Goal: Information Seeking & Learning: Check status

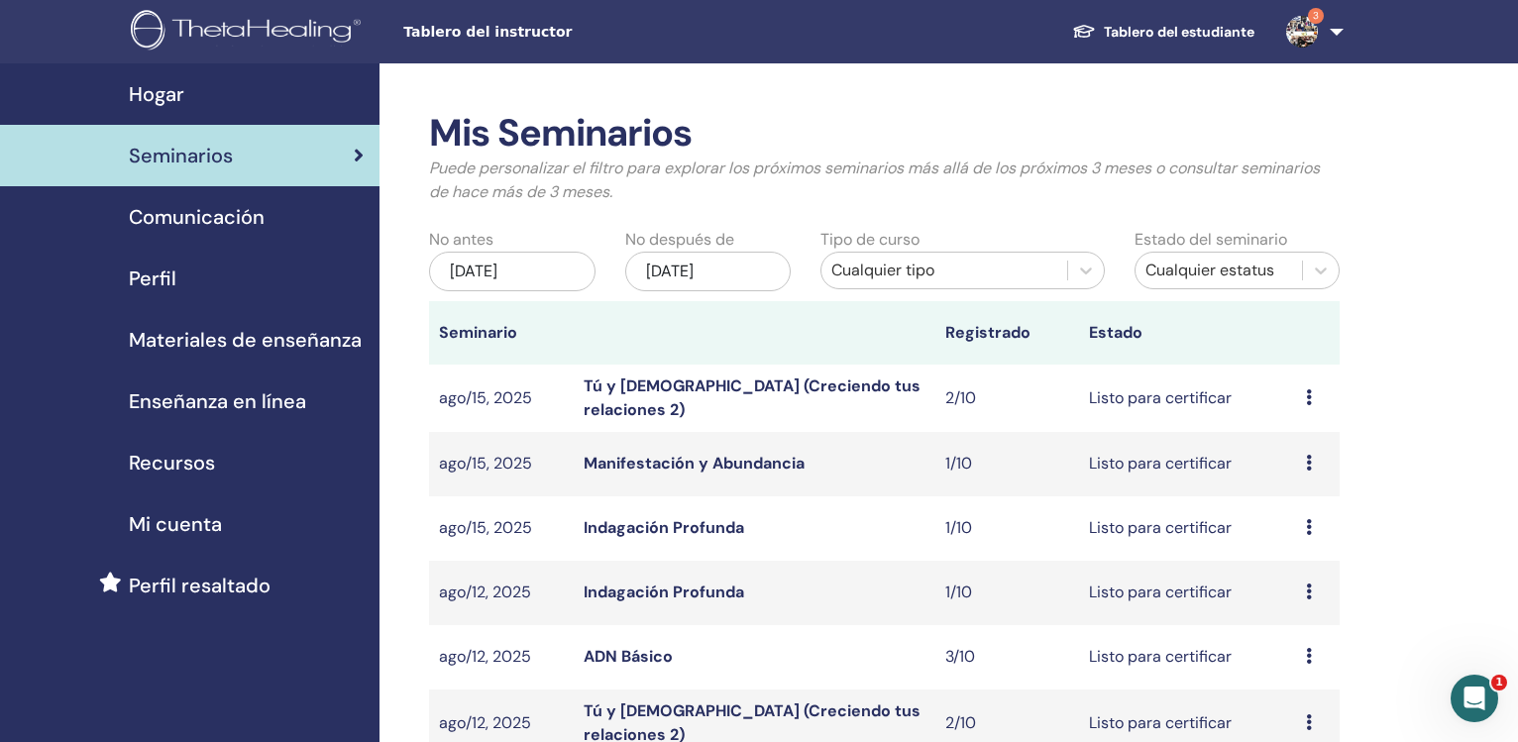
click at [481, 274] on div "may/22, 2025" at bounding box center [512, 272] width 166 height 40
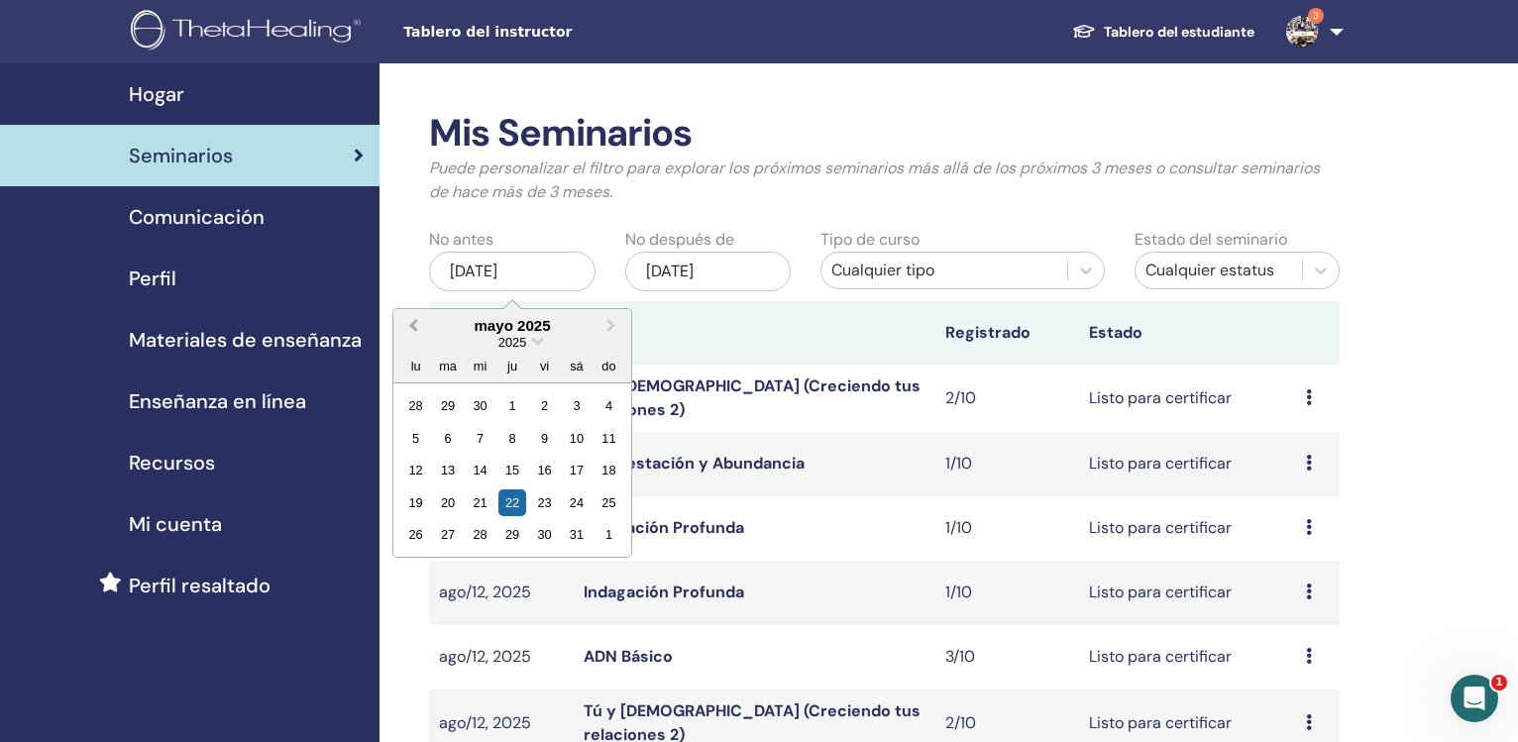
click at [413, 322] on span "Previous Month" at bounding box center [413, 325] width 0 height 21
click at [413, 323] on span "Previous Month" at bounding box center [413, 325] width 0 height 21
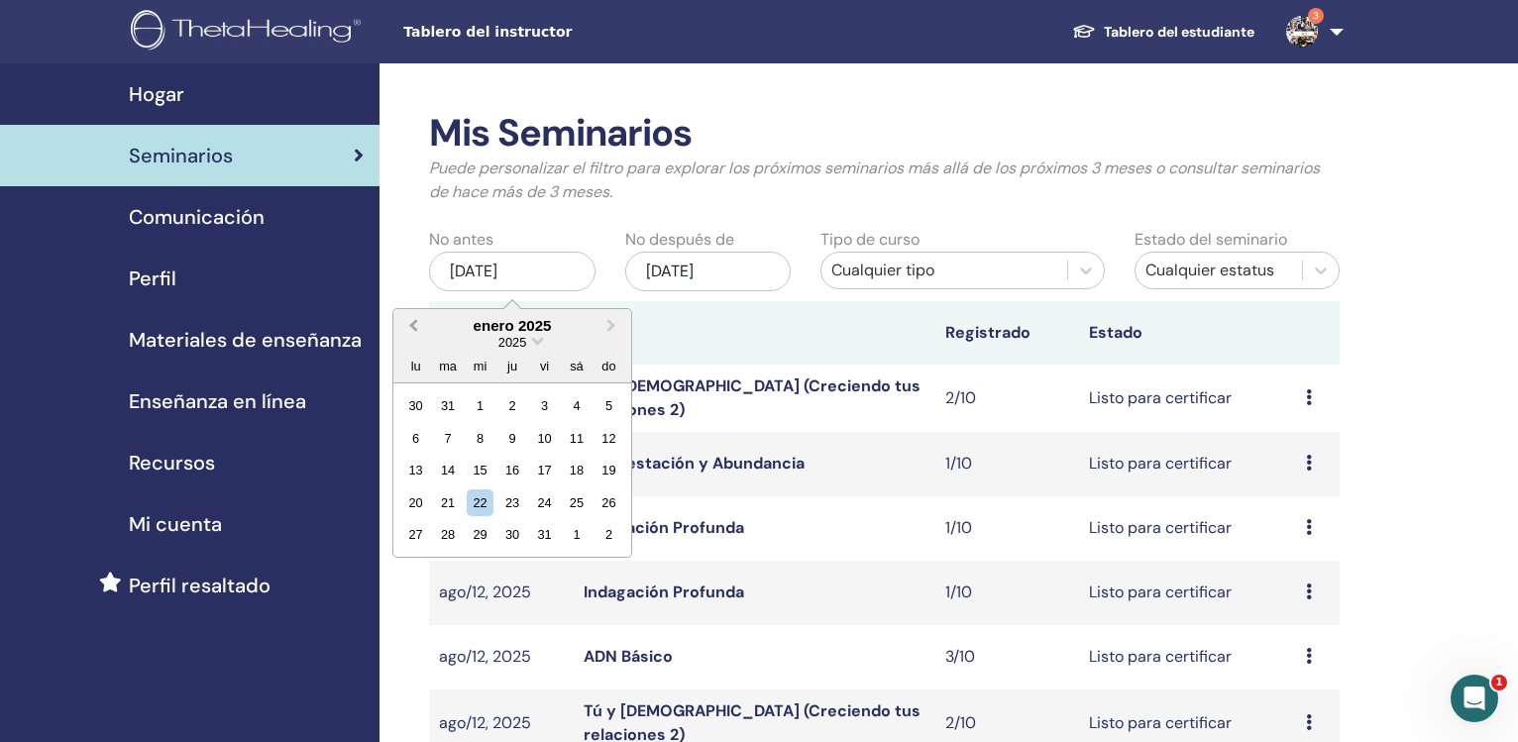
click at [413, 323] on span "Previous Month" at bounding box center [413, 325] width 0 height 21
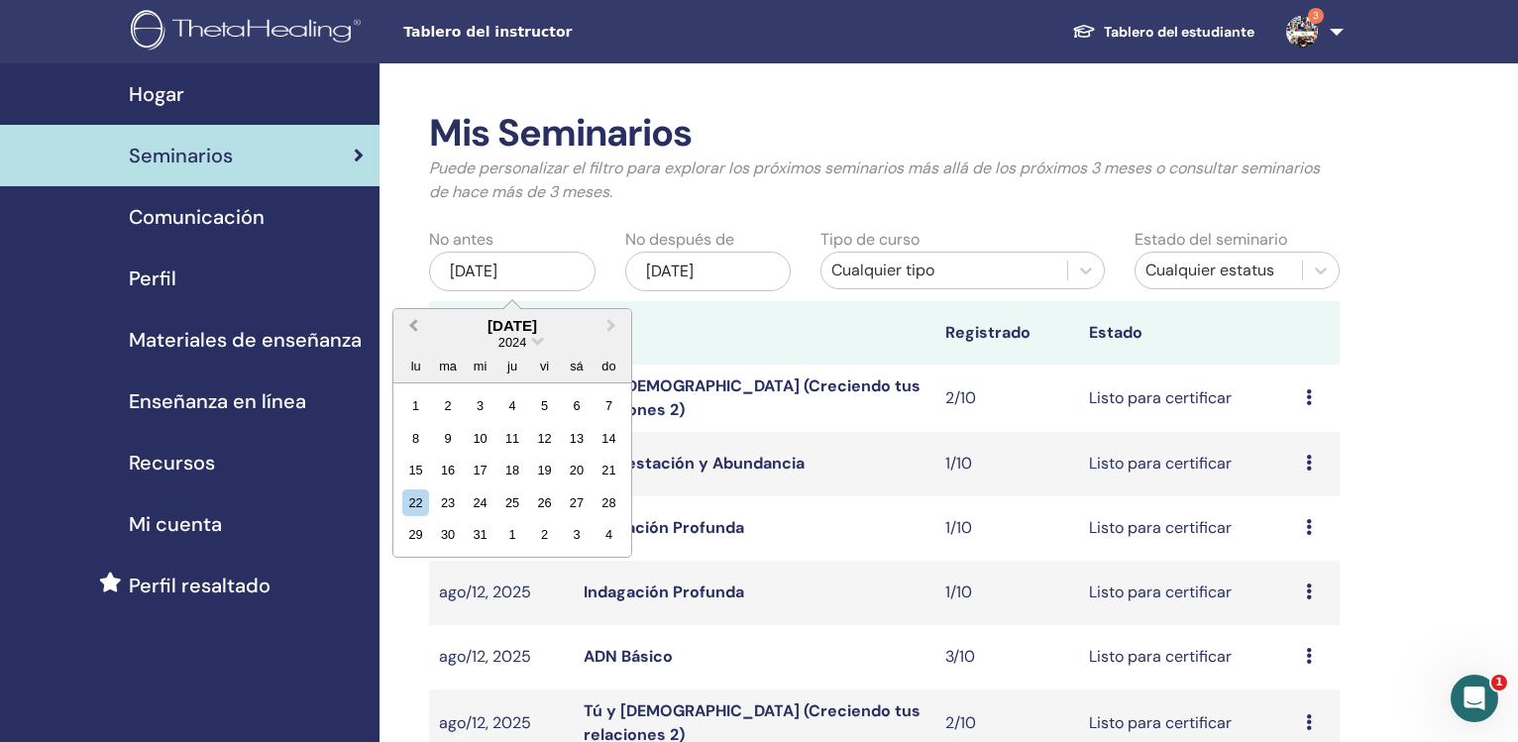
click at [413, 322] on span "Previous Month" at bounding box center [413, 325] width 0 height 21
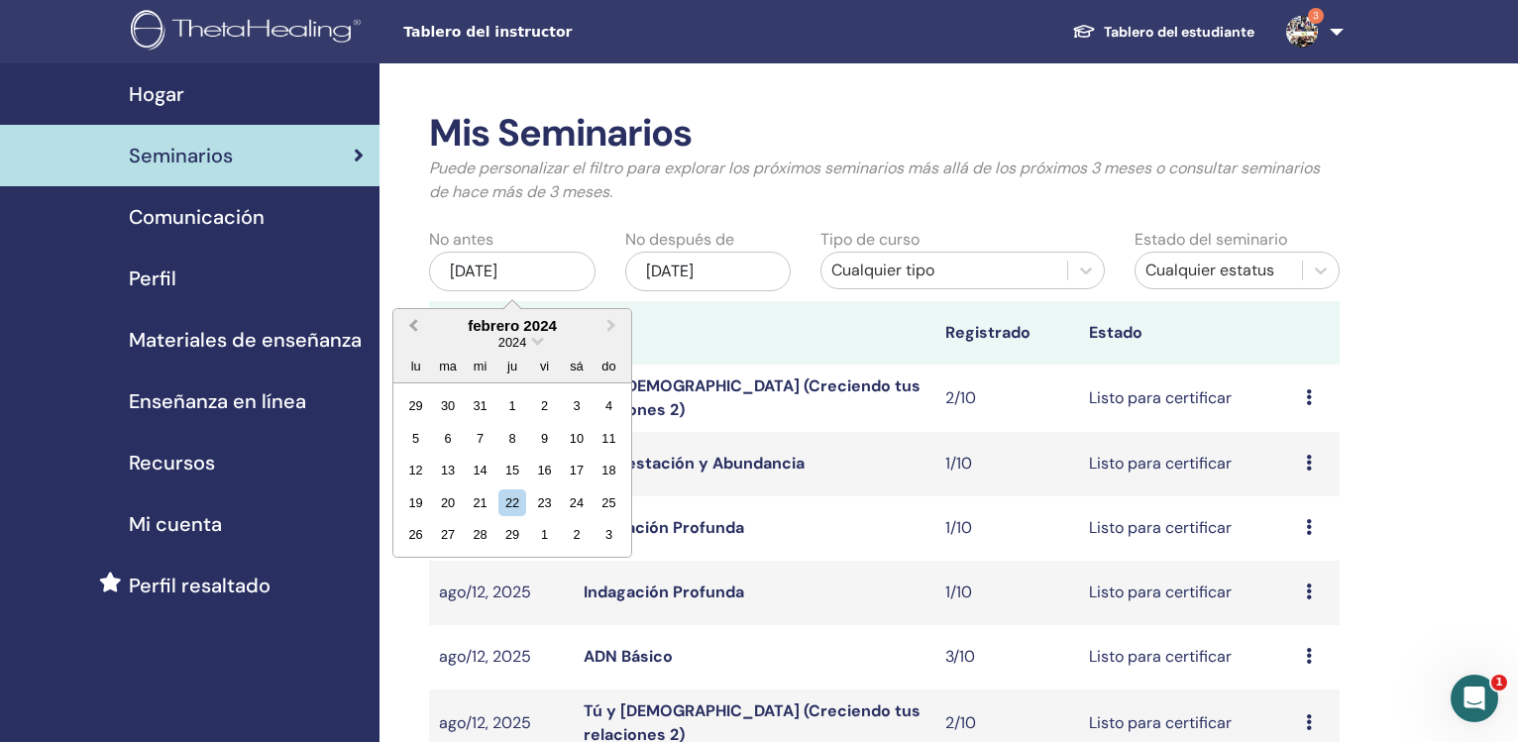
click at [413, 322] on span "Previous Month" at bounding box center [413, 325] width 0 height 21
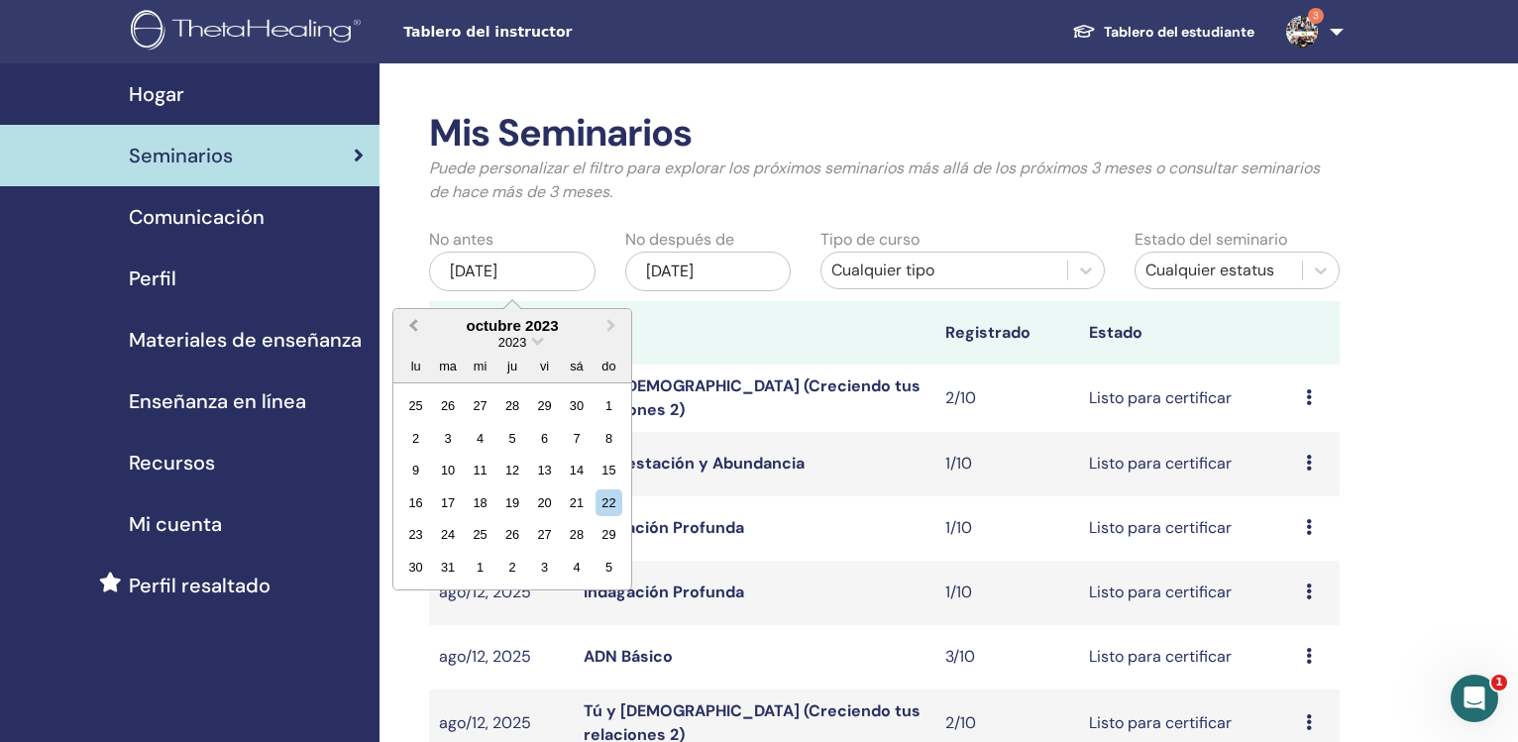
click at [413, 322] on span "Previous Month" at bounding box center [413, 325] width 0 height 21
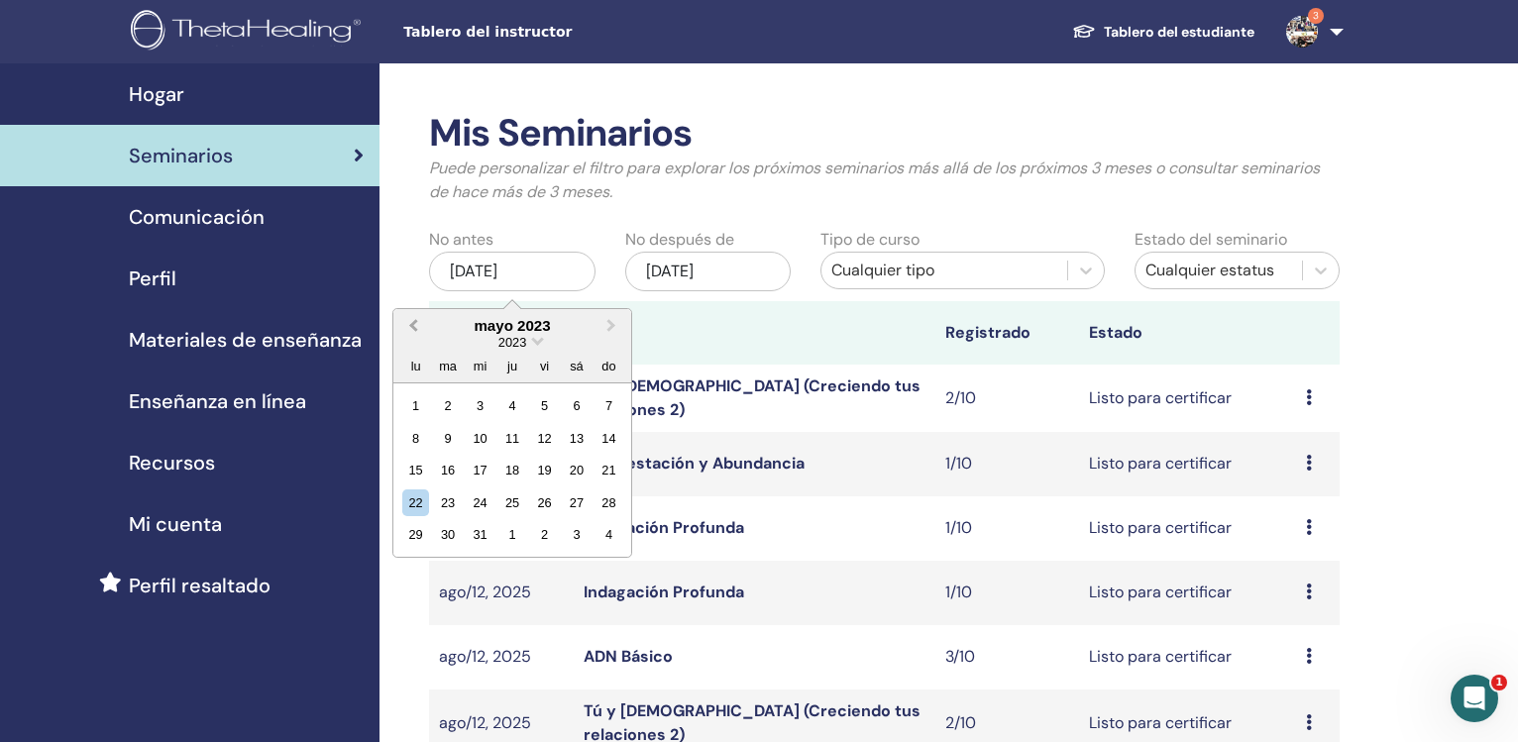
click at [413, 322] on span "Previous Month" at bounding box center [413, 325] width 0 height 21
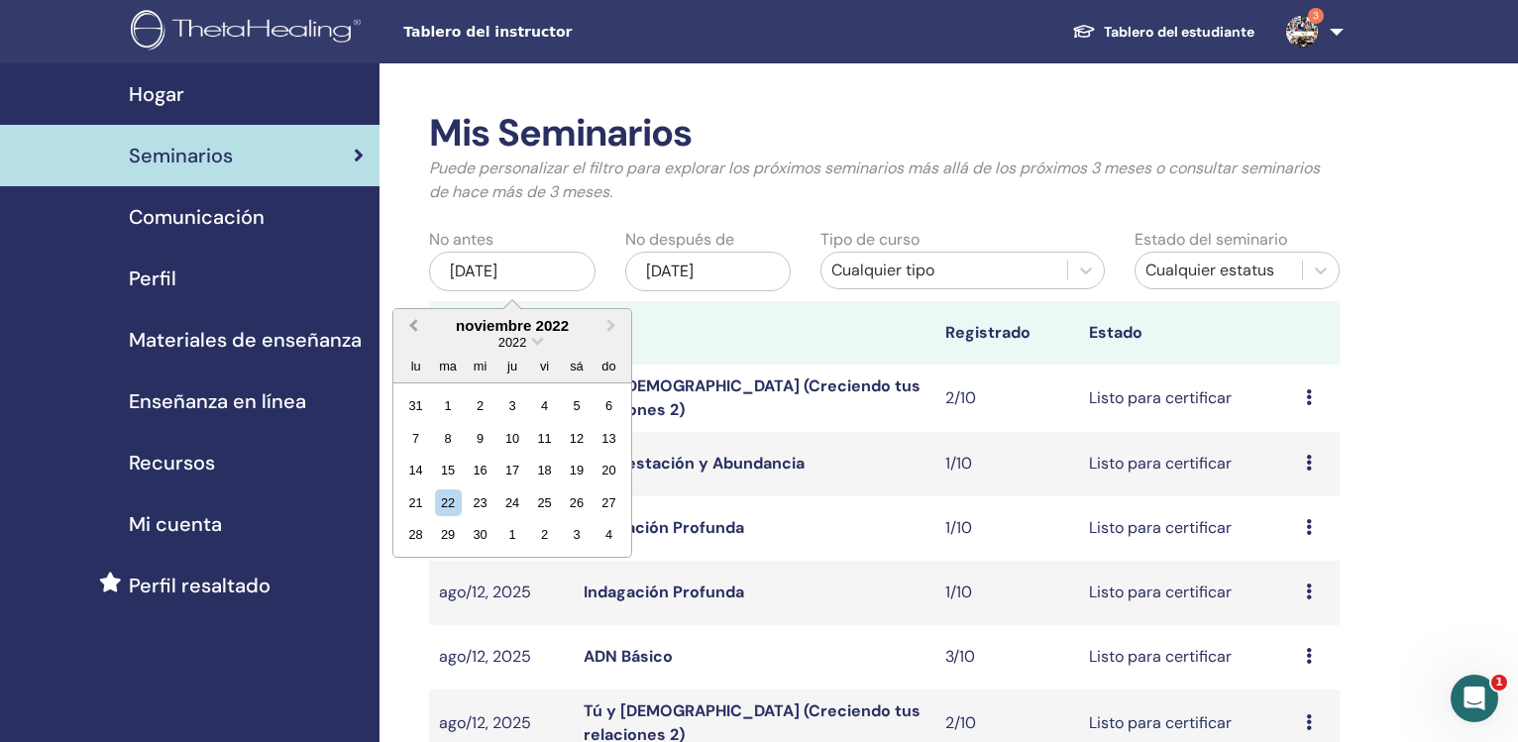
click at [413, 322] on span "Previous Month" at bounding box center [413, 325] width 0 height 21
click at [413, 321] on span "Previous Month" at bounding box center [413, 325] width 0 height 21
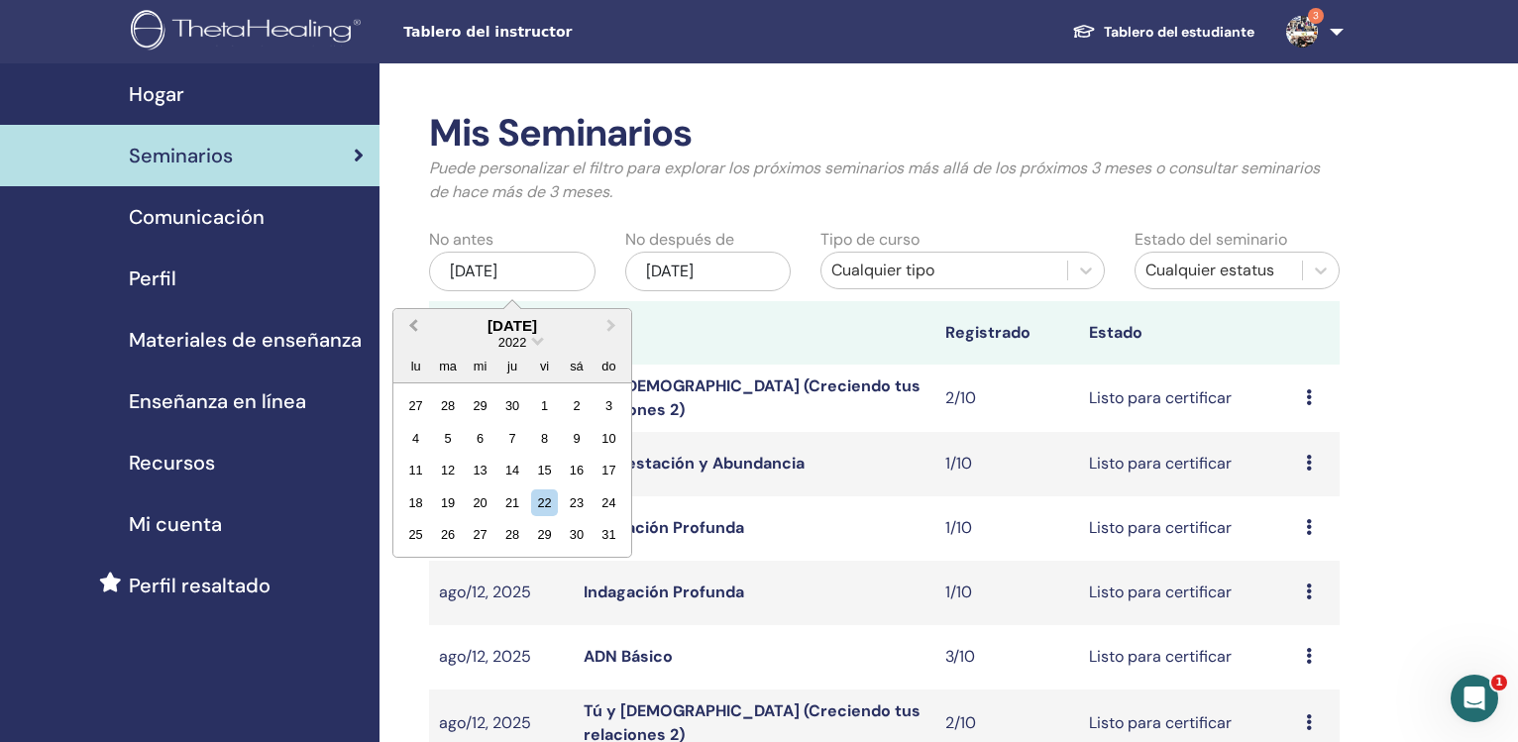
click at [413, 321] on span "Previous Month" at bounding box center [413, 325] width 0 height 21
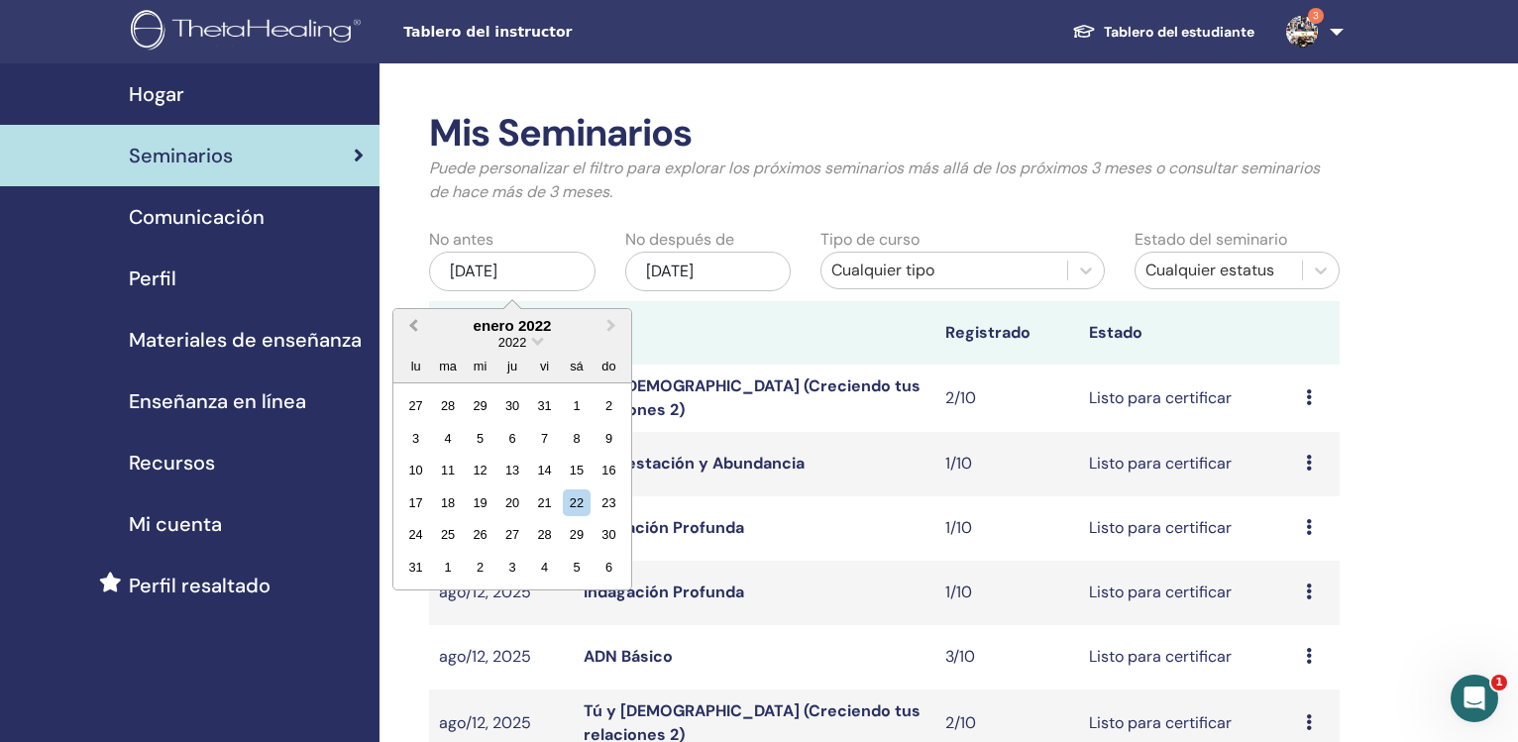
click at [413, 321] on span "Previous Month" at bounding box center [413, 325] width 0 height 21
click at [415, 320] on button "Previous Month" at bounding box center [411, 327] width 32 height 32
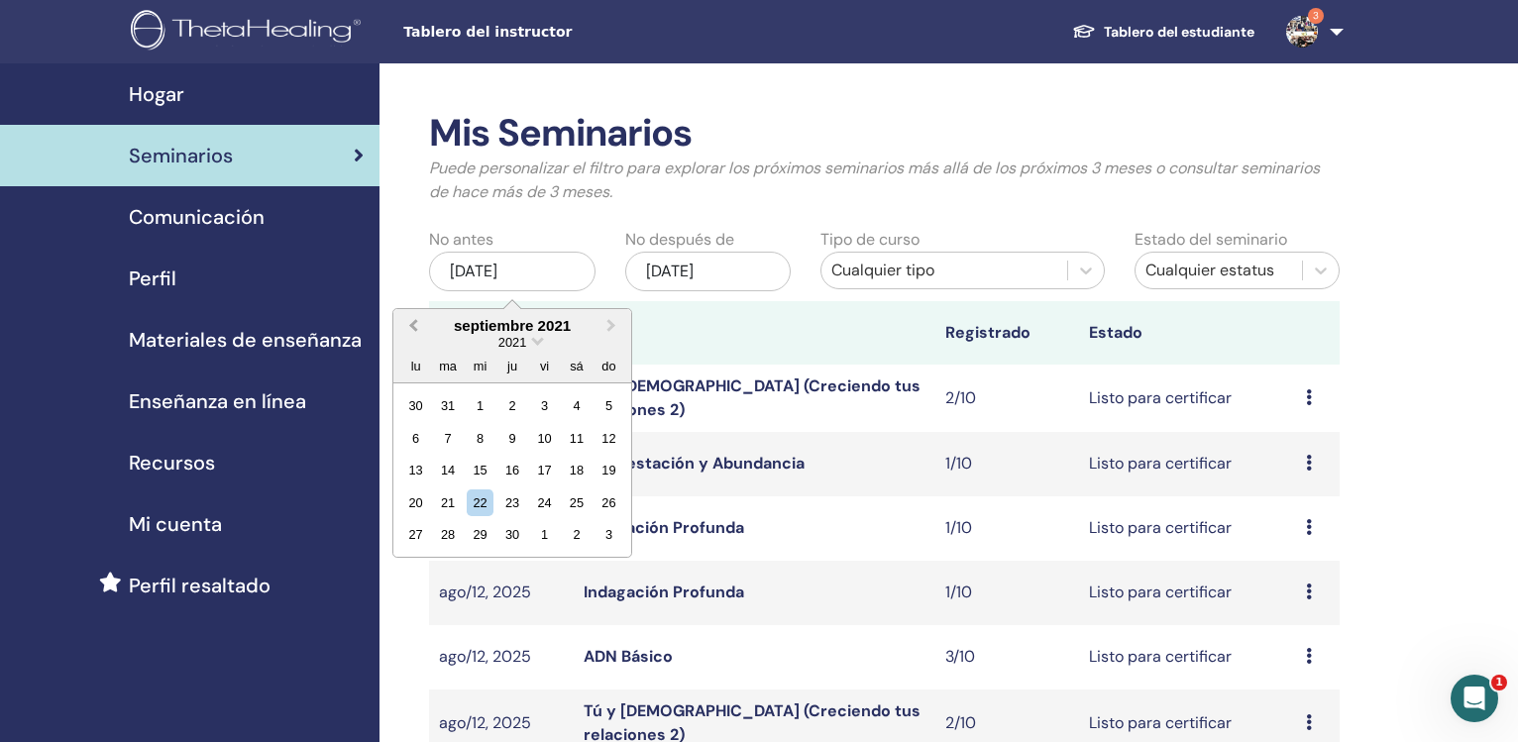
click at [415, 320] on button "Previous Month" at bounding box center [411, 327] width 32 height 32
click at [415, 321] on button "Previous Month" at bounding box center [411, 327] width 32 height 32
click at [413, 321] on span "Previous Month" at bounding box center [413, 325] width 0 height 21
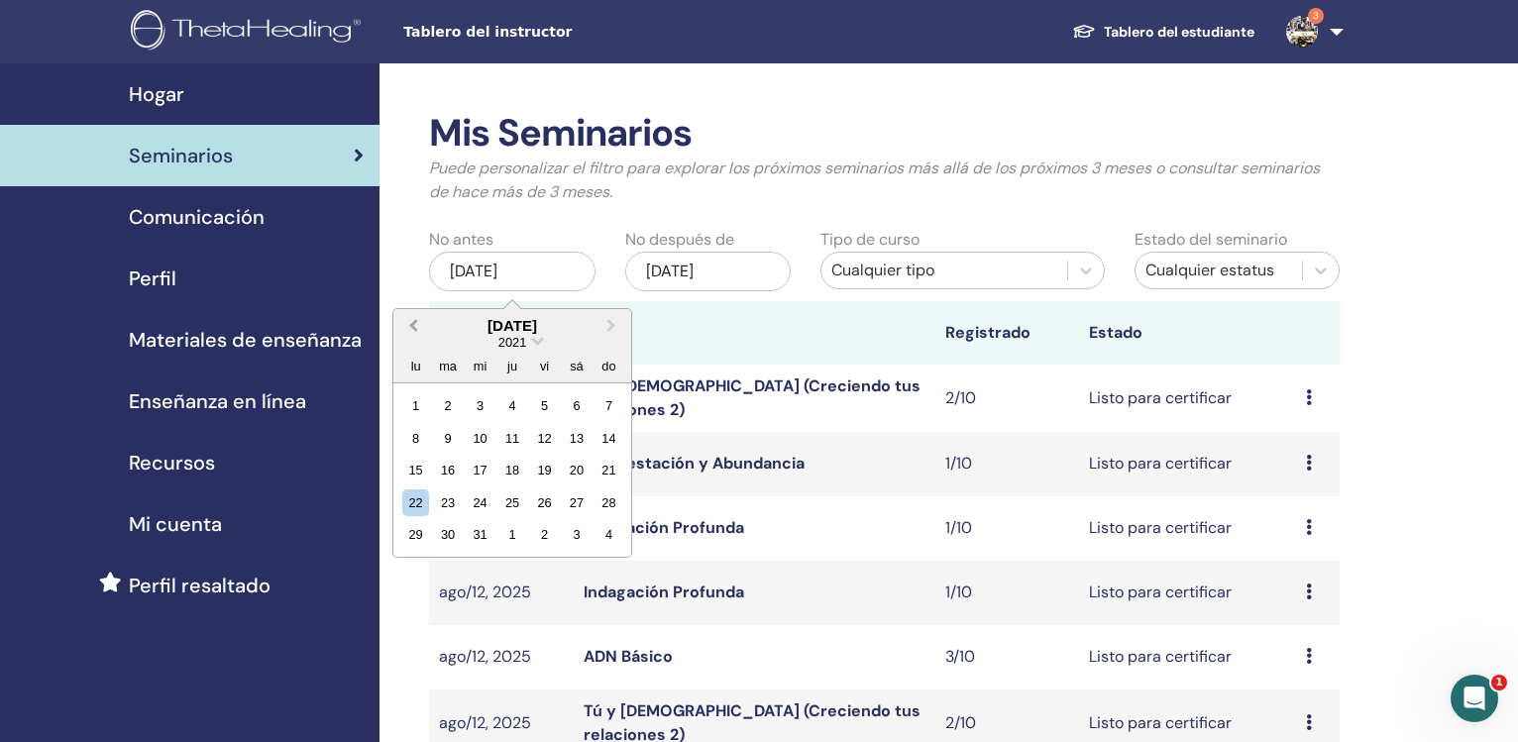
click at [413, 321] on span "Previous Month" at bounding box center [413, 325] width 0 height 21
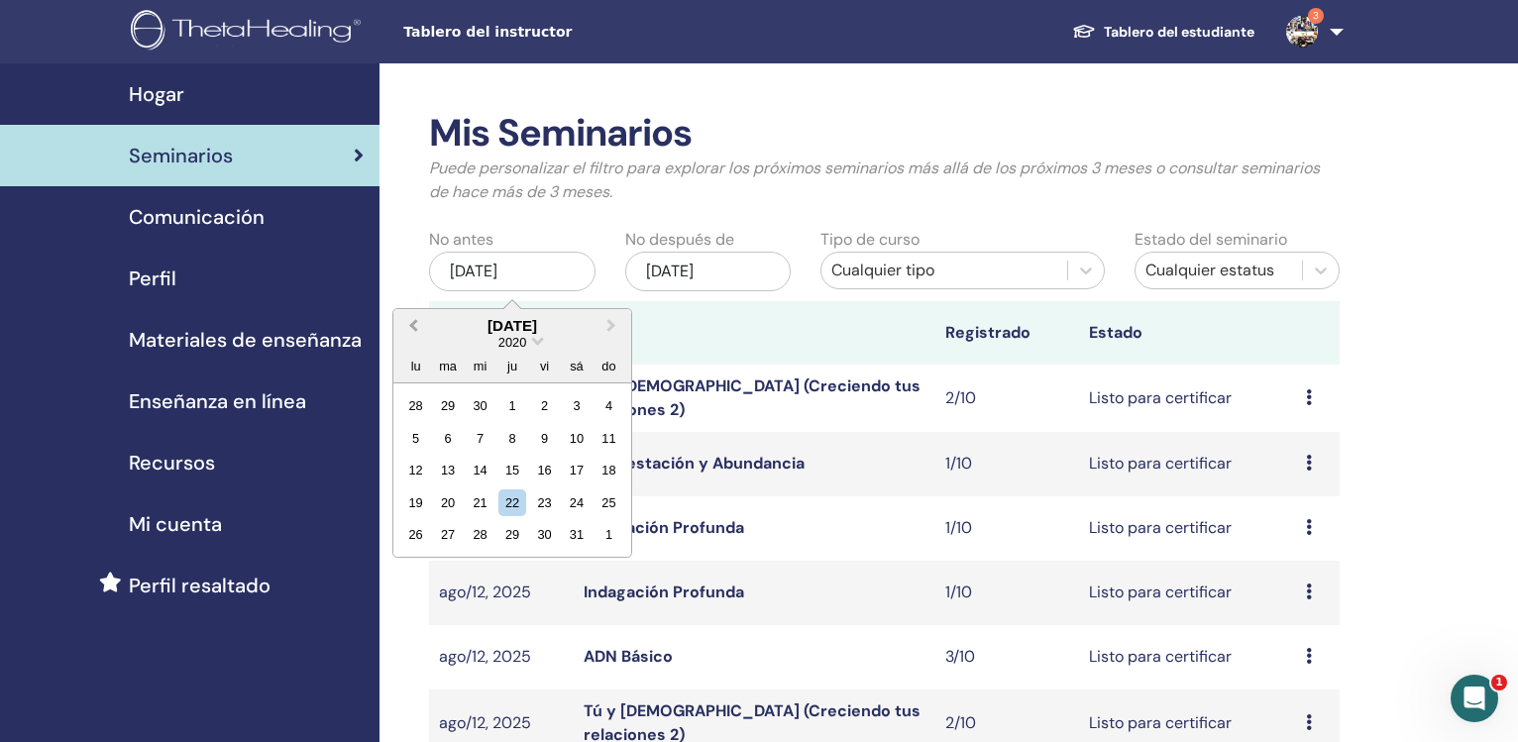
click at [413, 321] on span "Previous Month" at bounding box center [413, 325] width 0 height 21
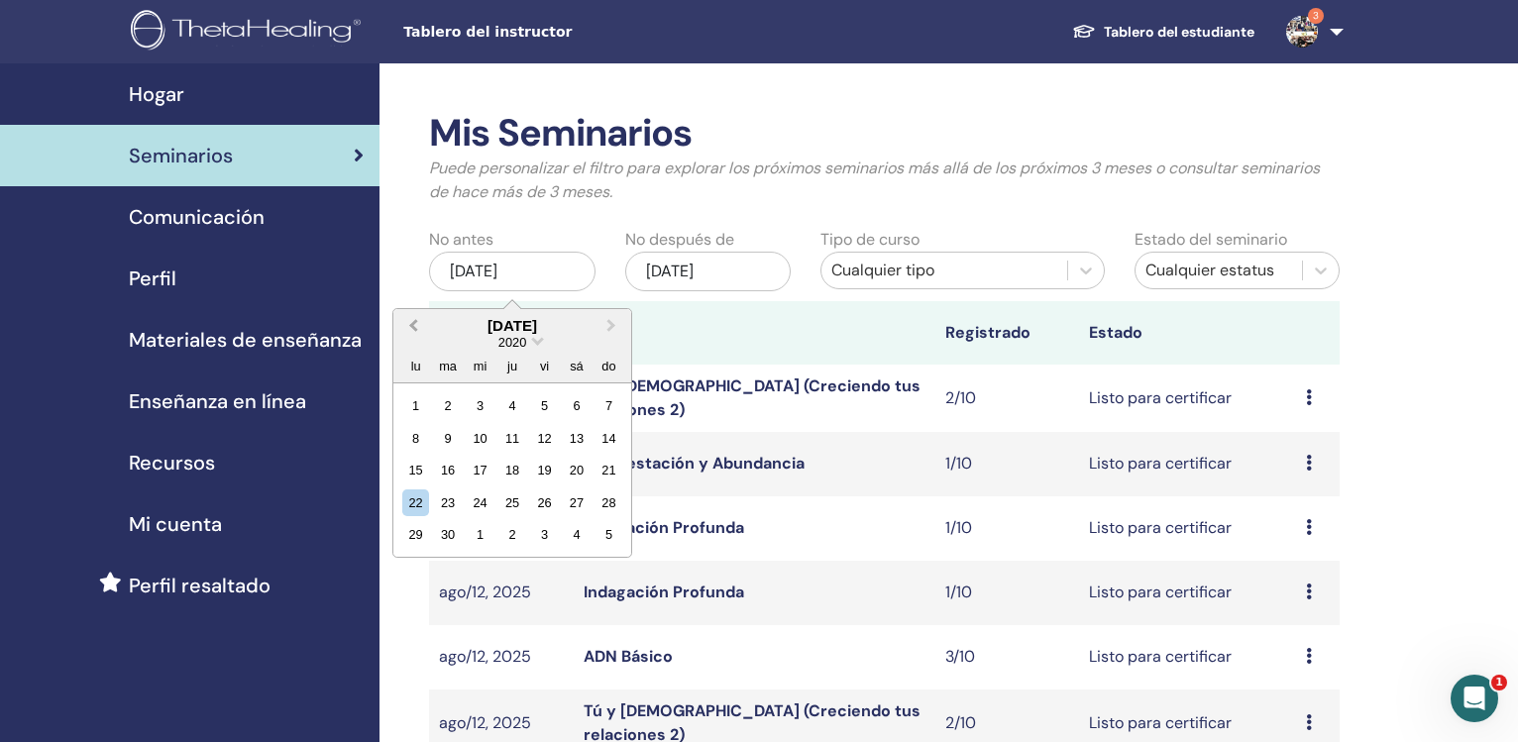
click at [413, 321] on span "Previous Month" at bounding box center [413, 325] width 0 height 21
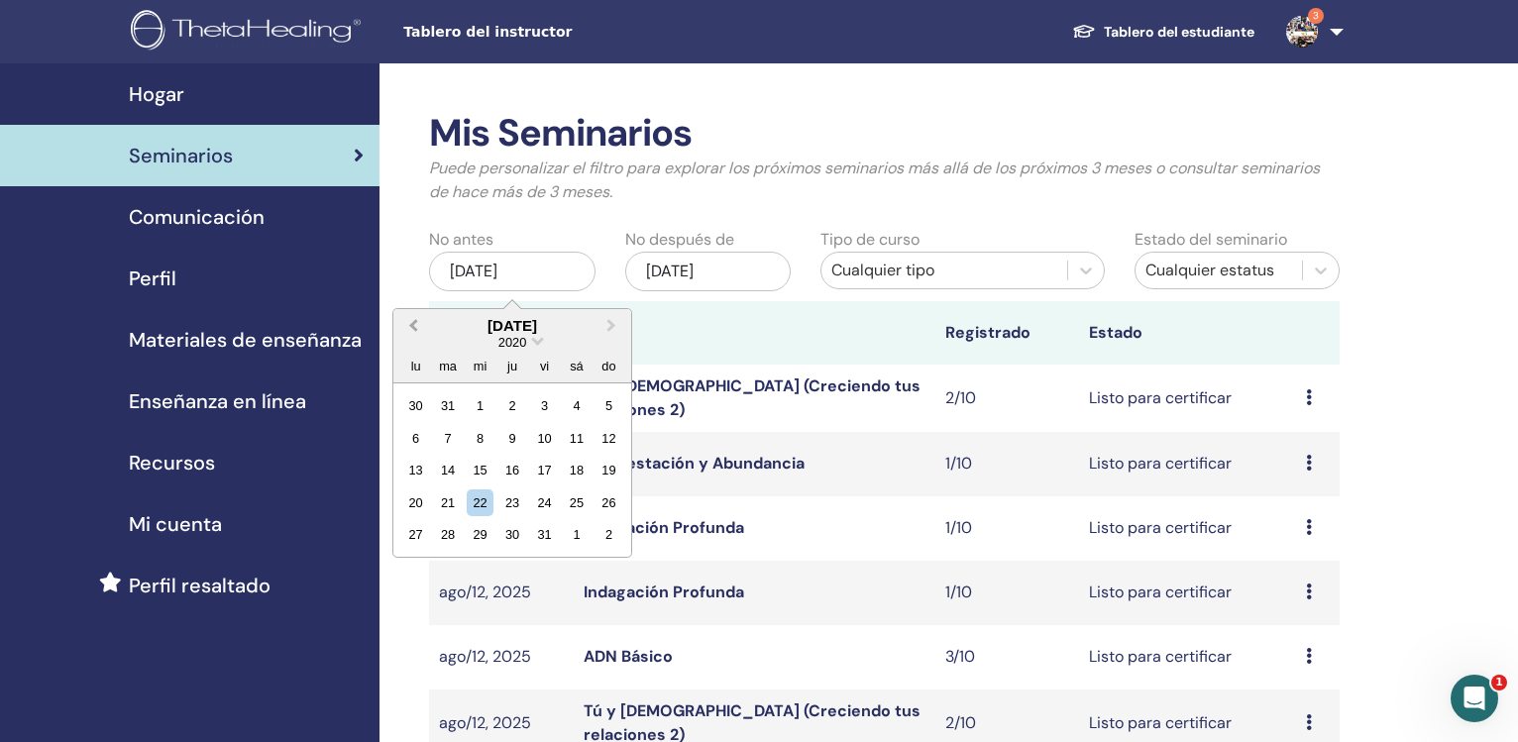
click at [413, 321] on span "Previous Month" at bounding box center [413, 325] width 0 height 21
click at [415, 320] on button "Previous Month" at bounding box center [411, 327] width 32 height 32
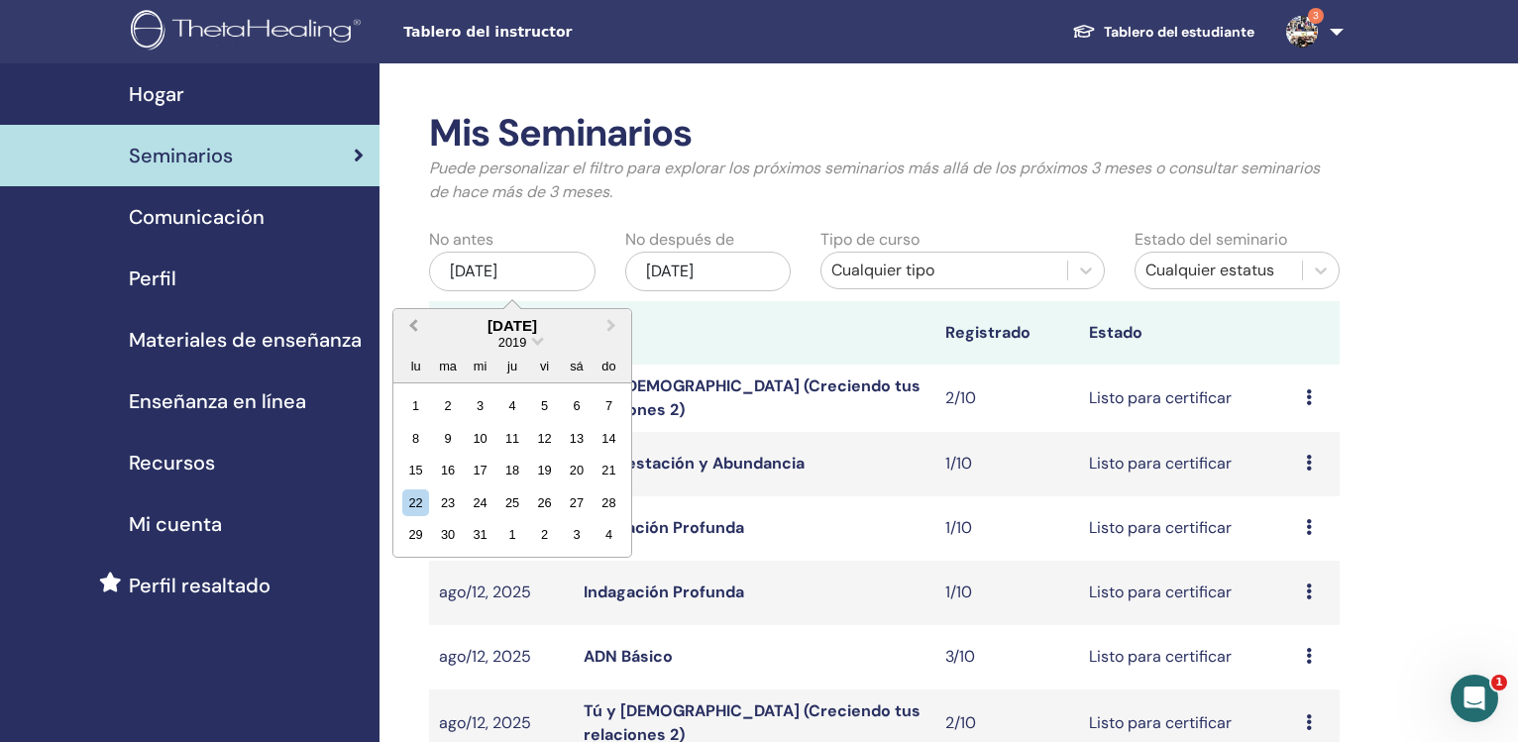
click at [415, 320] on button "Previous Month" at bounding box center [411, 327] width 32 height 32
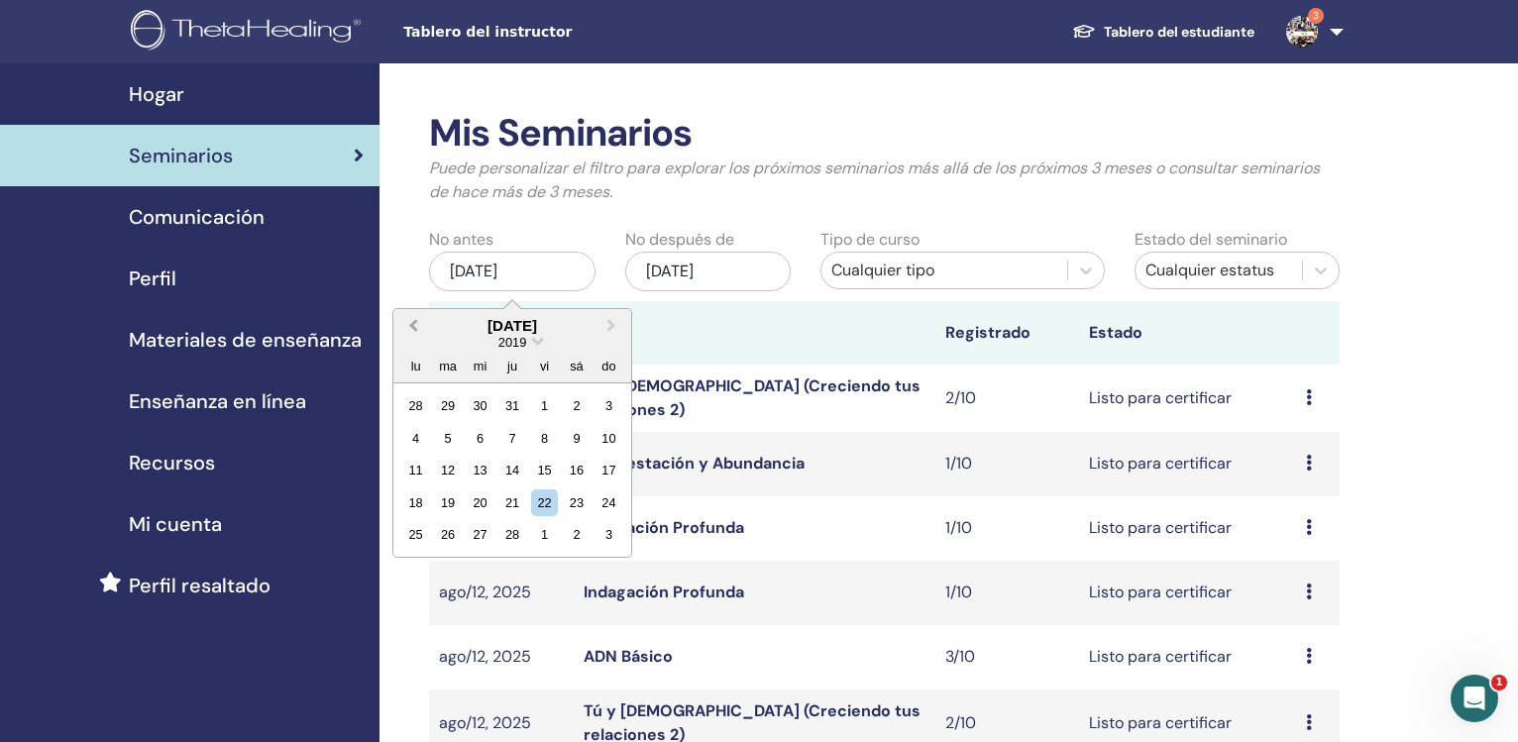
click at [415, 320] on button "Previous Month" at bounding box center [411, 327] width 32 height 32
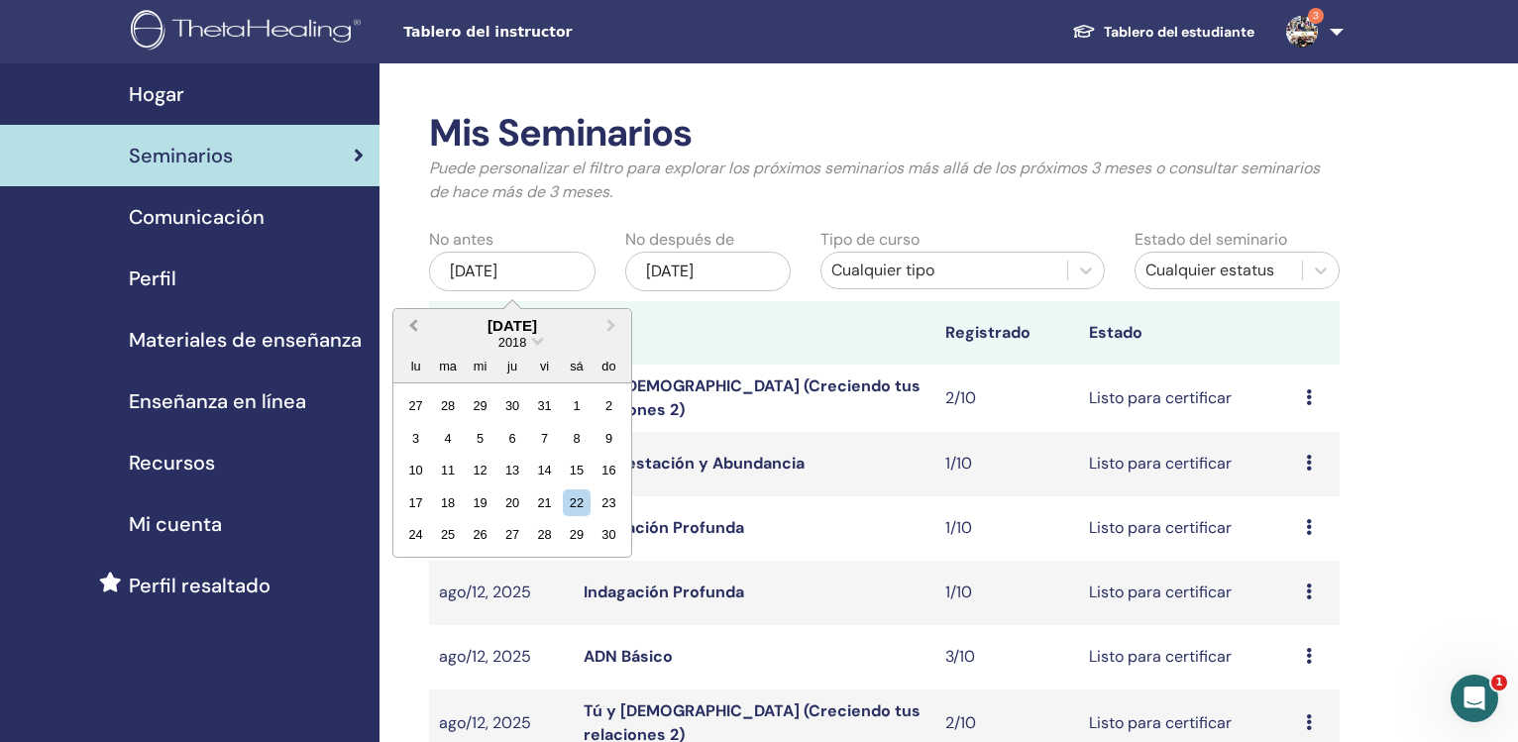
click at [415, 320] on button "Previous Month" at bounding box center [411, 327] width 32 height 32
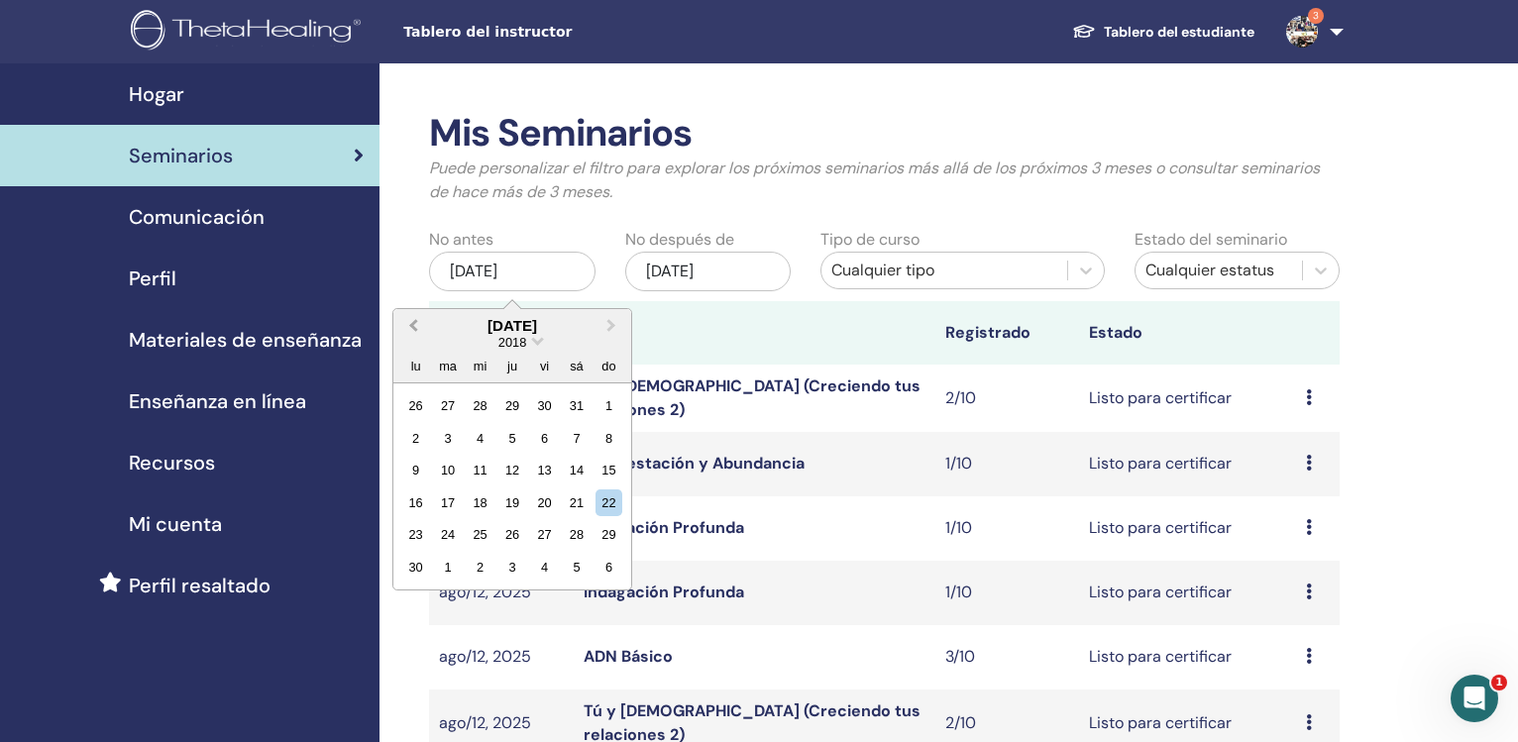
click at [415, 320] on button "Previous Month" at bounding box center [411, 327] width 32 height 32
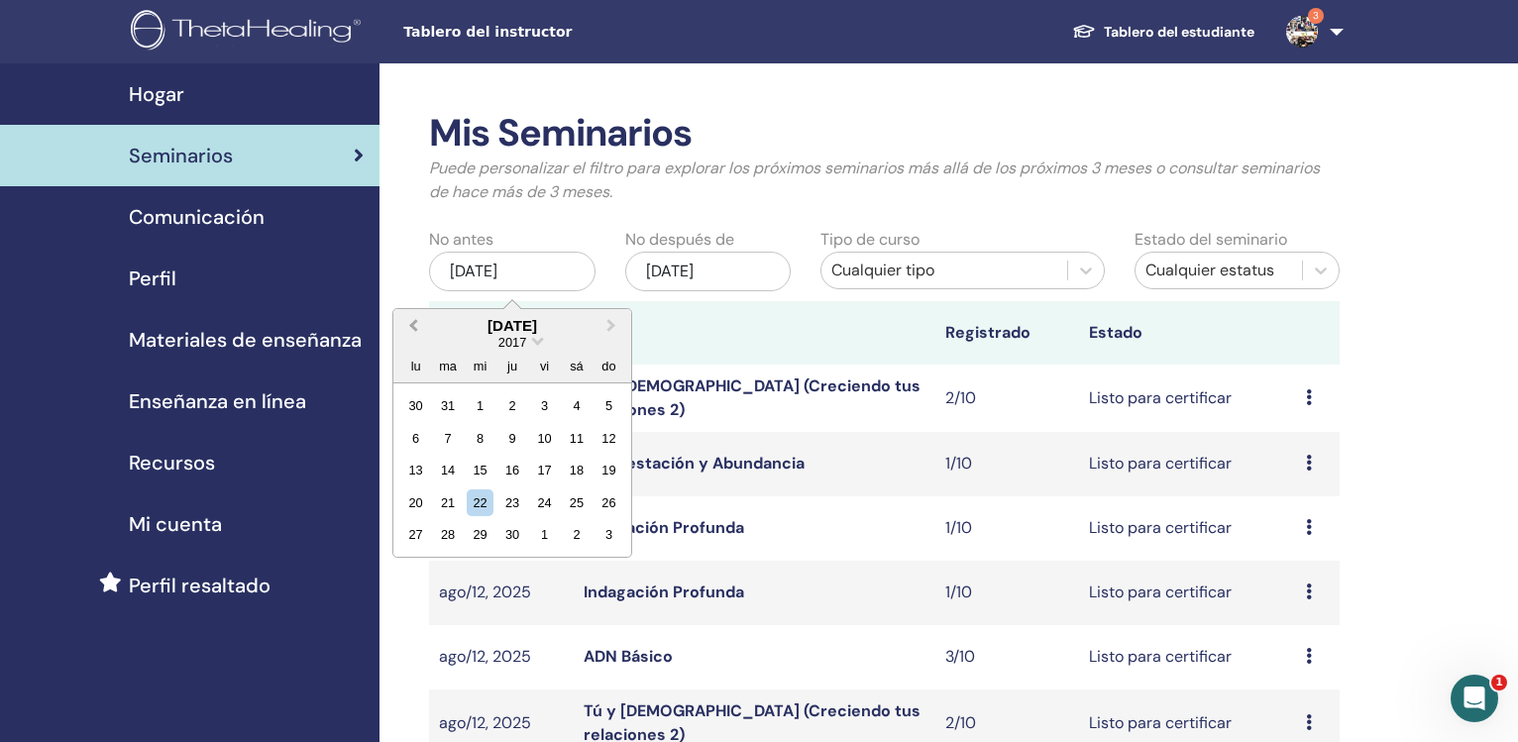
click at [415, 320] on button "Previous Month" at bounding box center [411, 327] width 32 height 32
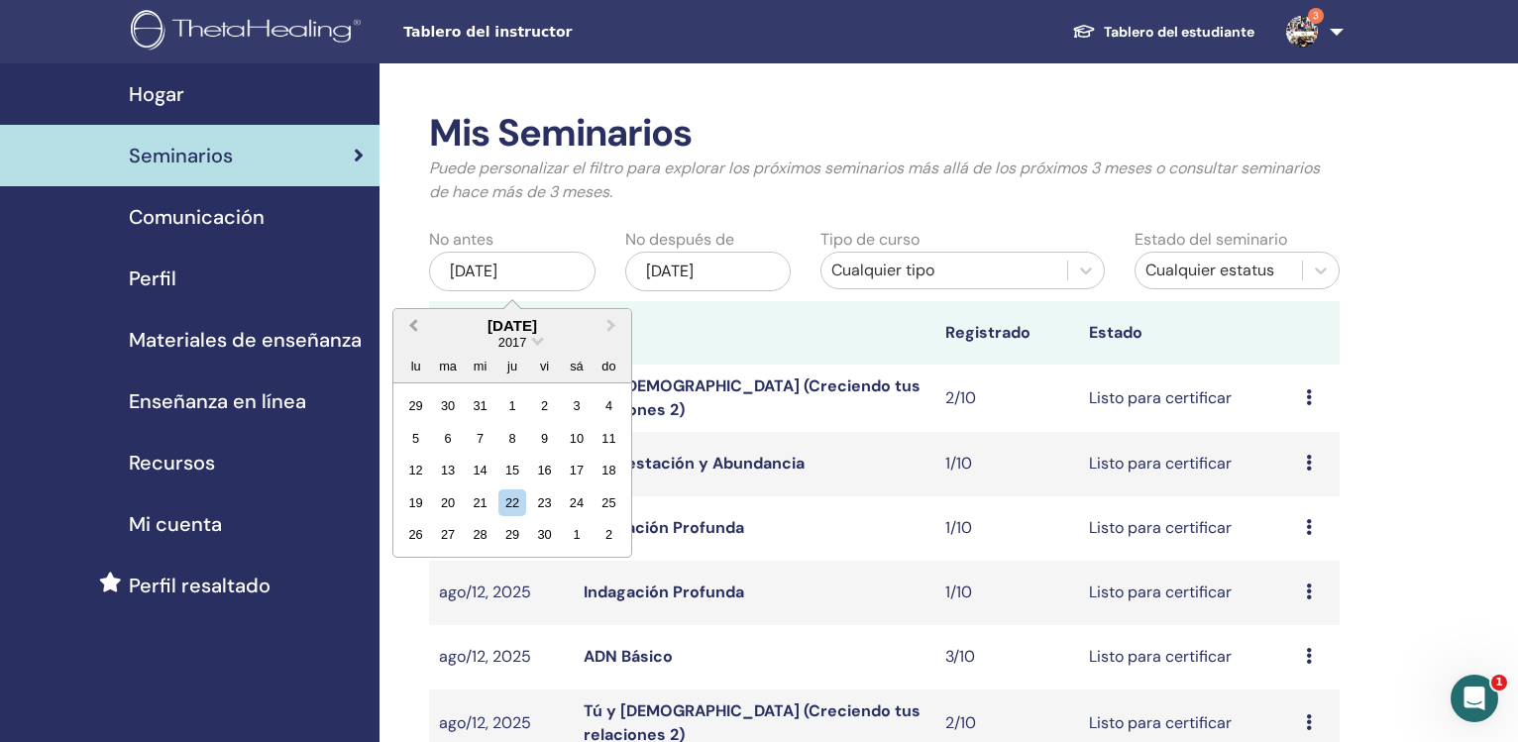
click at [415, 320] on button "Previous Month" at bounding box center [411, 327] width 32 height 32
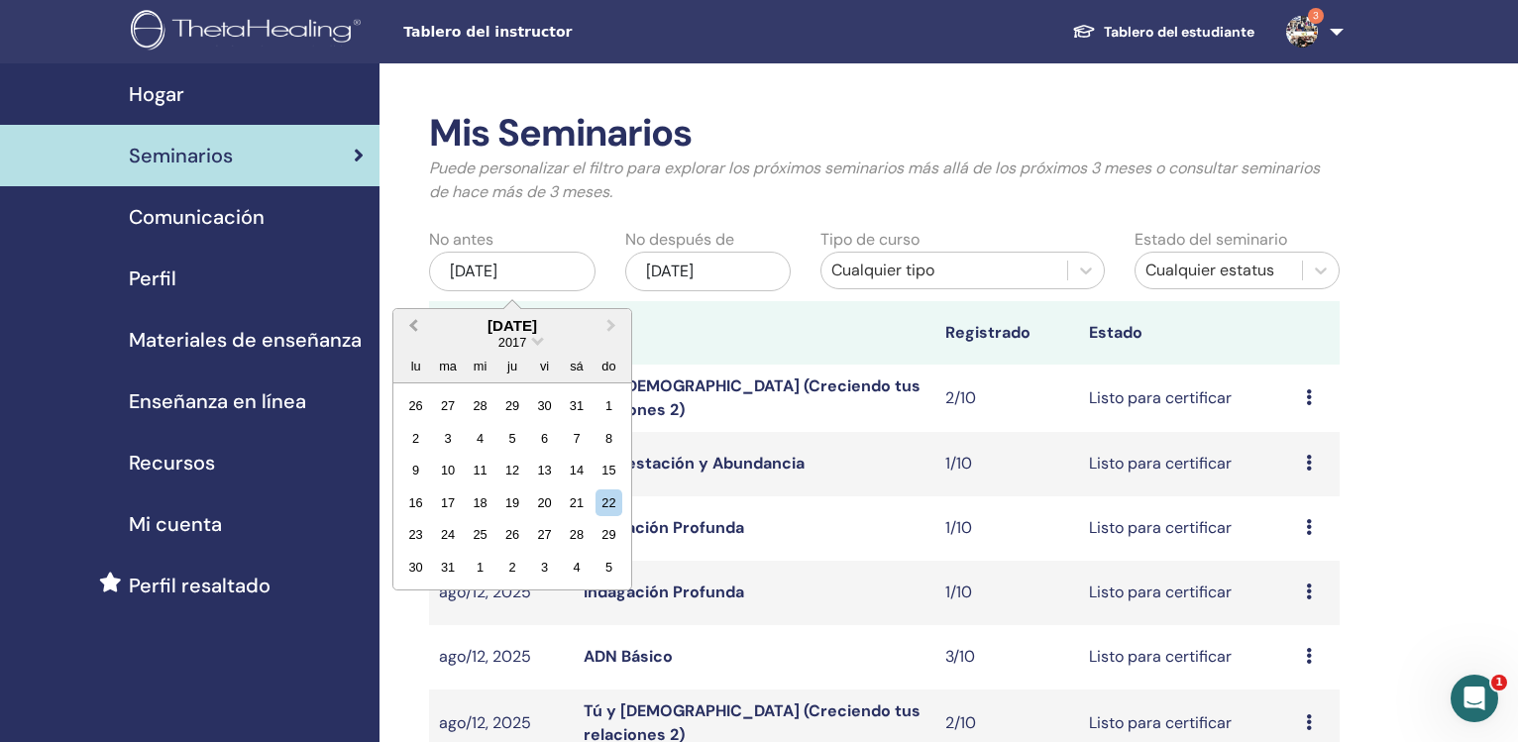
click at [415, 320] on button "Previous Month" at bounding box center [411, 327] width 32 height 32
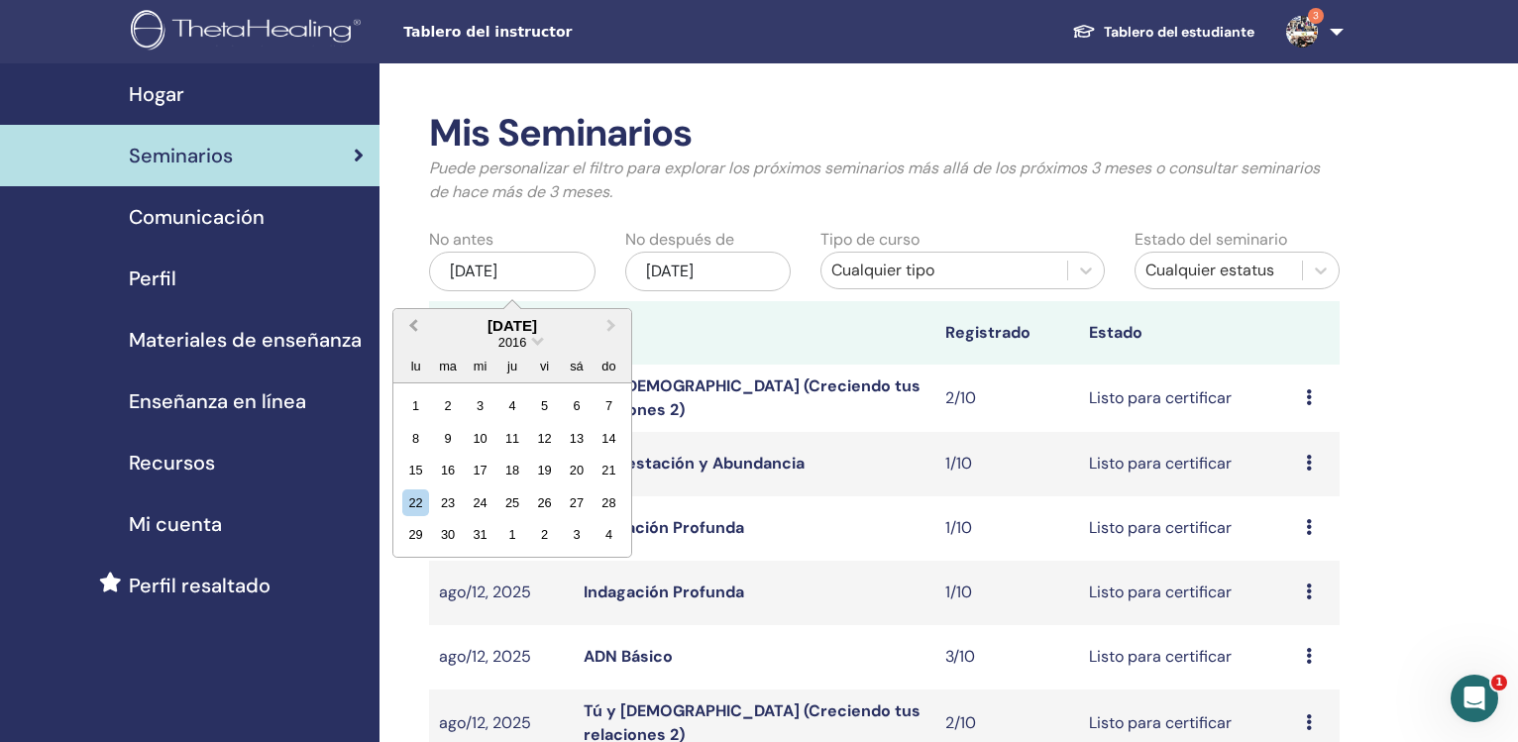
click at [415, 320] on button "Previous Month" at bounding box center [411, 327] width 32 height 32
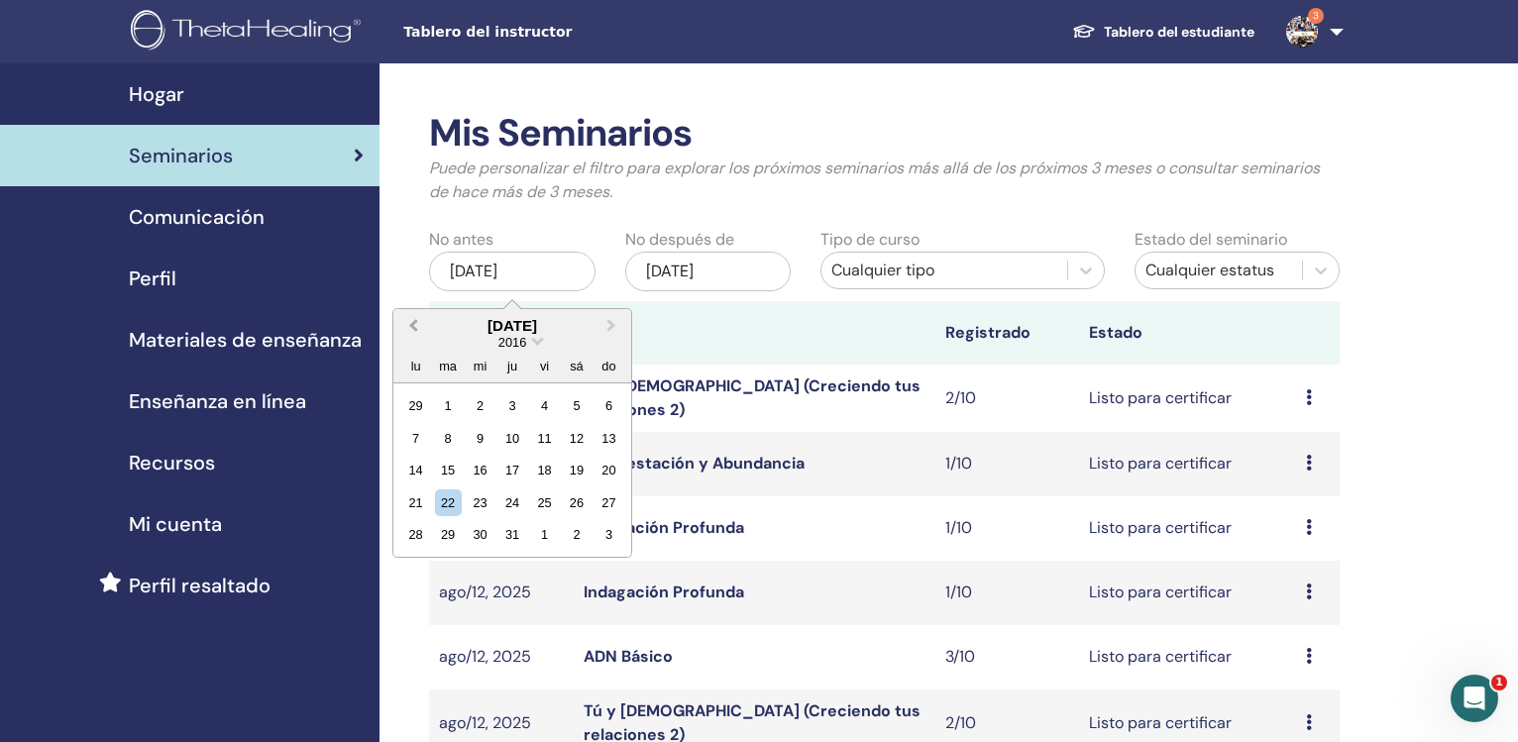
click at [415, 320] on button "Previous Month" at bounding box center [411, 327] width 32 height 32
click at [416, 320] on button "Previous Month" at bounding box center [411, 327] width 32 height 32
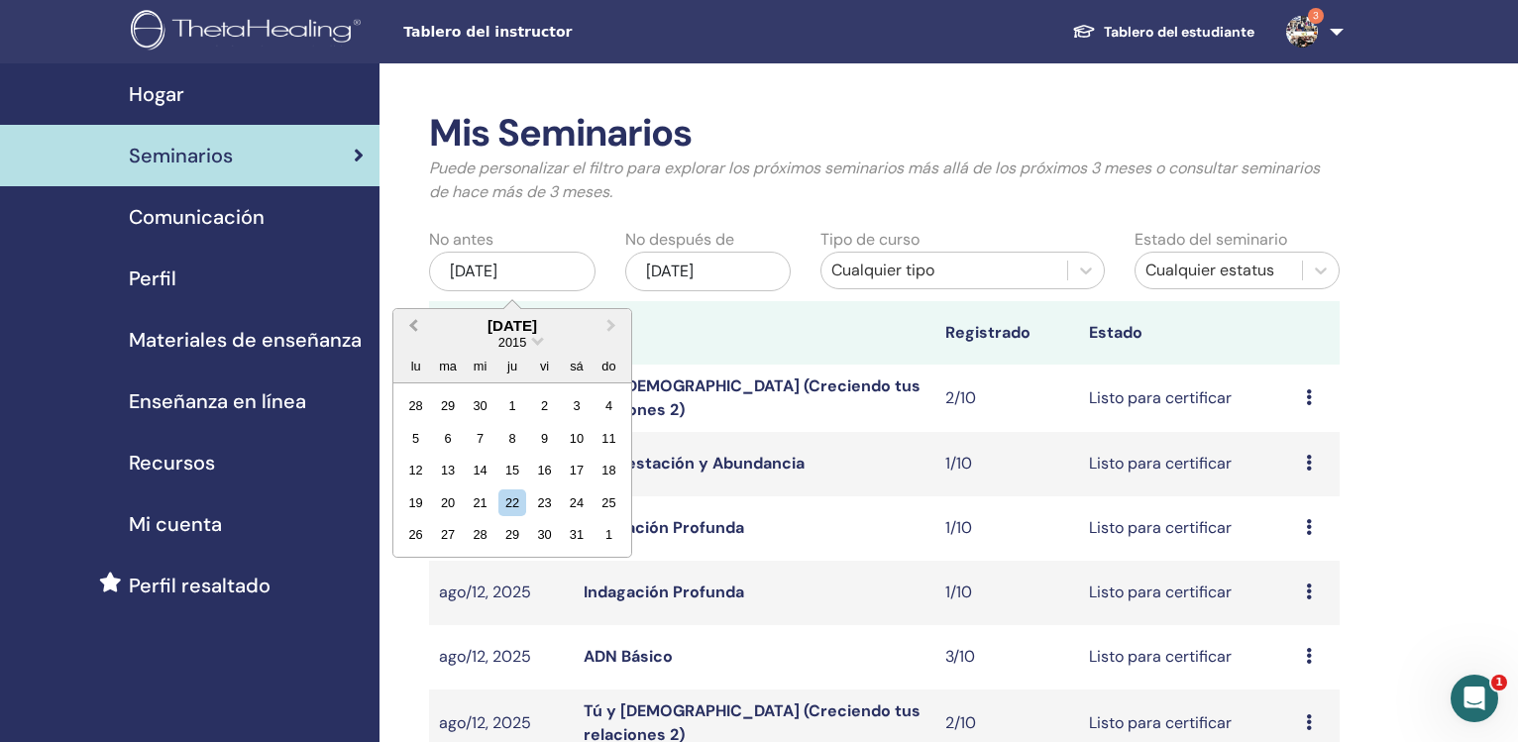
click at [416, 320] on button "Previous Month" at bounding box center [411, 327] width 32 height 32
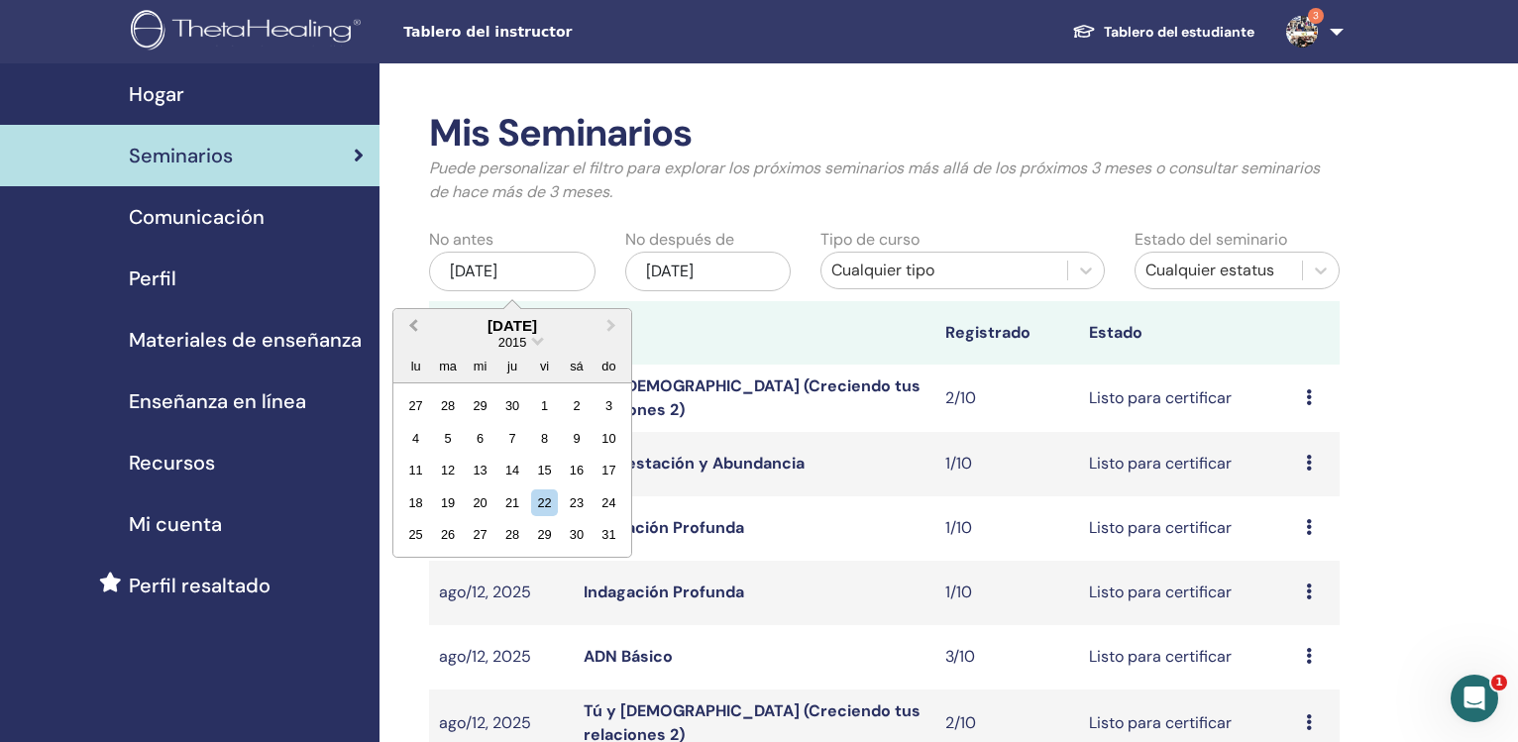
click at [416, 320] on button "Previous Month" at bounding box center [411, 327] width 32 height 32
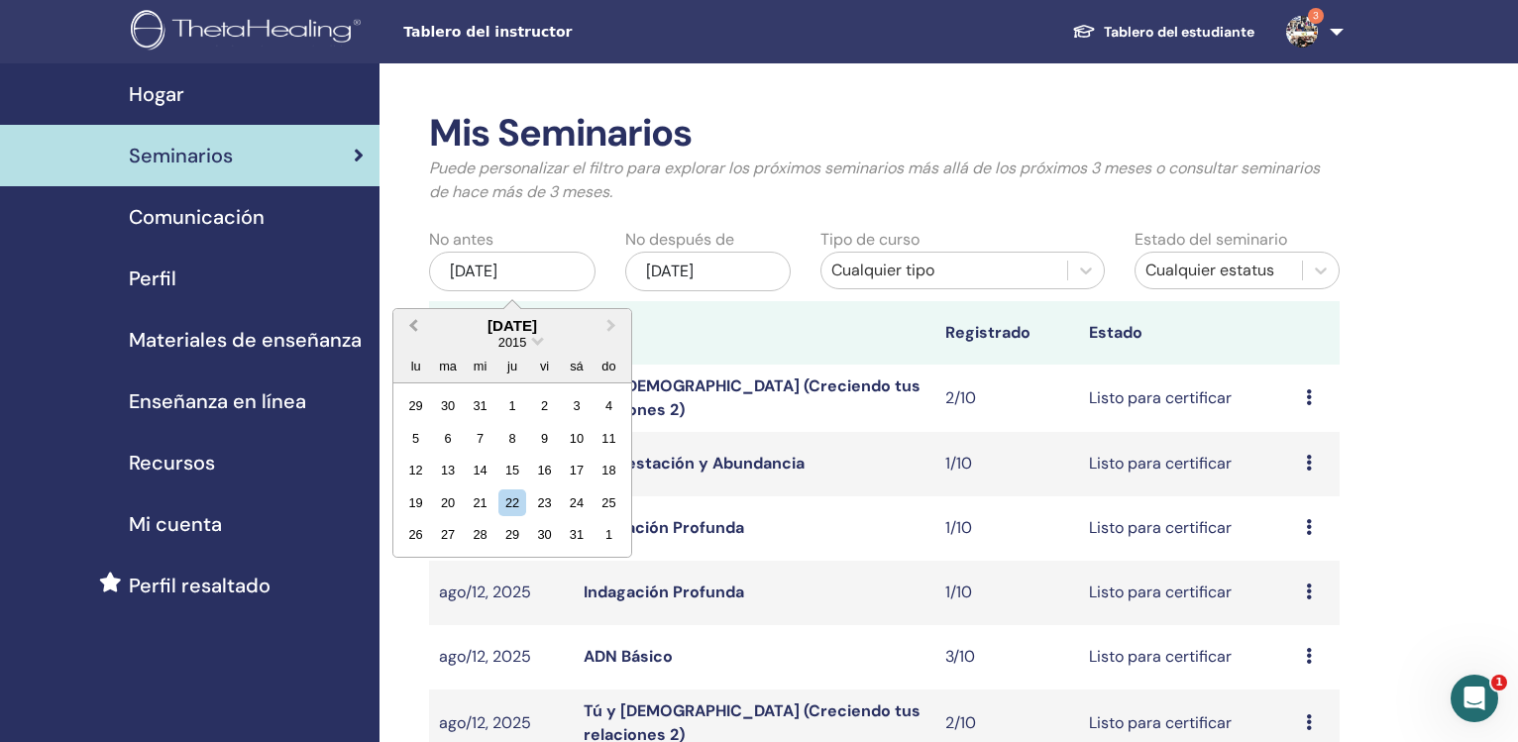
click at [416, 320] on button "Previous Month" at bounding box center [411, 327] width 32 height 32
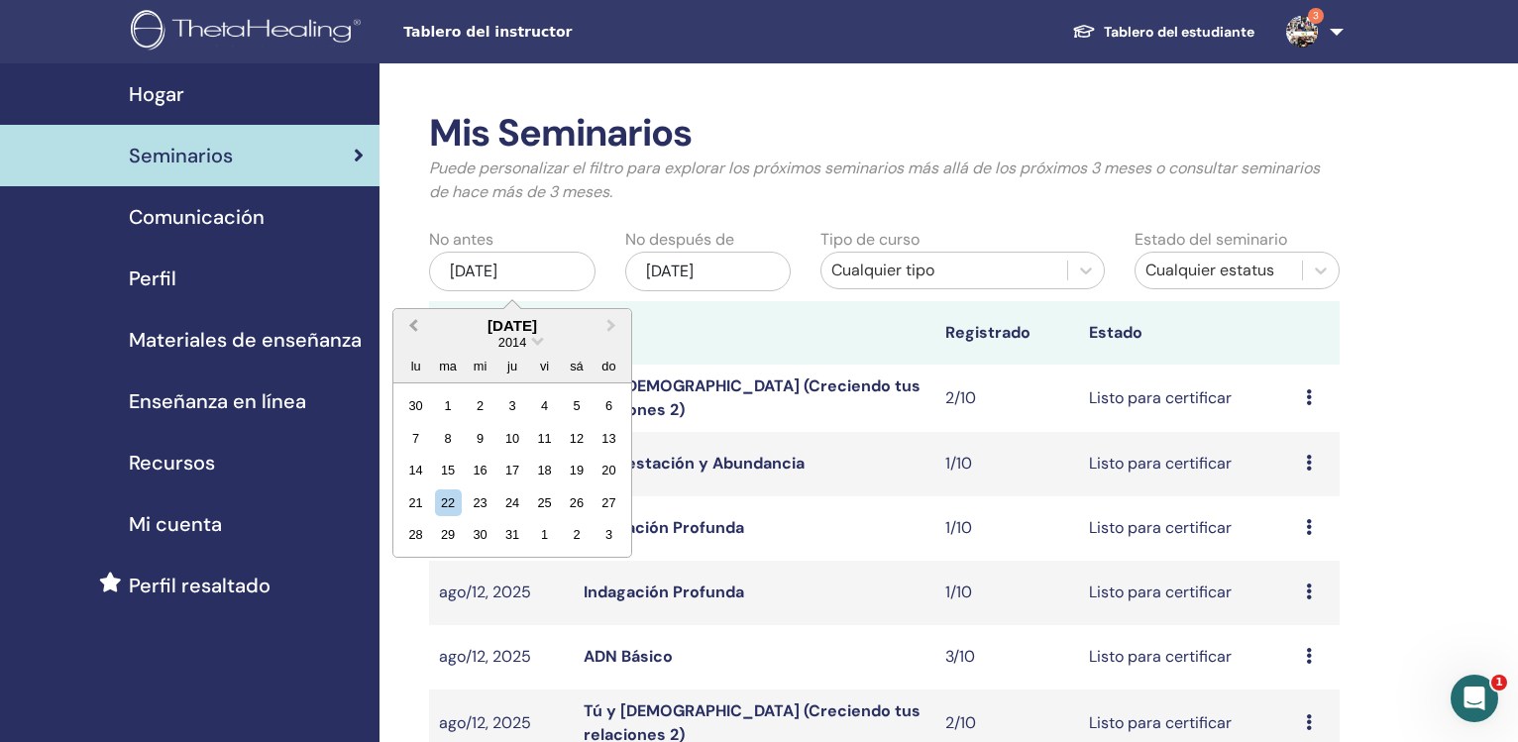
click at [416, 320] on button "Previous Month" at bounding box center [411, 327] width 32 height 32
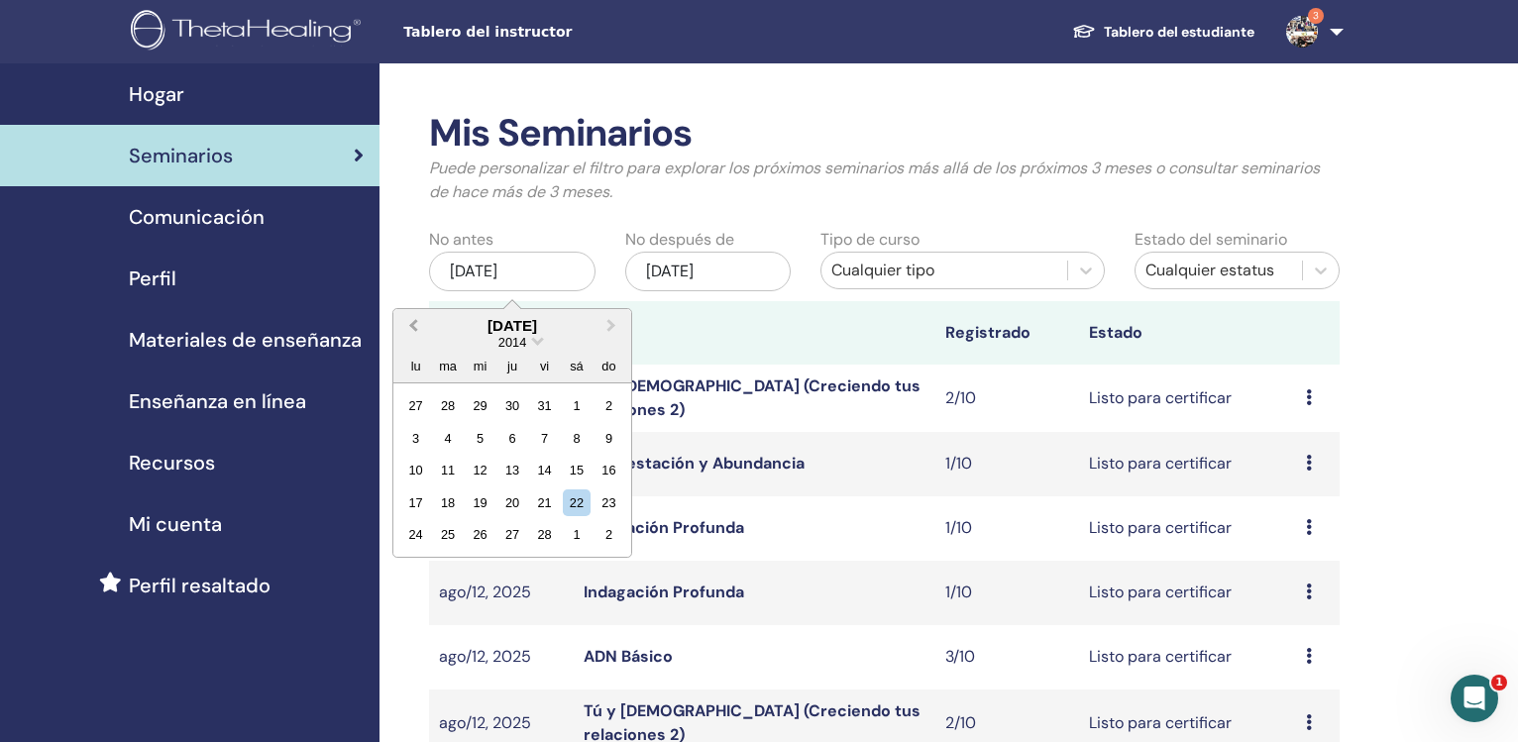
click at [416, 320] on button "Previous Month" at bounding box center [411, 327] width 32 height 32
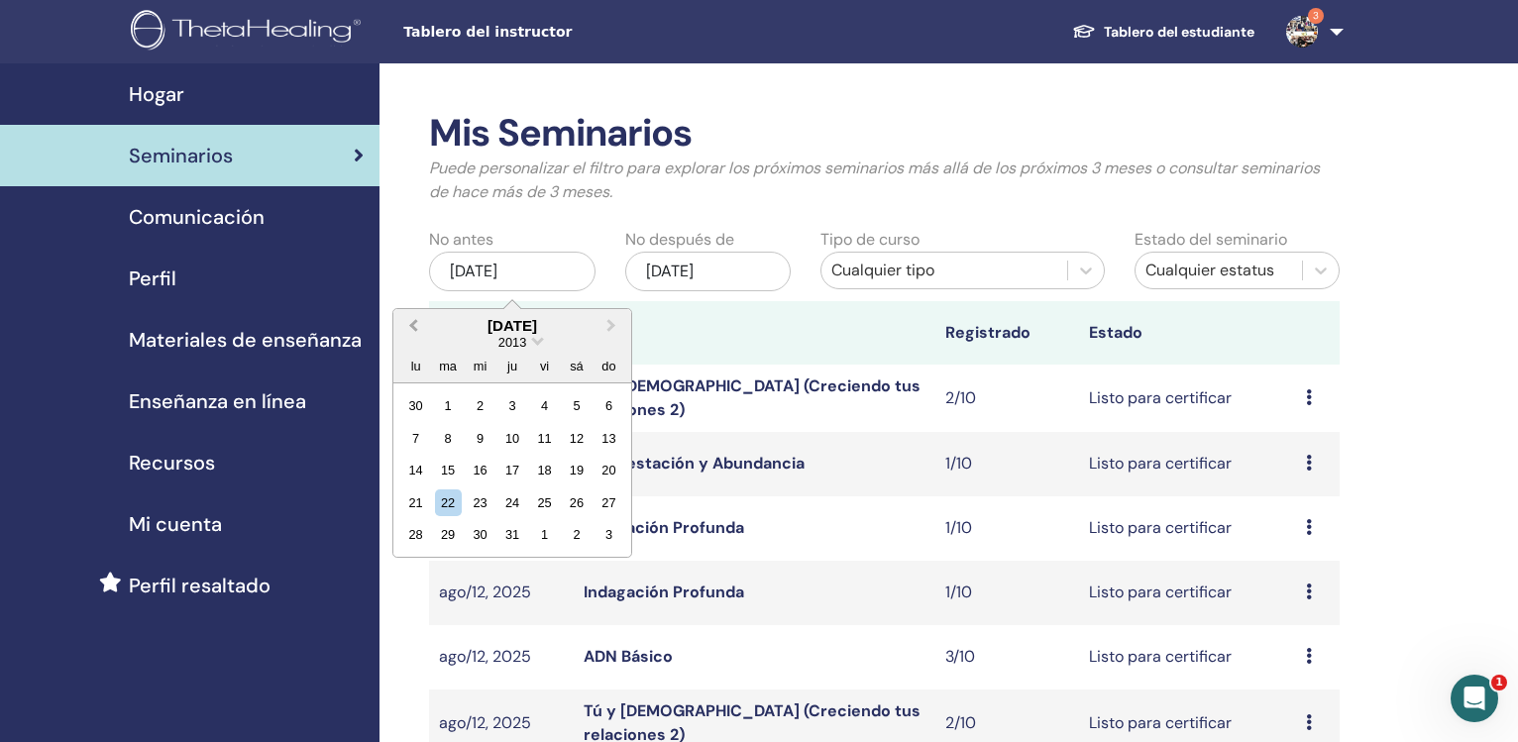
click at [416, 320] on button "Previous Month" at bounding box center [411, 327] width 32 height 32
click at [611, 324] on span "Next Month" at bounding box center [611, 325] width 0 height 21
click at [611, 323] on span "Next Month" at bounding box center [611, 325] width 0 height 21
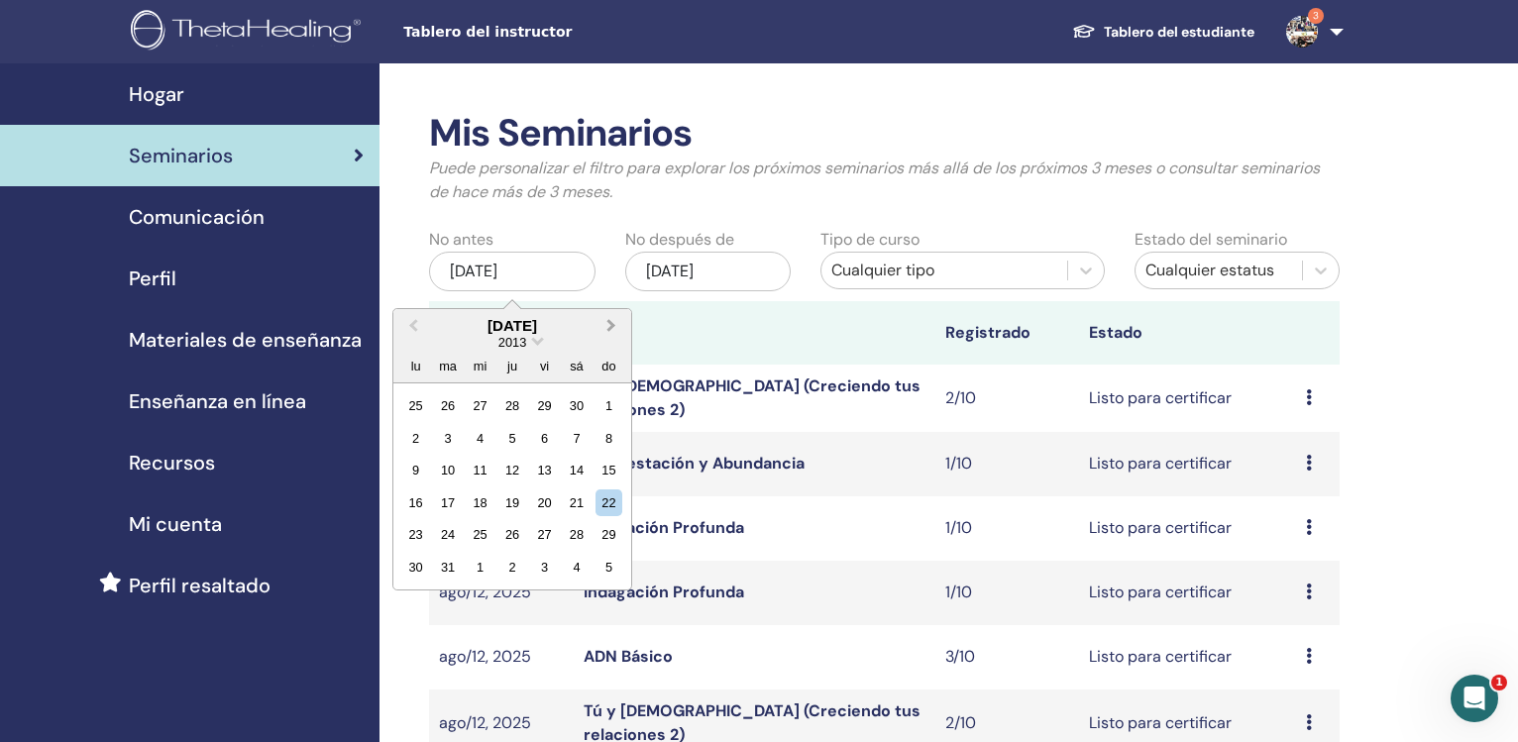
click at [611, 323] on span "Next Month" at bounding box center [611, 325] width 0 height 21
click at [486, 404] on div "1" at bounding box center [480, 405] width 27 height 27
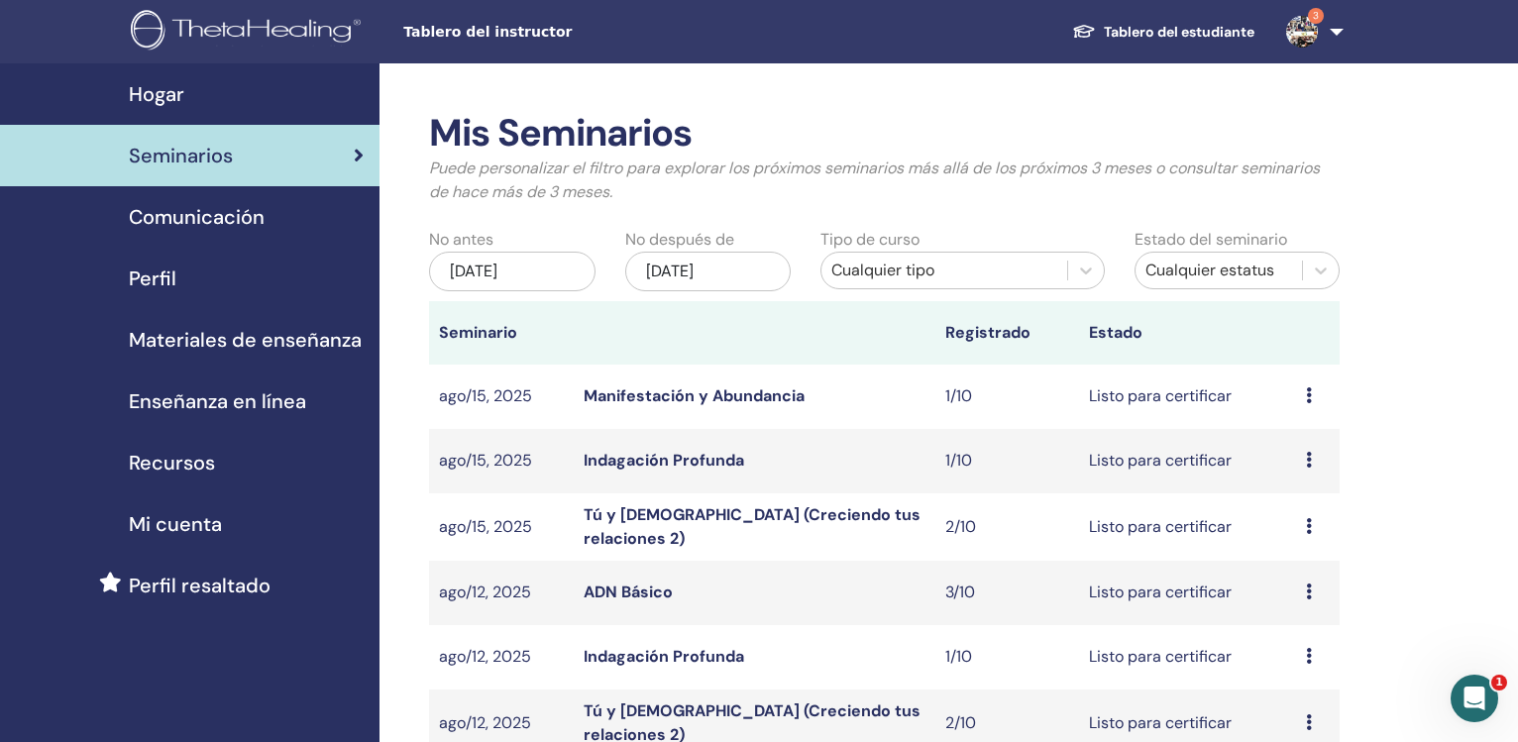
click at [705, 264] on div "nov/22, 2025" at bounding box center [708, 272] width 166 height 40
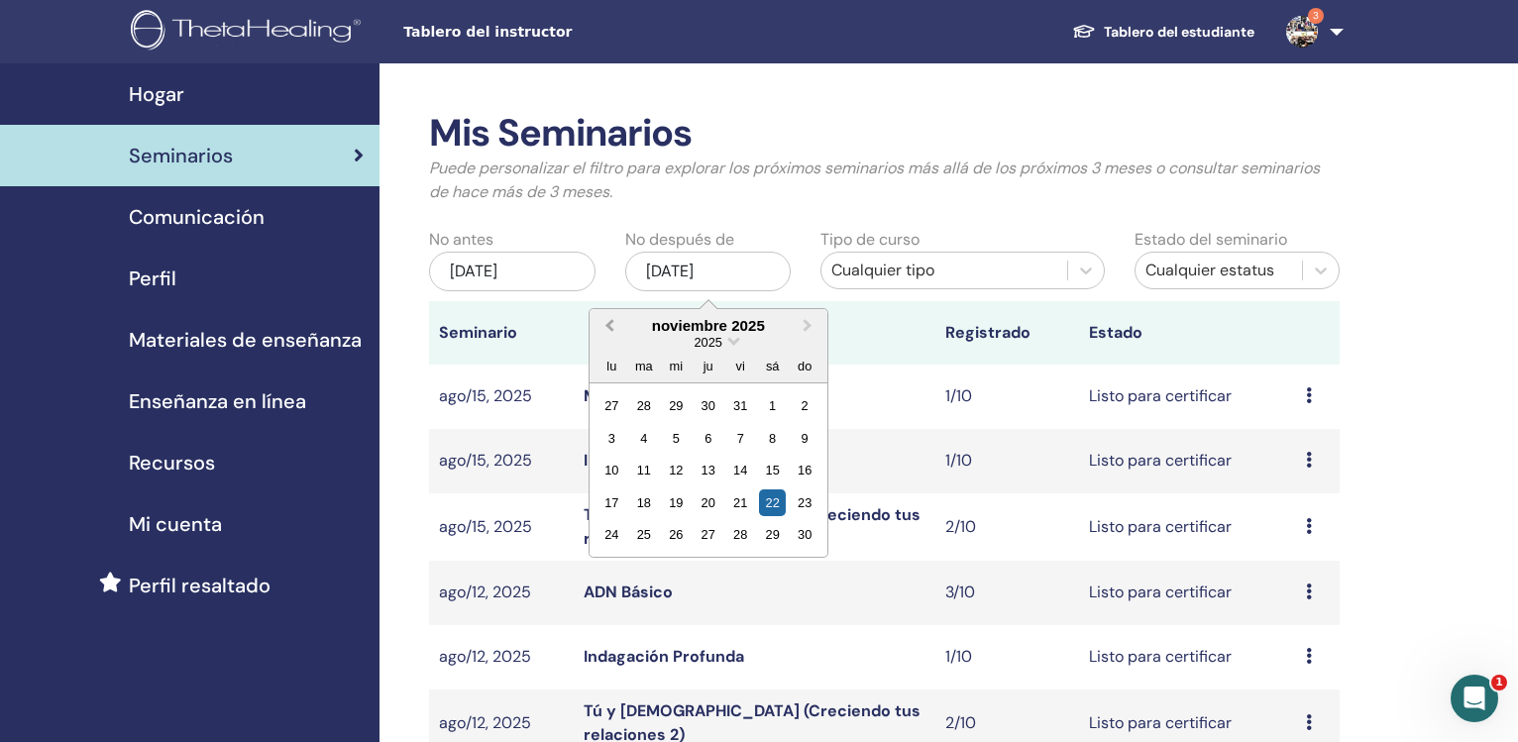
click at [609, 323] on span "Previous Month" at bounding box center [609, 325] width 0 height 21
click at [608, 323] on button "Previous Month" at bounding box center [608, 327] width 32 height 32
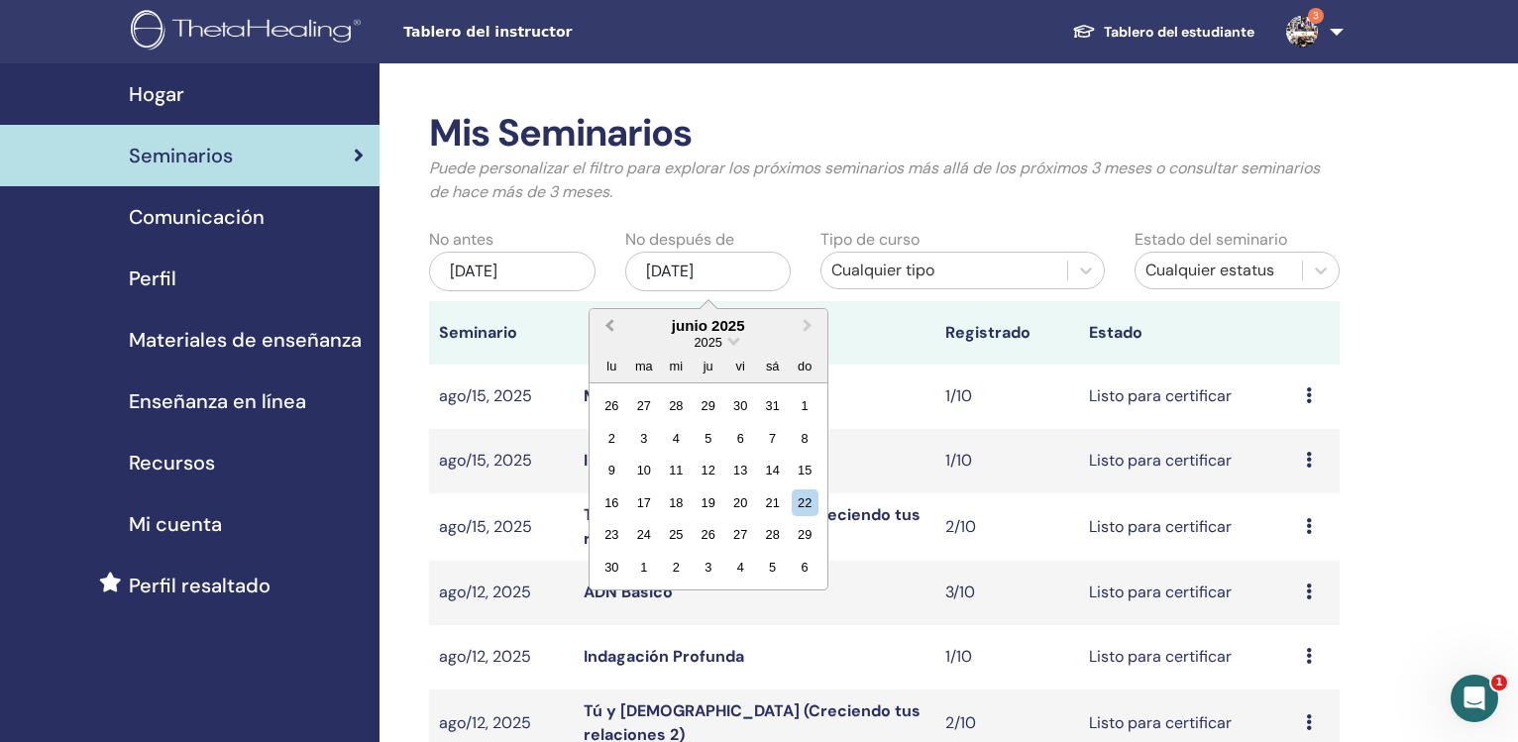
click at [608, 323] on button "Previous Month" at bounding box center [608, 327] width 32 height 32
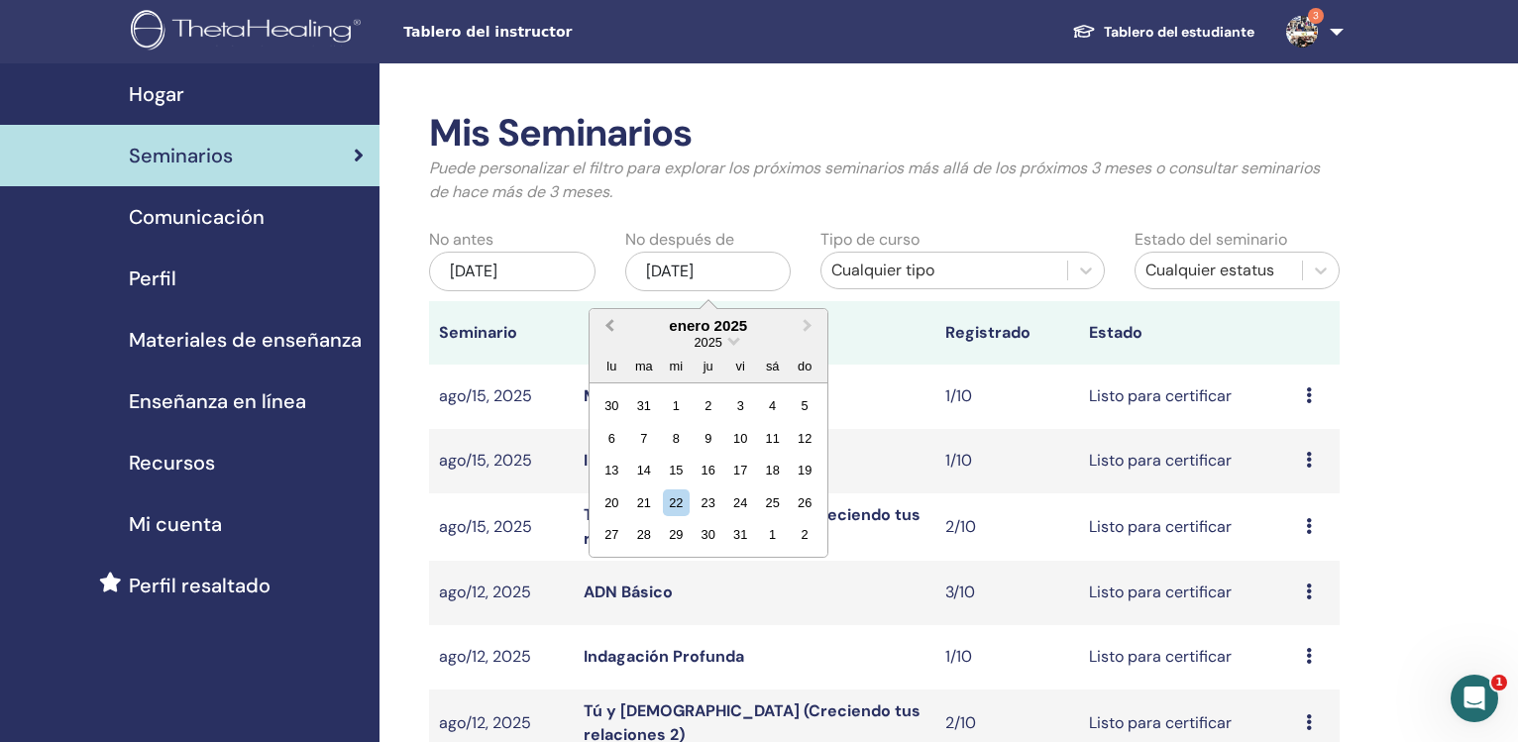
click at [608, 323] on button "Previous Month" at bounding box center [608, 327] width 32 height 32
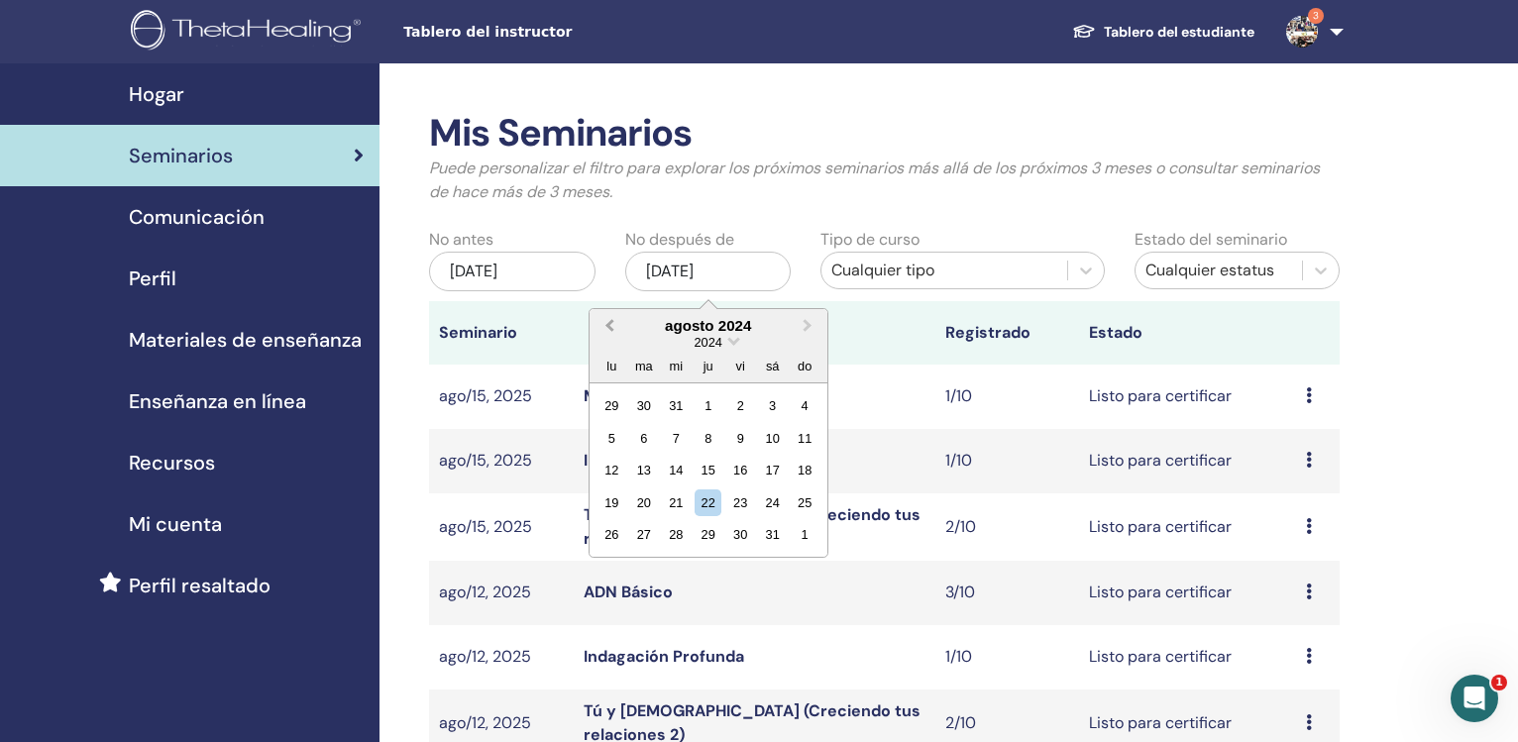
click at [608, 323] on button "Previous Month" at bounding box center [608, 327] width 32 height 32
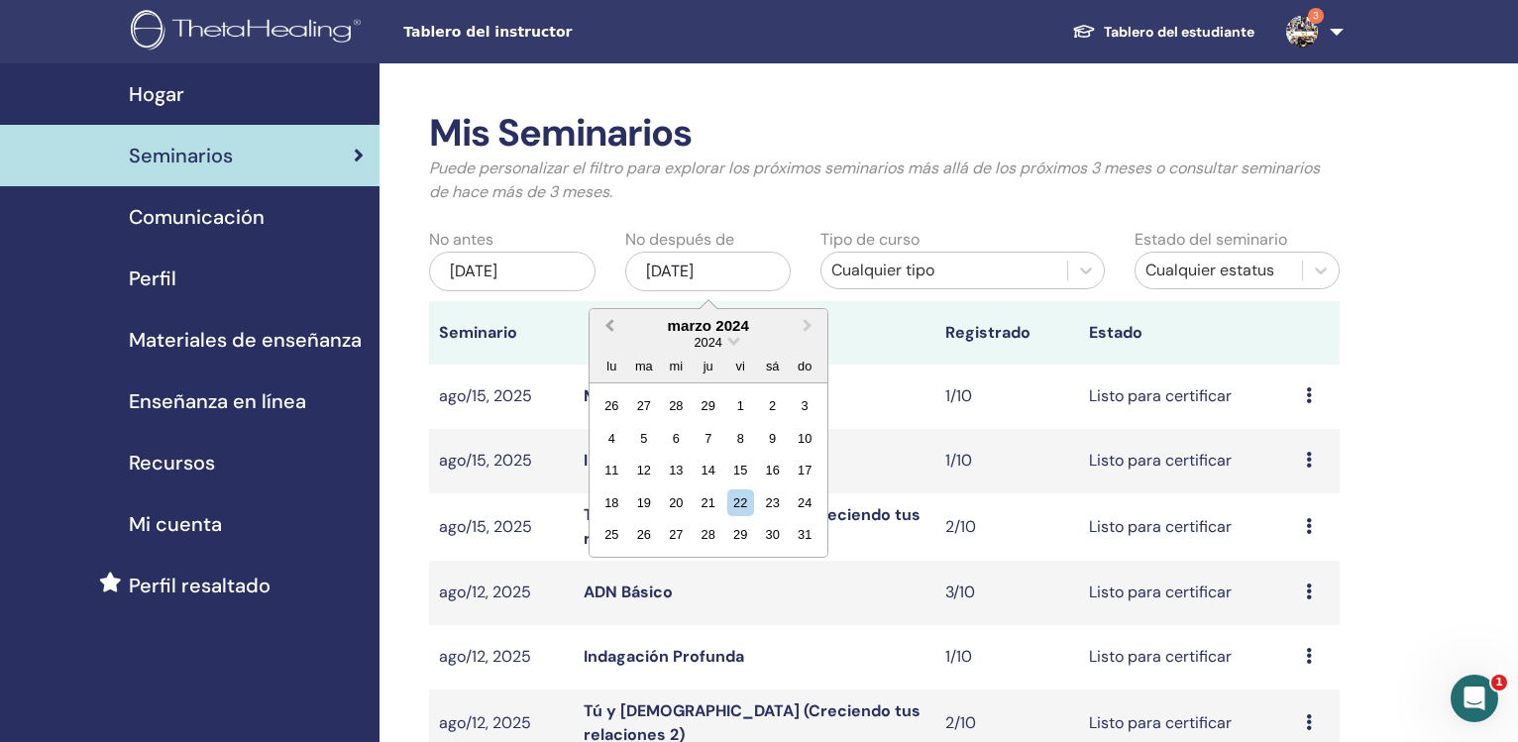
click at [608, 323] on button "Previous Month" at bounding box center [608, 327] width 32 height 32
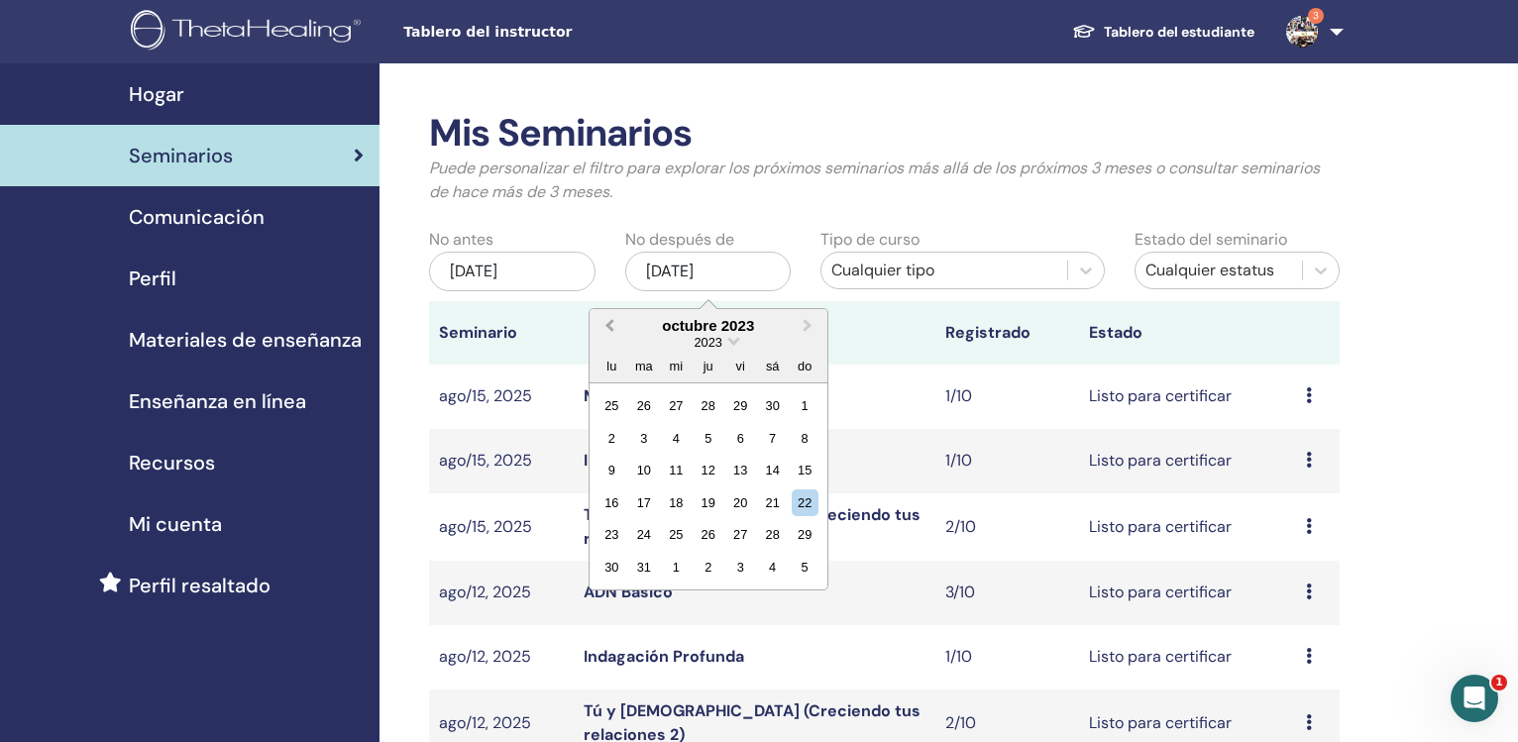
click at [608, 323] on button "Previous Month" at bounding box center [608, 327] width 32 height 32
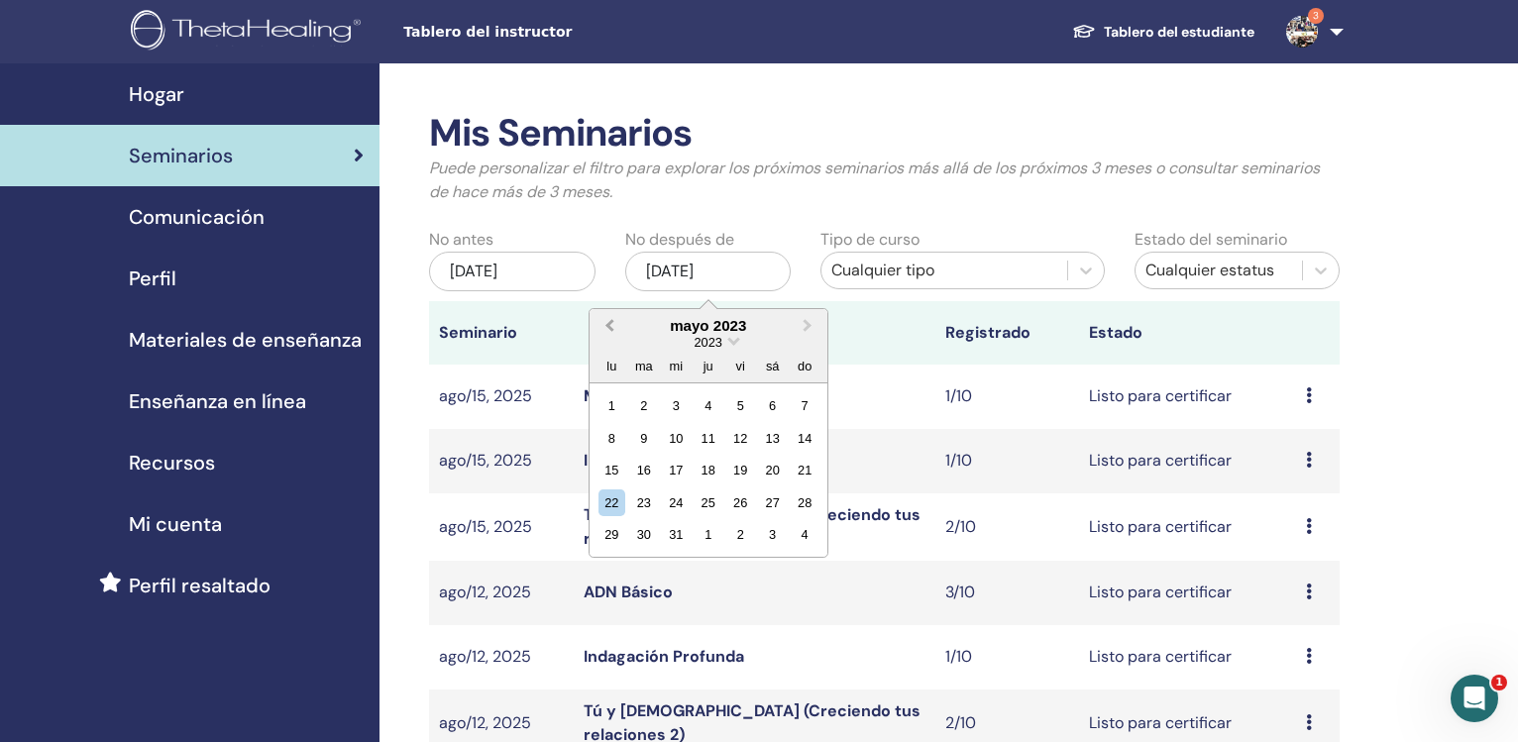
click at [608, 323] on button "Previous Month" at bounding box center [608, 327] width 32 height 32
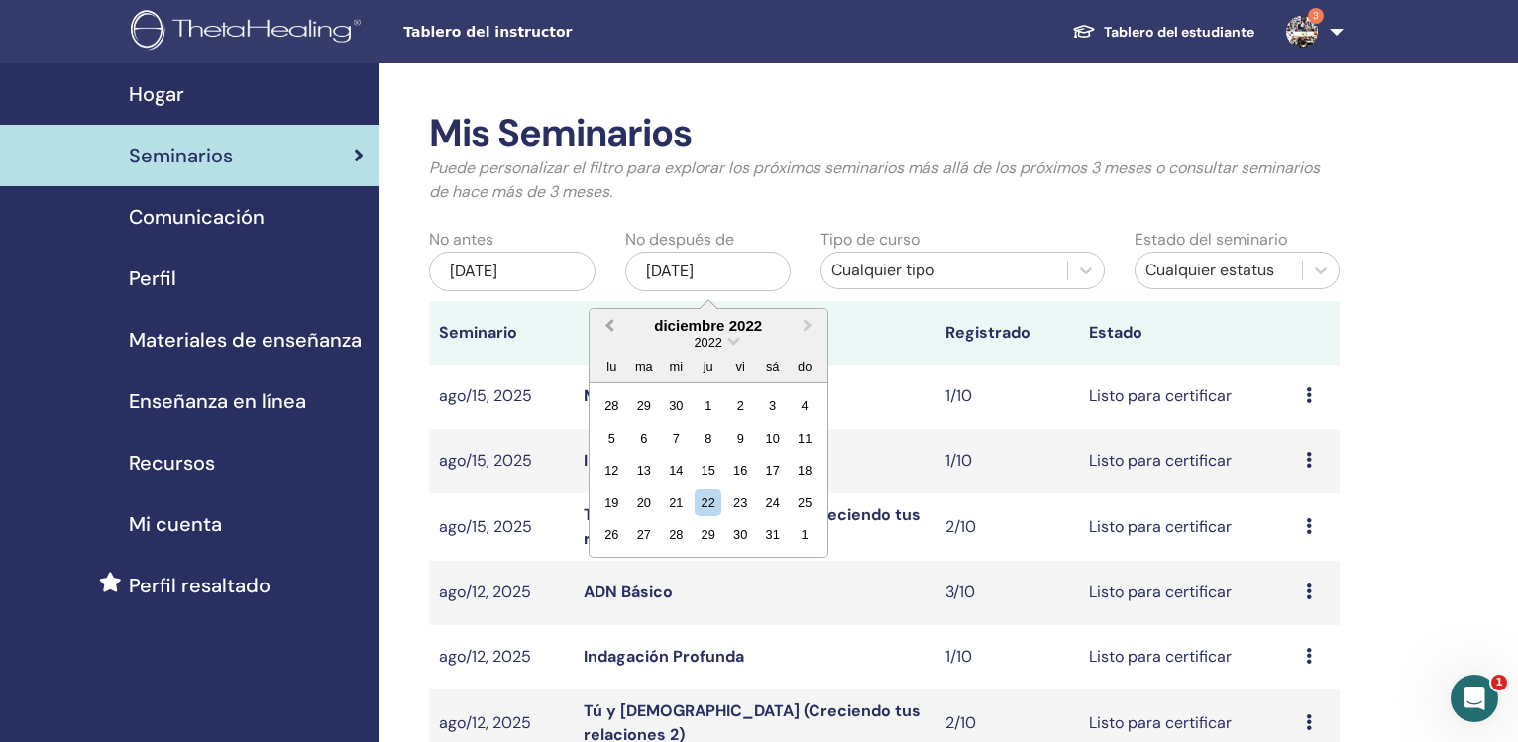
click at [608, 323] on button "Previous Month" at bounding box center [608, 327] width 32 height 32
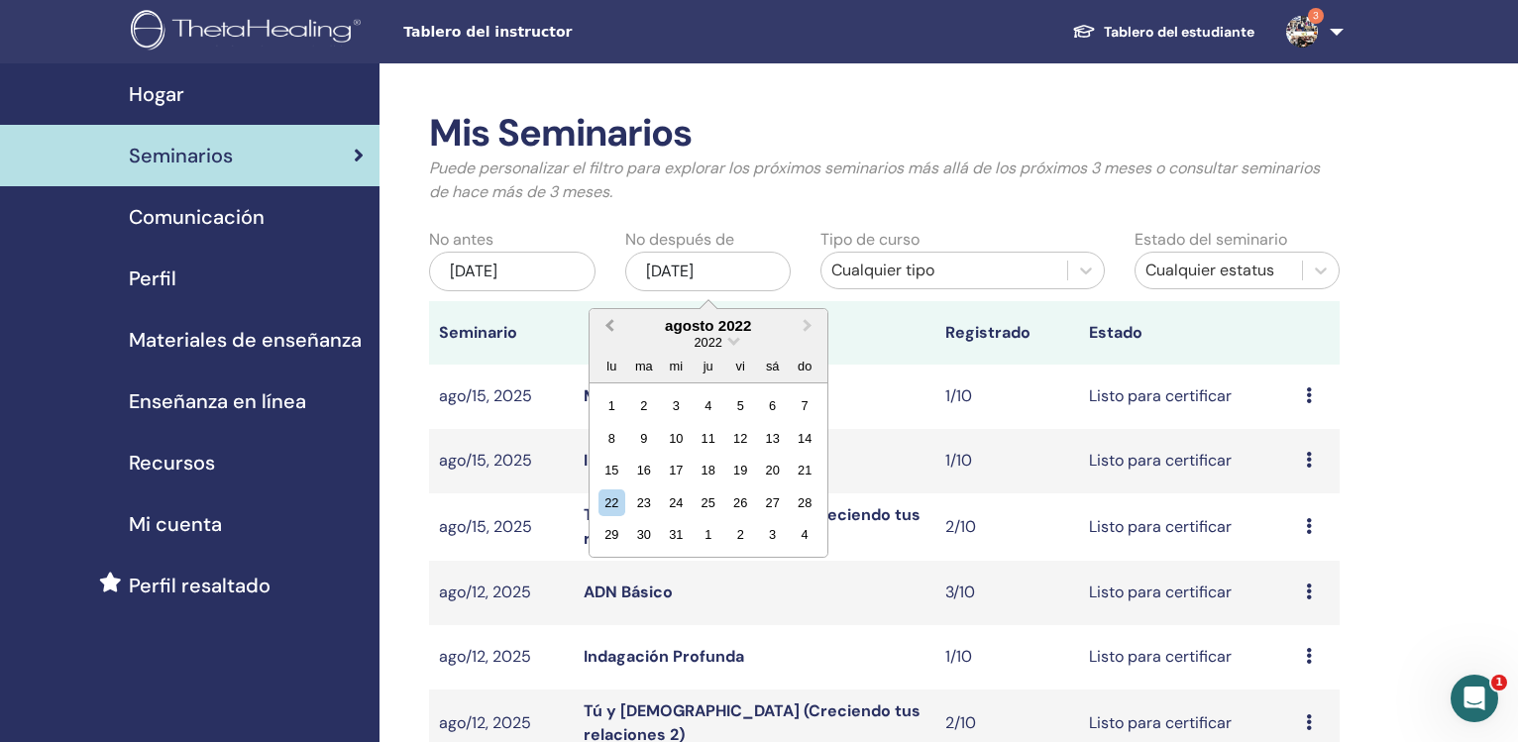
click at [608, 323] on button "Previous Month" at bounding box center [608, 327] width 32 height 32
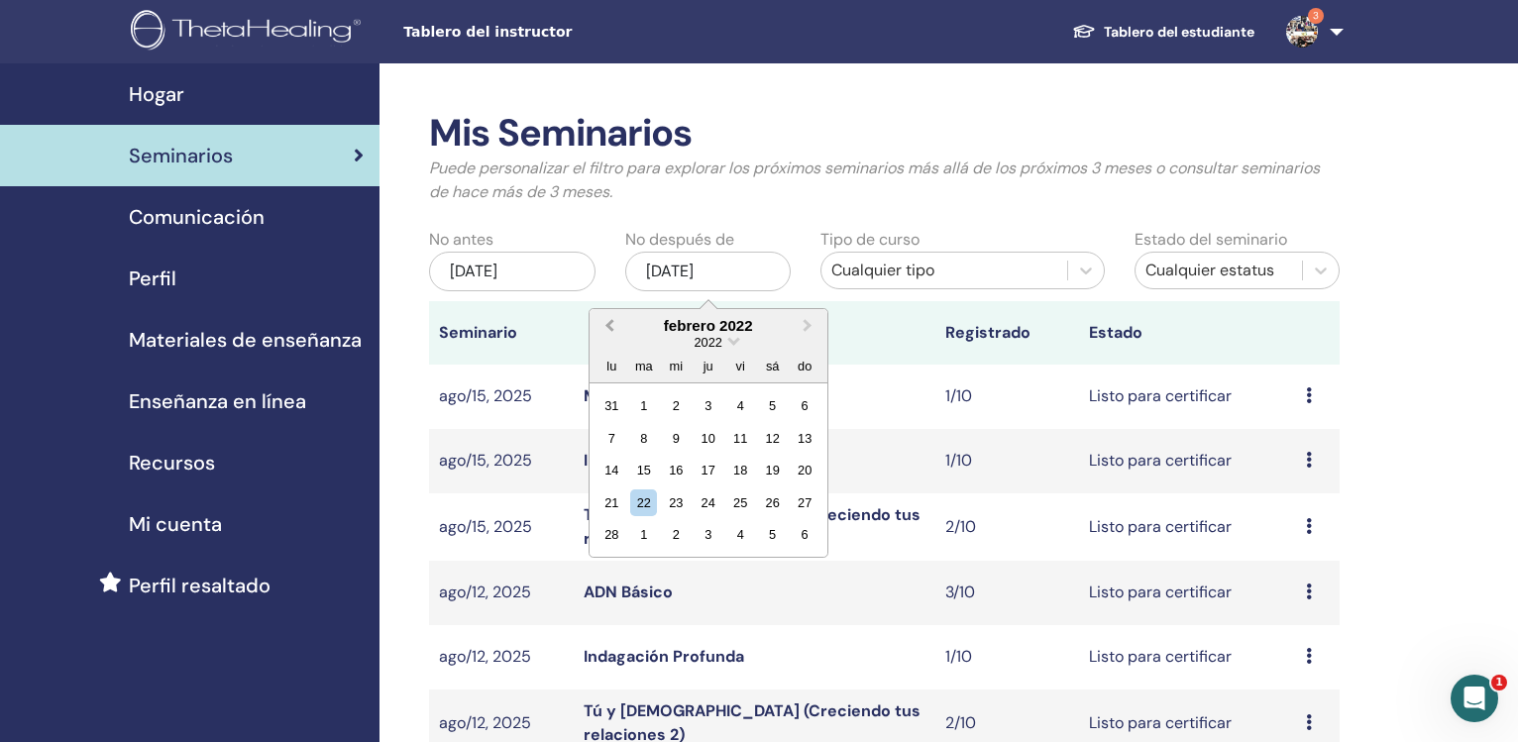
click at [608, 323] on button "Previous Month" at bounding box center [608, 327] width 32 height 32
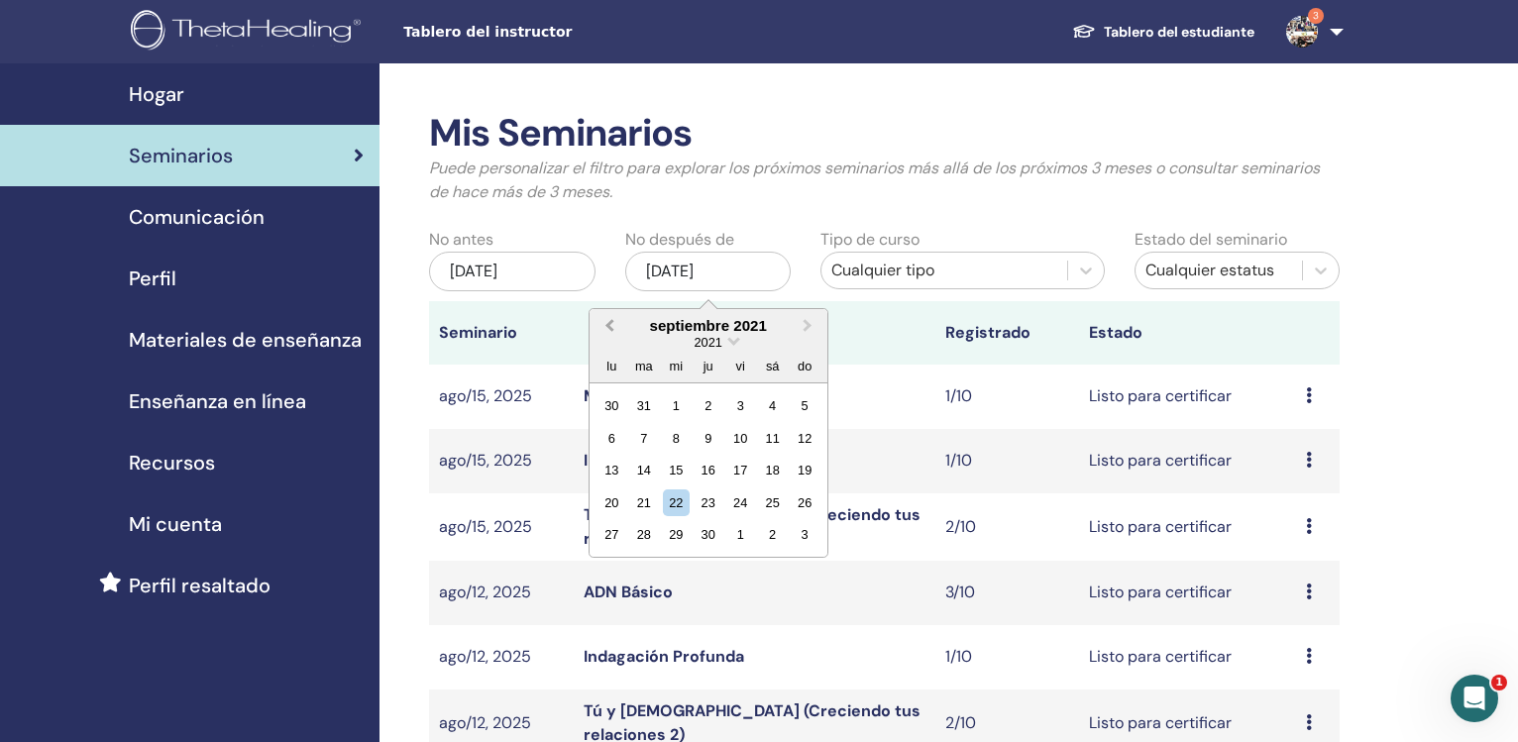
click at [608, 323] on button "Previous Month" at bounding box center [608, 327] width 32 height 32
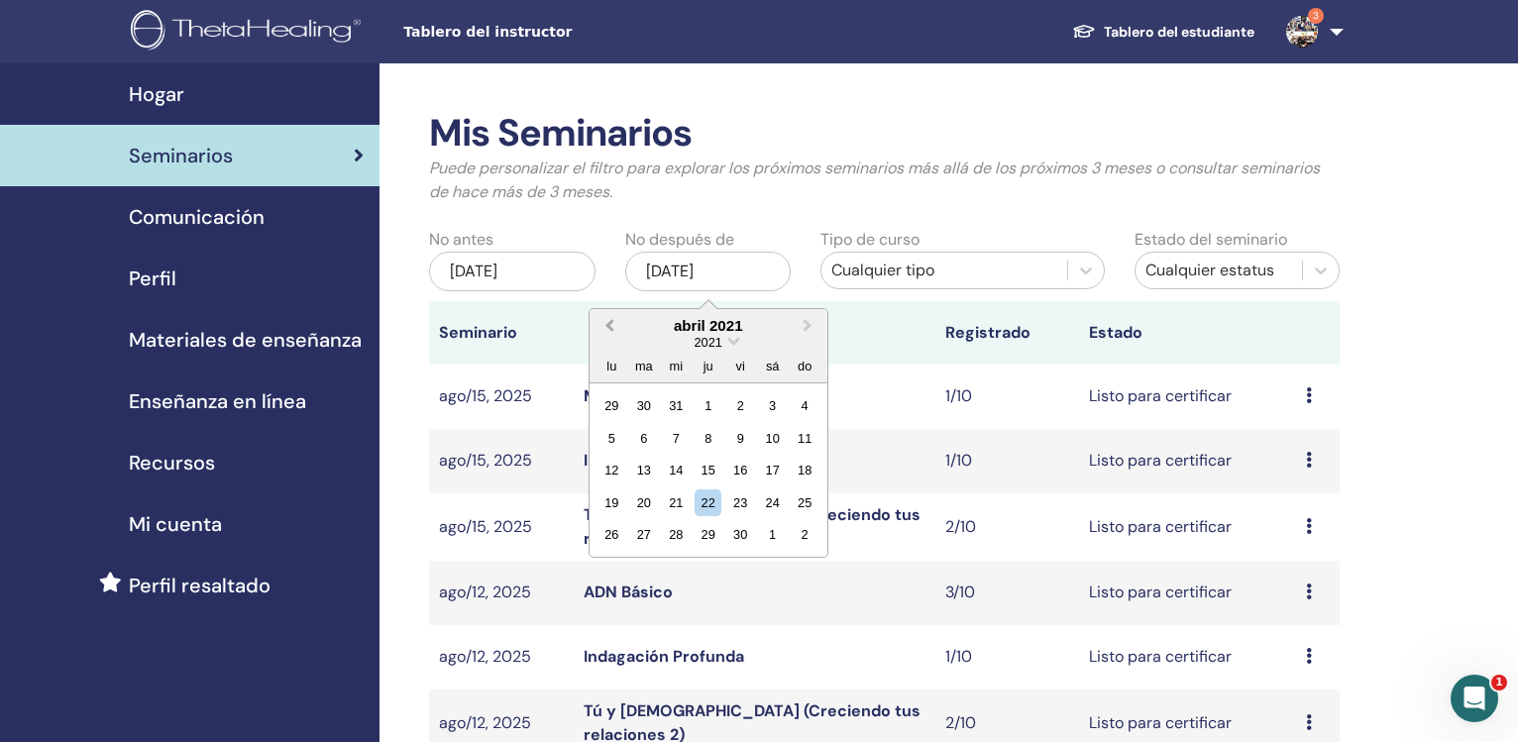
click at [608, 323] on button "Previous Month" at bounding box center [608, 327] width 32 height 32
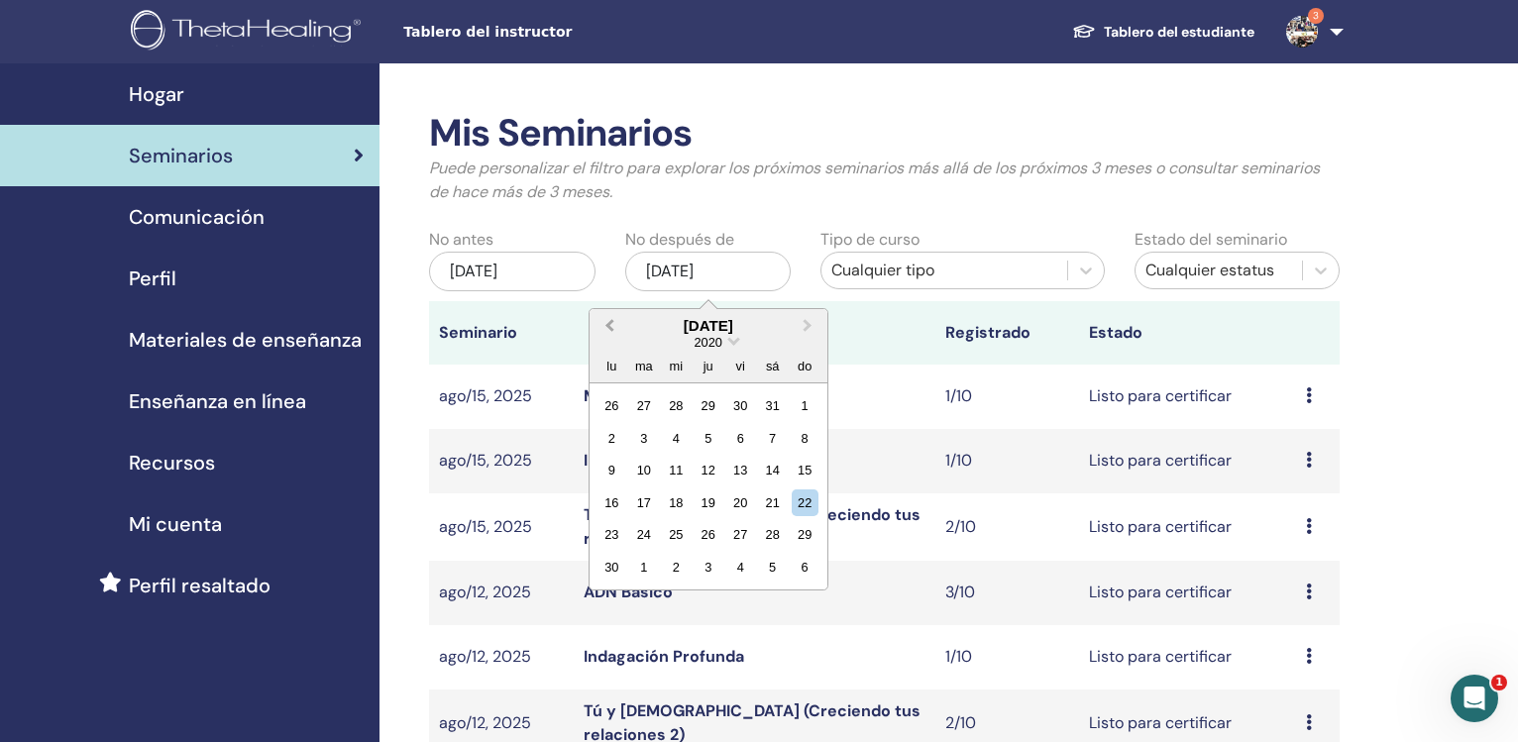
click at [608, 323] on button "Previous Month" at bounding box center [608, 327] width 32 height 32
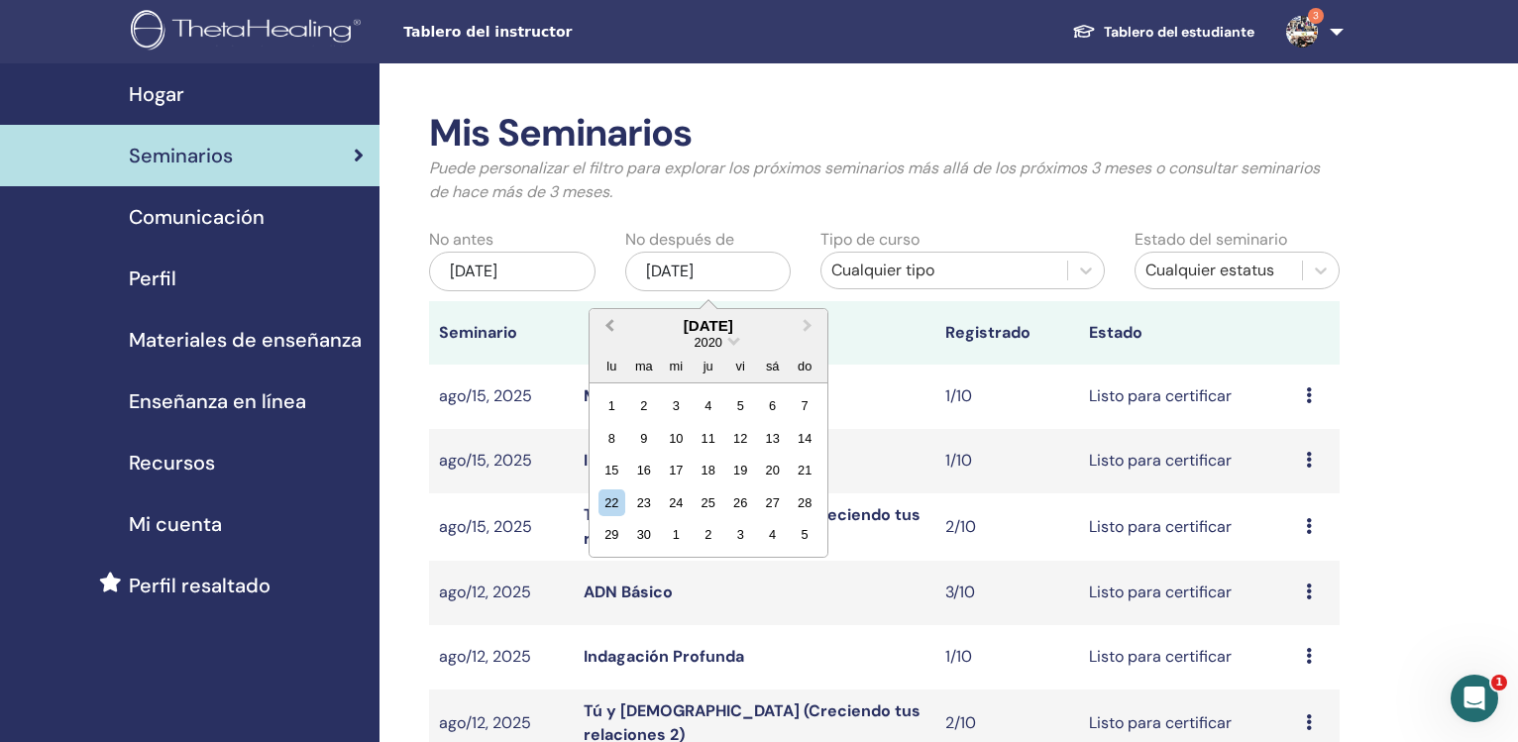
click at [608, 323] on button "Previous Month" at bounding box center [608, 327] width 32 height 32
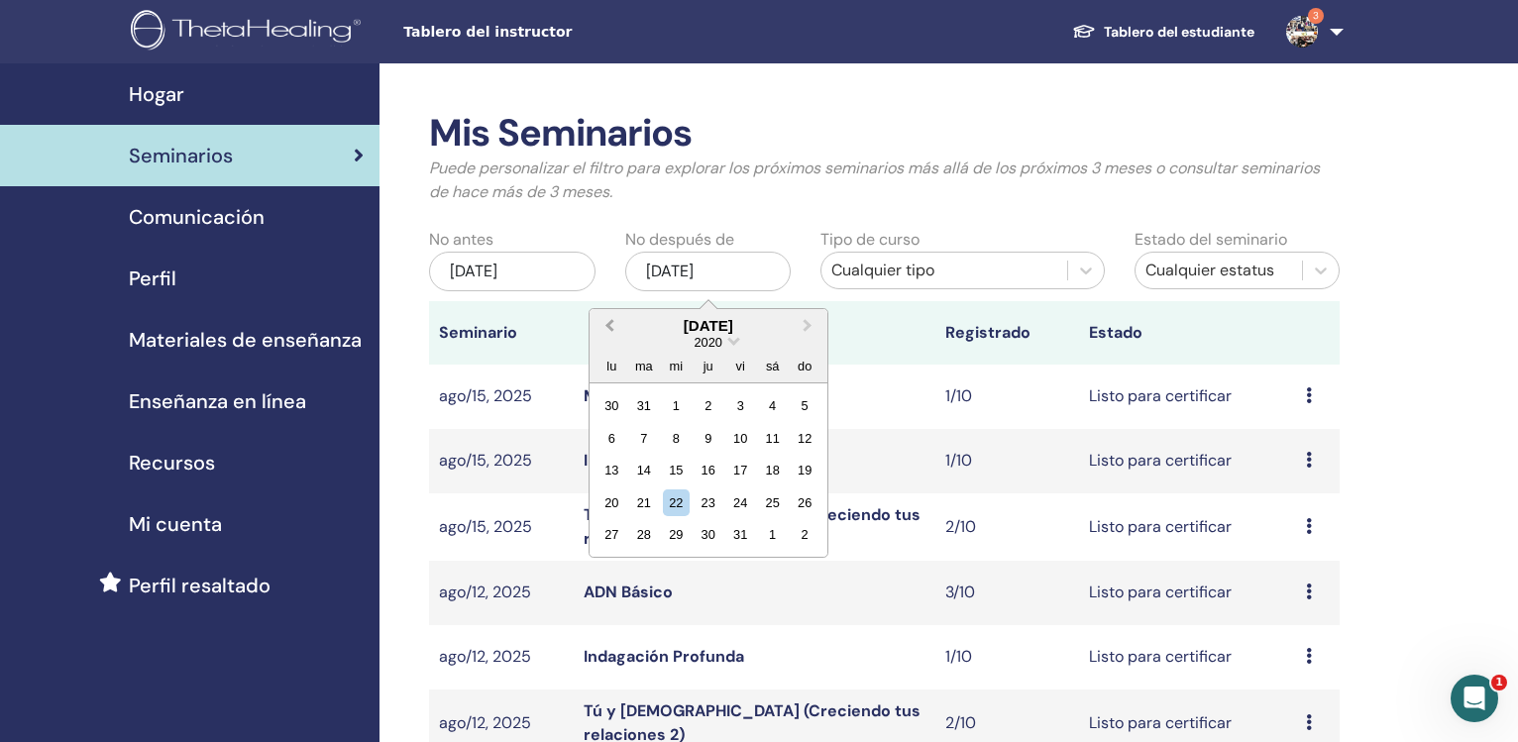
click at [608, 323] on button "Previous Month" at bounding box center [608, 327] width 32 height 32
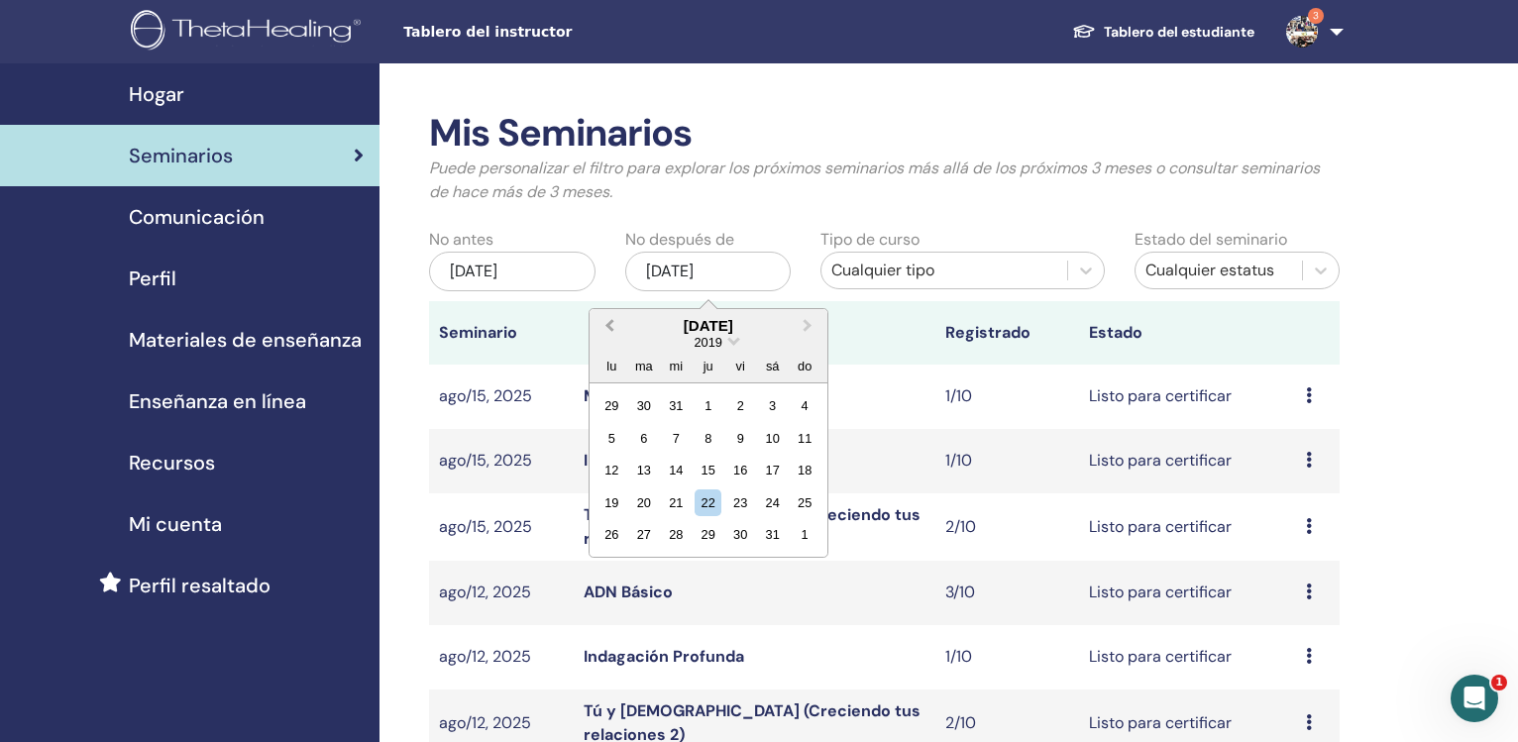
click at [608, 323] on button "Previous Month" at bounding box center [608, 327] width 32 height 32
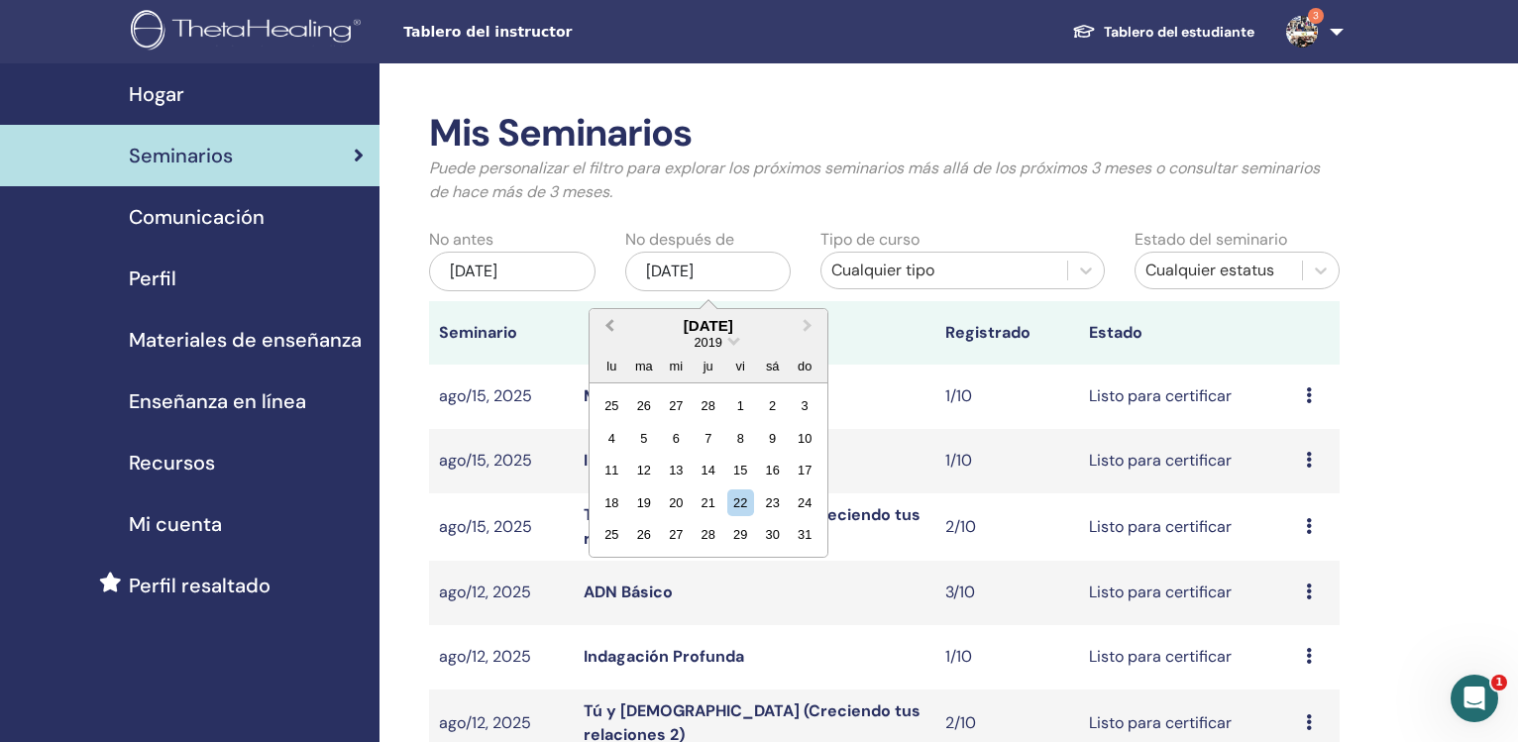
click at [608, 323] on button "Previous Month" at bounding box center [608, 327] width 32 height 32
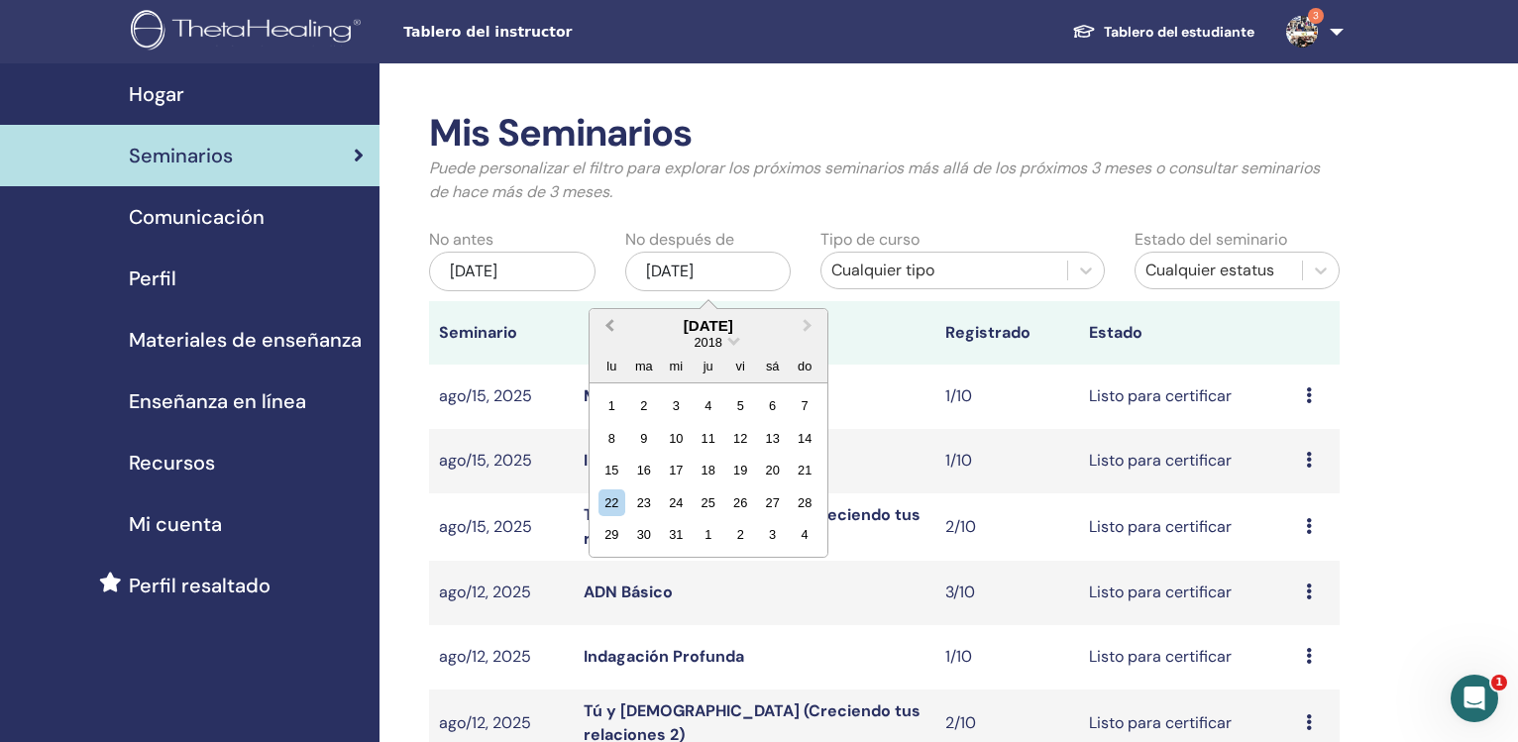
click at [608, 323] on button "Previous Month" at bounding box center [608, 327] width 32 height 32
click at [609, 323] on button "Previous Month" at bounding box center [608, 327] width 32 height 32
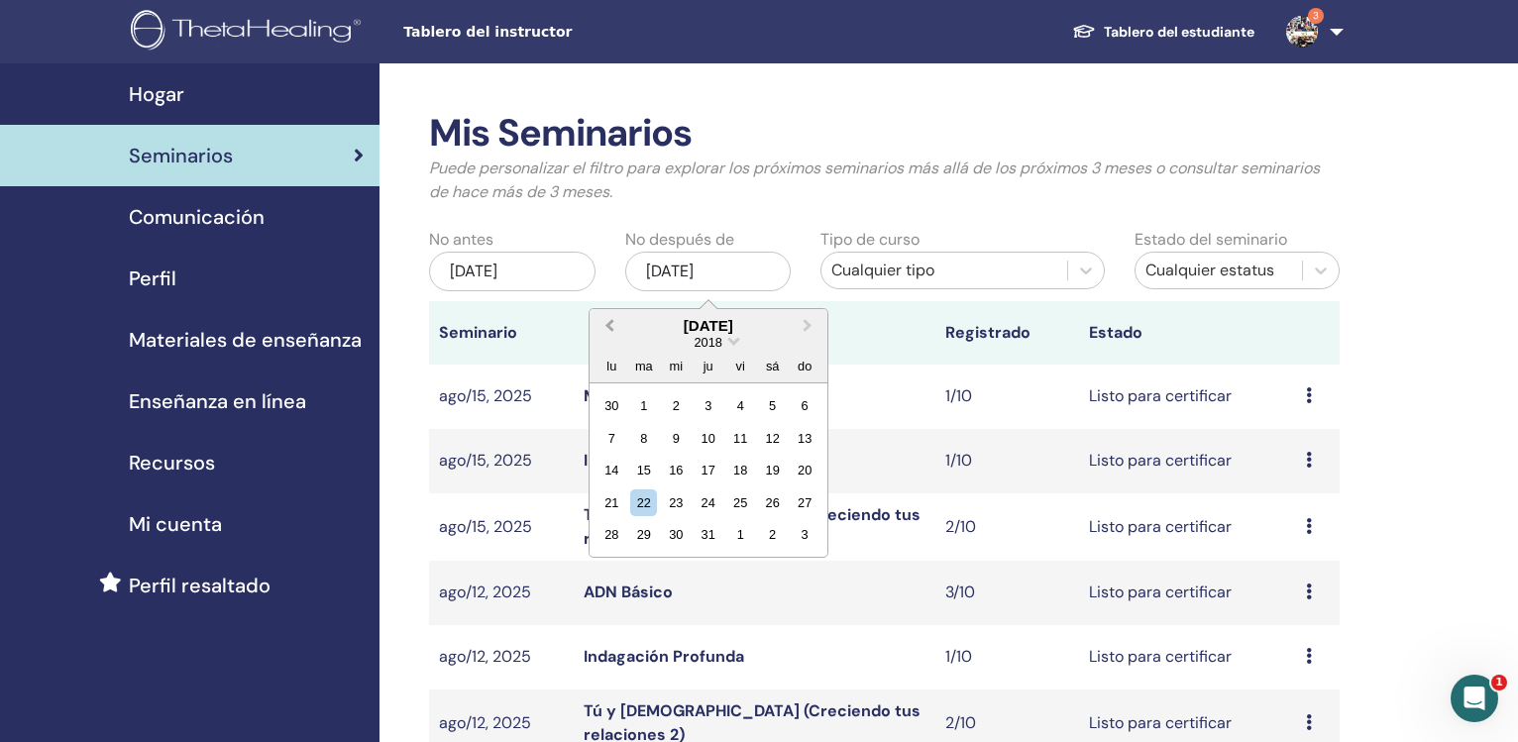
click at [609, 323] on span "Previous Month" at bounding box center [609, 325] width 0 height 21
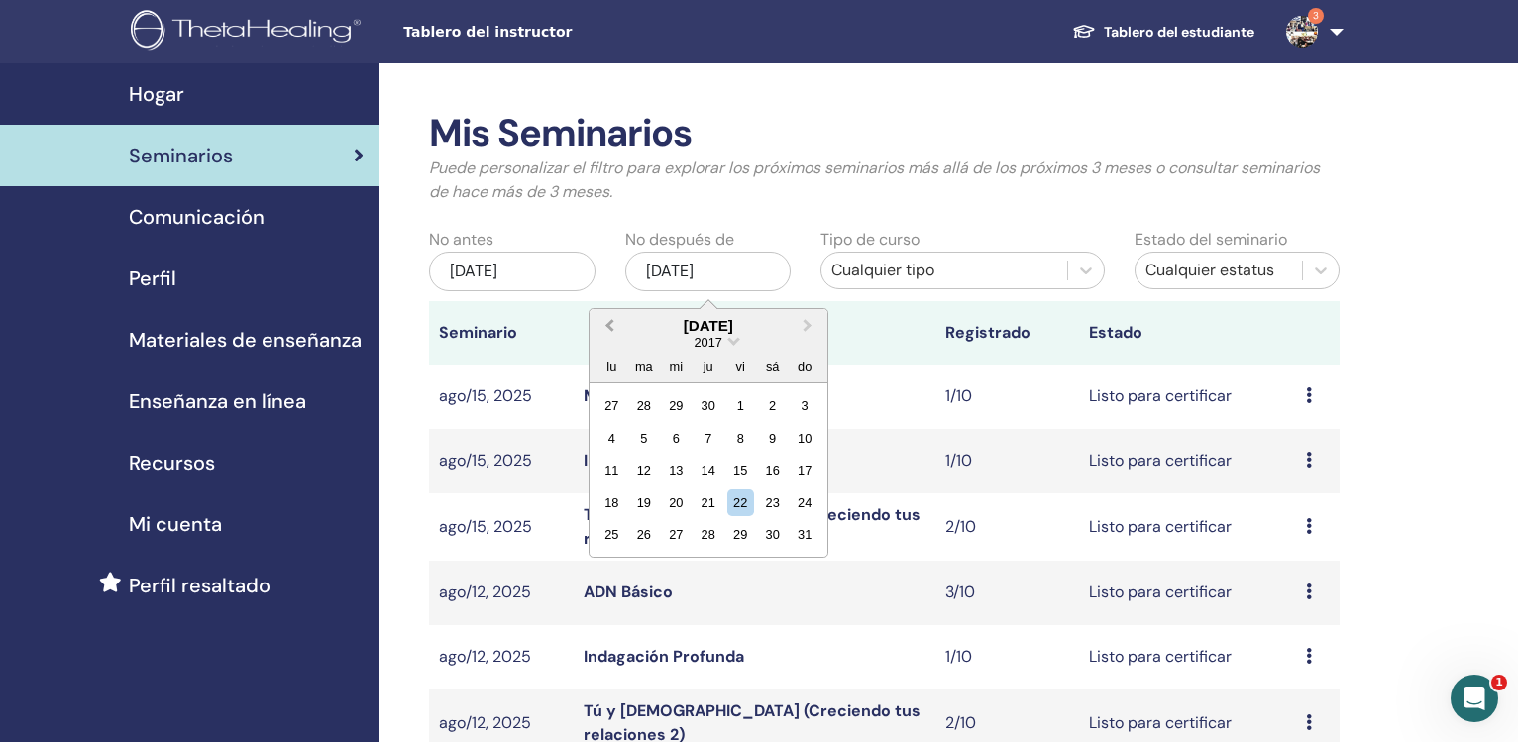
click at [609, 323] on span "Previous Month" at bounding box center [609, 325] width 0 height 21
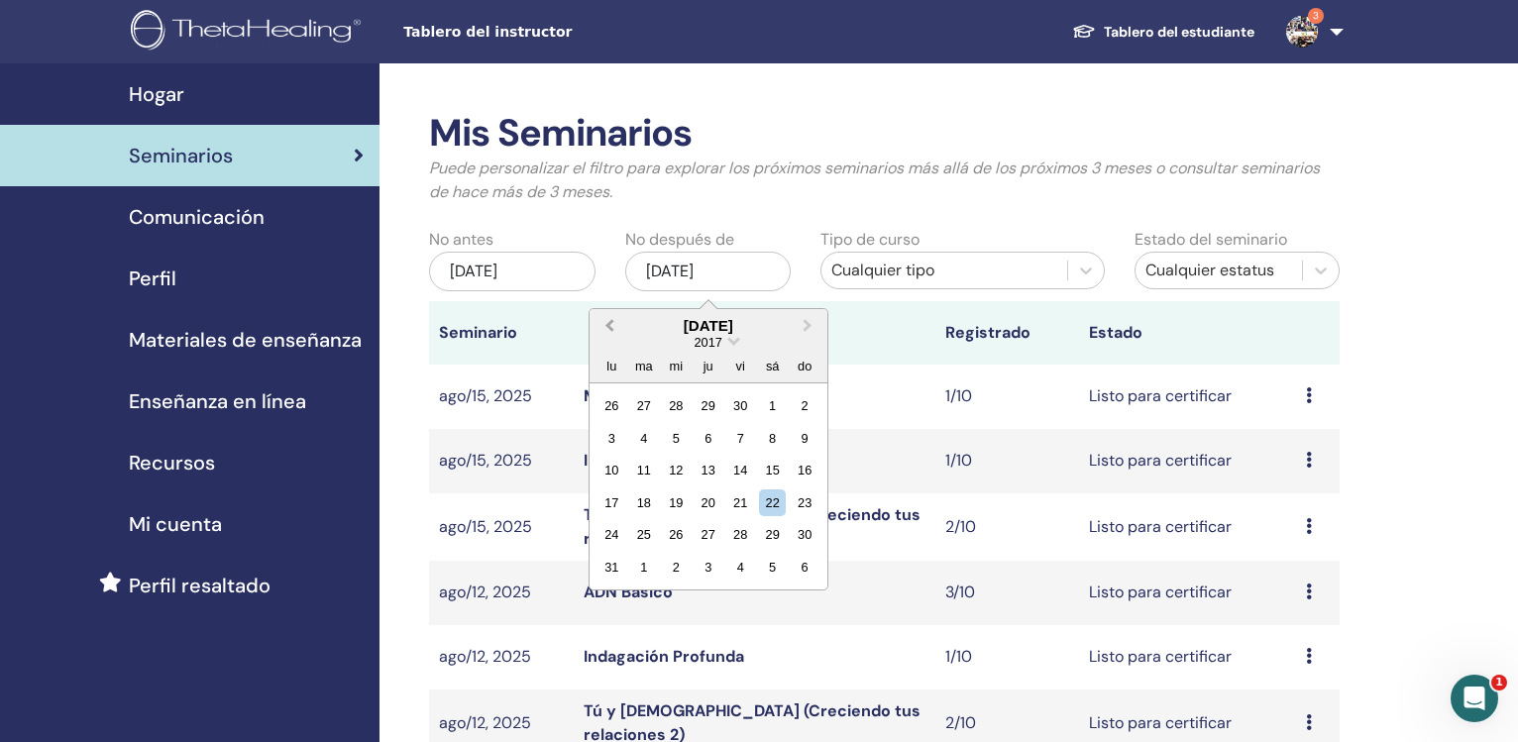
click at [609, 323] on span "Previous Month" at bounding box center [609, 325] width 0 height 21
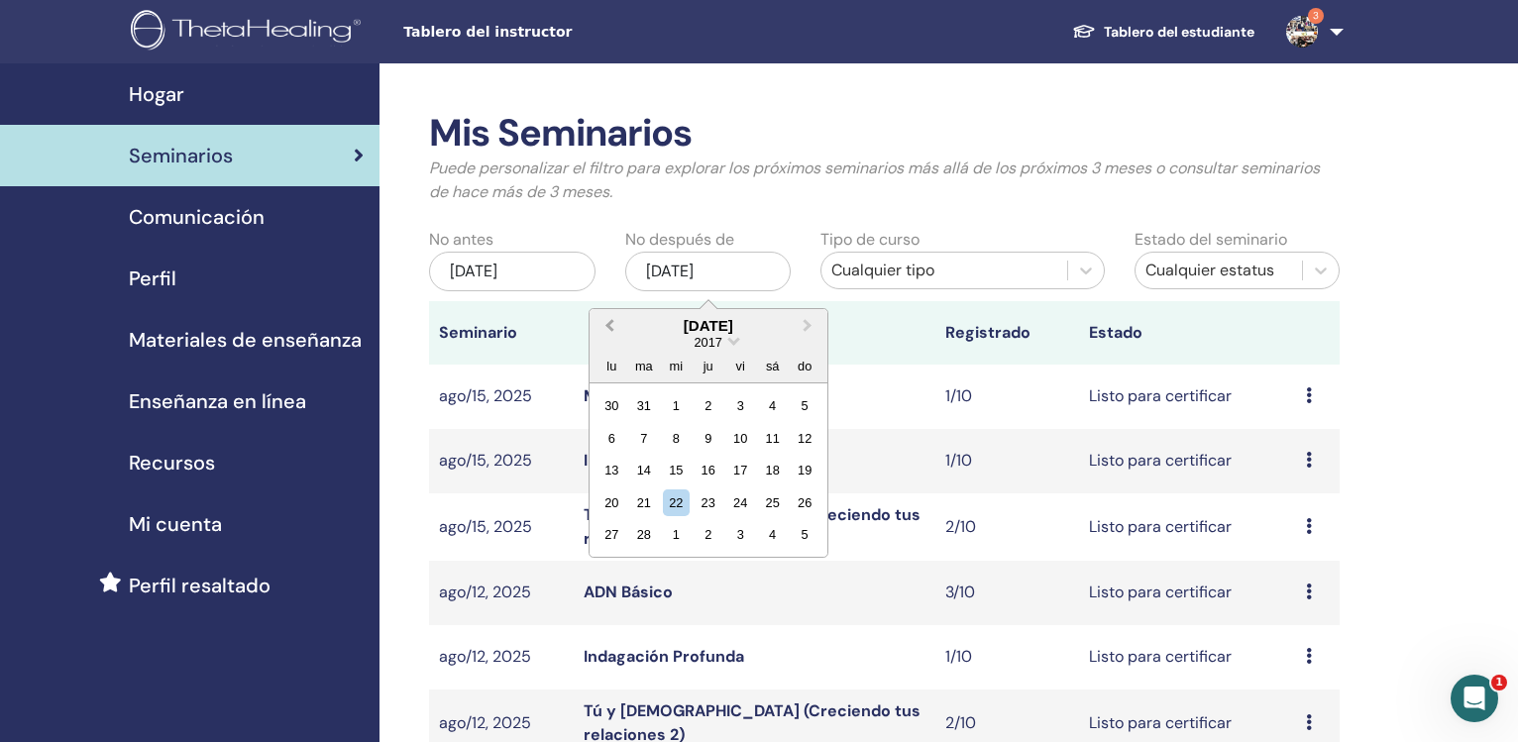
click at [609, 323] on span "Previous Month" at bounding box center [609, 325] width 0 height 21
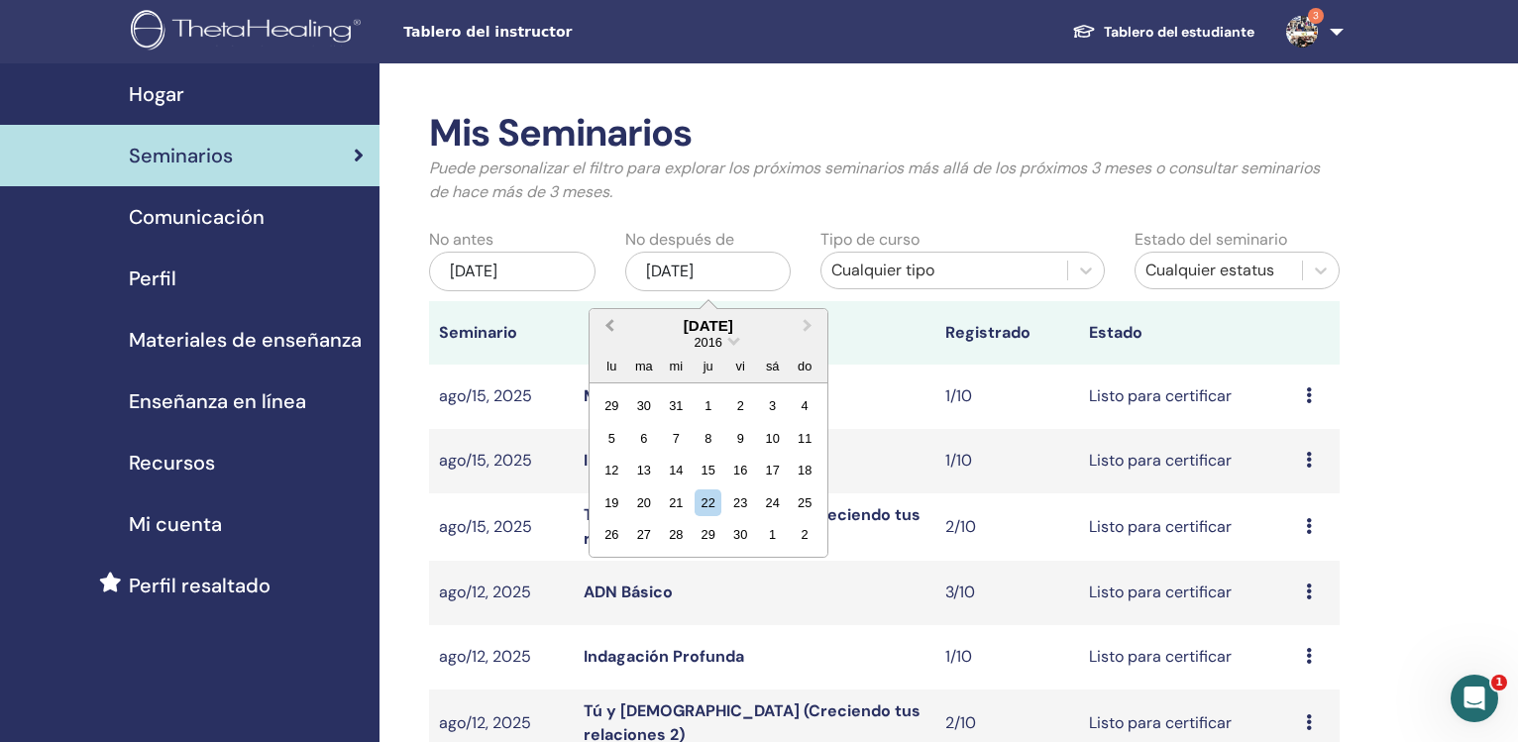
click at [609, 323] on span "Previous Month" at bounding box center [609, 325] width 0 height 21
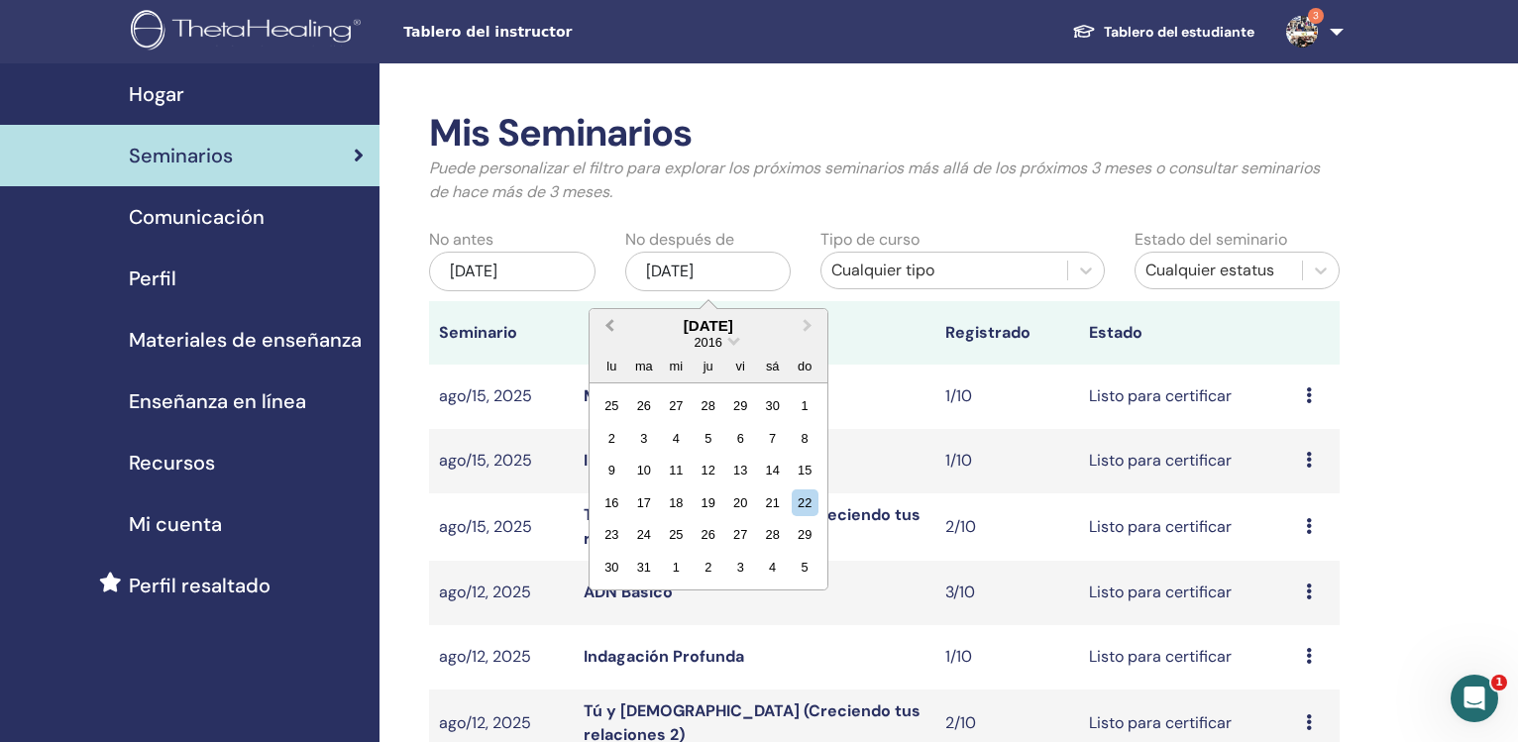
click at [609, 323] on span "Previous Month" at bounding box center [609, 325] width 0 height 21
click at [609, 322] on button "Previous Month" at bounding box center [608, 327] width 32 height 32
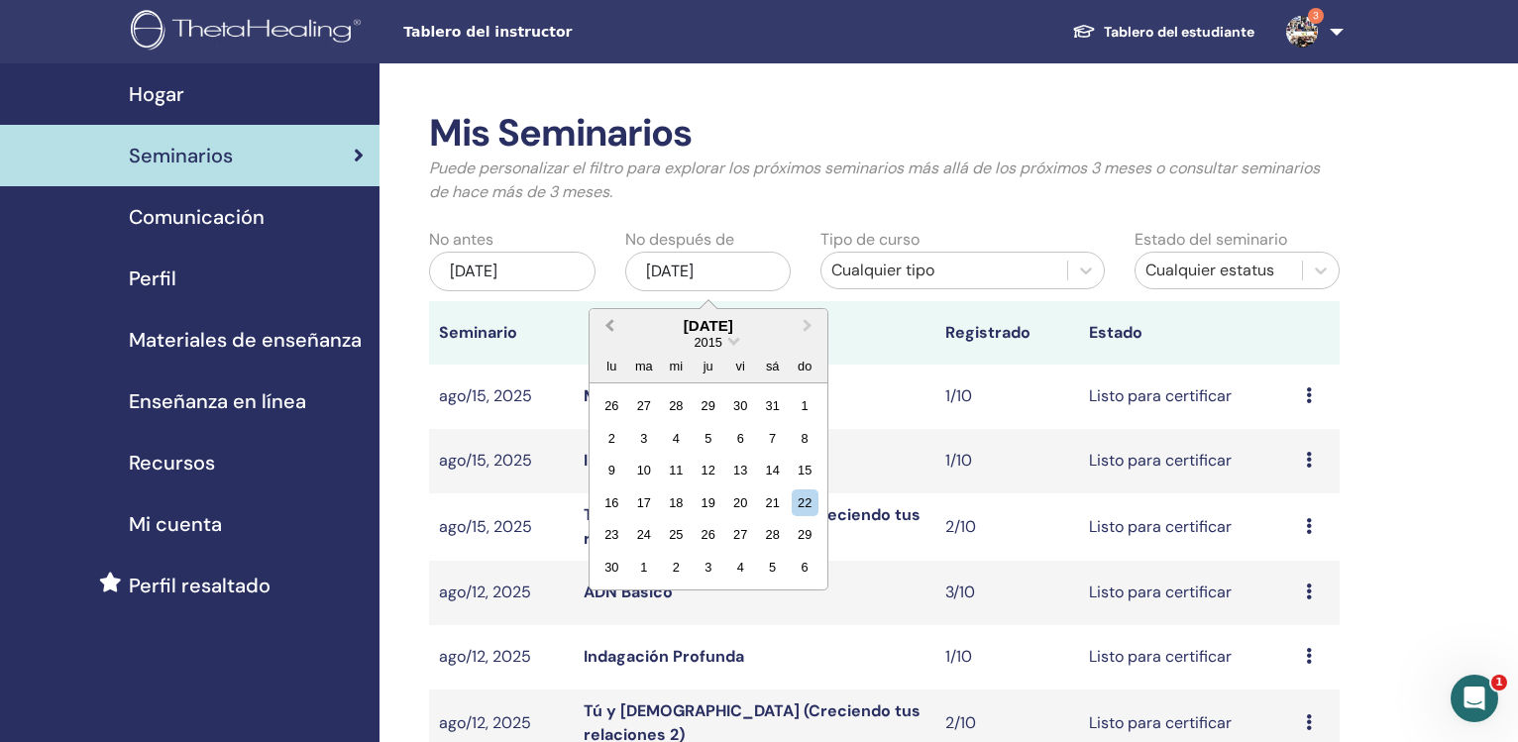
click at [609, 322] on button "Previous Month" at bounding box center [608, 327] width 32 height 32
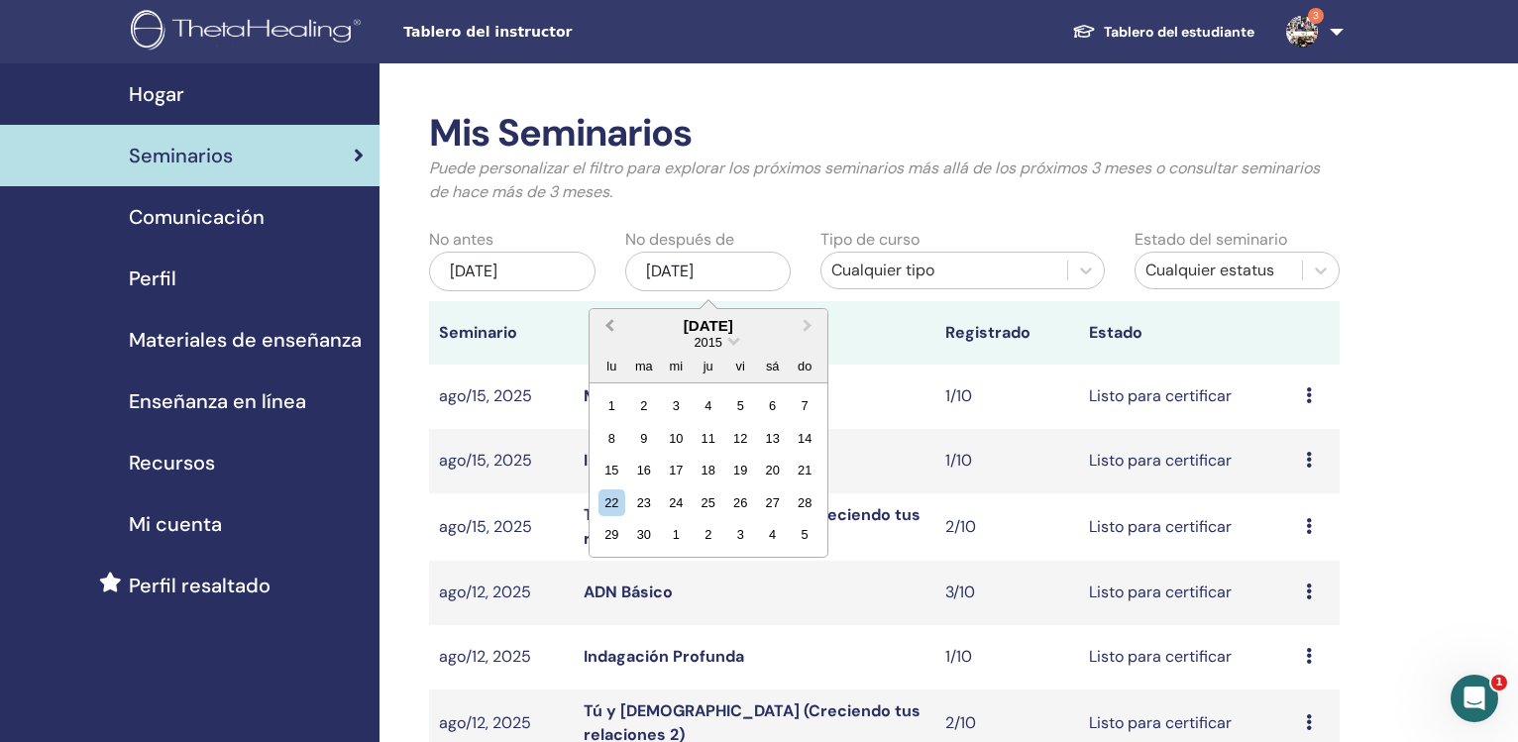
click at [609, 322] on button "Previous Month" at bounding box center [608, 327] width 32 height 32
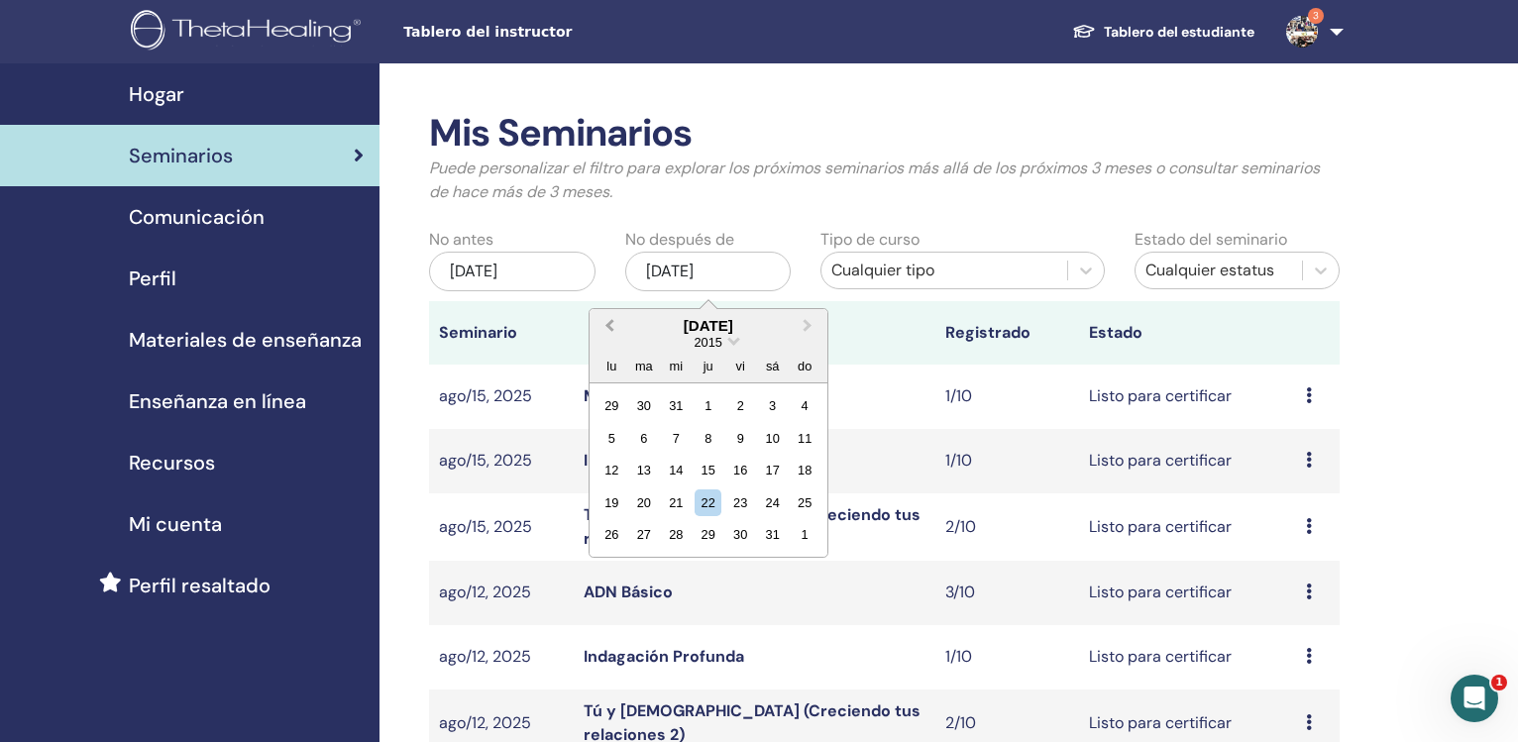
click at [609, 322] on button "Previous Month" at bounding box center [608, 327] width 32 height 32
click at [808, 328] on span "Next Month" at bounding box center [808, 325] width 0 height 21
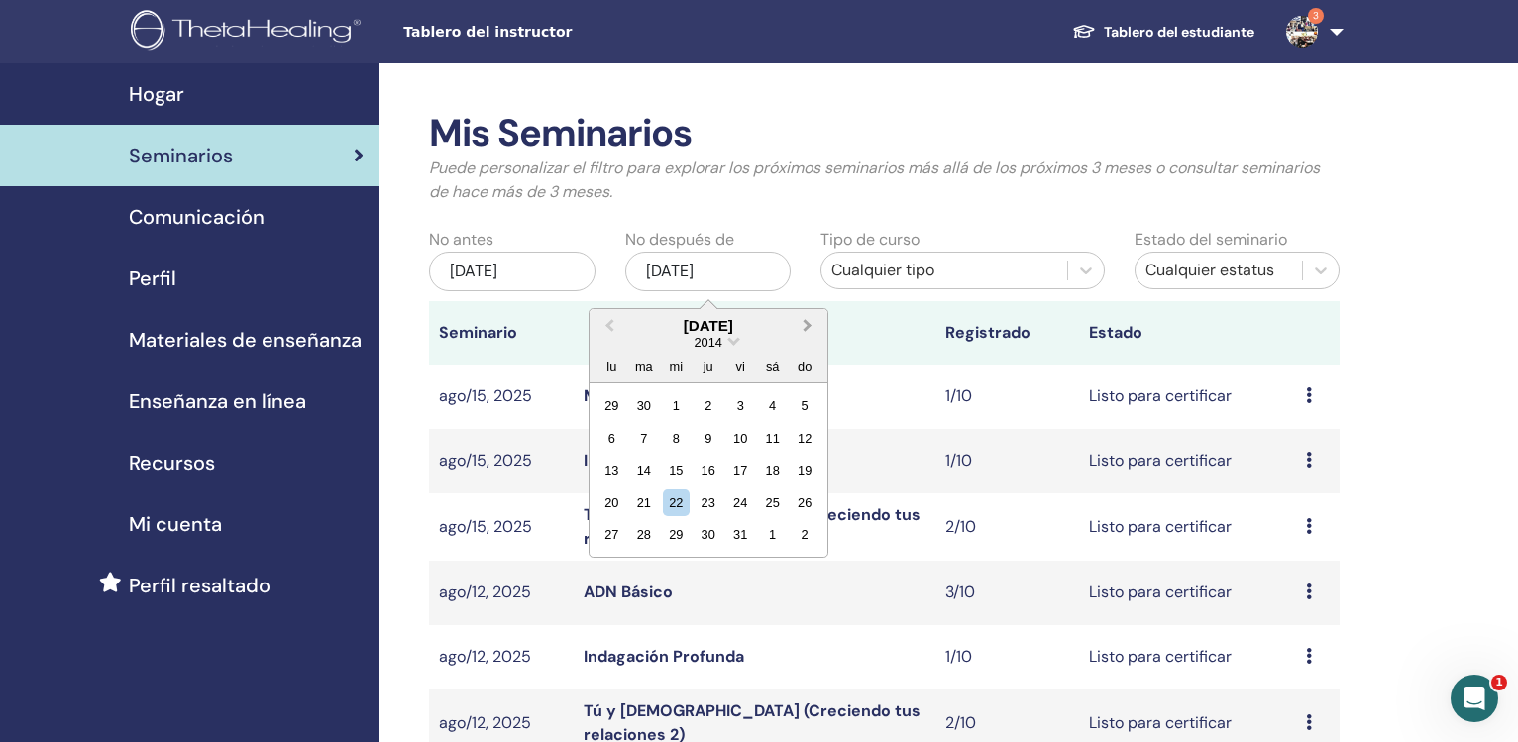
click at [808, 328] on span "Next Month" at bounding box center [808, 325] width 0 height 21
click at [677, 533] on div "31" at bounding box center [676, 534] width 27 height 27
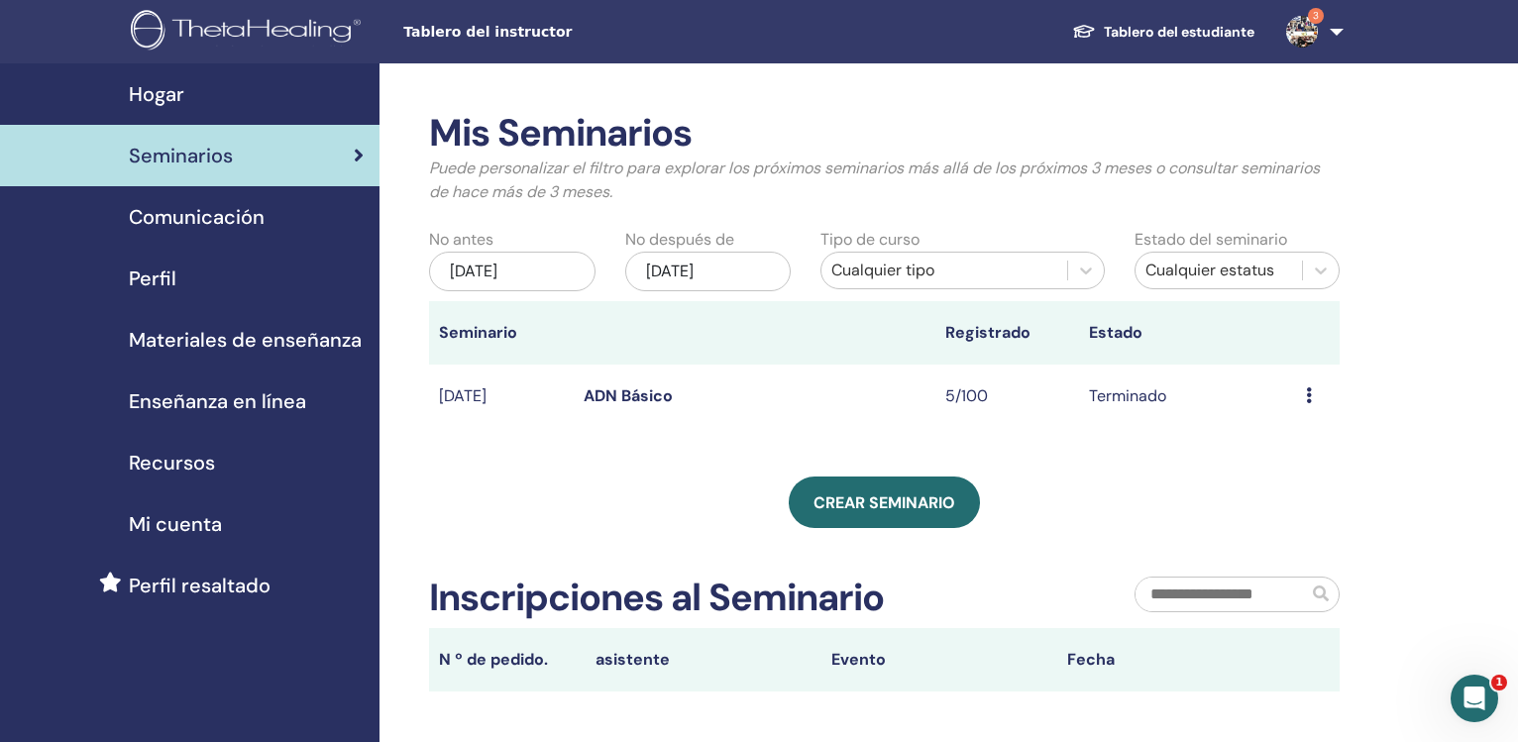
click at [516, 271] on div "ene/01, 2014" at bounding box center [512, 272] width 166 height 40
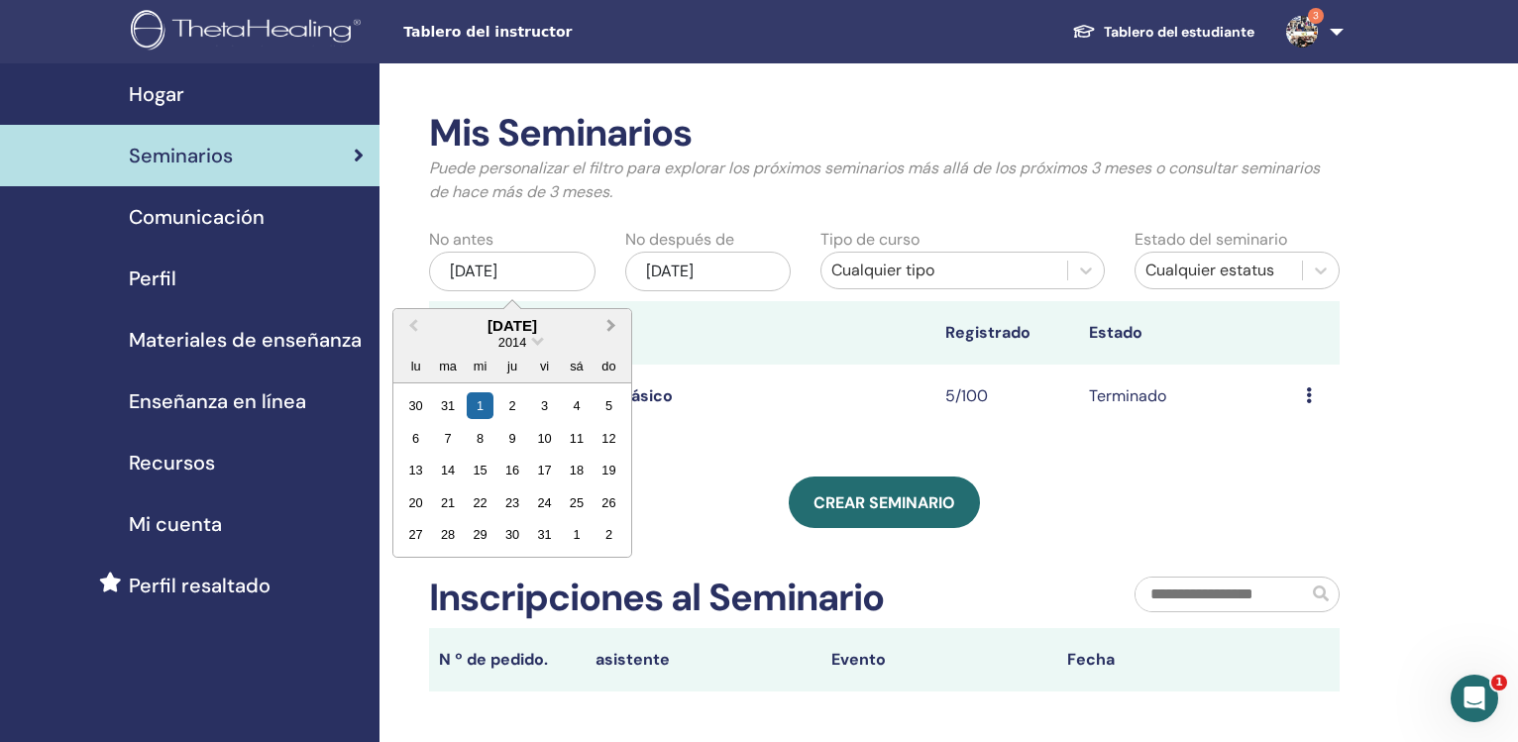
click at [615, 325] on button "Next Month" at bounding box center [613, 327] width 32 height 32
click at [615, 324] on button "Next Month" at bounding box center [613, 327] width 32 height 32
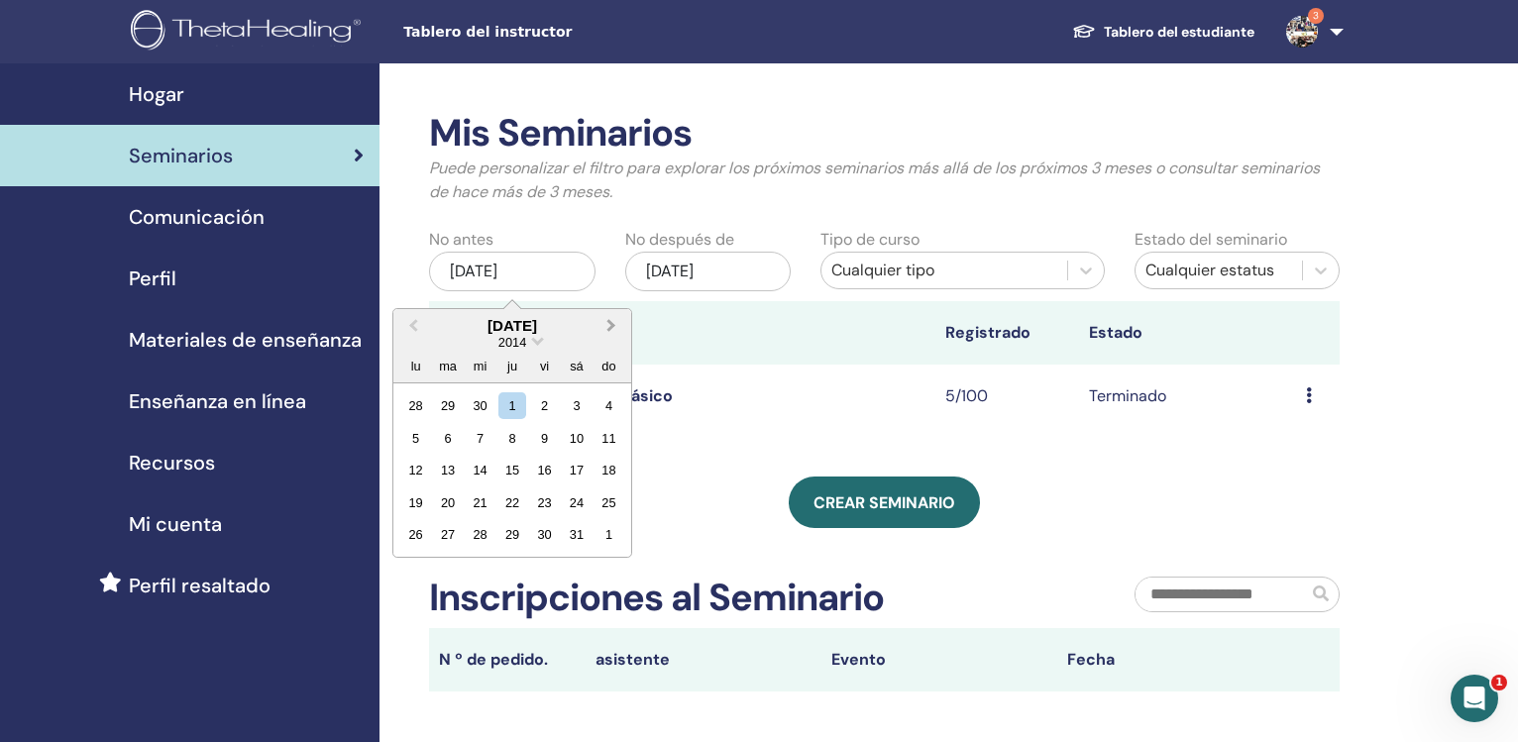
click at [615, 324] on button "Next Month" at bounding box center [613, 327] width 32 height 32
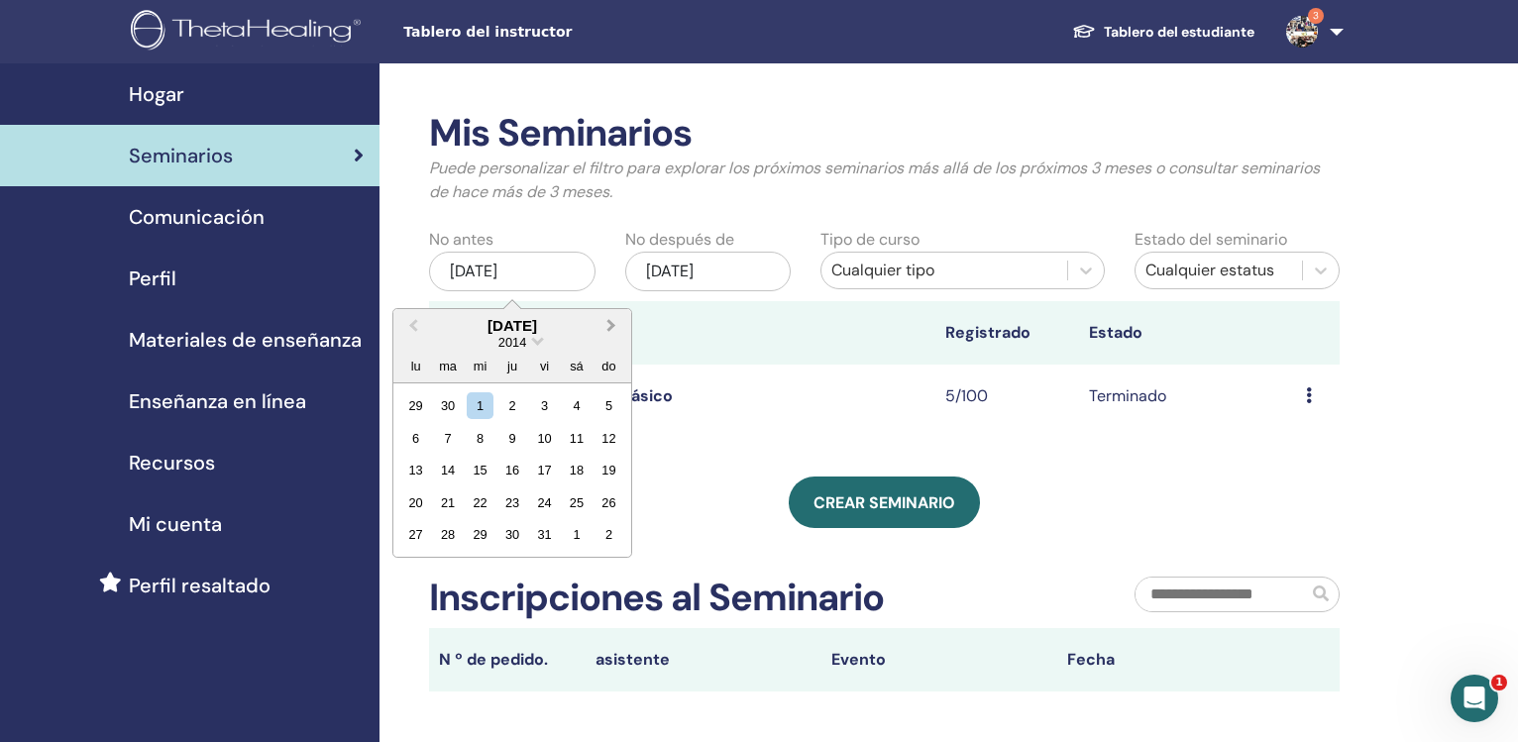
click at [615, 324] on button "Next Month" at bounding box center [613, 327] width 32 height 32
click at [413, 326] on span "Previous Month" at bounding box center [413, 325] width 0 height 21
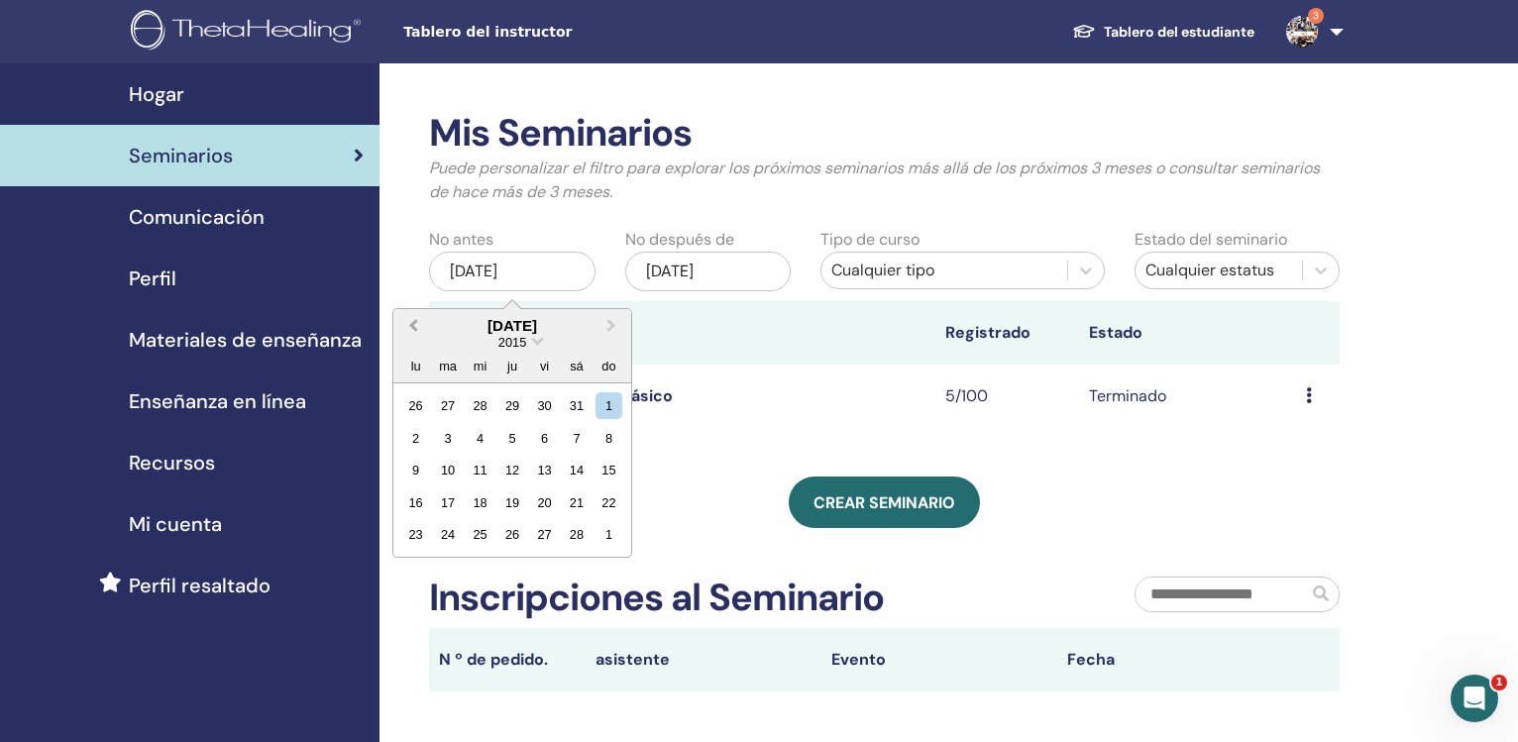
click at [413, 326] on span "Previous Month" at bounding box center [413, 325] width 0 height 21
click at [512, 407] on div "1" at bounding box center [511, 405] width 27 height 27
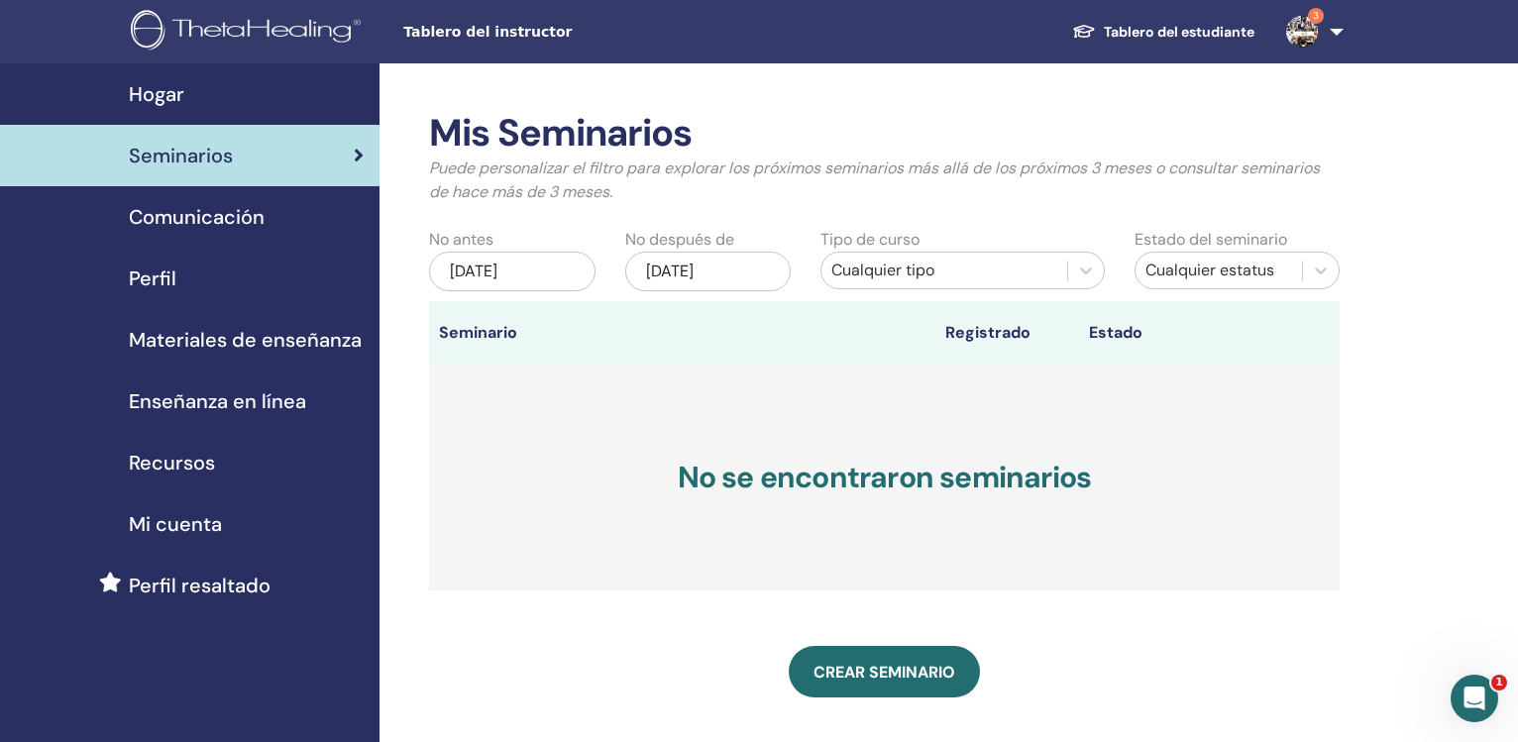
click at [702, 288] on div "dic/31, 2014" at bounding box center [708, 272] width 166 height 40
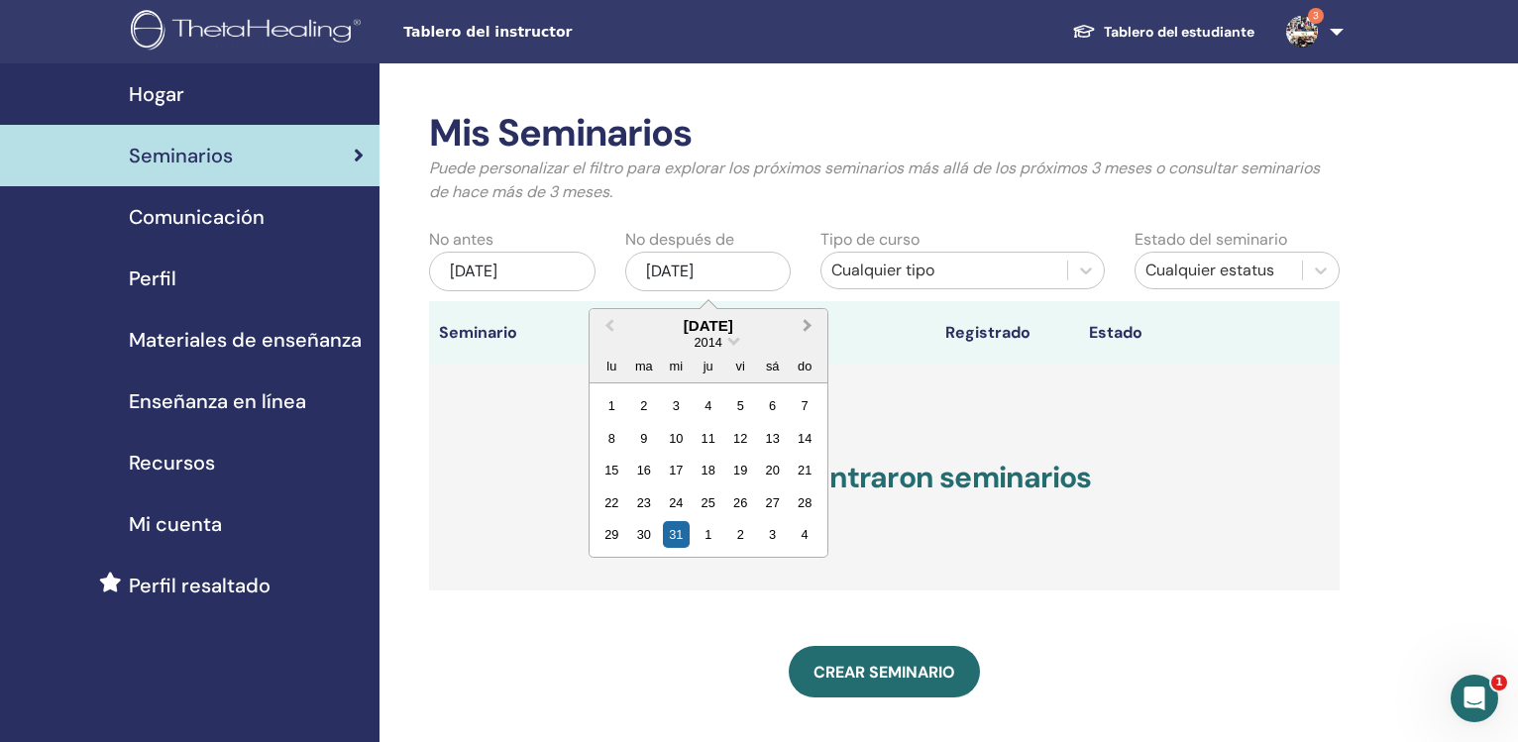
click at [808, 329] on span "Next Month" at bounding box center [808, 325] width 0 height 21
click at [808, 328] on span "Next Month" at bounding box center [808, 325] width 0 height 21
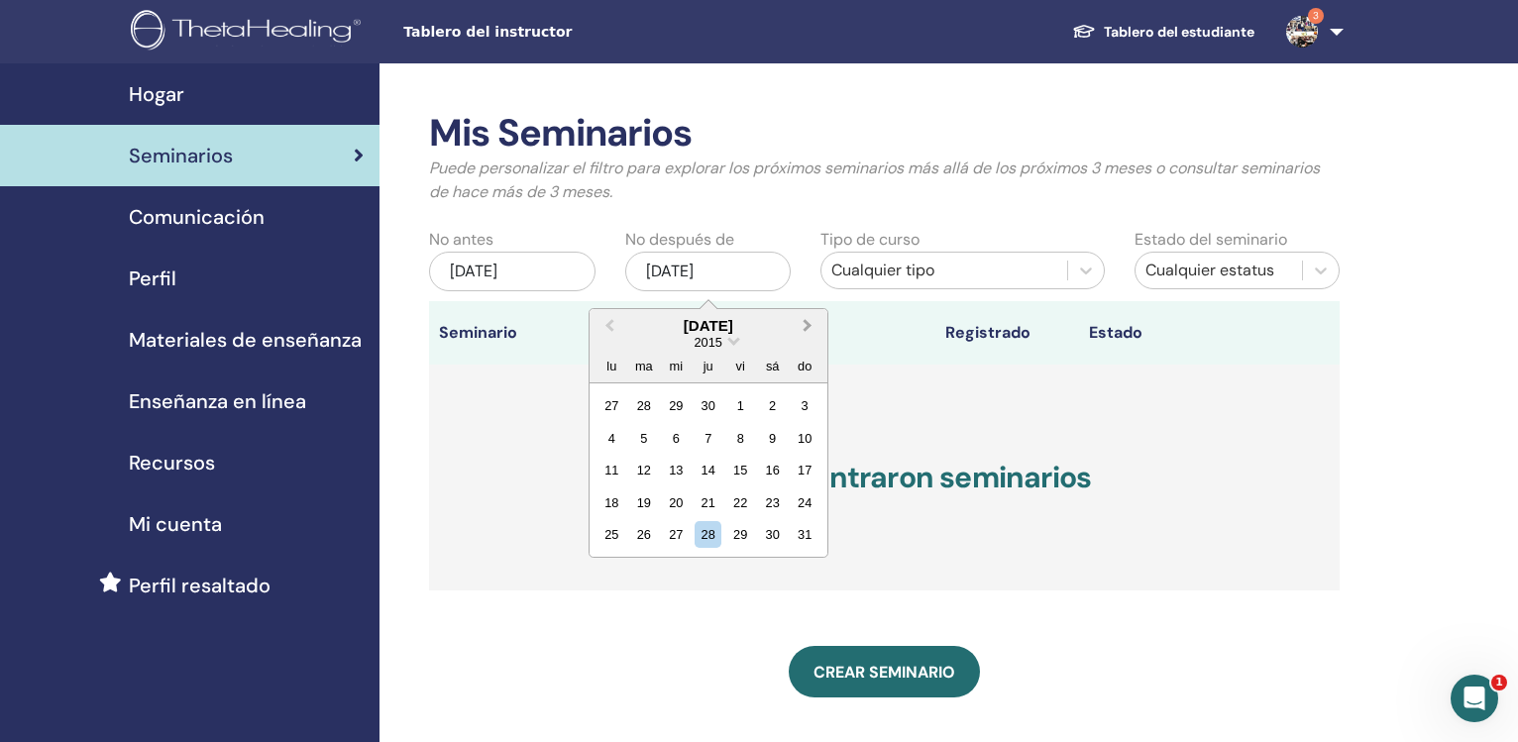
click at [808, 328] on span "Next Month" at bounding box center [808, 325] width 0 height 21
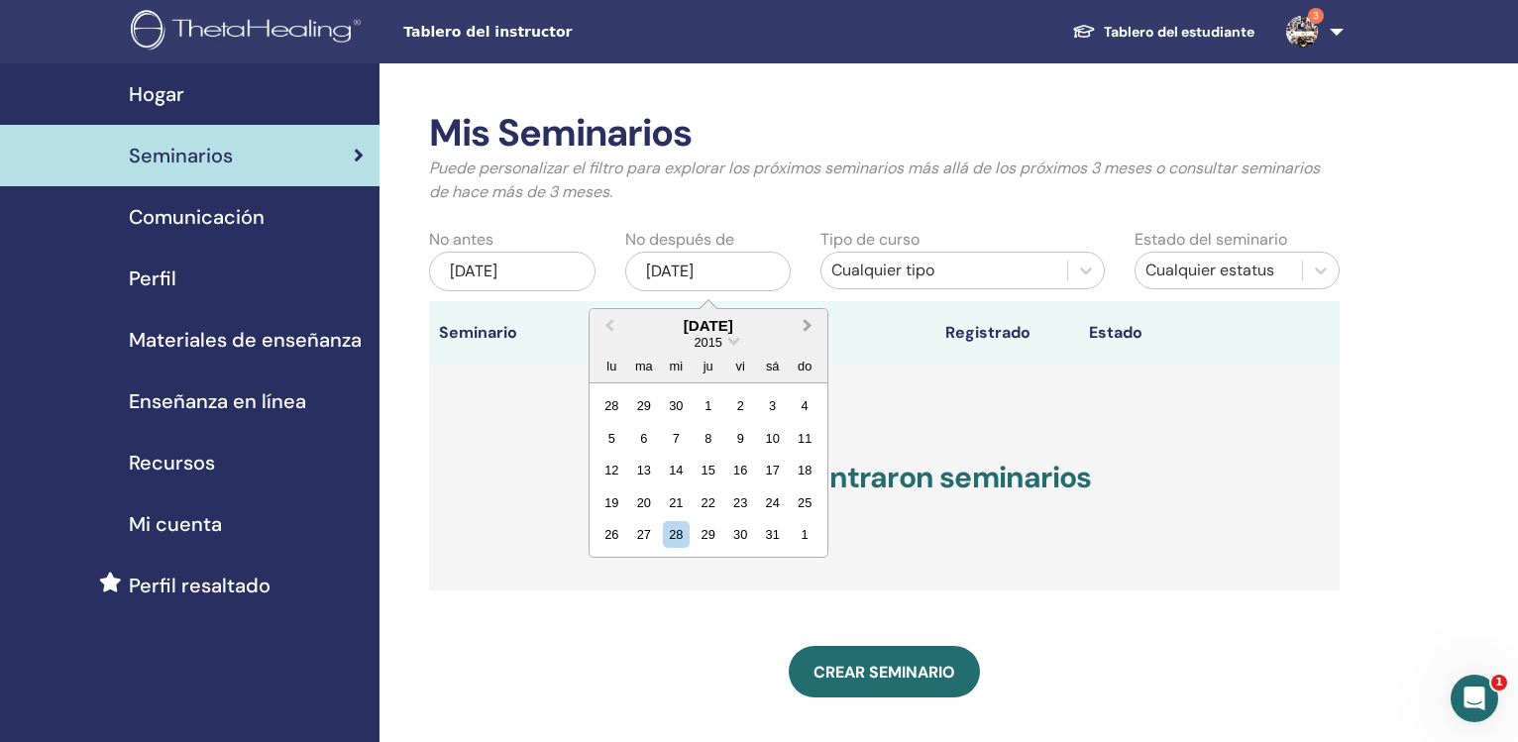
click at [808, 328] on span "Next Month" at bounding box center [808, 325] width 0 height 21
click at [605, 326] on button "Previous Month" at bounding box center [608, 327] width 32 height 32
click at [710, 537] on div "31" at bounding box center [708, 534] width 27 height 27
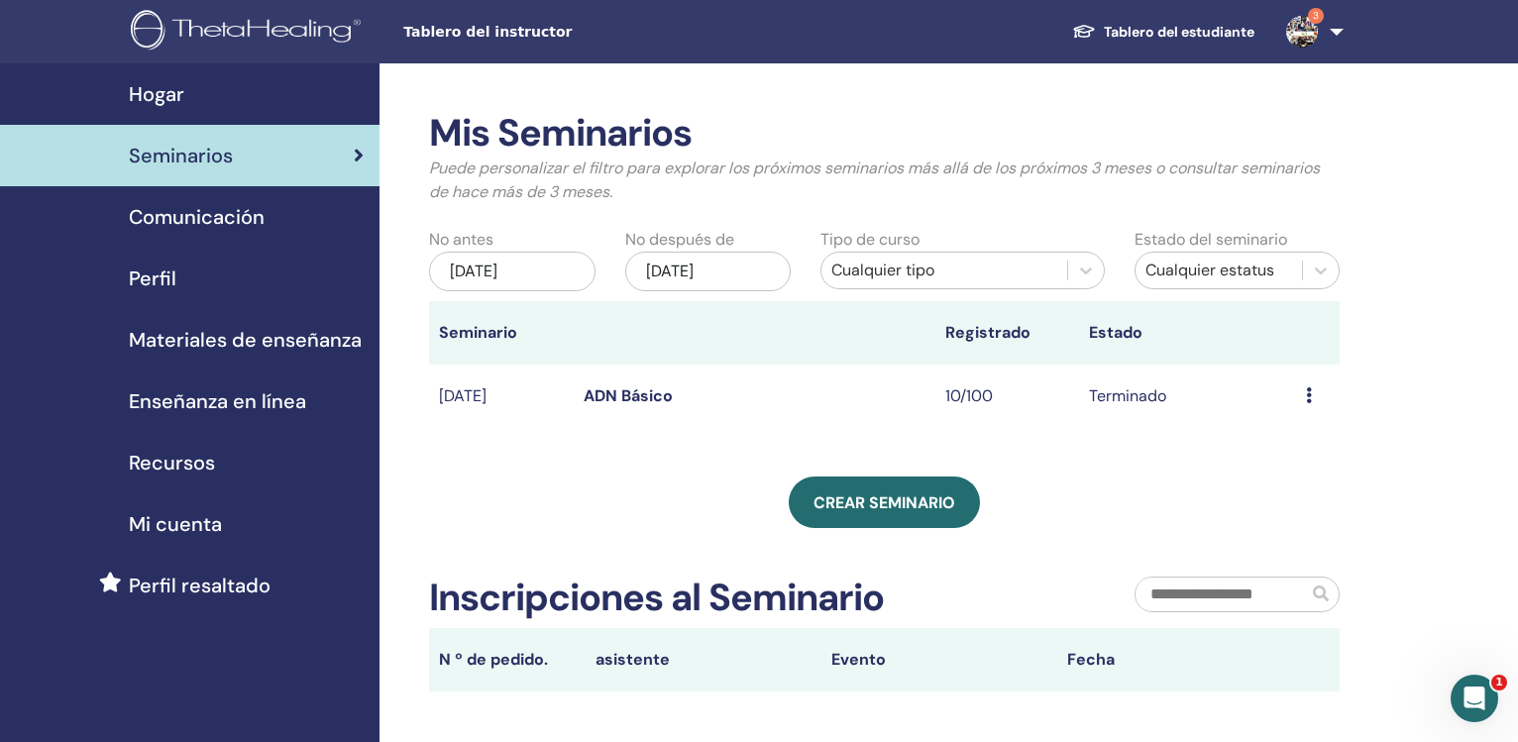
click at [904, 280] on div "Cualquier tipo" at bounding box center [943, 271] width 225 height 24
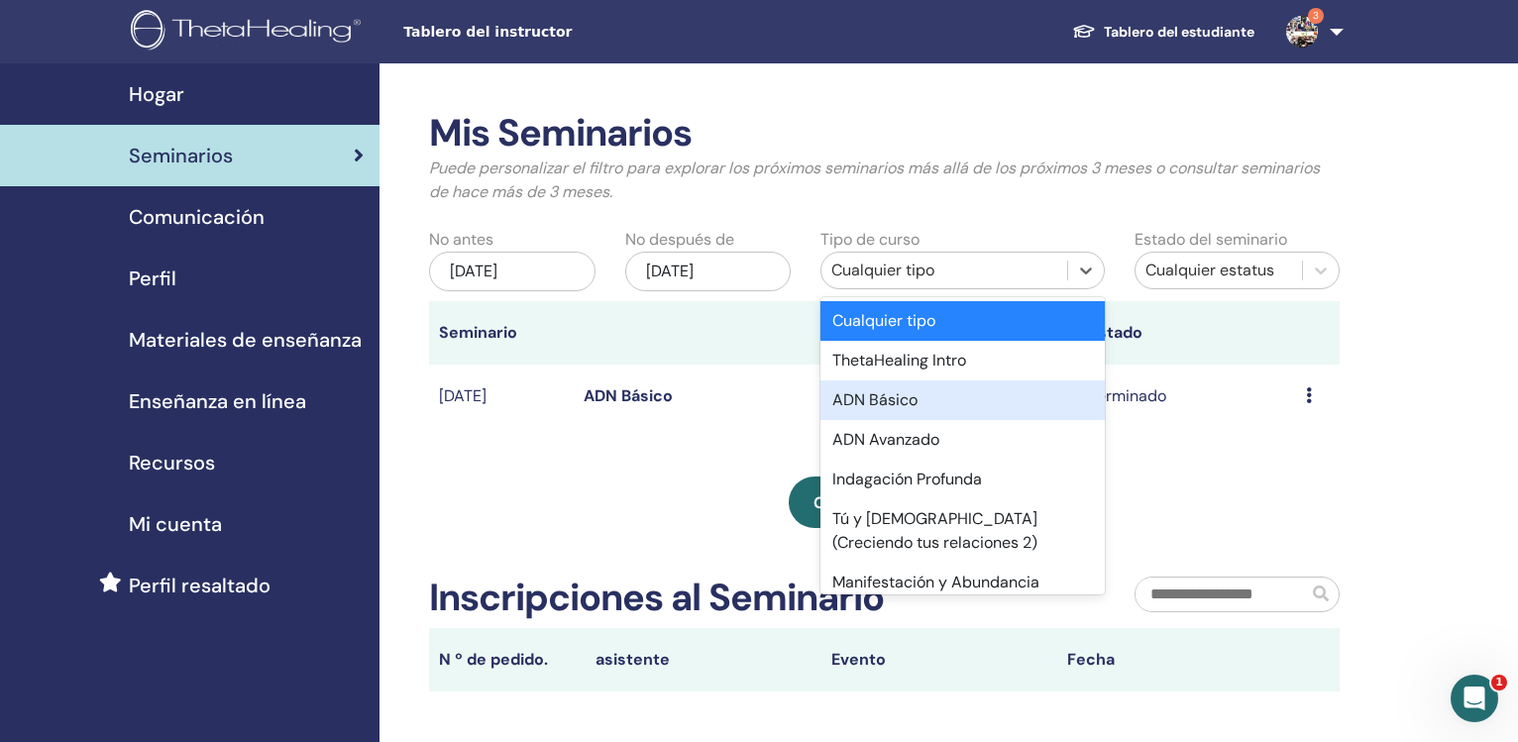
click at [885, 399] on div "ADN Básico" at bounding box center [961, 400] width 283 height 40
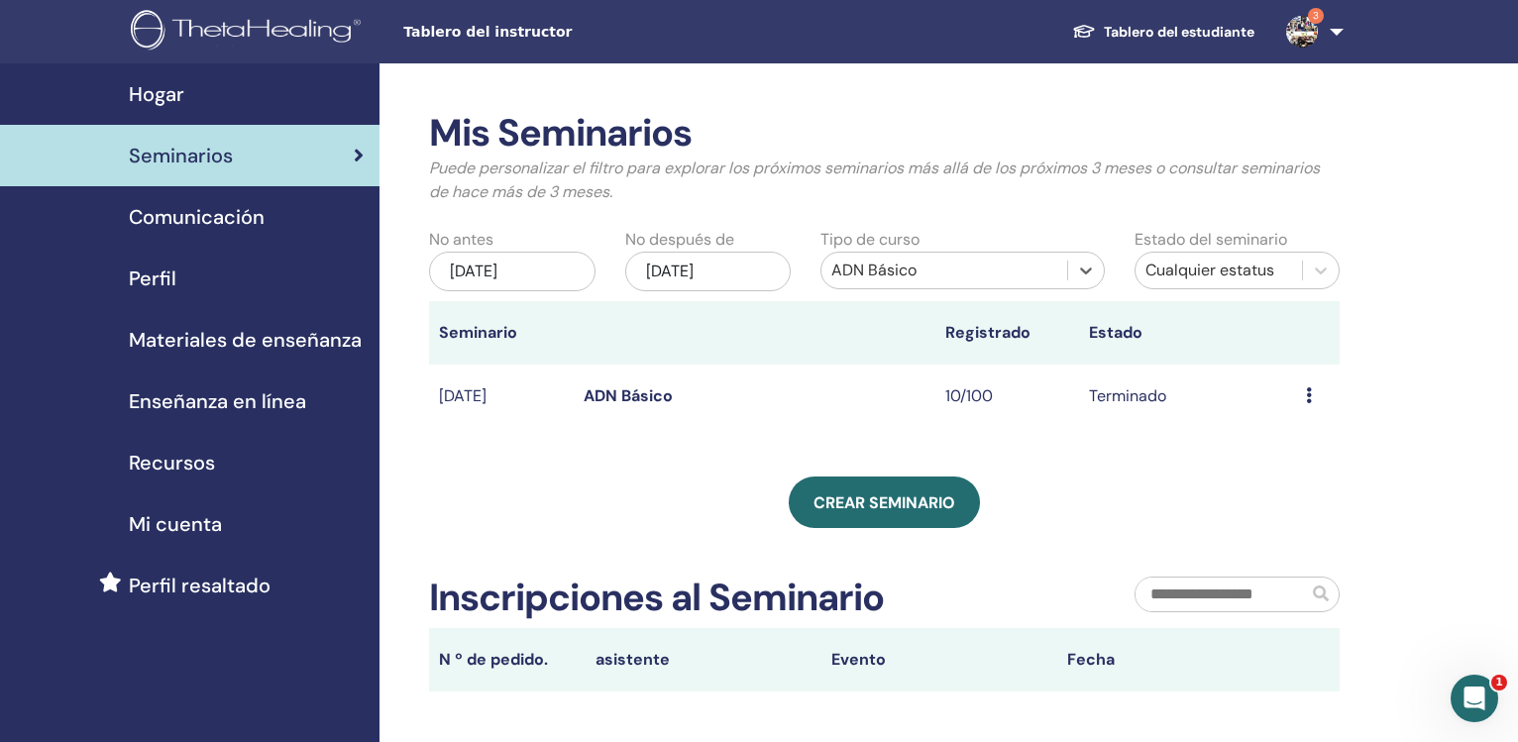
click at [892, 280] on div "ADN Básico" at bounding box center [943, 271] width 225 height 24
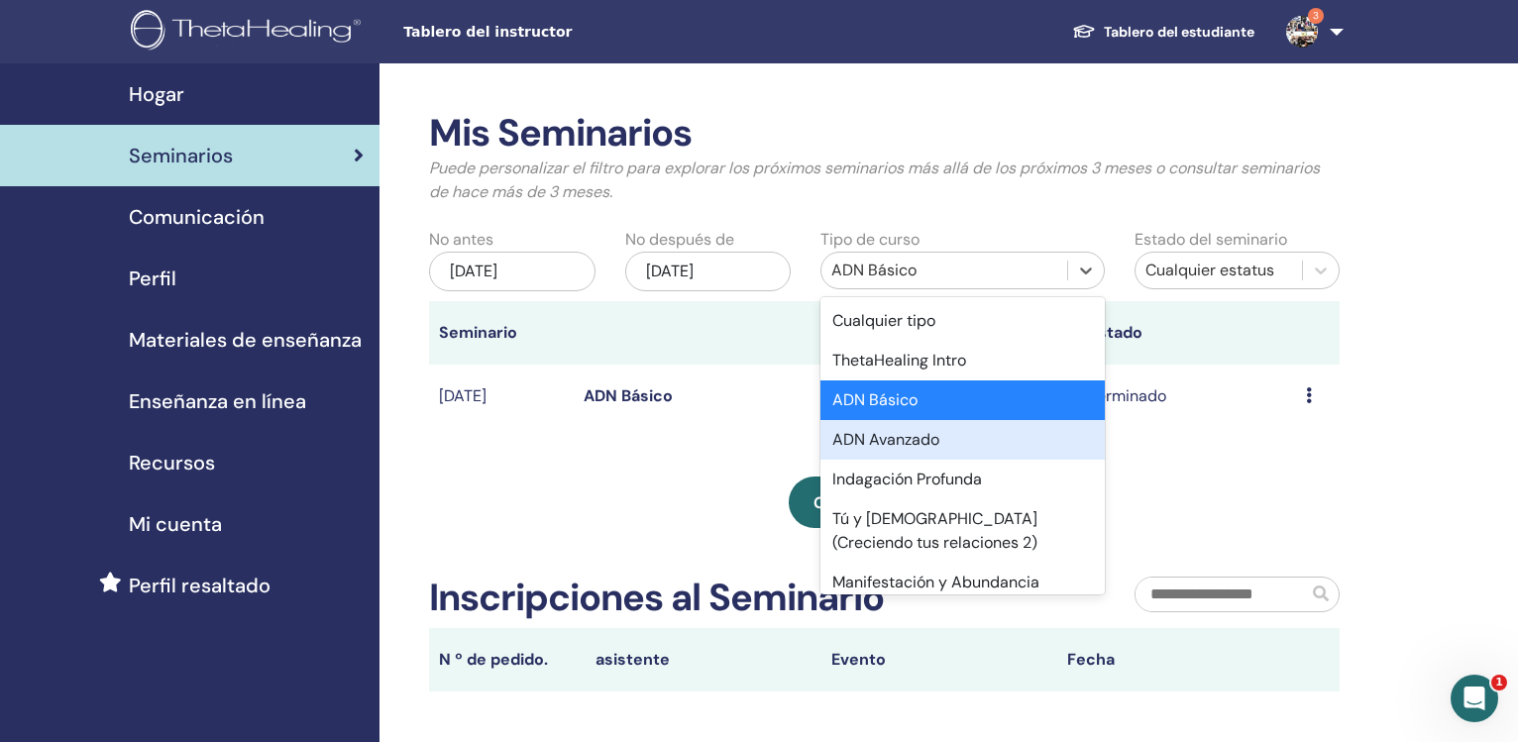
click at [917, 444] on div "ADN Avanzado" at bounding box center [961, 440] width 283 height 40
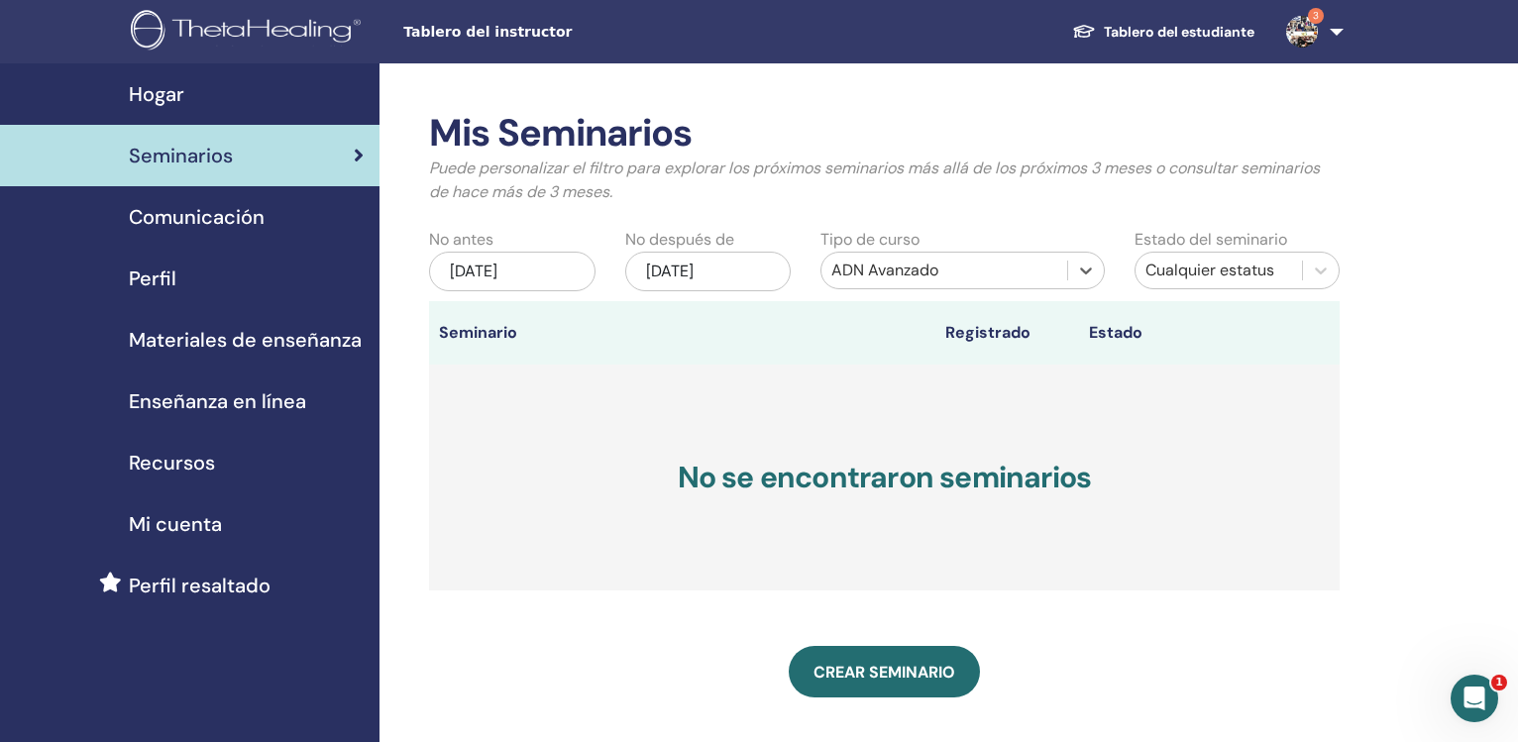
click at [893, 268] on div "ADN Avanzado" at bounding box center [943, 271] width 225 height 24
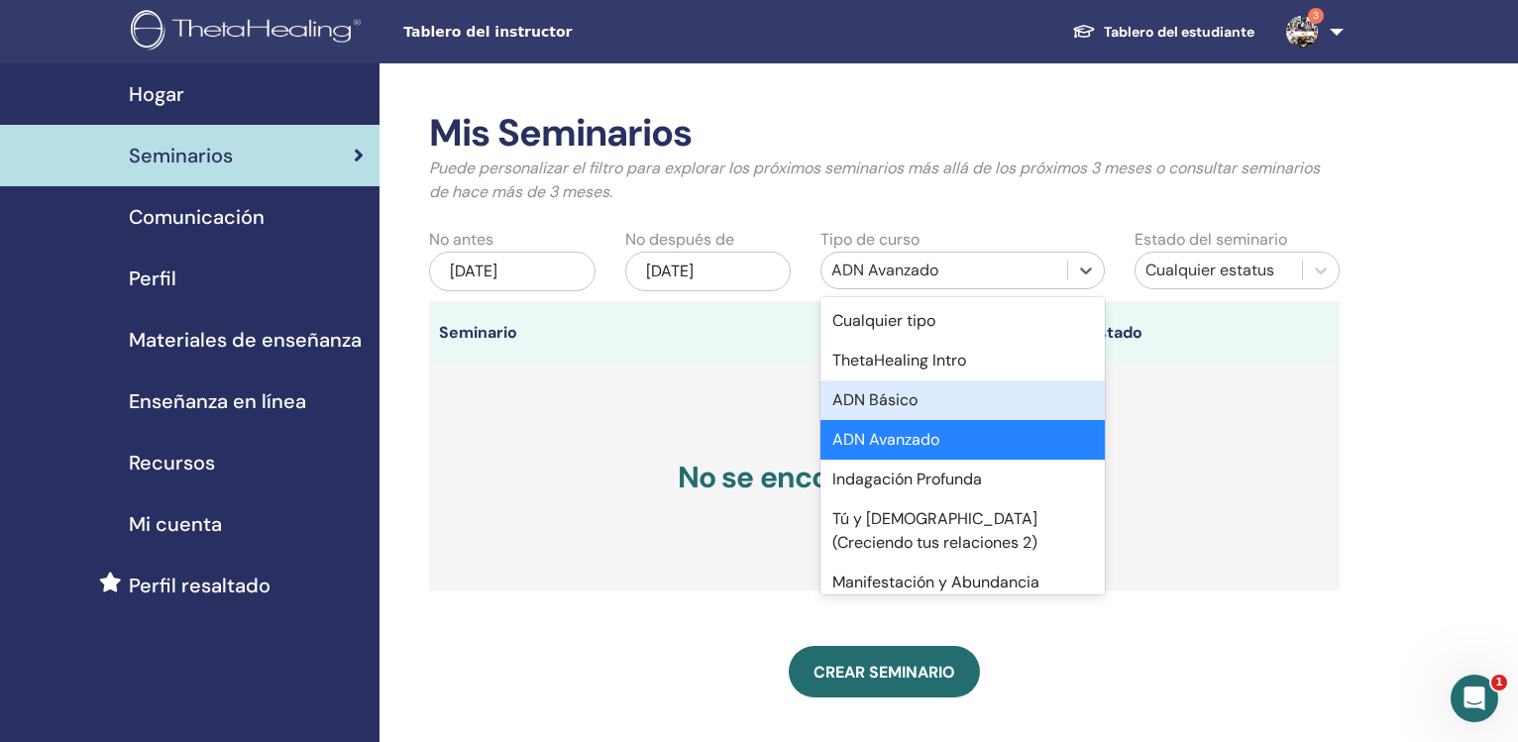
click at [890, 403] on div "ADN Básico" at bounding box center [961, 400] width 283 height 40
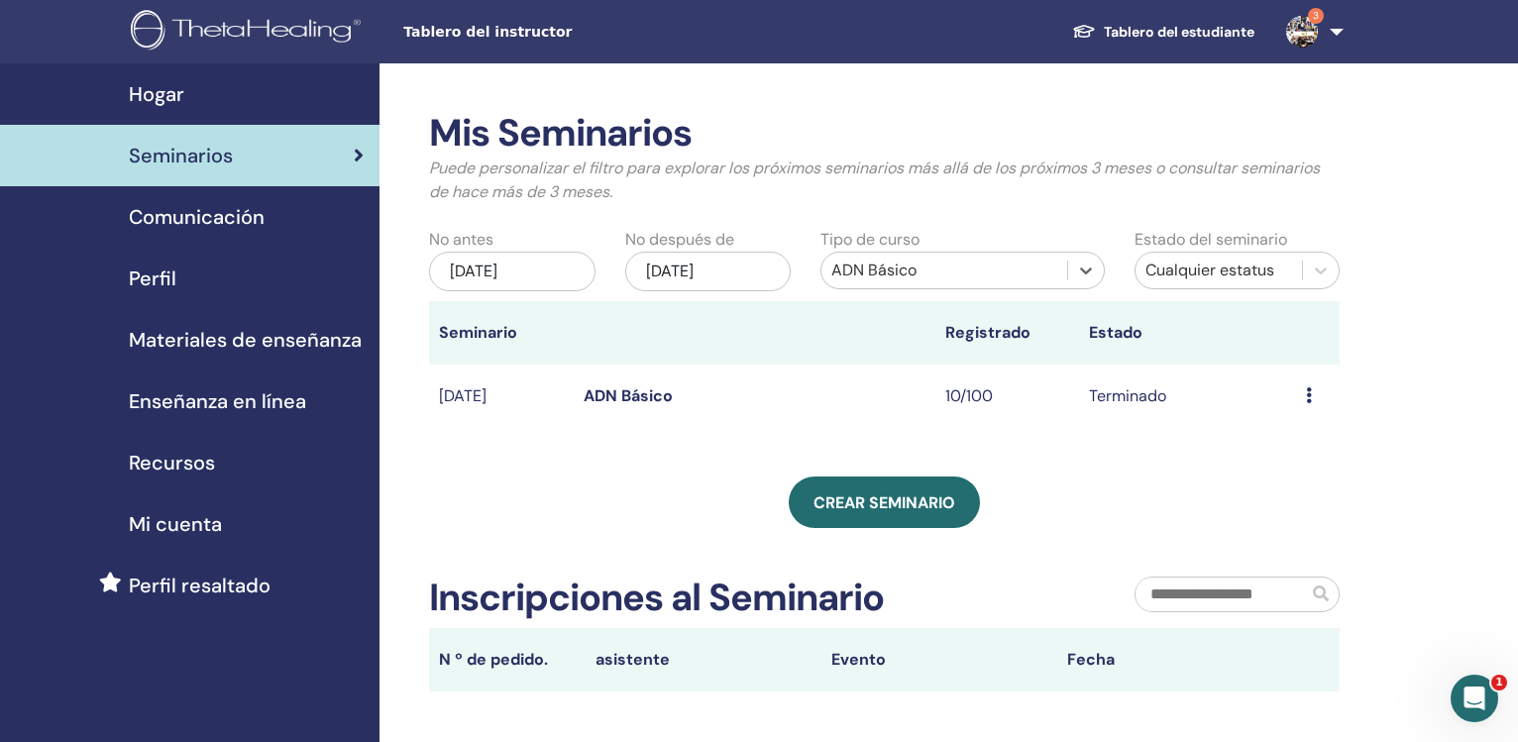
click at [621, 399] on link "ADN Básico" at bounding box center [628, 395] width 89 height 21
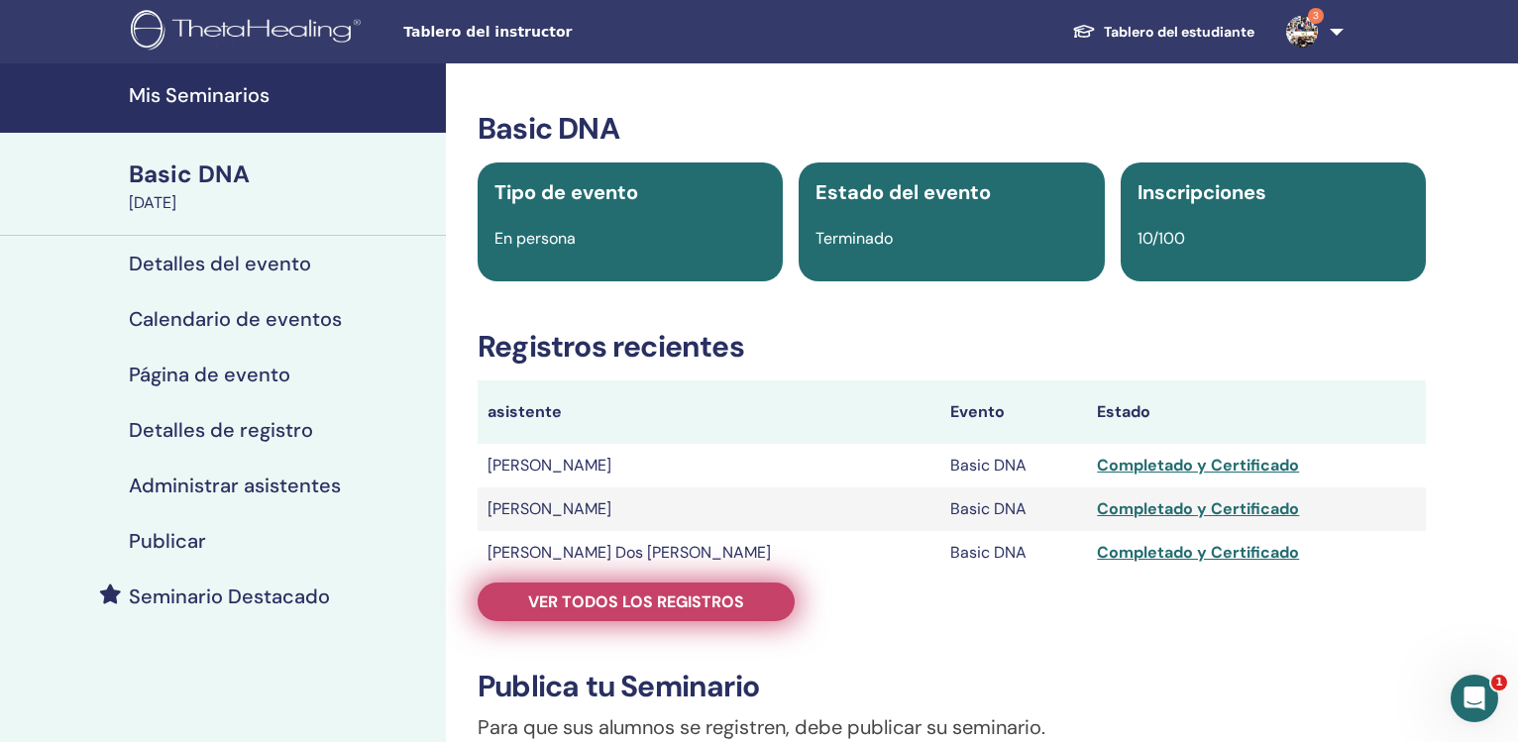
click at [628, 603] on span "Ver todos los registros" at bounding box center [636, 602] width 216 height 21
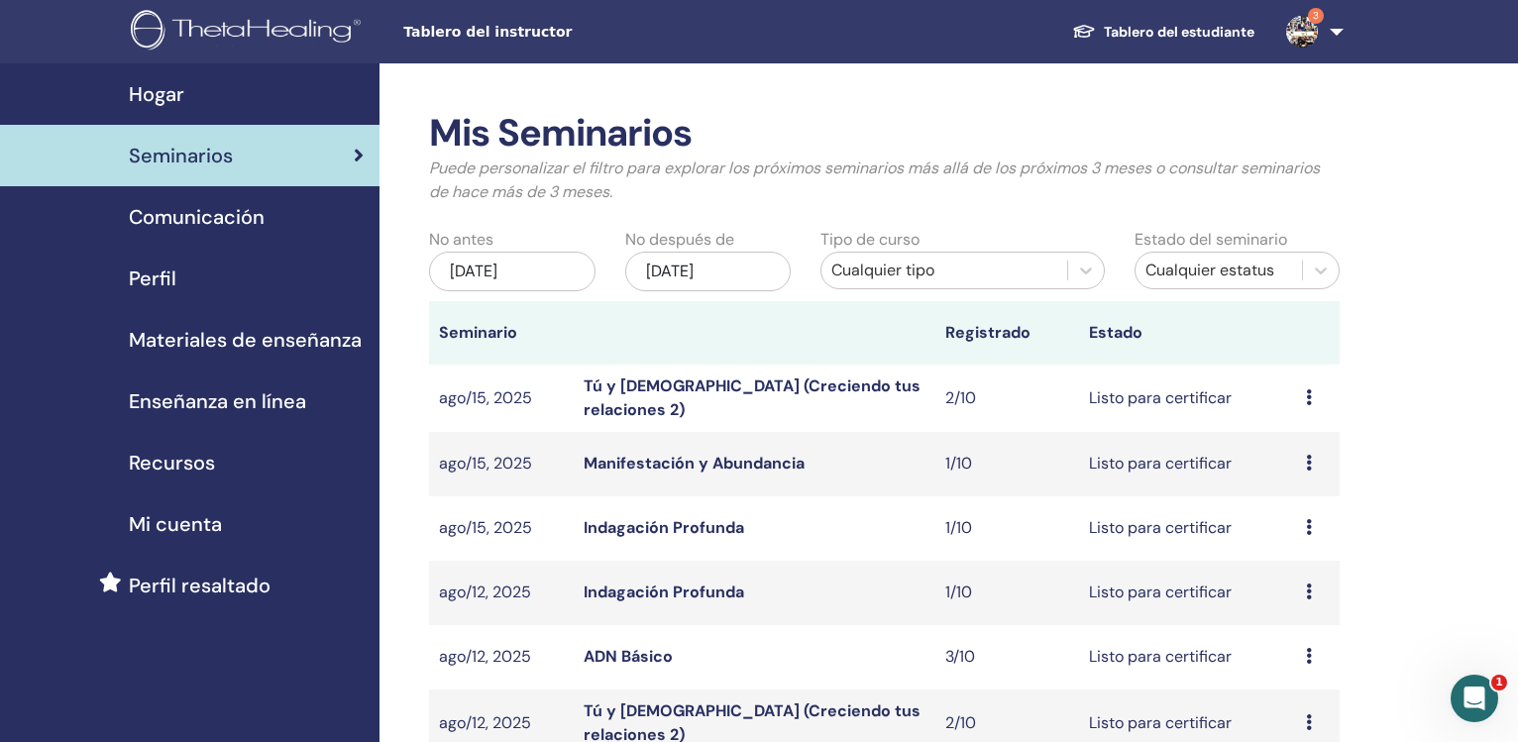
click at [535, 275] on div "may/22, 2025" at bounding box center [512, 272] width 166 height 40
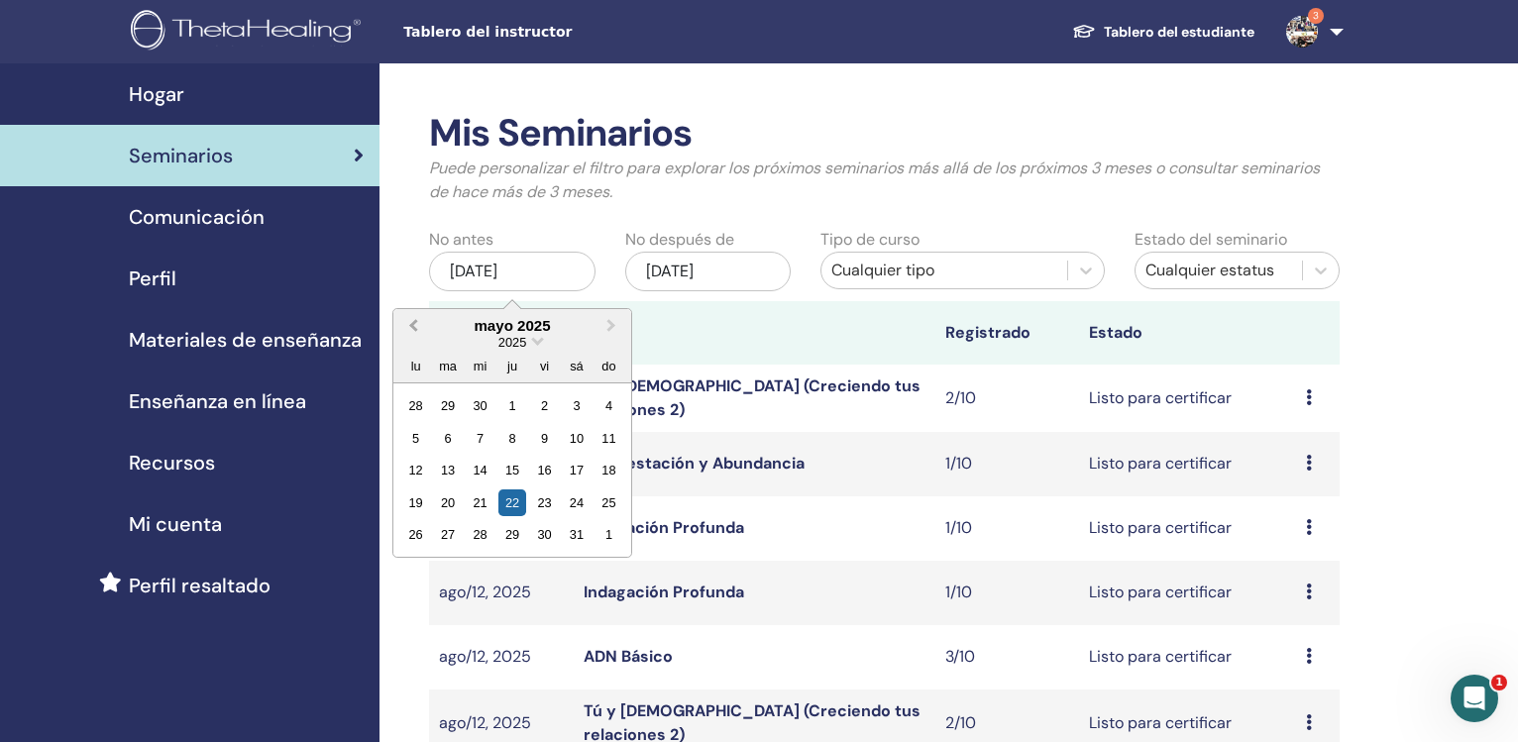
click at [416, 332] on button "Previous Month" at bounding box center [411, 327] width 32 height 32
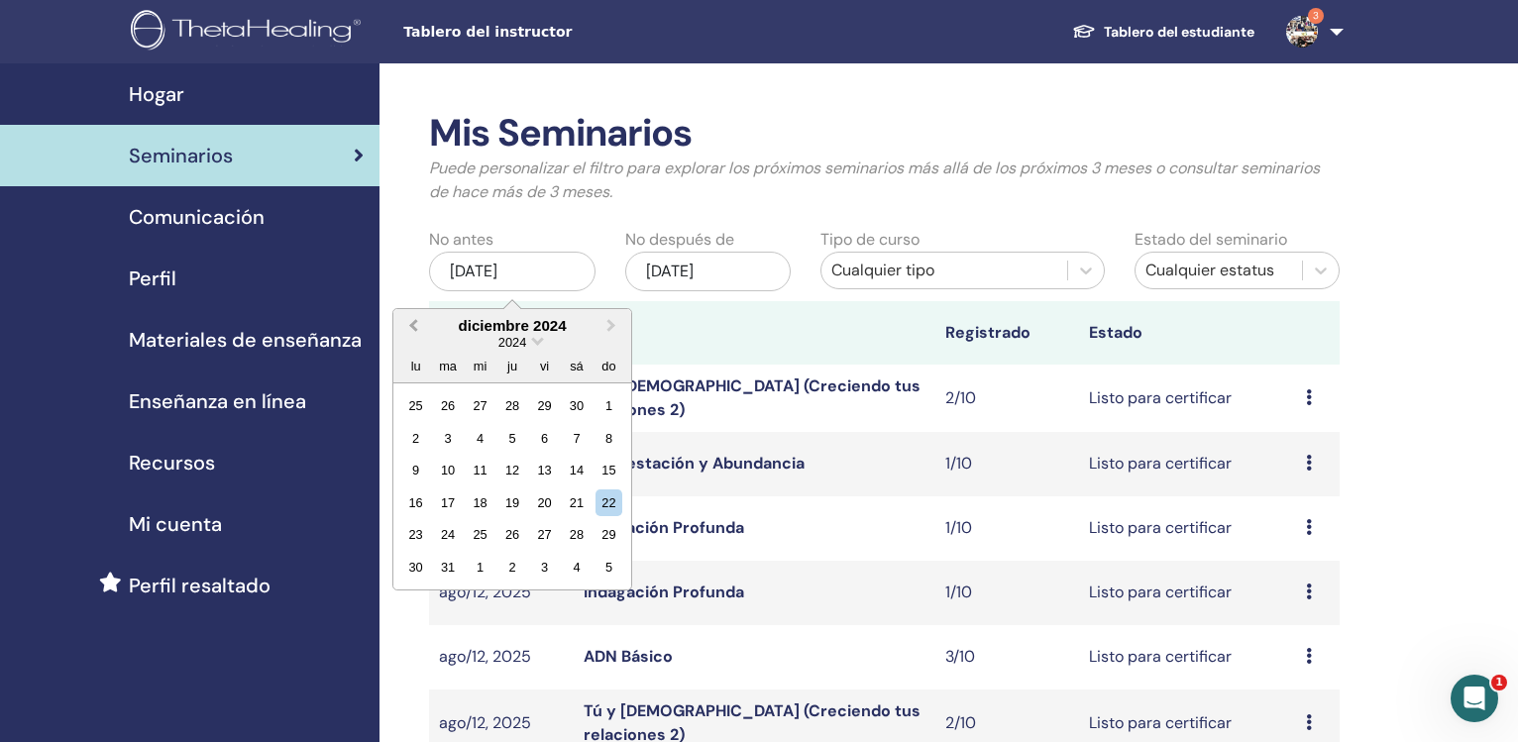
click at [416, 332] on button "Previous Month" at bounding box center [411, 327] width 32 height 32
click at [416, 331] on button "Previous Month" at bounding box center [411, 327] width 32 height 32
click at [413, 331] on span "Previous Month" at bounding box center [413, 325] width 0 height 21
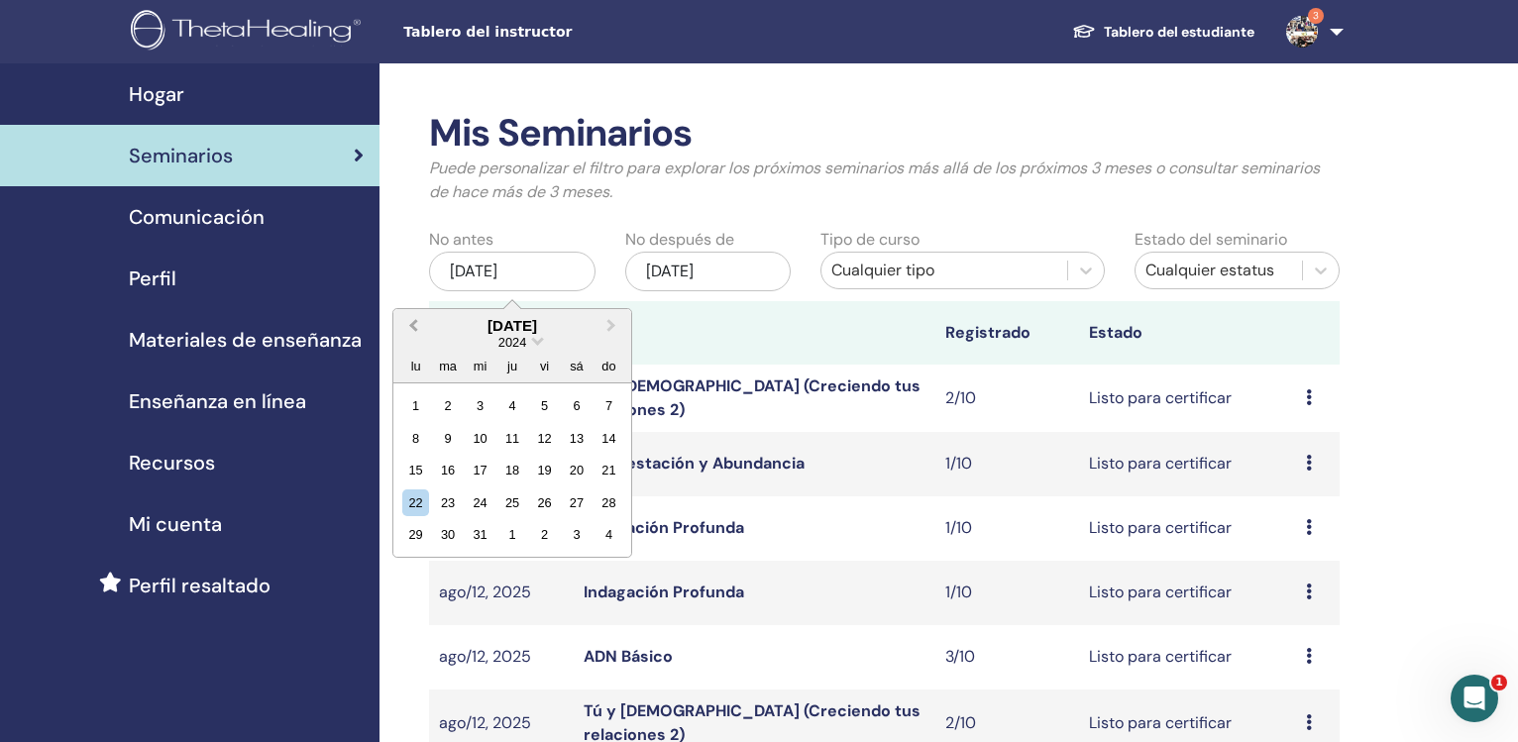
click at [413, 331] on span "Previous Month" at bounding box center [413, 325] width 0 height 21
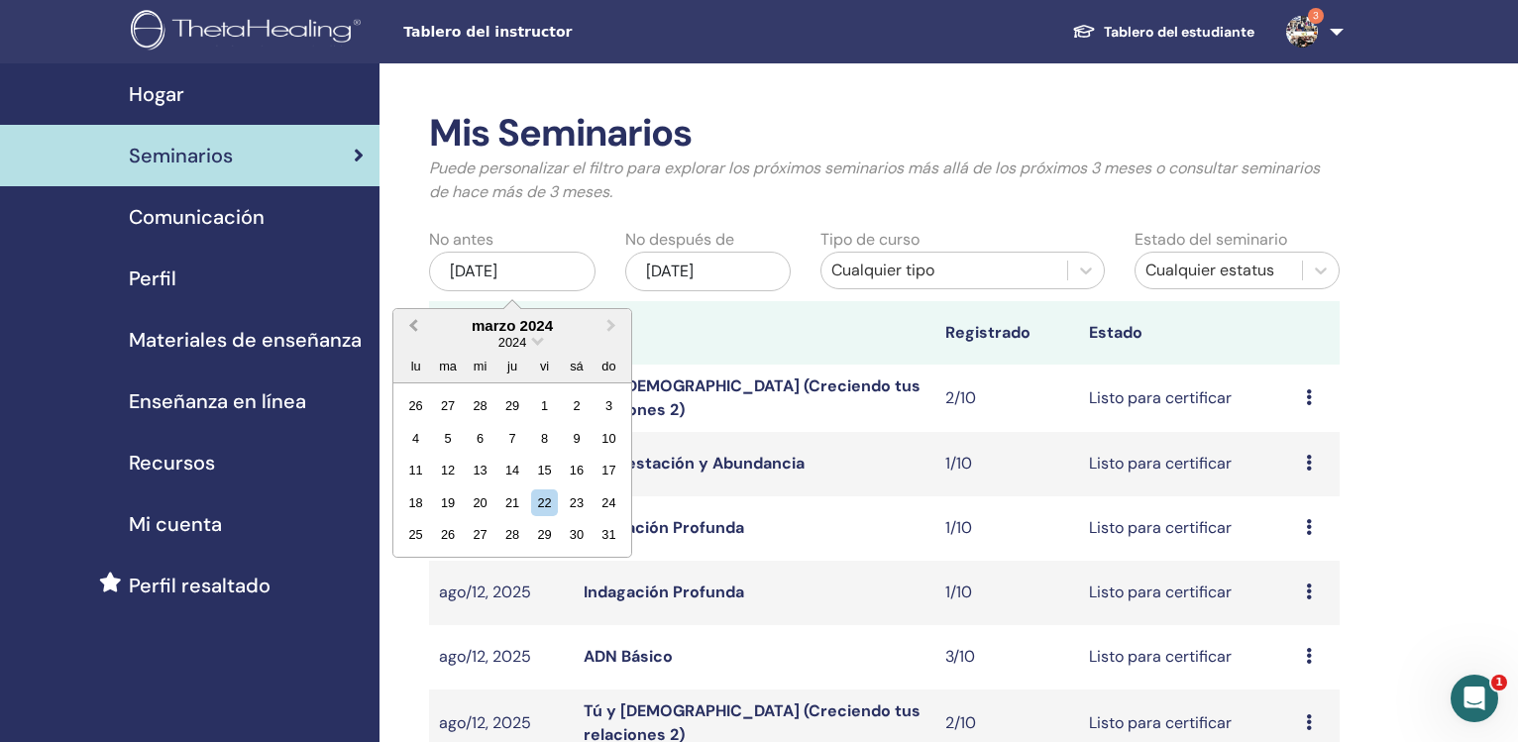
click at [413, 331] on span "Previous Month" at bounding box center [413, 325] width 0 height 21
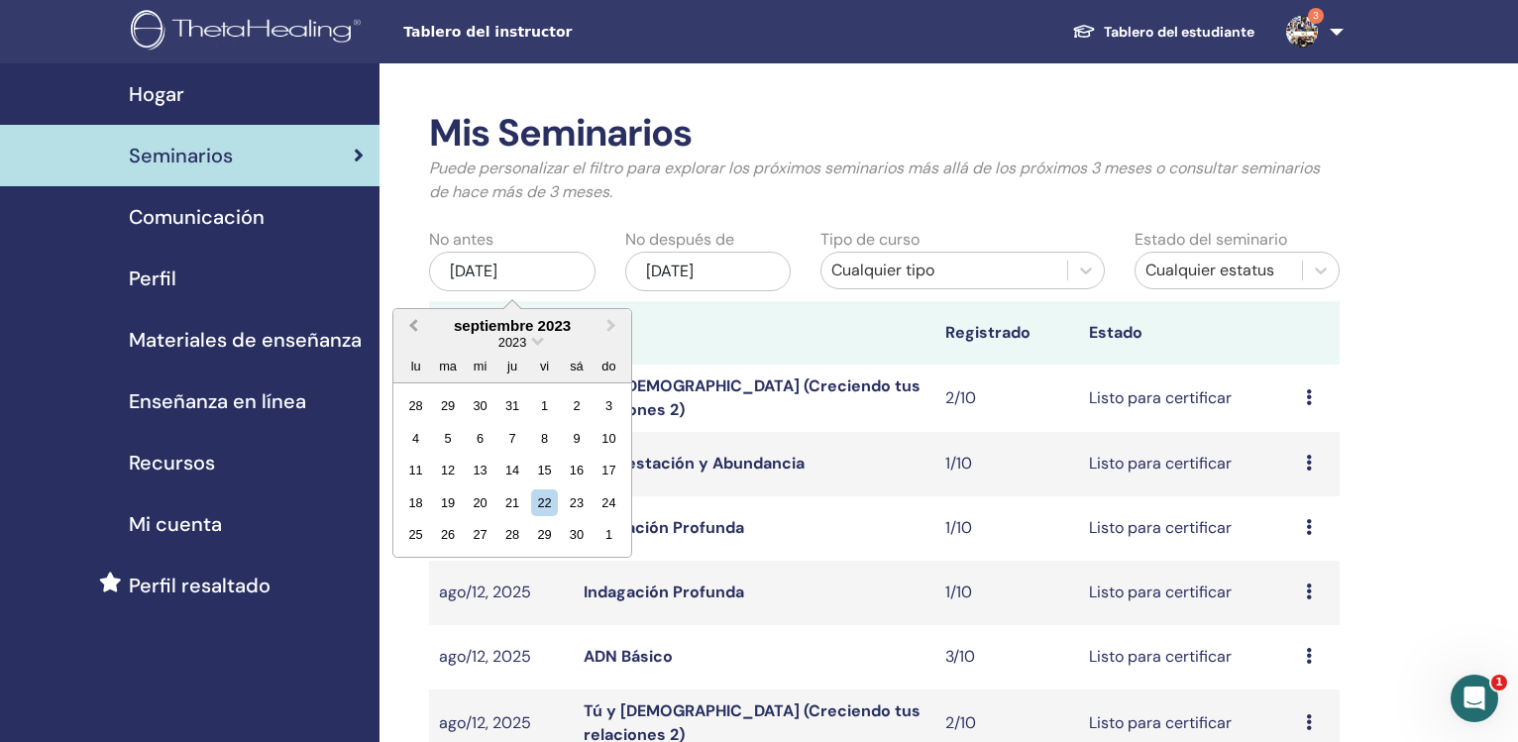
click at [413, 331] on span "Previous Month" at bounding box center [413, 325] width 0 height 21
click at [416, 332] on button "Previous Month" at bounding box center [411, 327] width 32 height 32
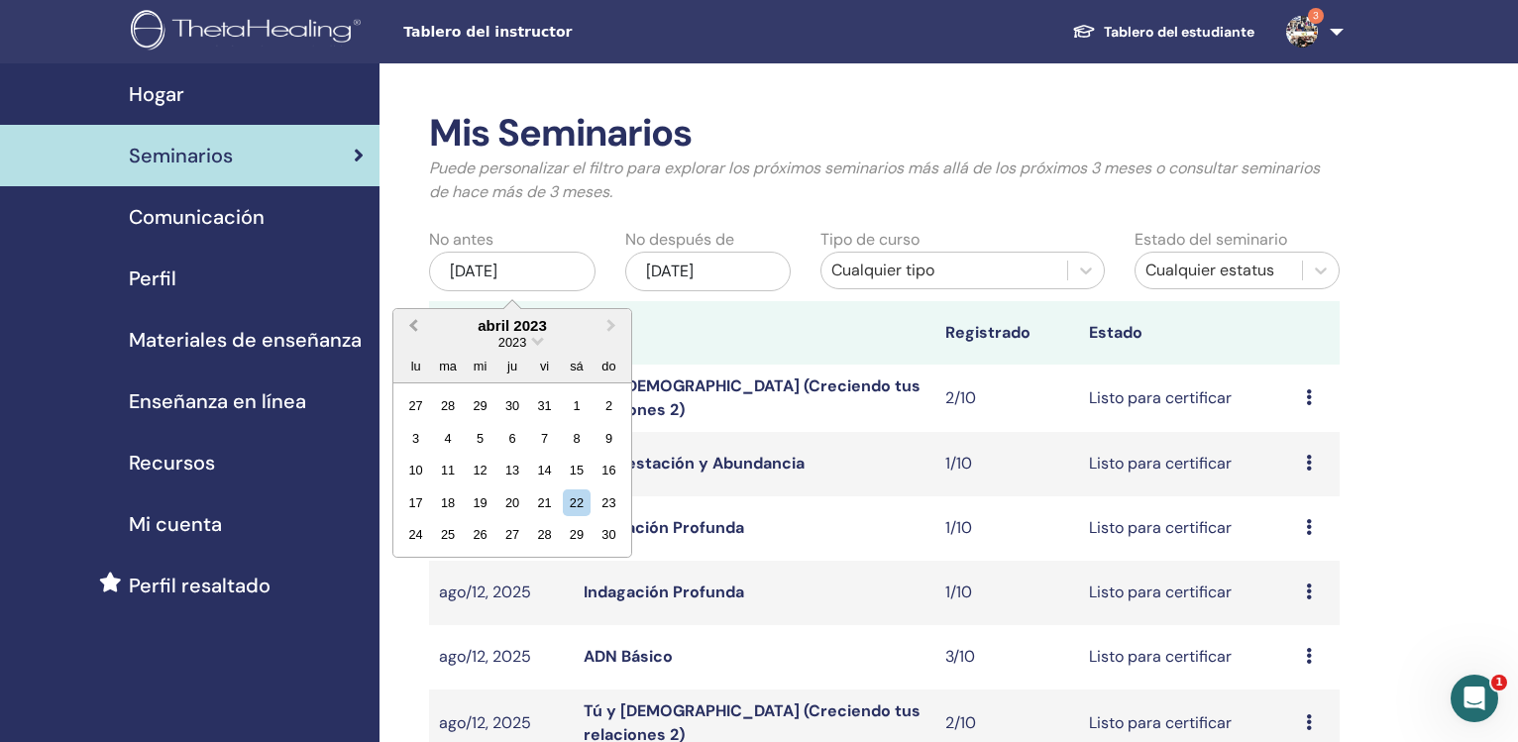
click at [416, 331] on button "Previous Month" at bounding box center [411, 327] width 32 height 32
click at [413, 331] on span "Previous Month" at bounding box center [413, 325] width 0 height 21
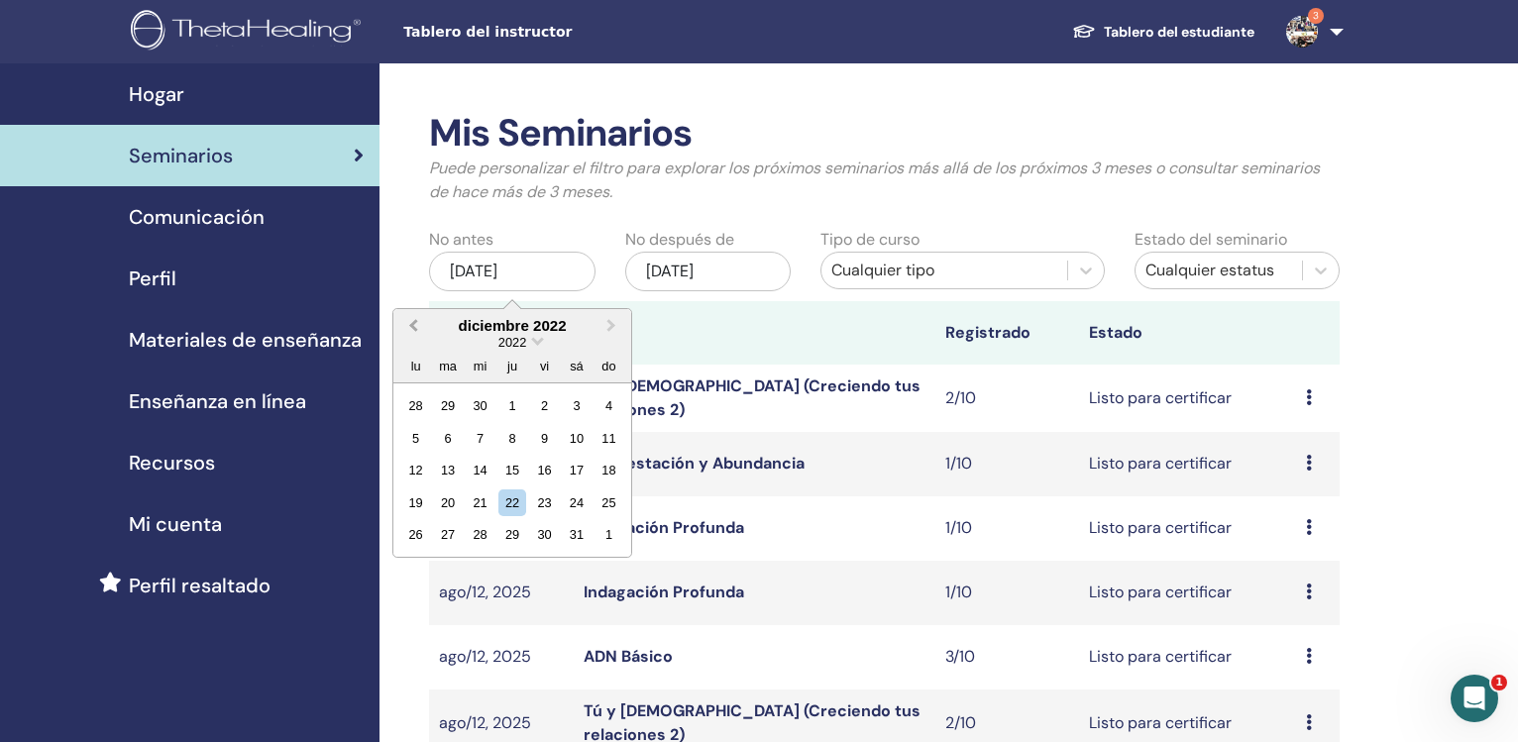
click at [413, 331] on span "Previous Month" at bounding box center [413, 325] width 0 height 21
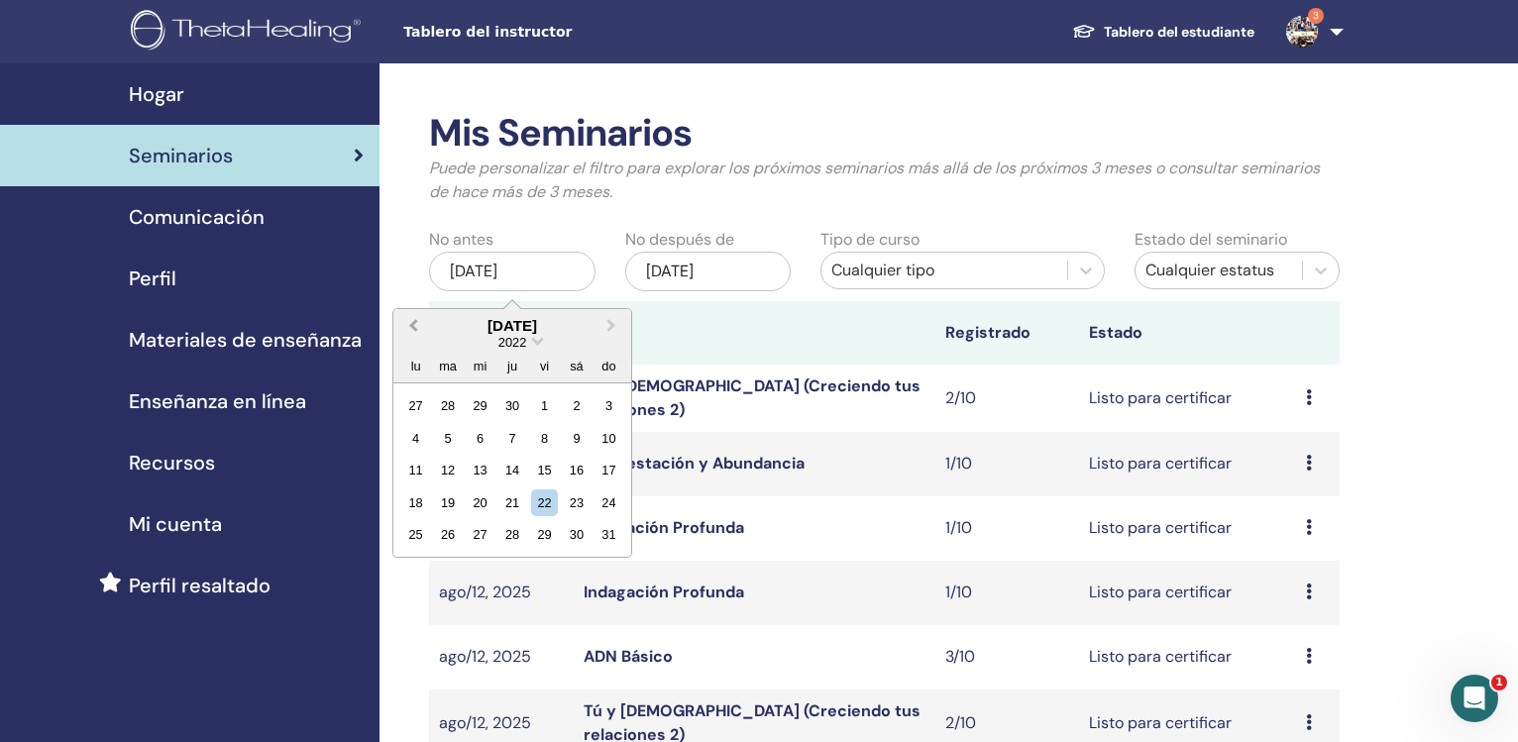
click at [413, 331] on span "Previous Month" at bounding box center [413, 325] width 0 height 21
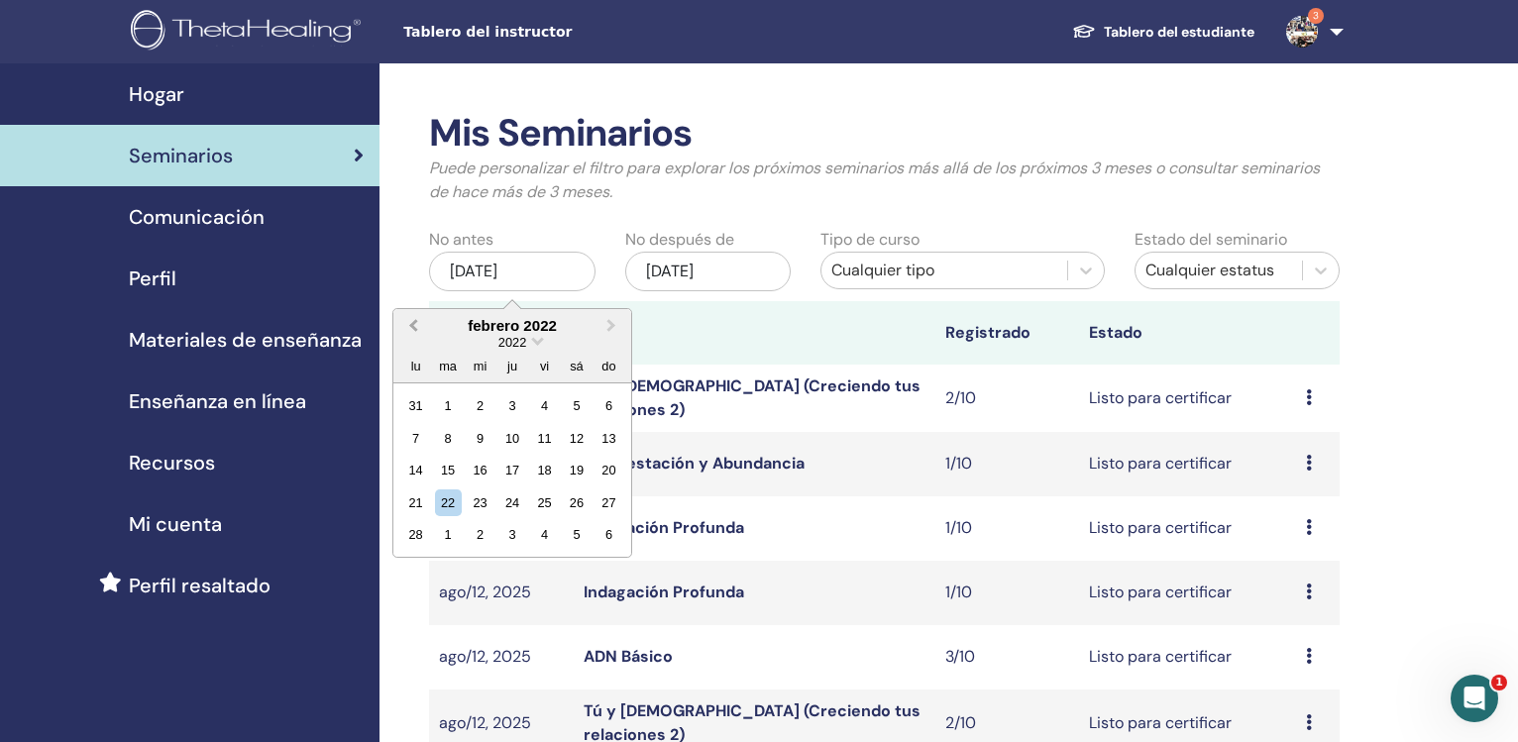
click at [413, 331] on span "Previous Month" at bounding box center [413, 325] width 0 height 21
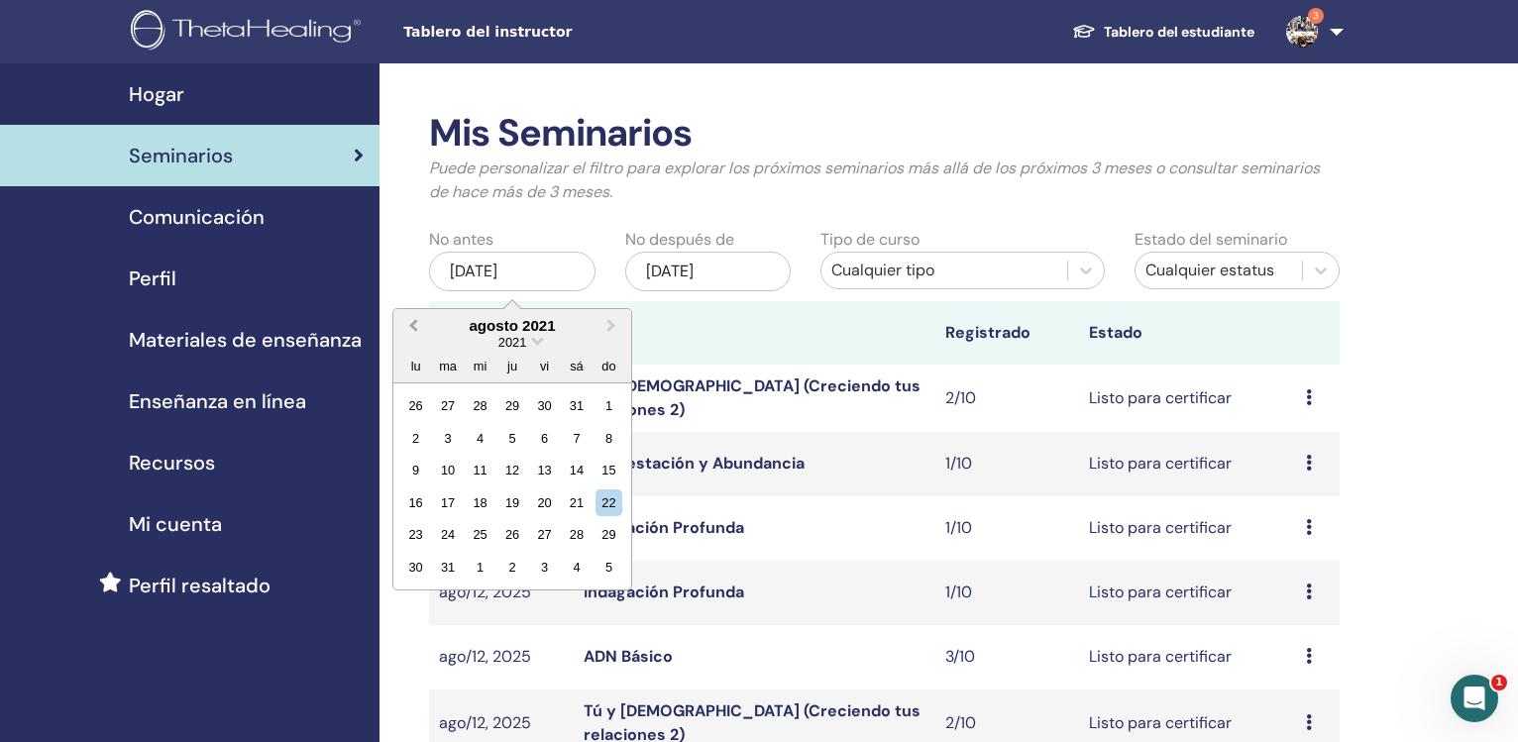
click at [413, 331] on span "Previous Month" at bounding box center [413, 325] width 0 height 21
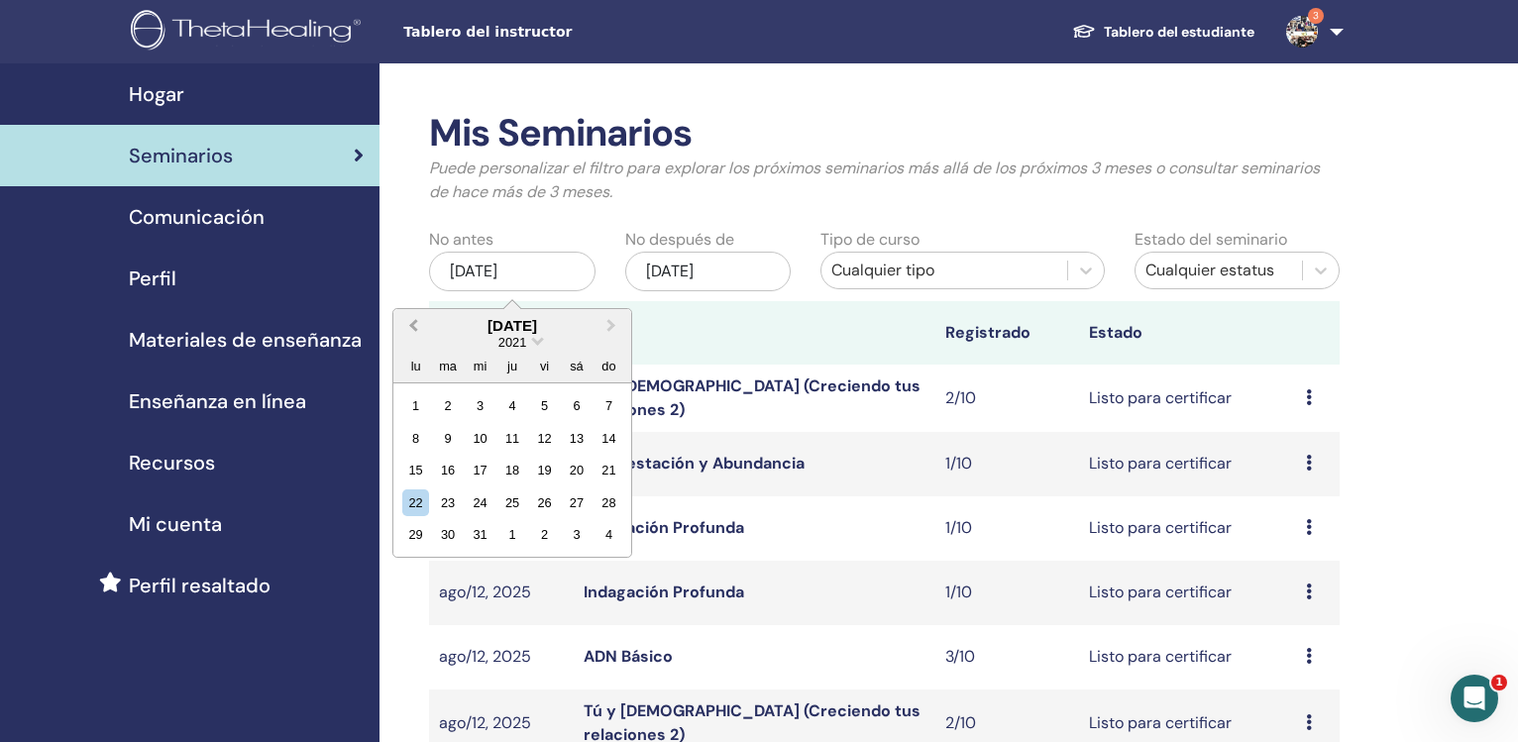
click at [413, 326] on span "Previous Month" at bounding box center [413, 325] width 0 height 21
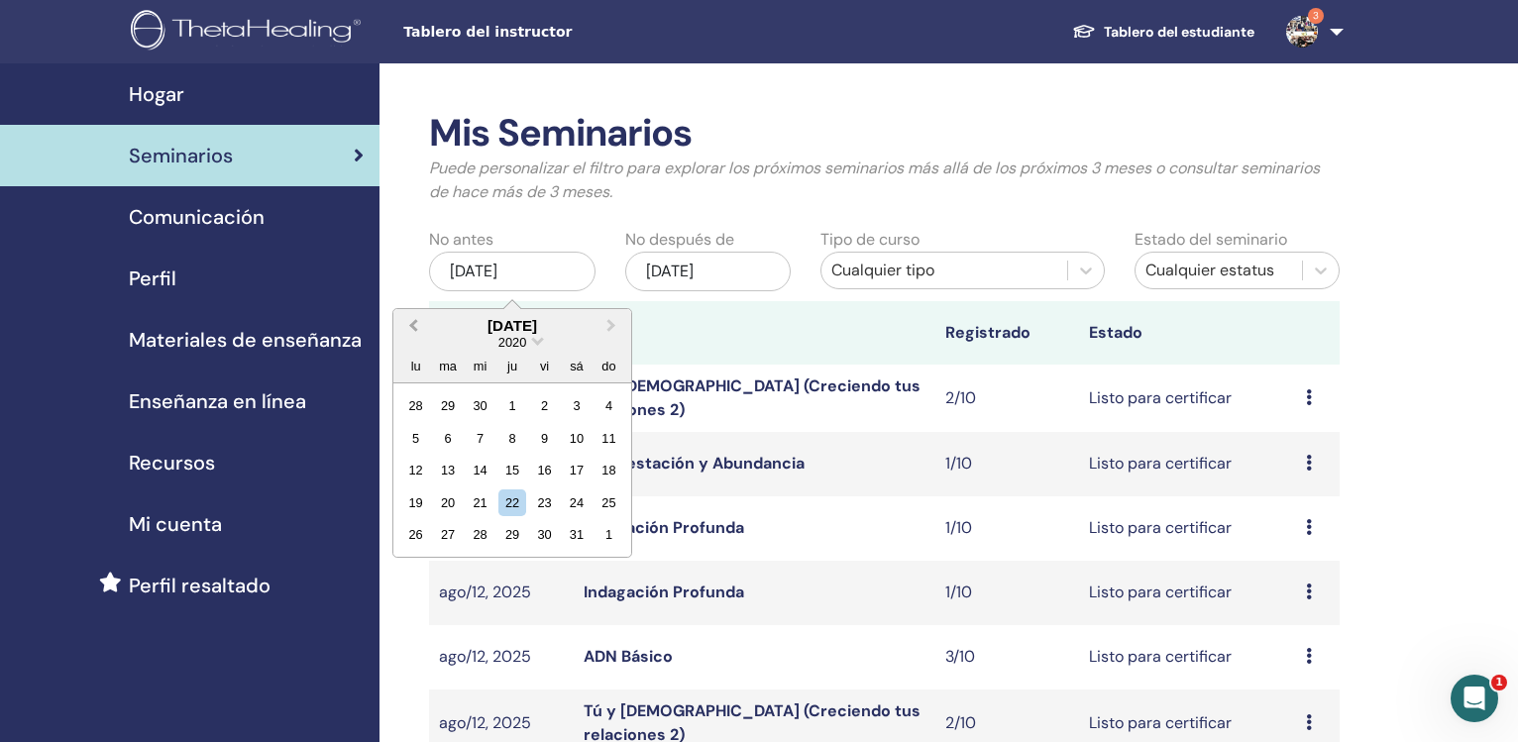
click at [413, 326] on span "Previous Month" at bounding box center [413, 325] width 0 height 21
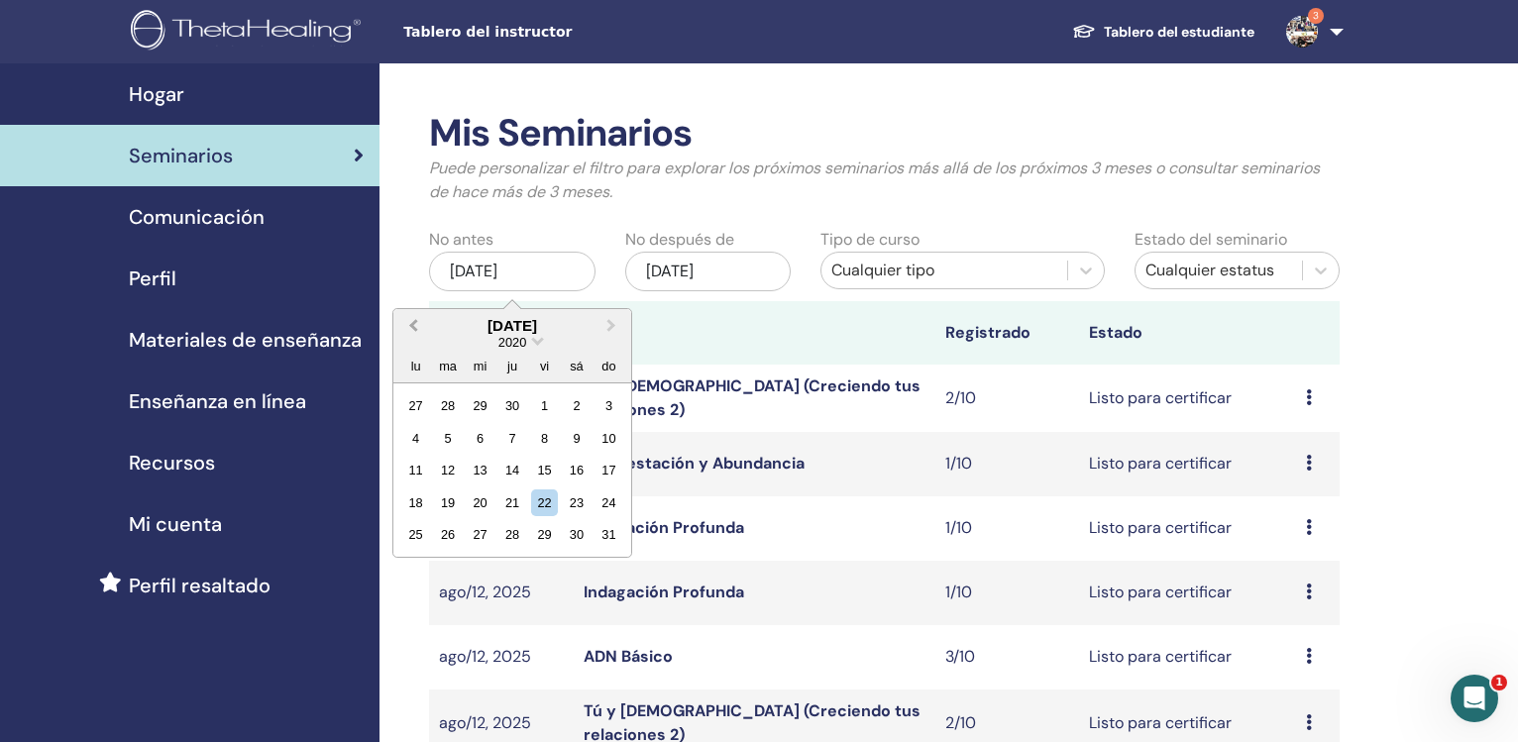
click at [413, 326] on span "Previous Month" at bounding box center [413, 325] width 0 height 21
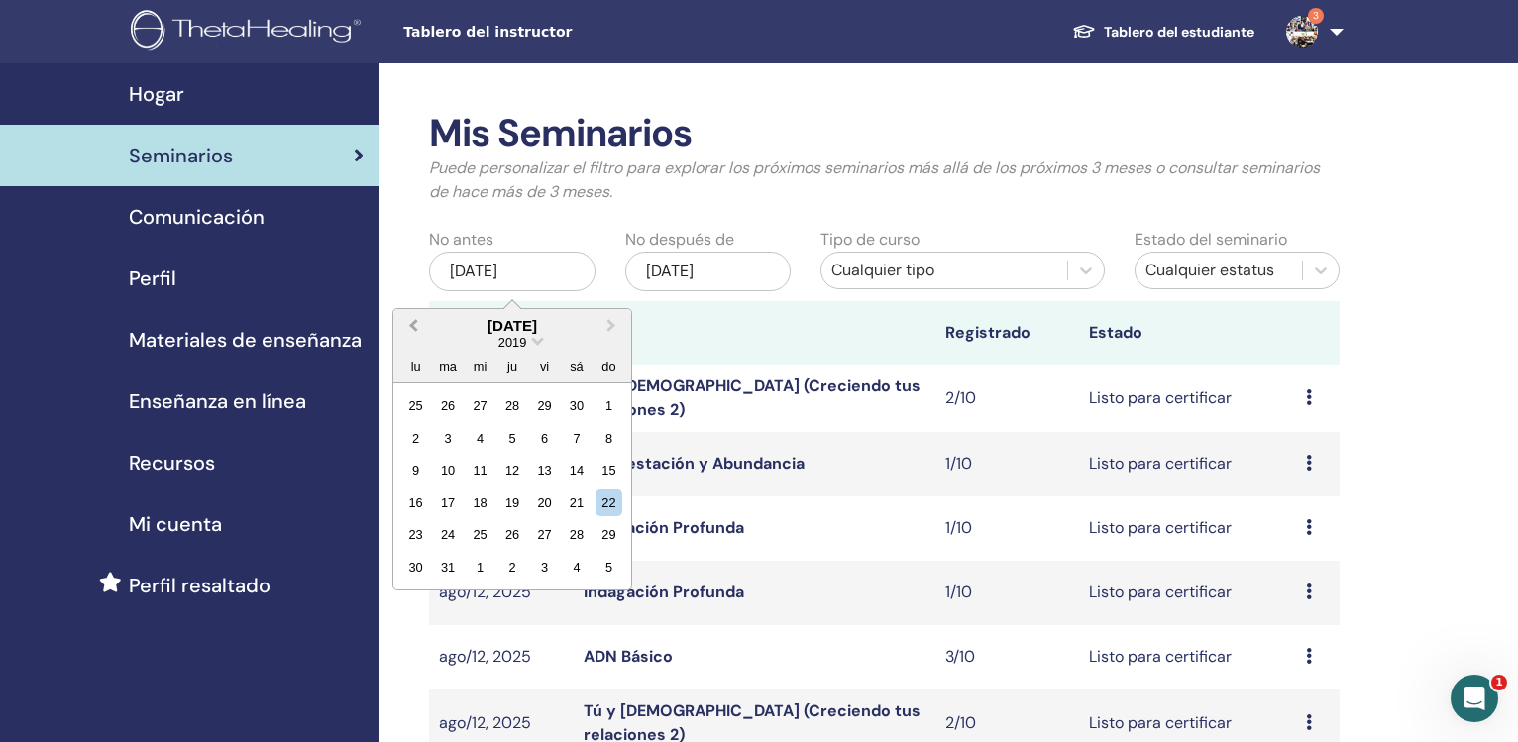
click at [413, 326] on span "Previous Month" at bounding box center [413, 325] width 0 height 21
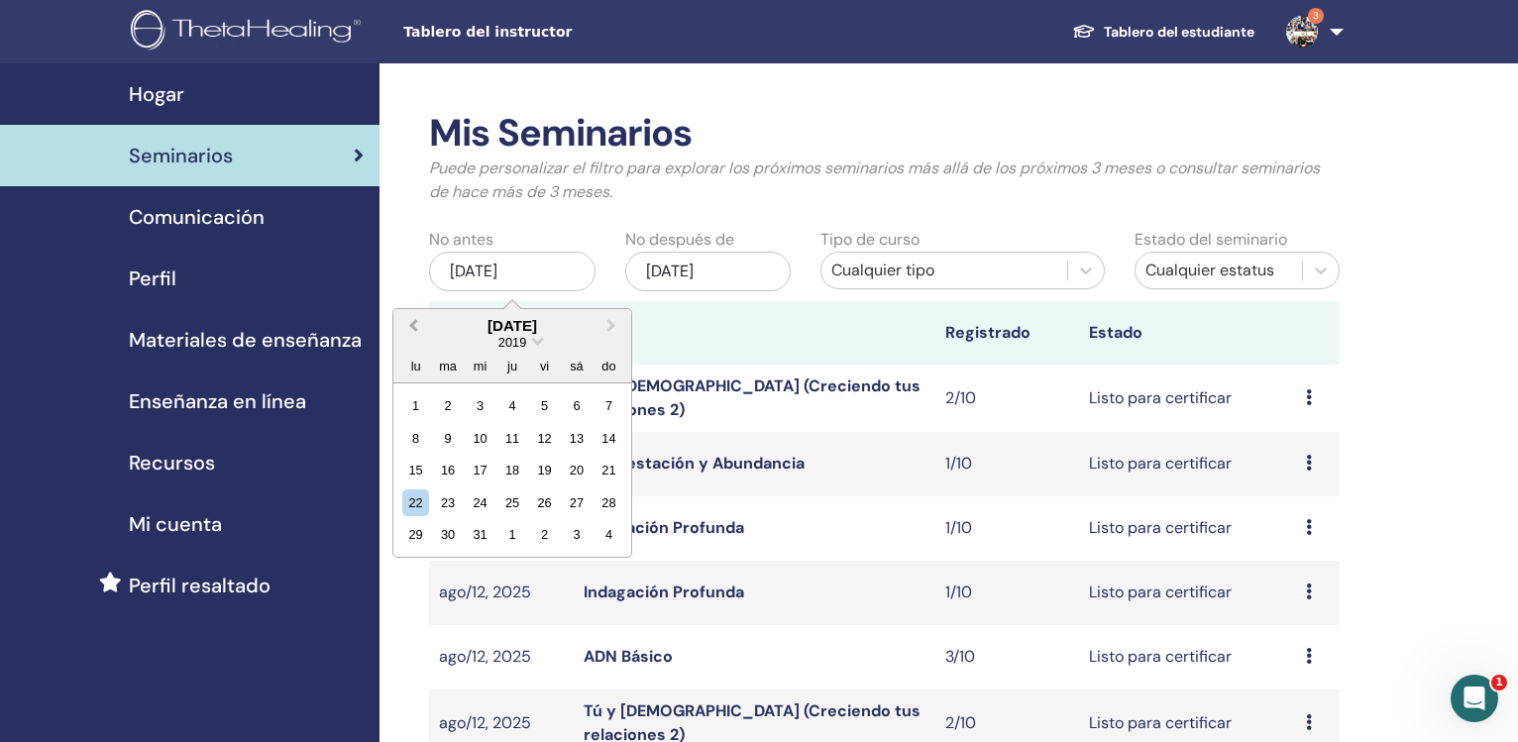
click at [413, 326] on span "Previous Month" at bounding box center [413, 325] width 0 height 21
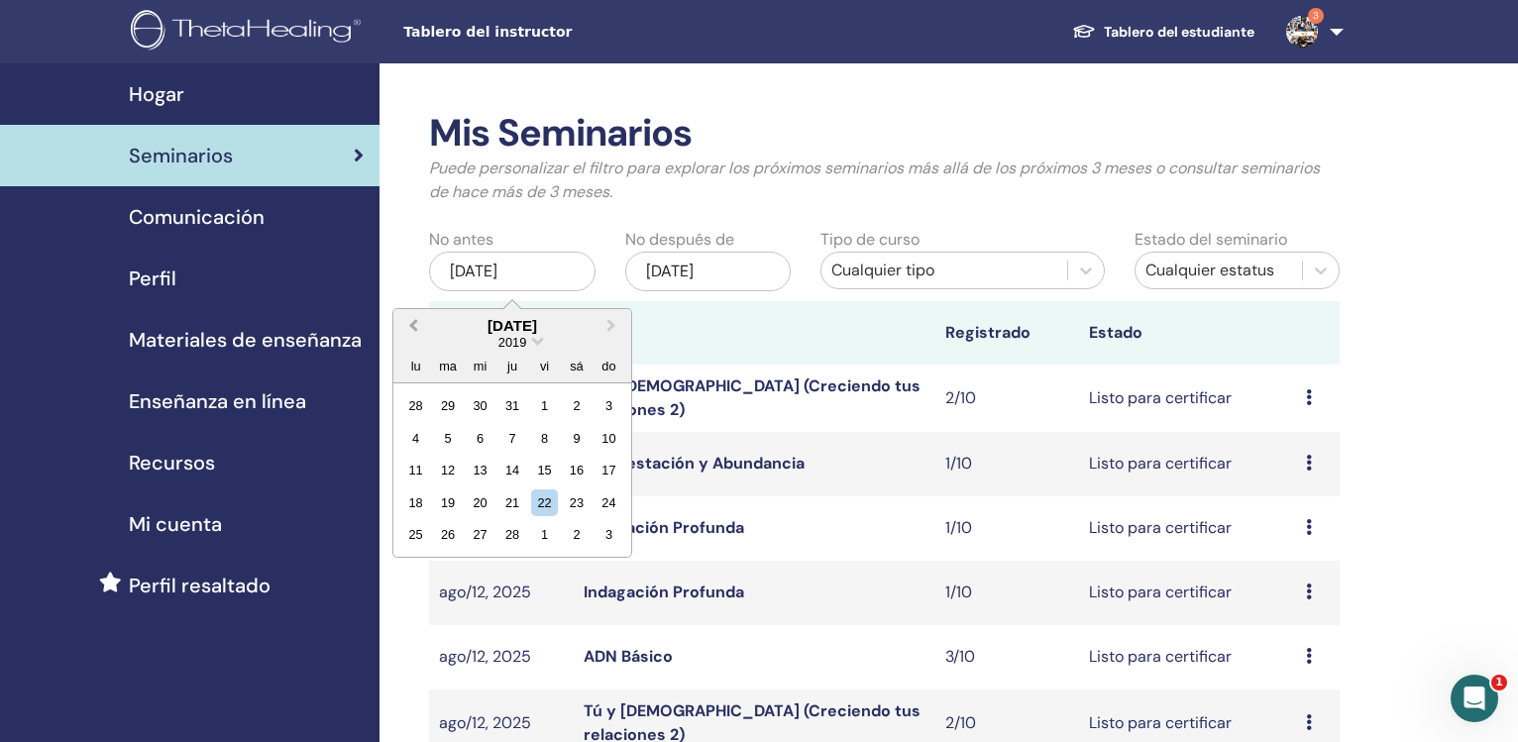
click at [413, 326] on span "Previous Month" at bounding box center [413, 325] width 0 height 21
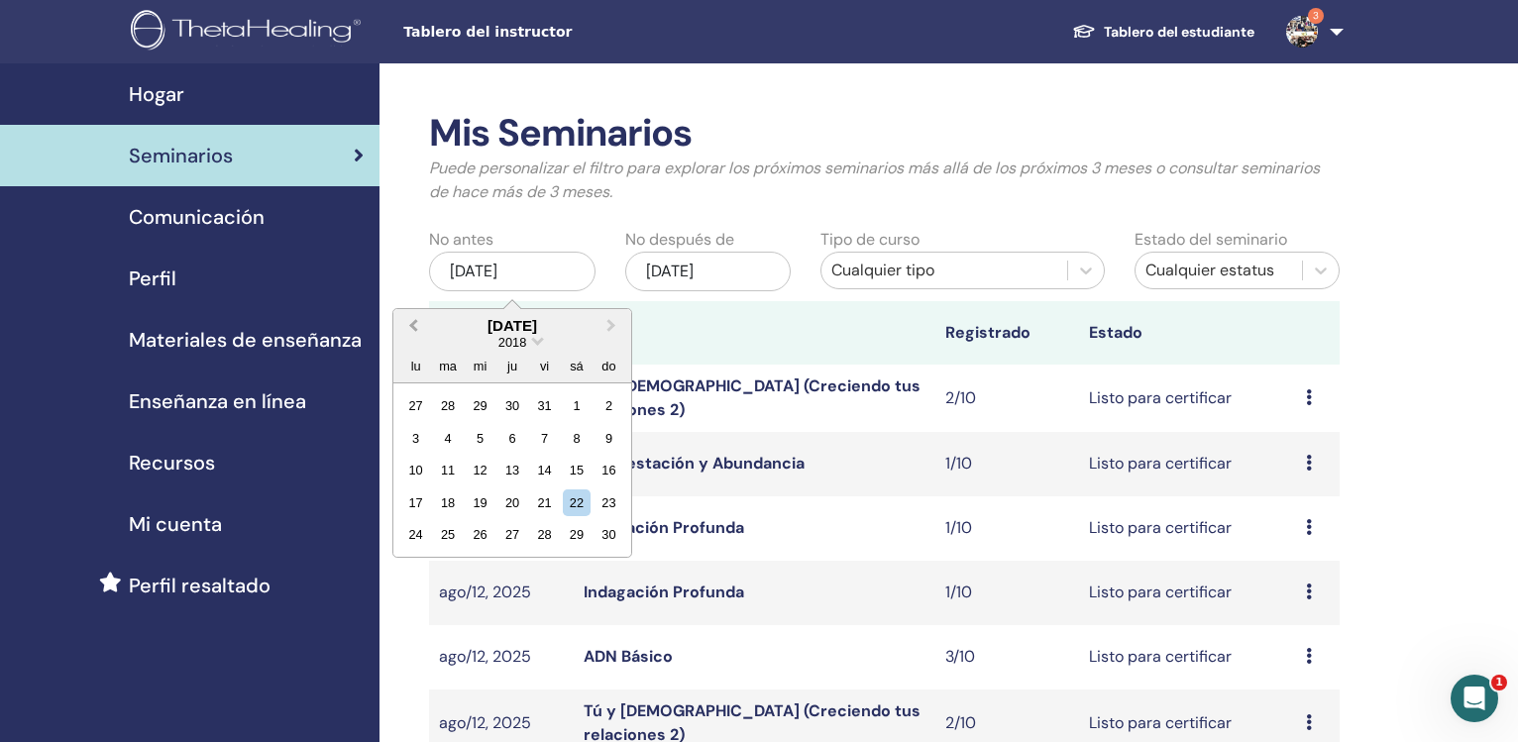
click at [413, 326] on span "Previous Month" at bounding box center [413, 325] width 0 height 21
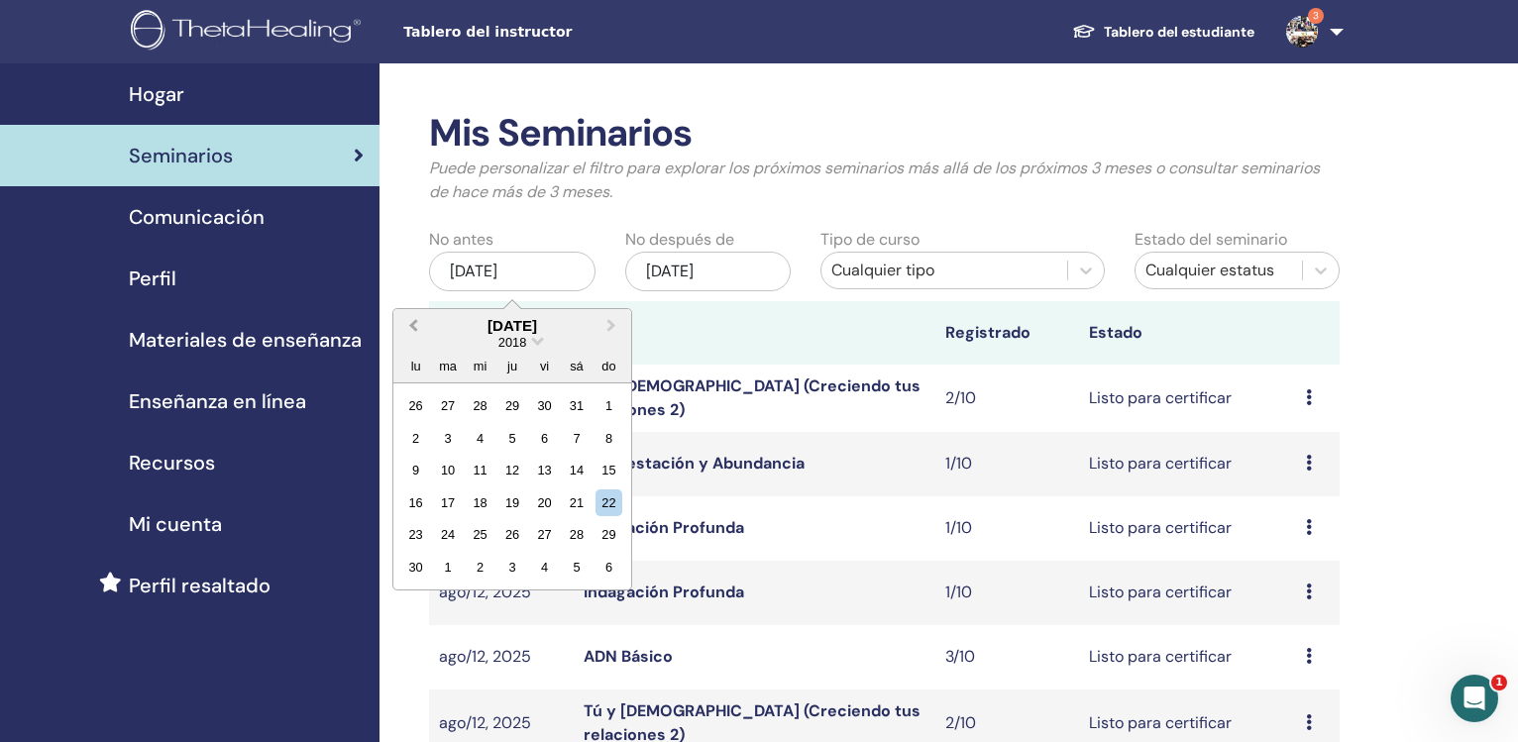
click at [413, 326] on span "Previous Month" at bounding box center [413, 325] width 0 height 21
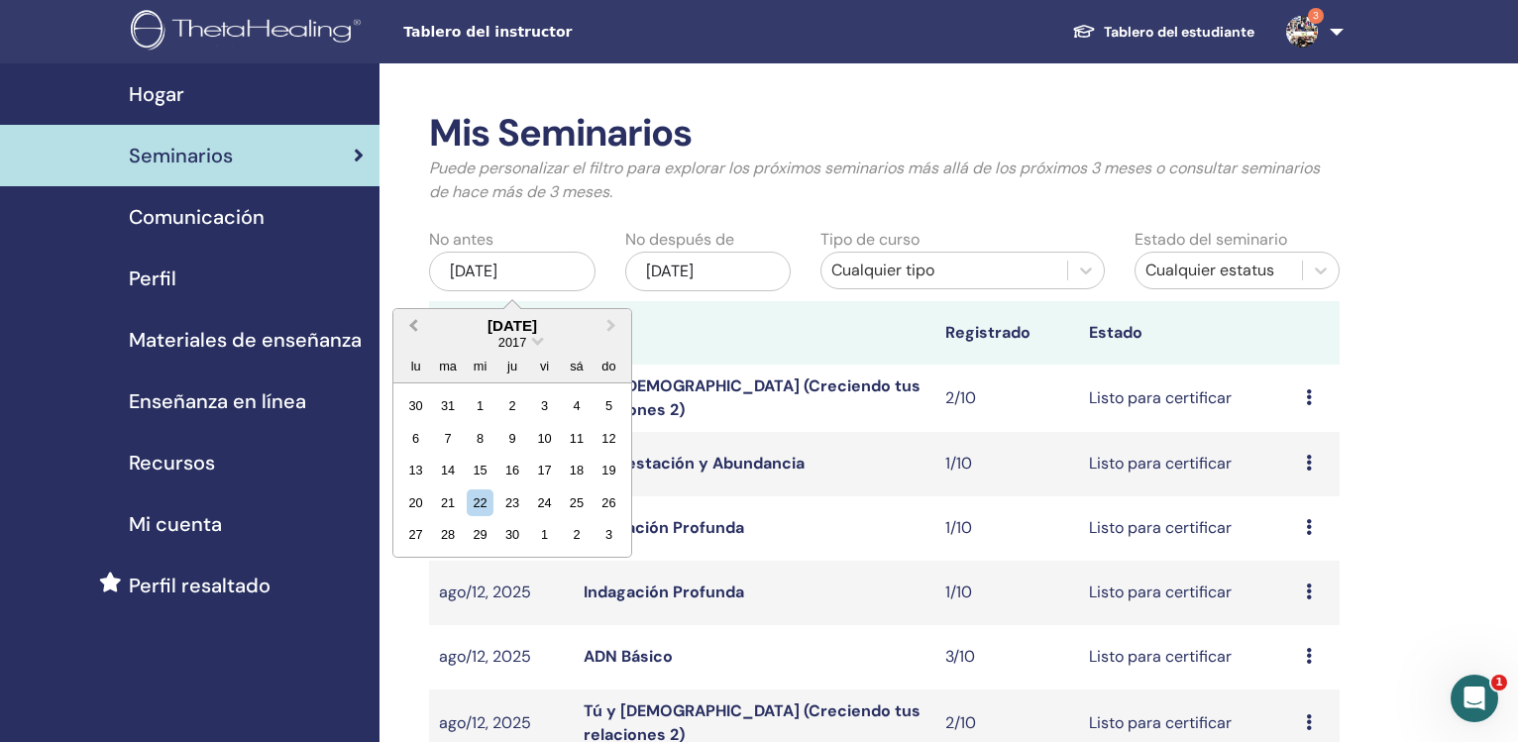
click at [413, 326] on span "Previous Month" at bounding box center [413, 325] width 0 height 21
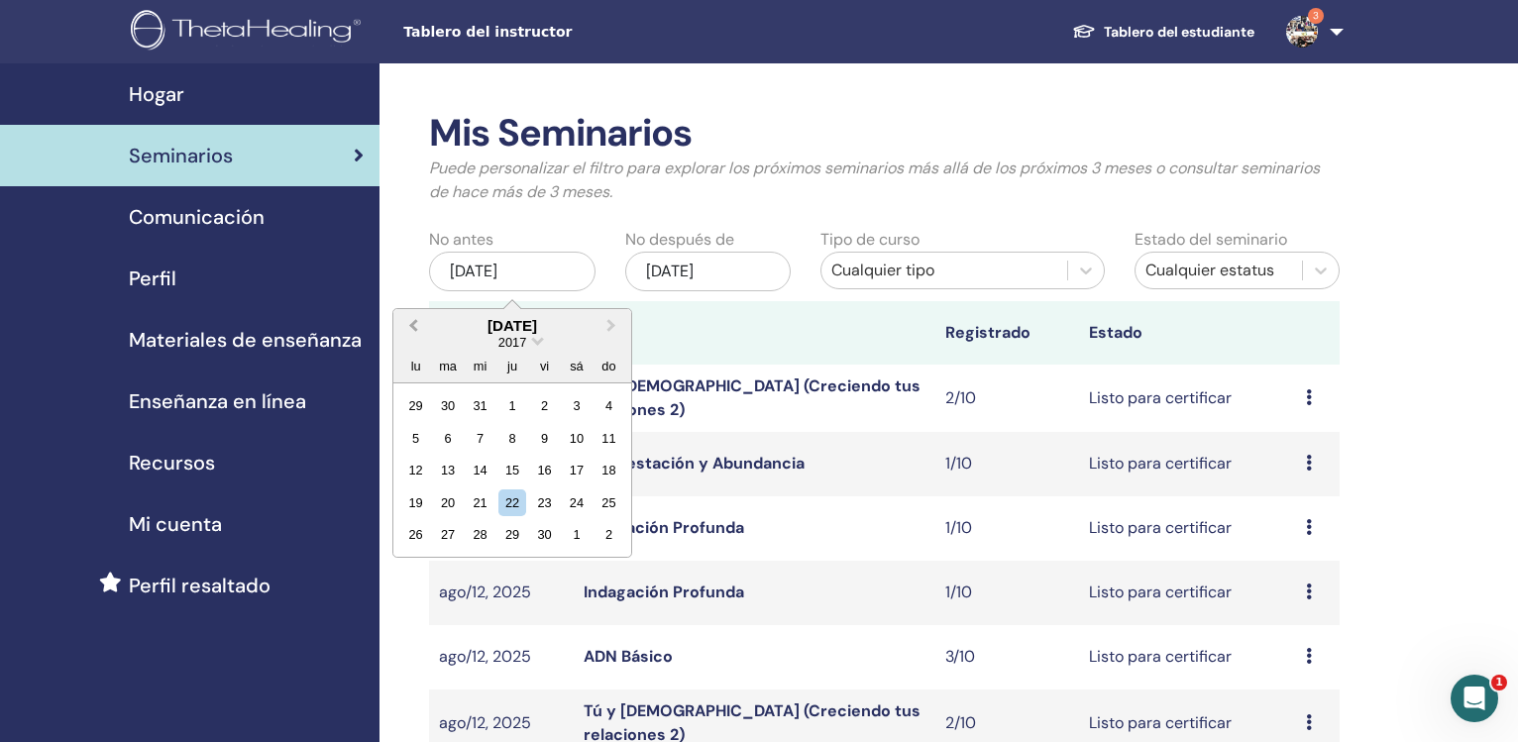
click at [413, 326] on span "Previous Month" at bounding box center [413, 325] width 0 height 21
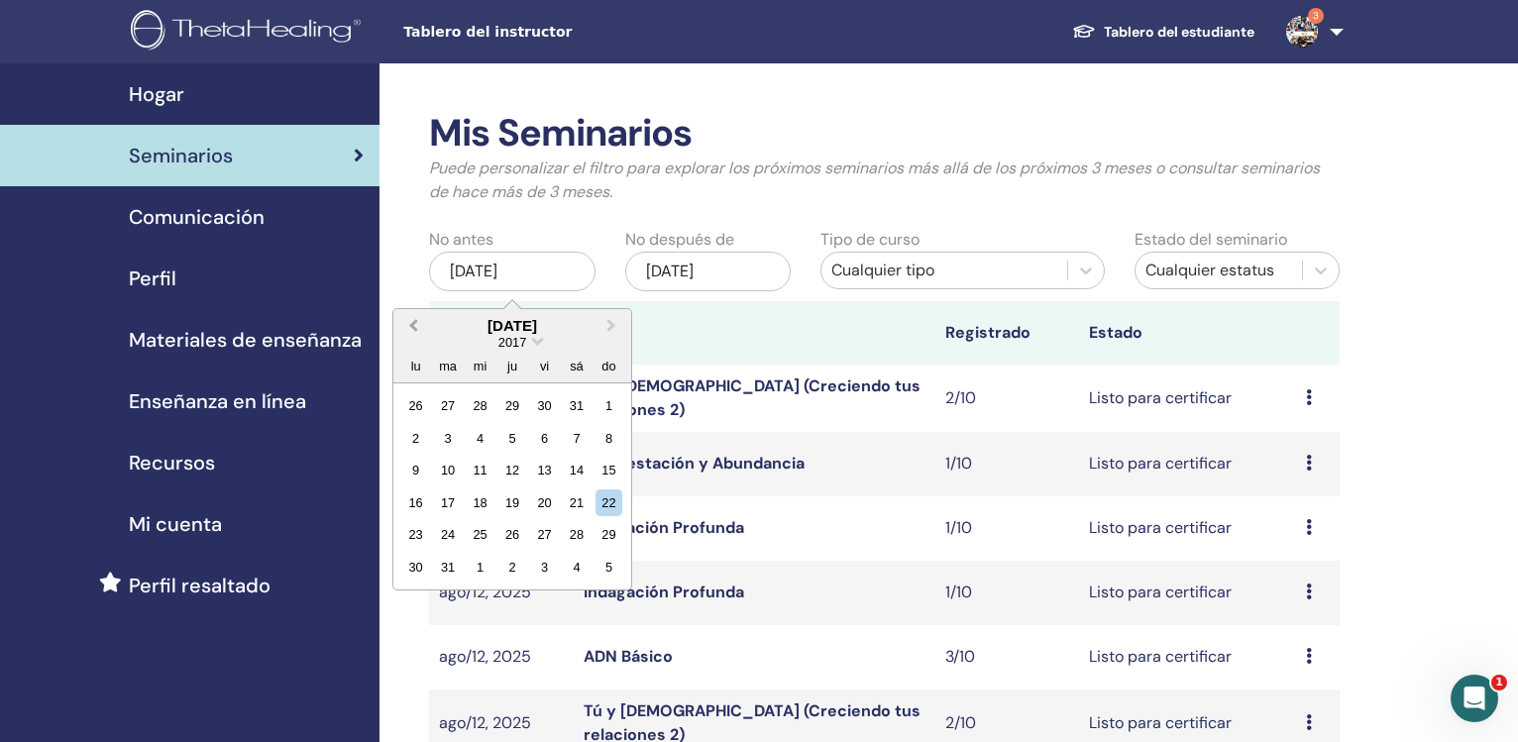
click at [413, 326] on span "Previous Month" at bounding box center [413, 325] width 0 height 21
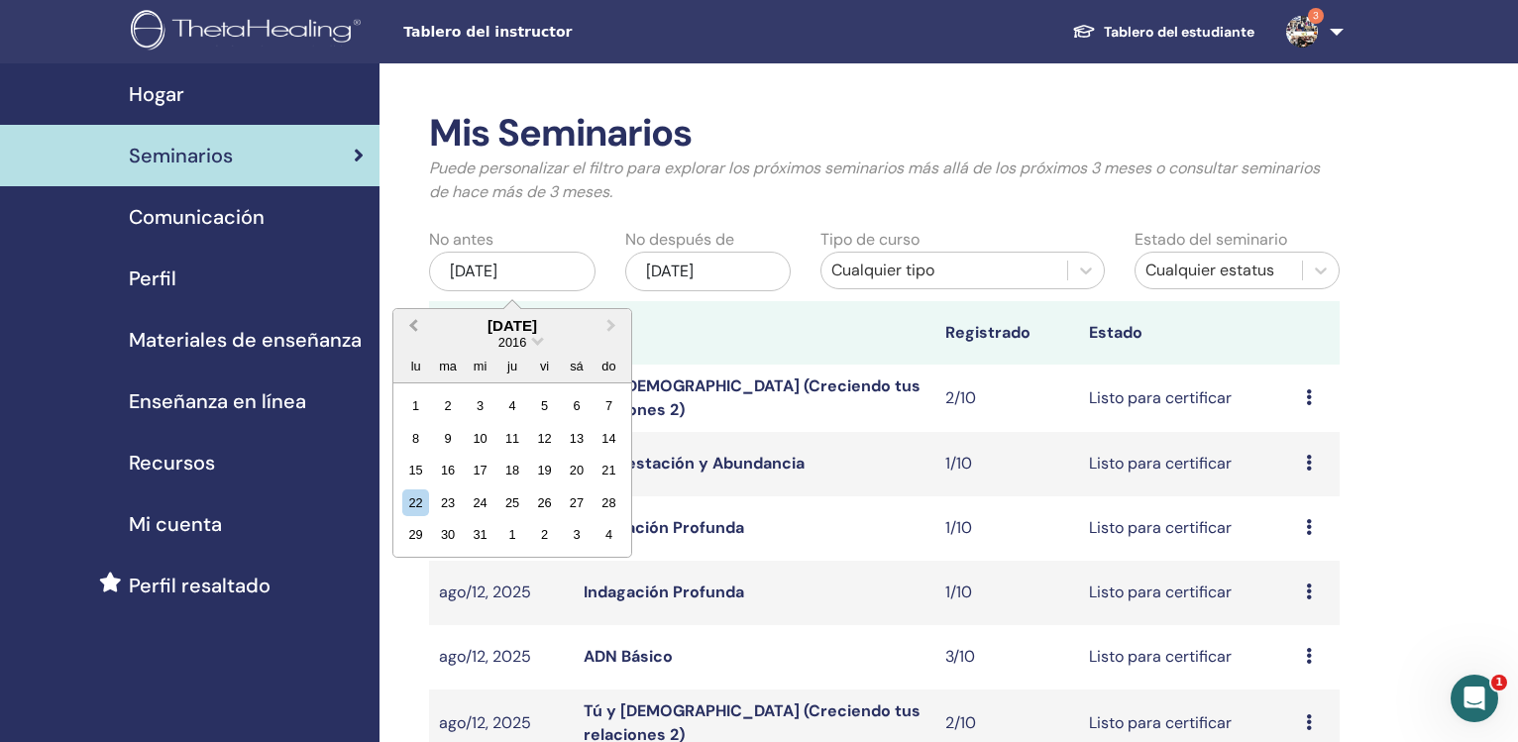
click at [413, 326] on span "Previous Month" at bounding box center [413, 325] width 0 height 21
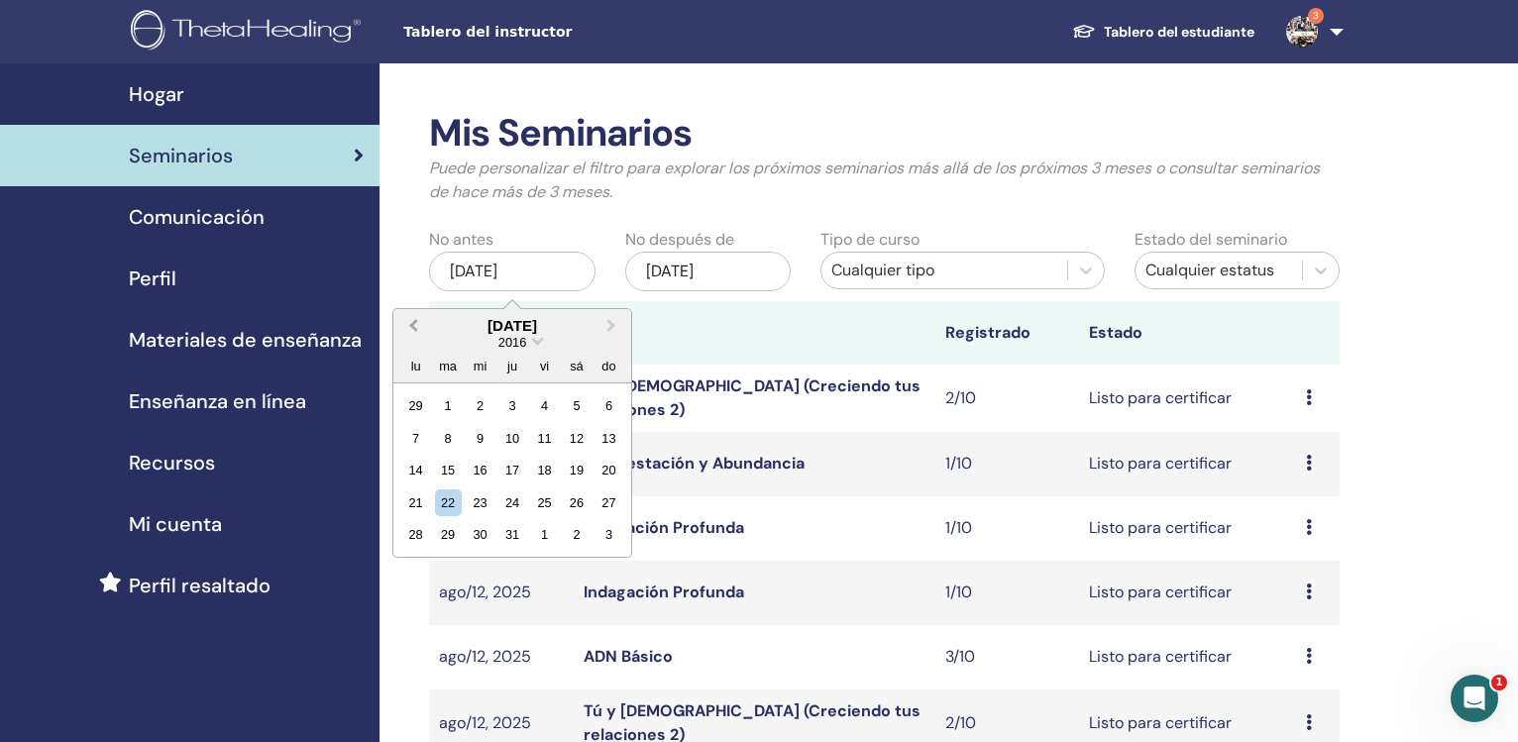
click at [413, 326] on span "Previous Month" at bounding box center [413, 325] width 0 height 21
click at [413, 325] on span "Previous Month" at bounding box center [413, 325] width 0 height 21
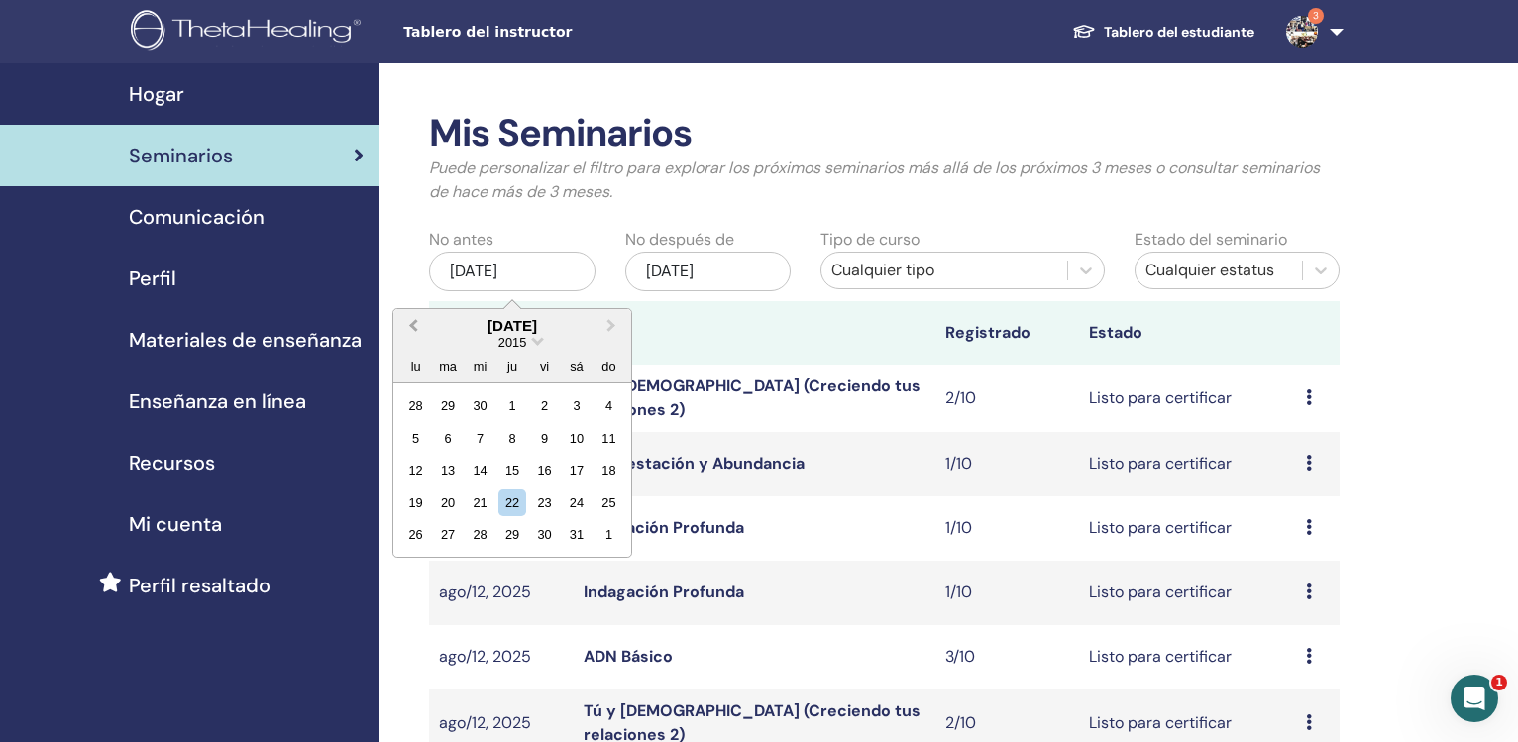
click at [413, 325] on span "Previous Month" at bounding box center [413, 325] width 0 height 21
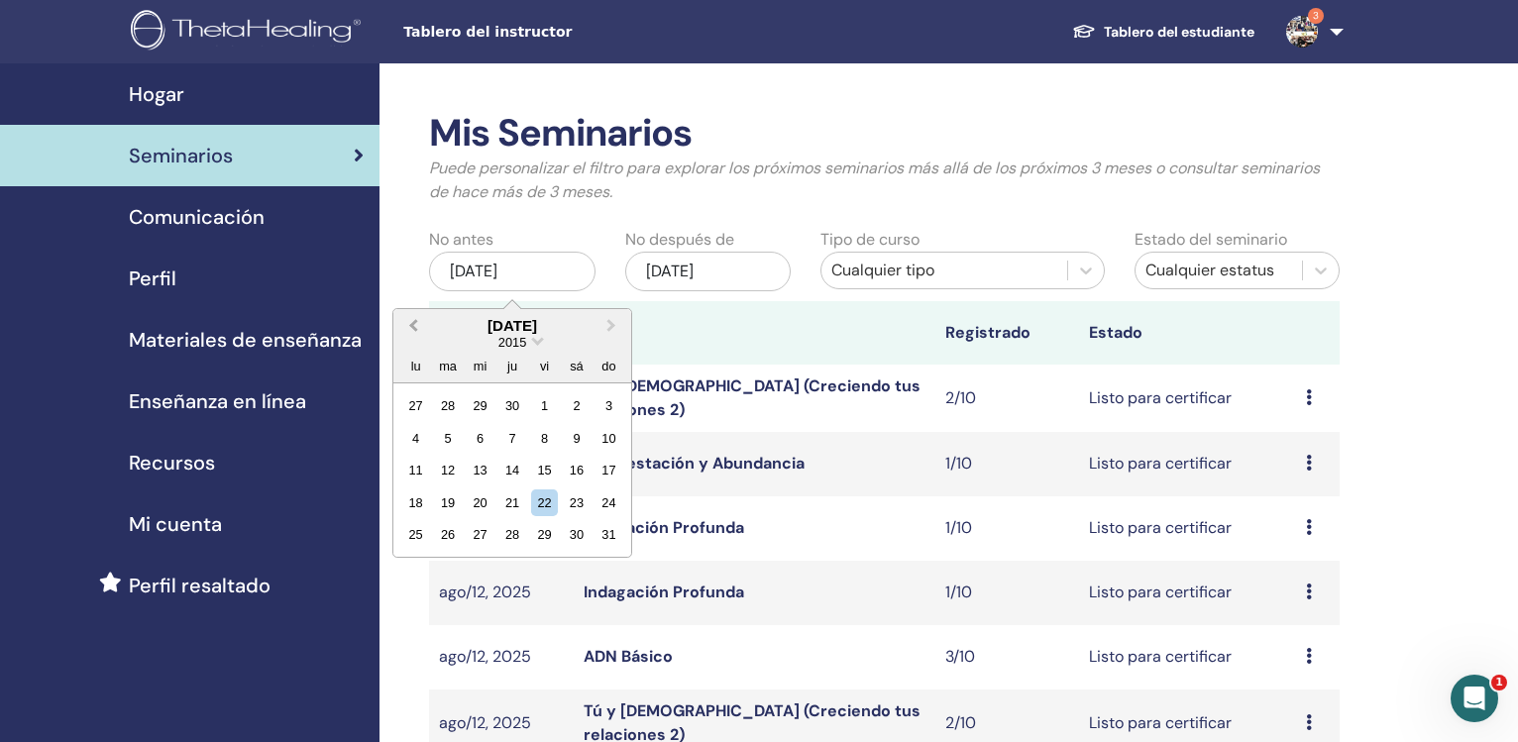
click at [413, 325] on span "Previous Month" at bounding box center [413, 325] width 0 height 21
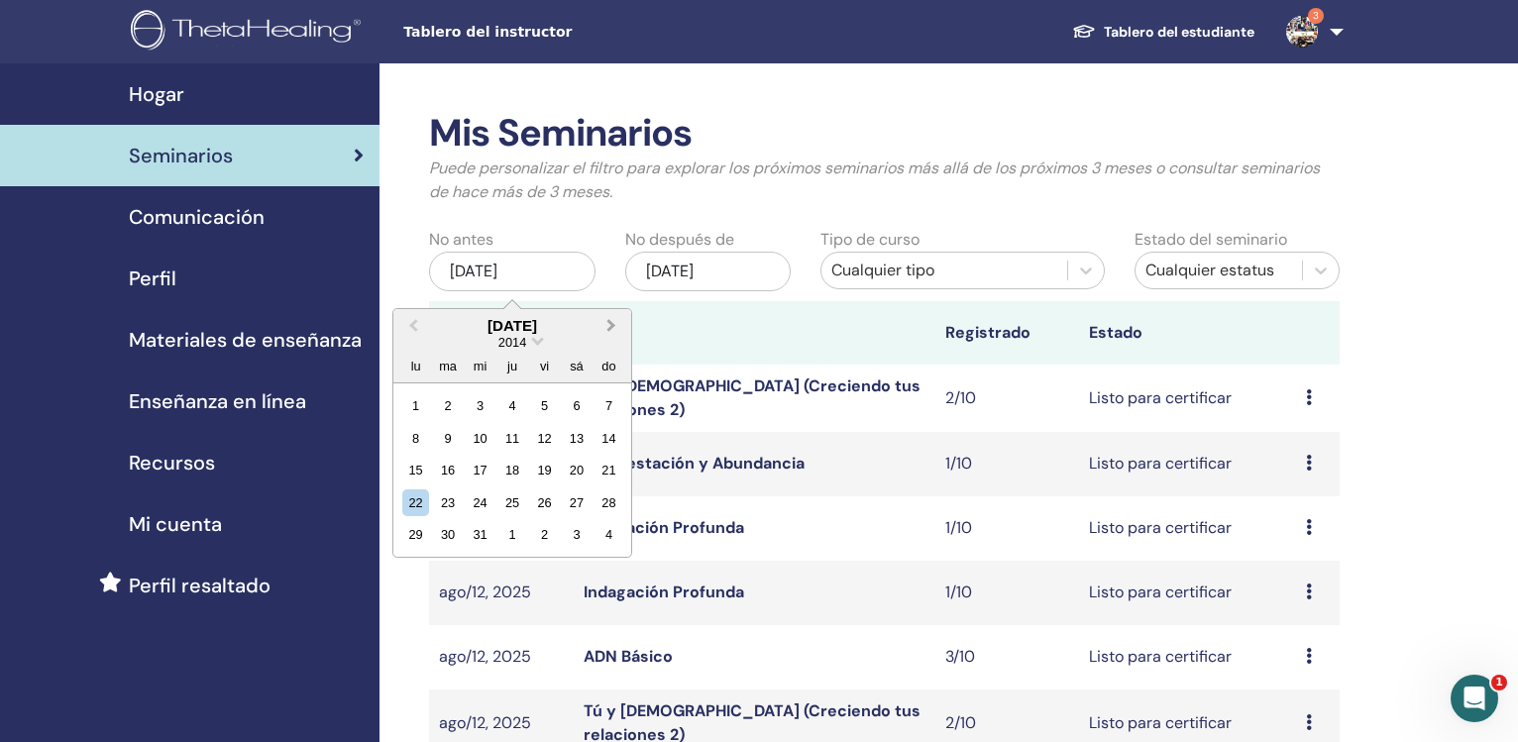
click at [607, 318] on button "Next Month" at bounding box center [613, 327] width 32 height 32
click at [503, 401] on div "1" at bounding box center [511, 405] width 27 height 27
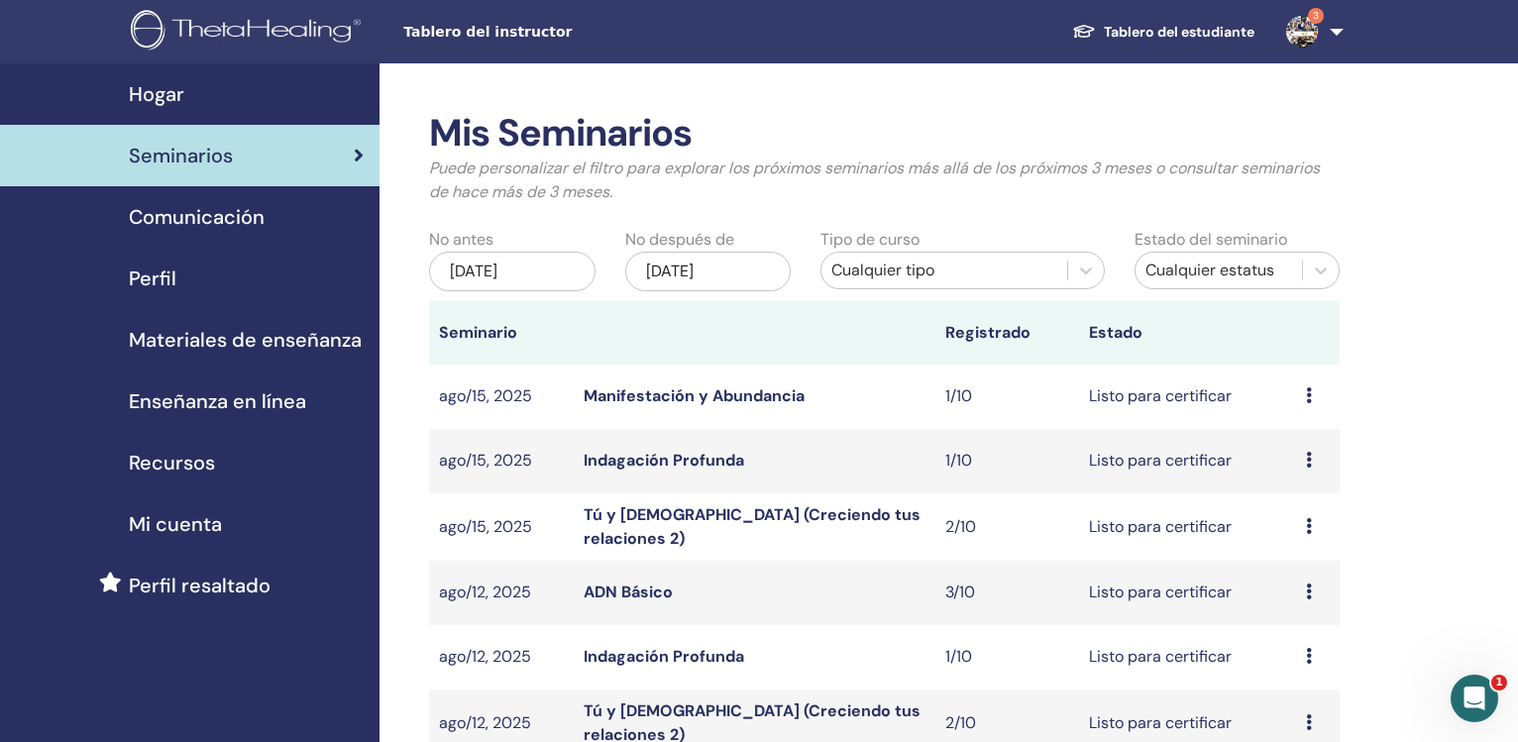
click at [698, 261] on div "nov/22, 2025" at bounding box center [708, 272] width 166 height 40
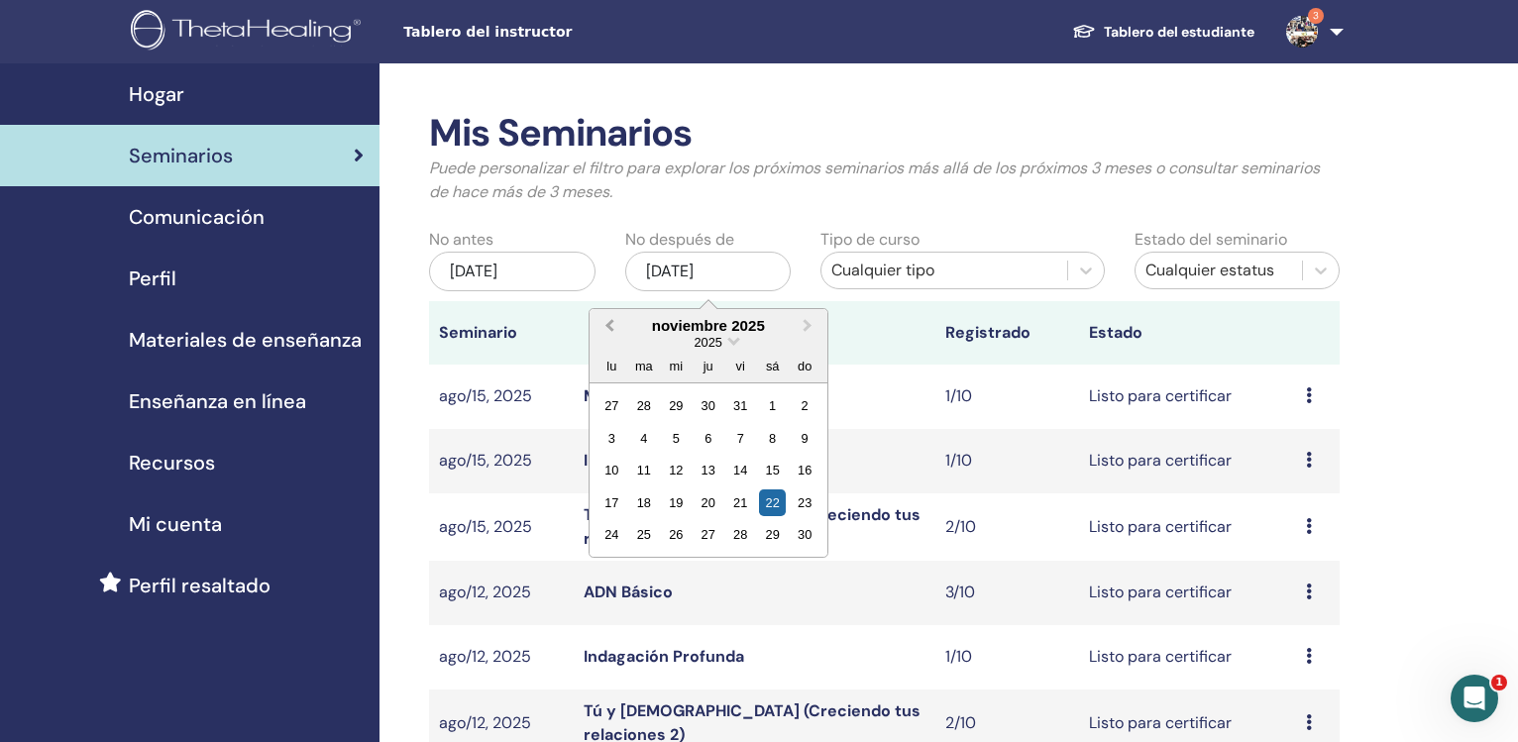
click at [616, 320] on button "Previous Month" at bounding box center [608, 327] width 32 height 32
click at [609, 327] on span "Previous Month" at bounding box center [609, 325] width 0 height 21
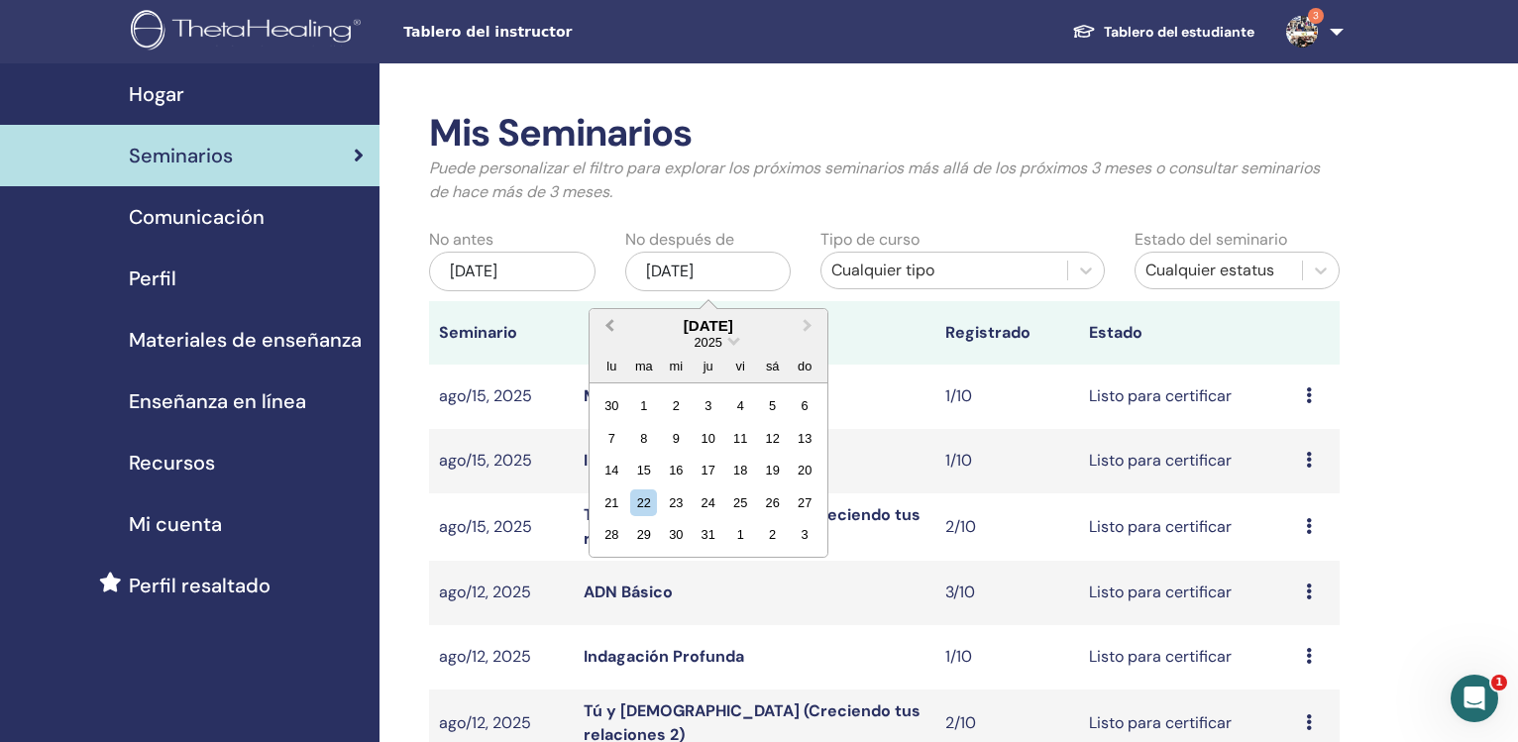
click at [609, 327] on span "Previous Month" at bounding box center [609, 325] width 0 height 21
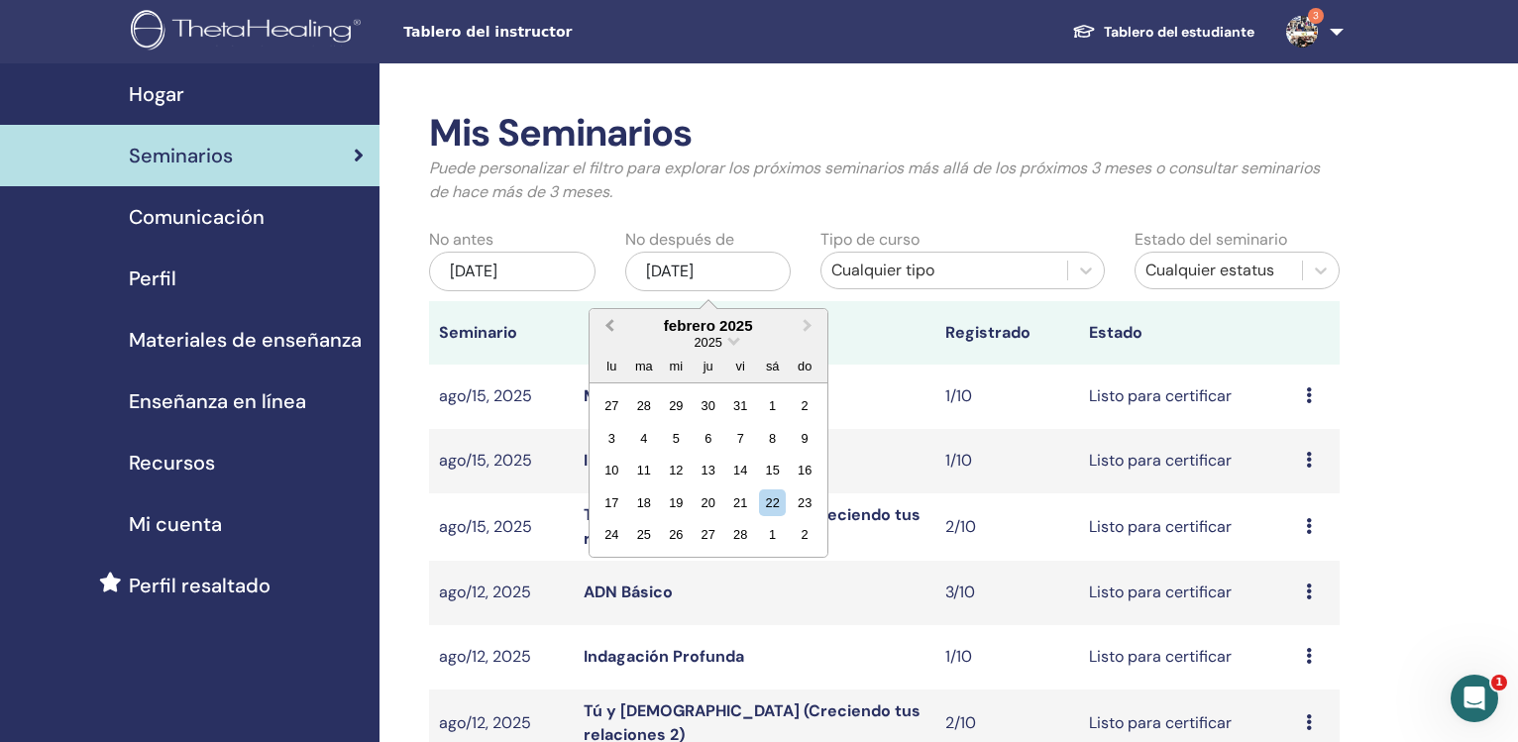
click at [609, 327] on span "Previous Month" at bounding box center [609, 325] width 0 height 21
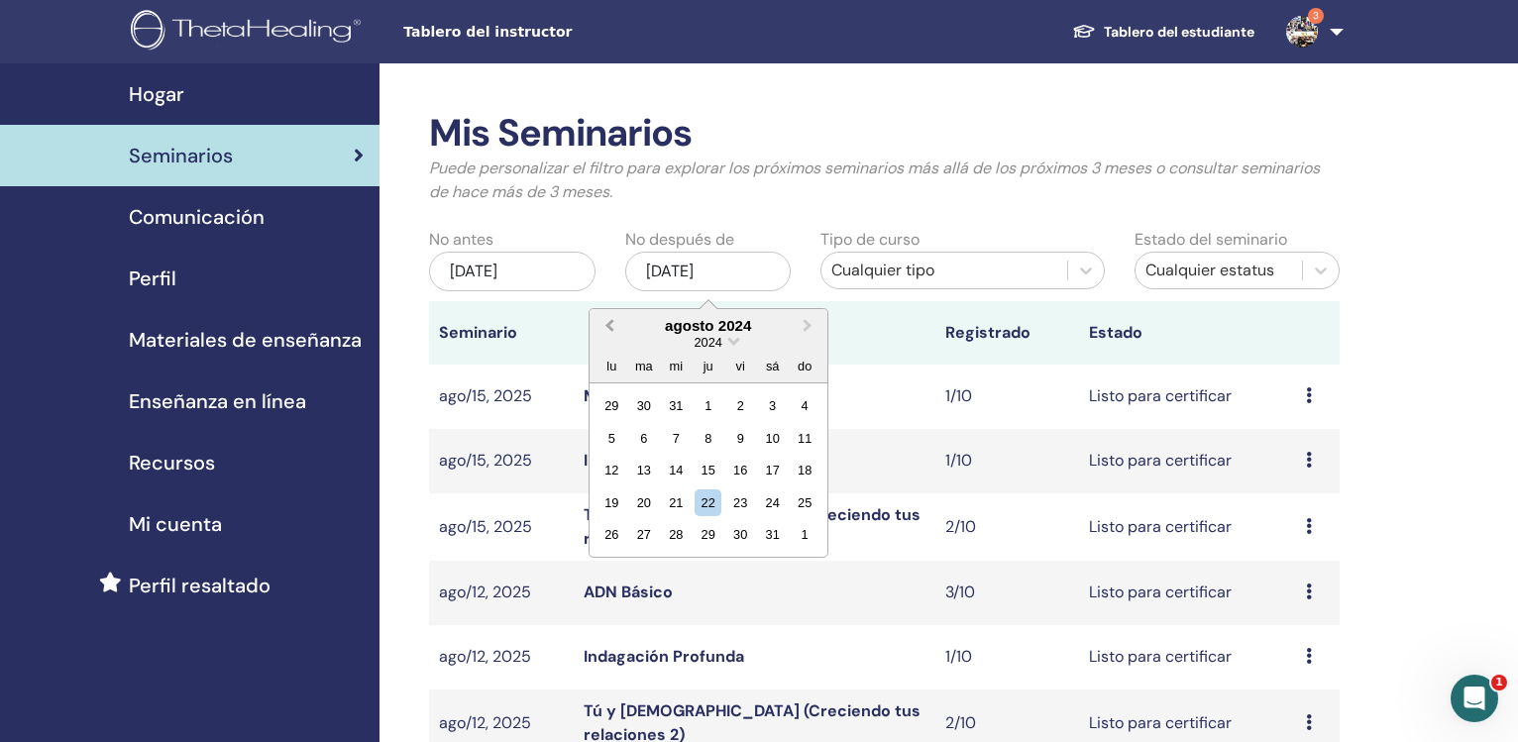
click at [609, 327] on span "Previous Month" at bounding box center [609, 325] width 0 height 21
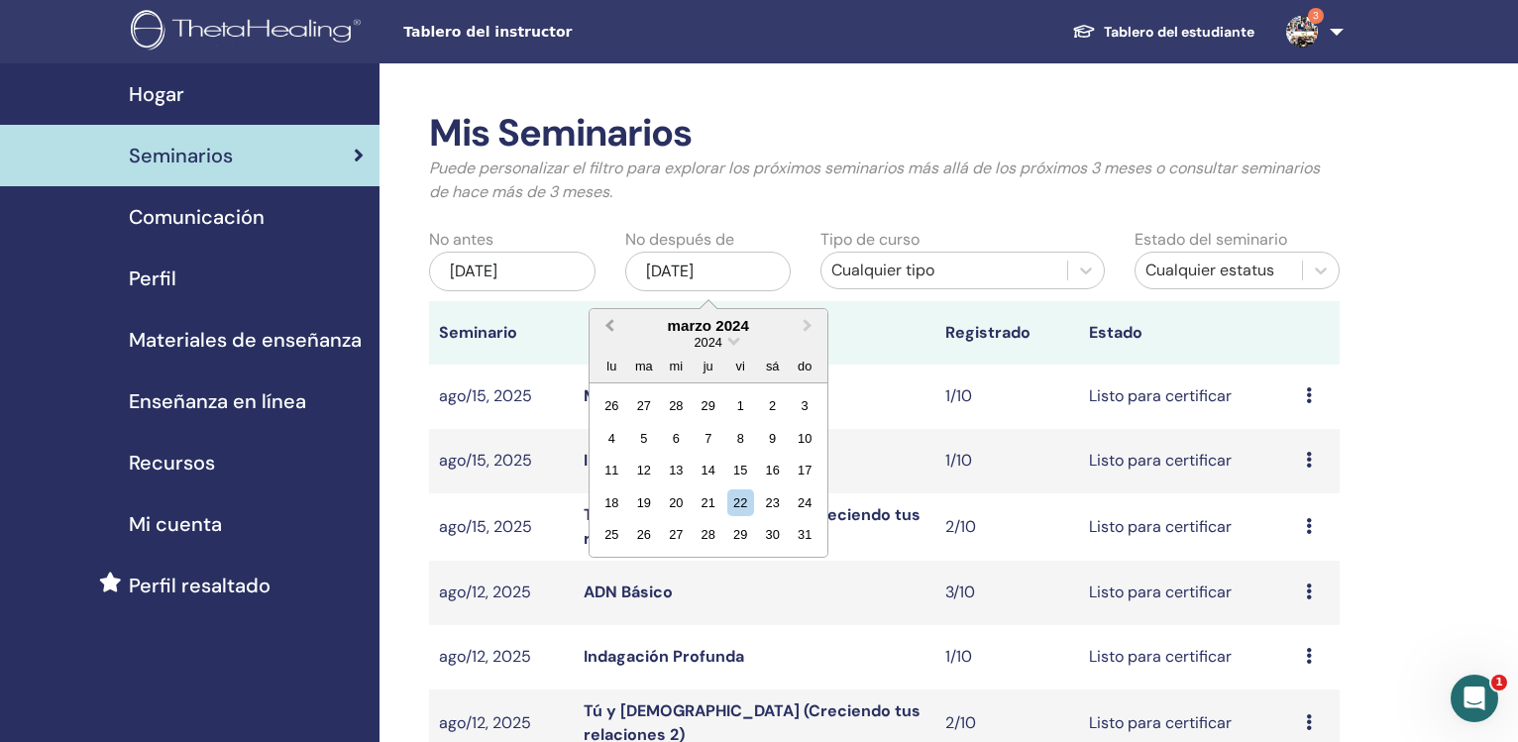
click at [609, 327] on span "Previous Month" at bounding box center [609, 325] width 0 height 21
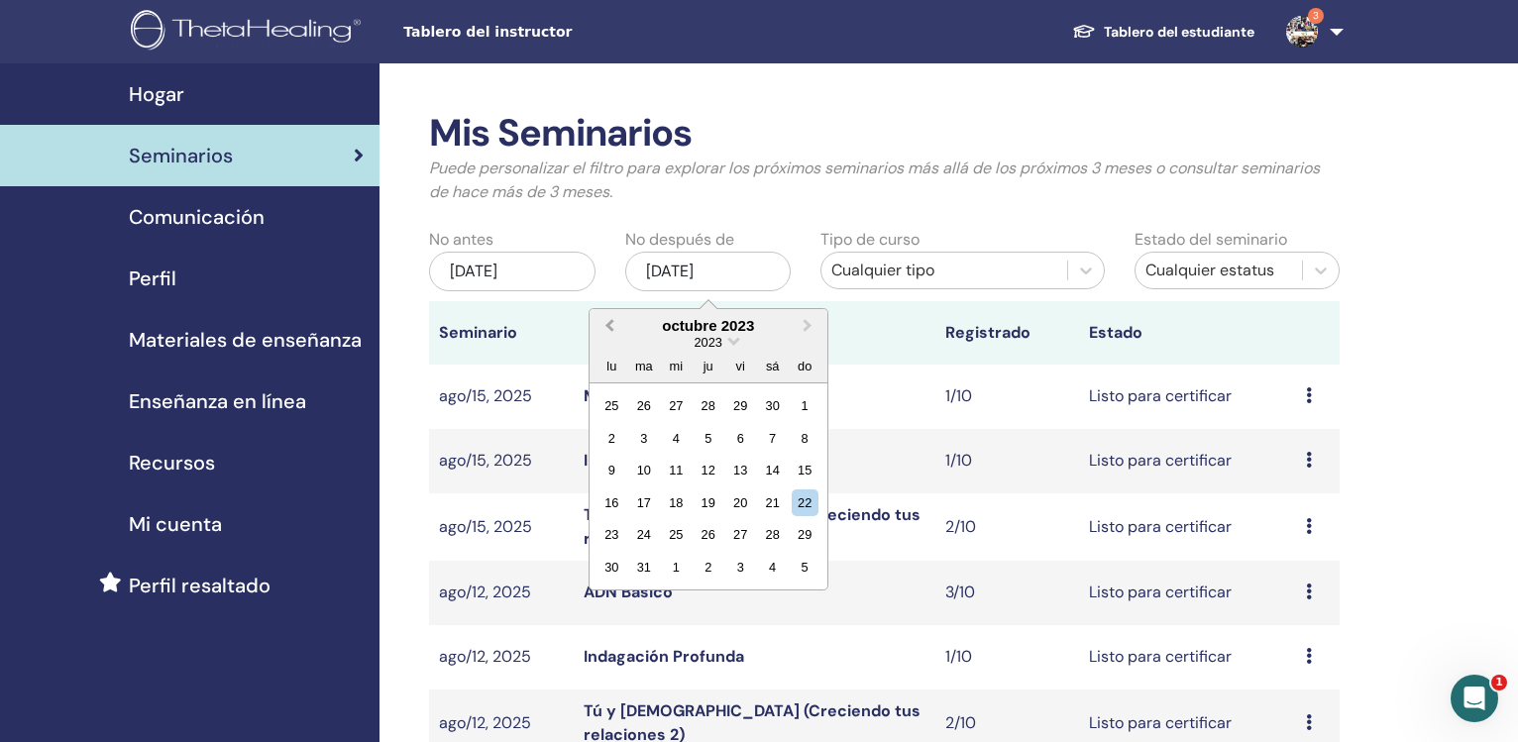
click at [609, 327] on span "Previous Month" at bounding box center [609, 325] width 0 height 21
click at [609, 326] on span "Previous Month" at bounding box center [609, 325] width 0 height 21
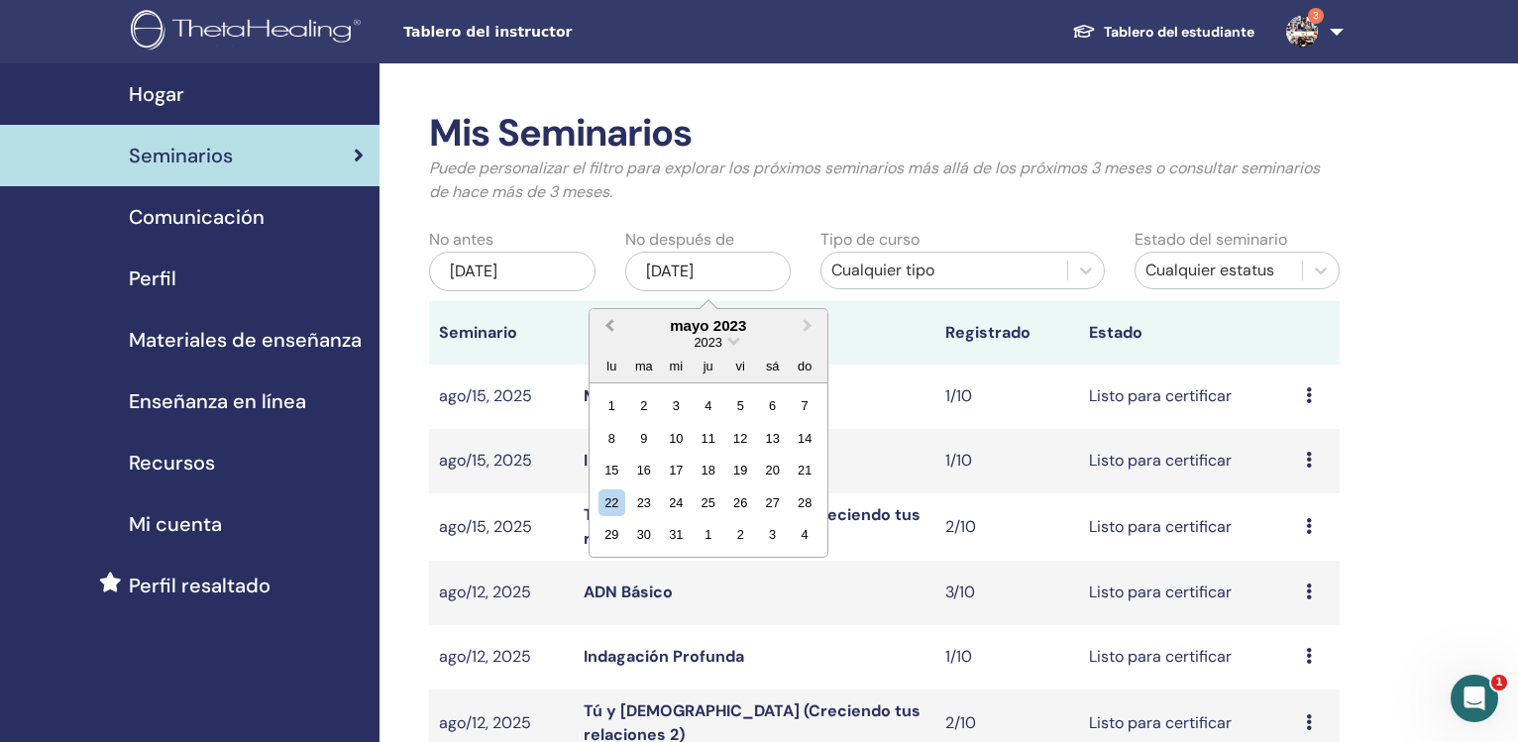
click at [609, 326] on span "Previous Month" at bounding box center [609, 325] width 0 height 21
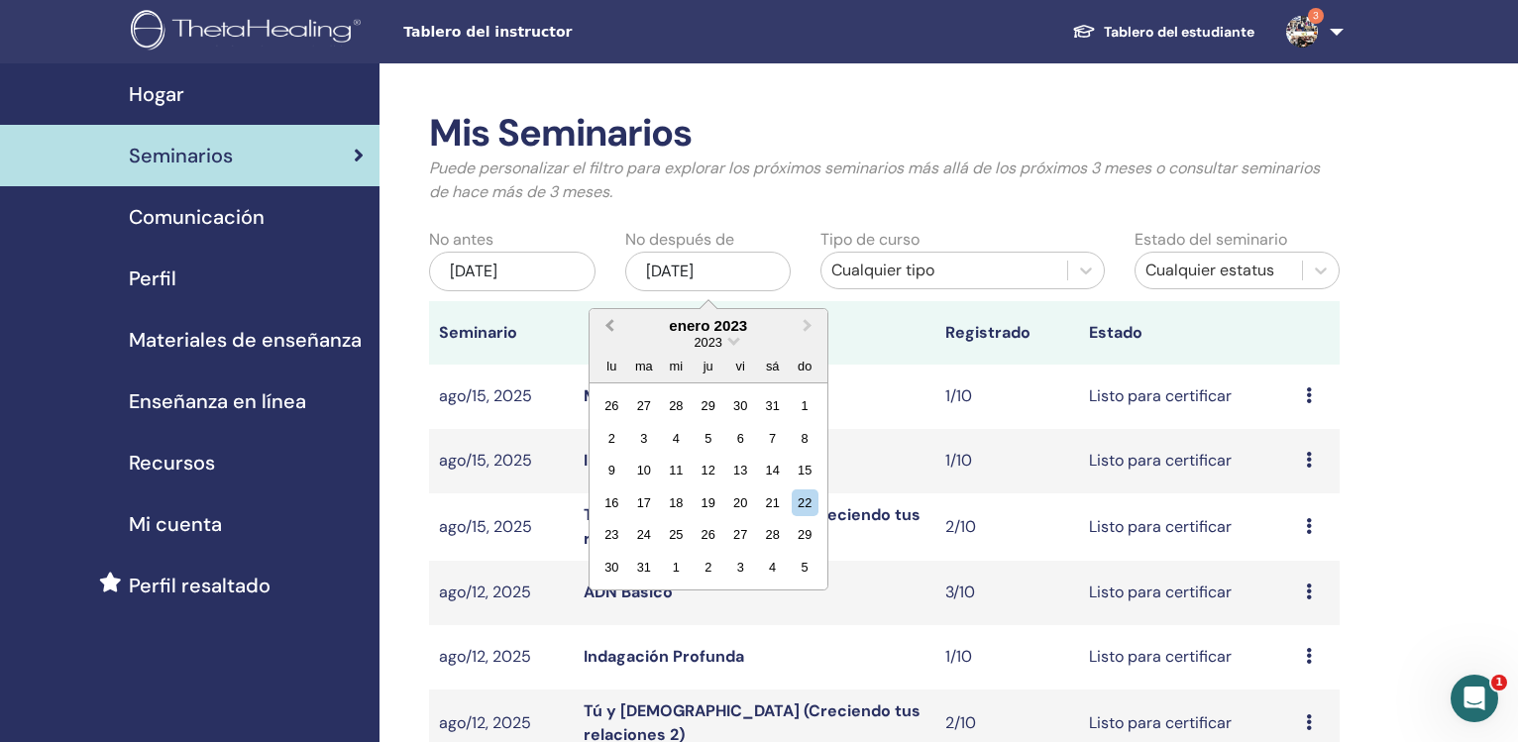
click at [609, 326] on span "Previous Month" at bounding box center [609, 325] width 0 height 21
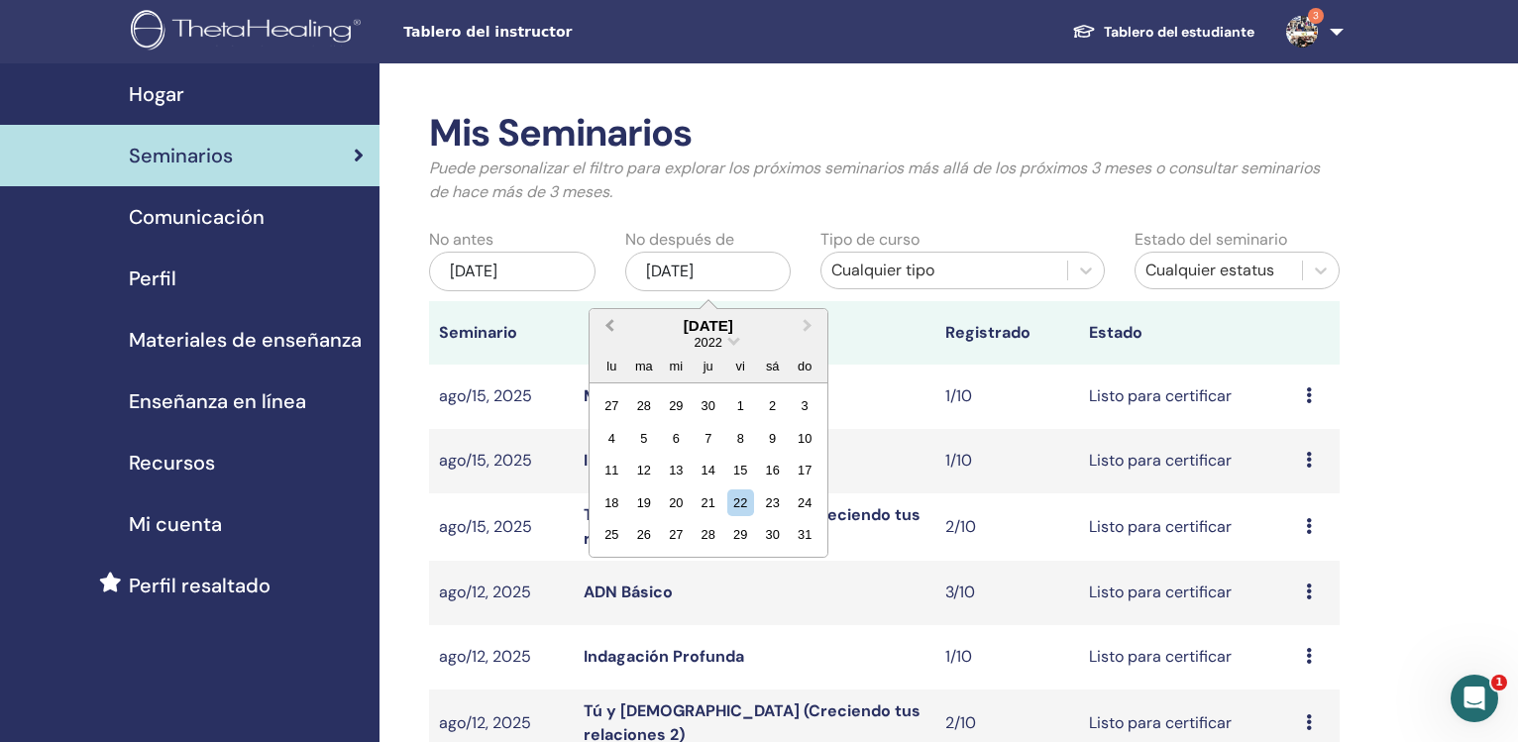
click at [609, 326] on span "Previous Month" at bounding box center [609, 325] width 0 height 21
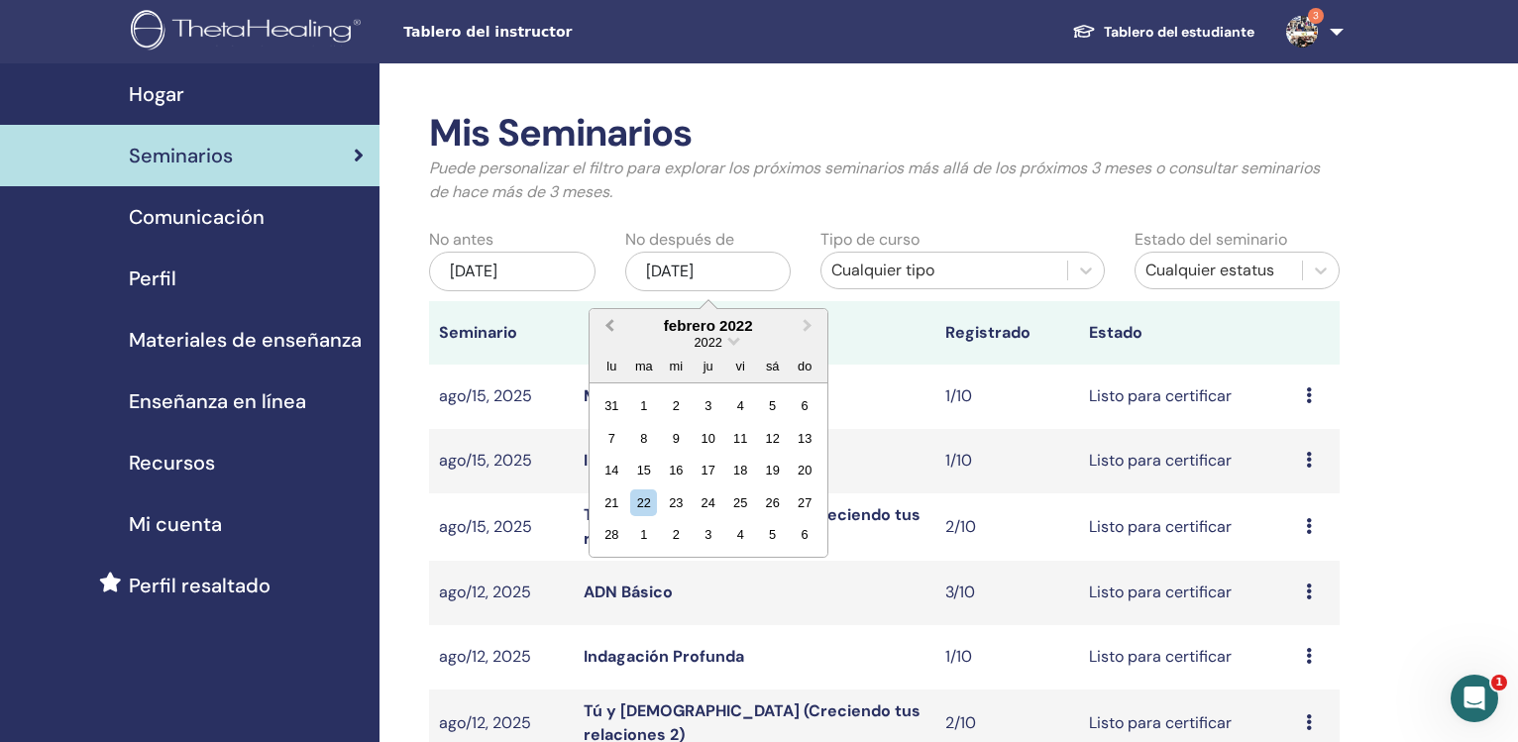
click at [609, 326] on span "Previous Month" at bounding box center [609, 325] width 0 height 21
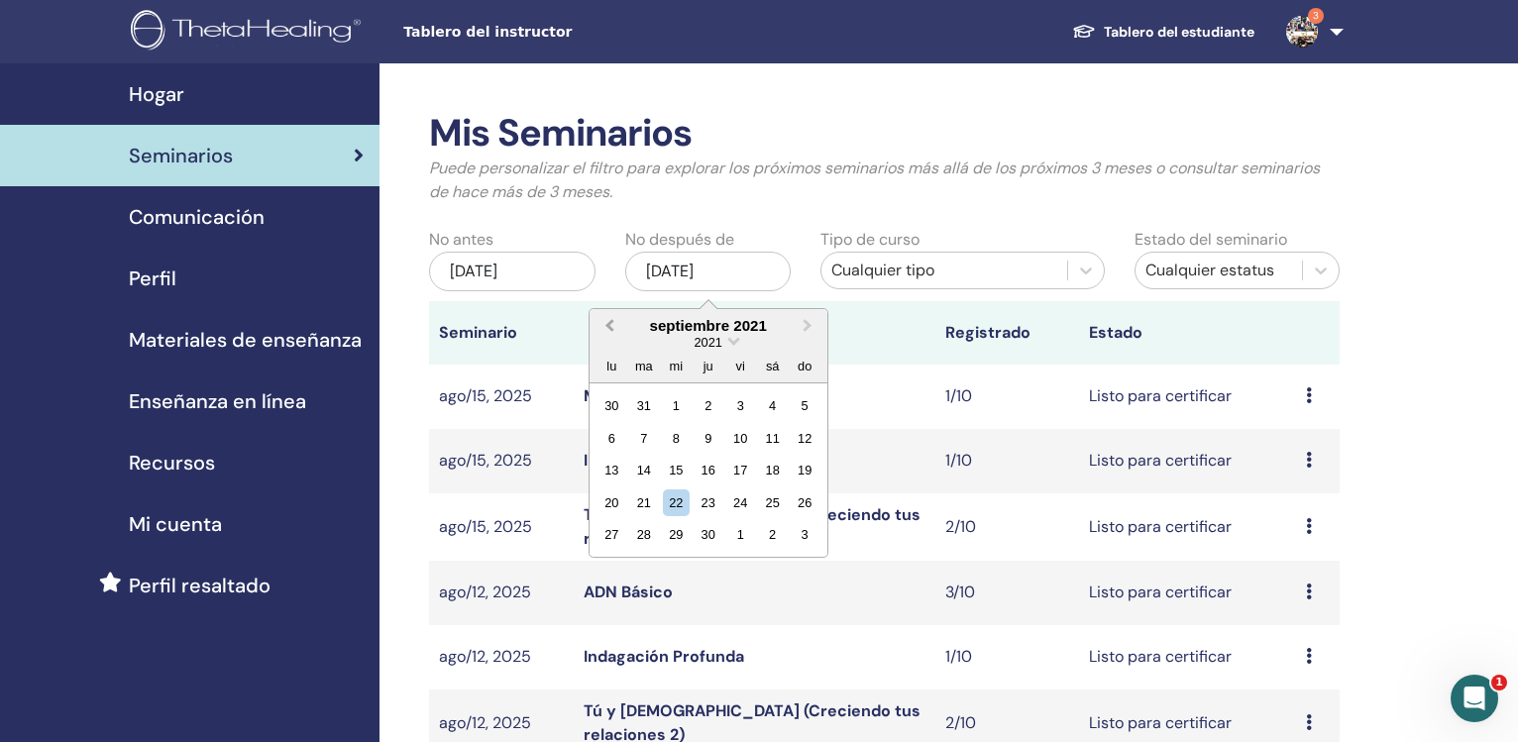
click at [609, 326] on span "Previous Month" at bounding box center [609, 325] width 0 height 21
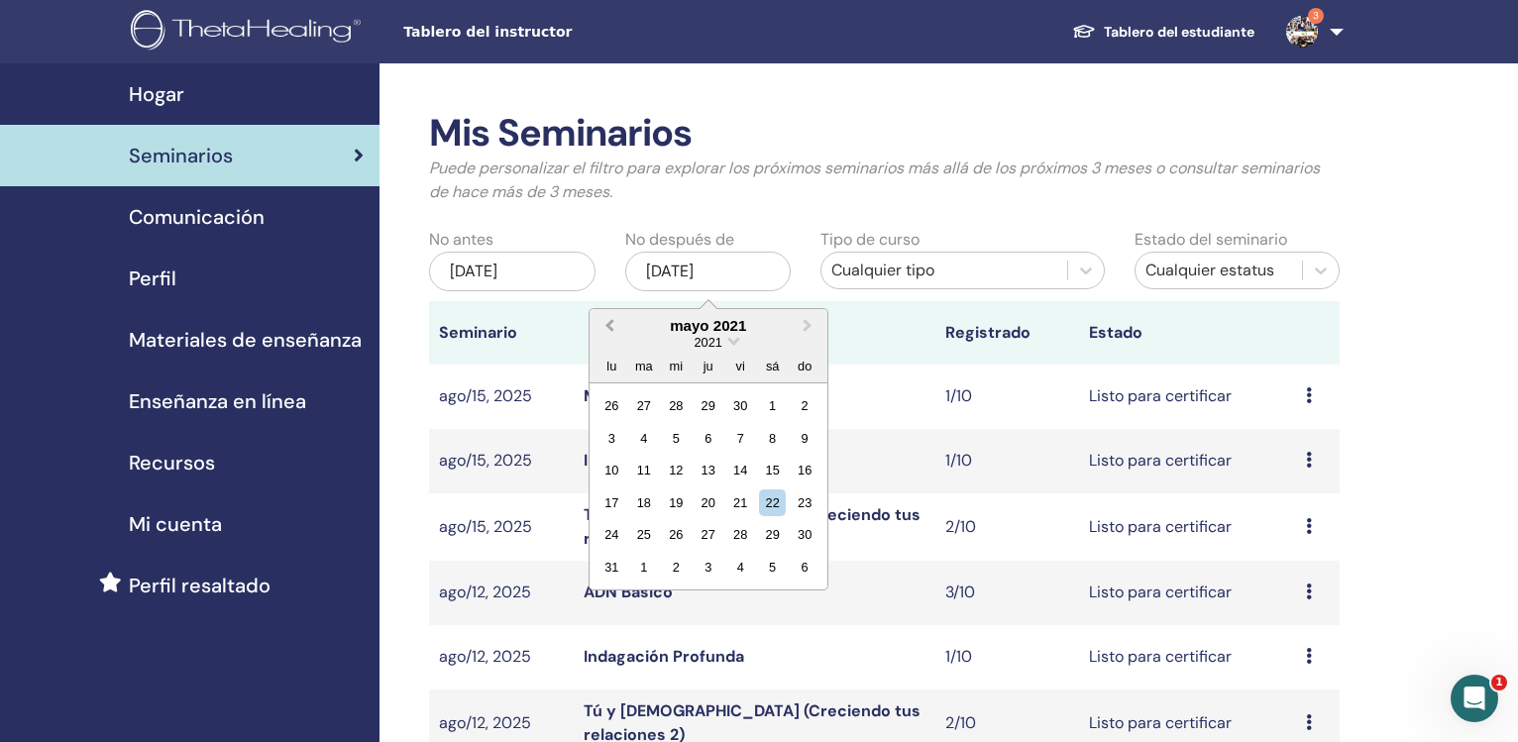
click at [609, 326] on span "Previous Month" at bounding box center [609, 325] width 0 height 21
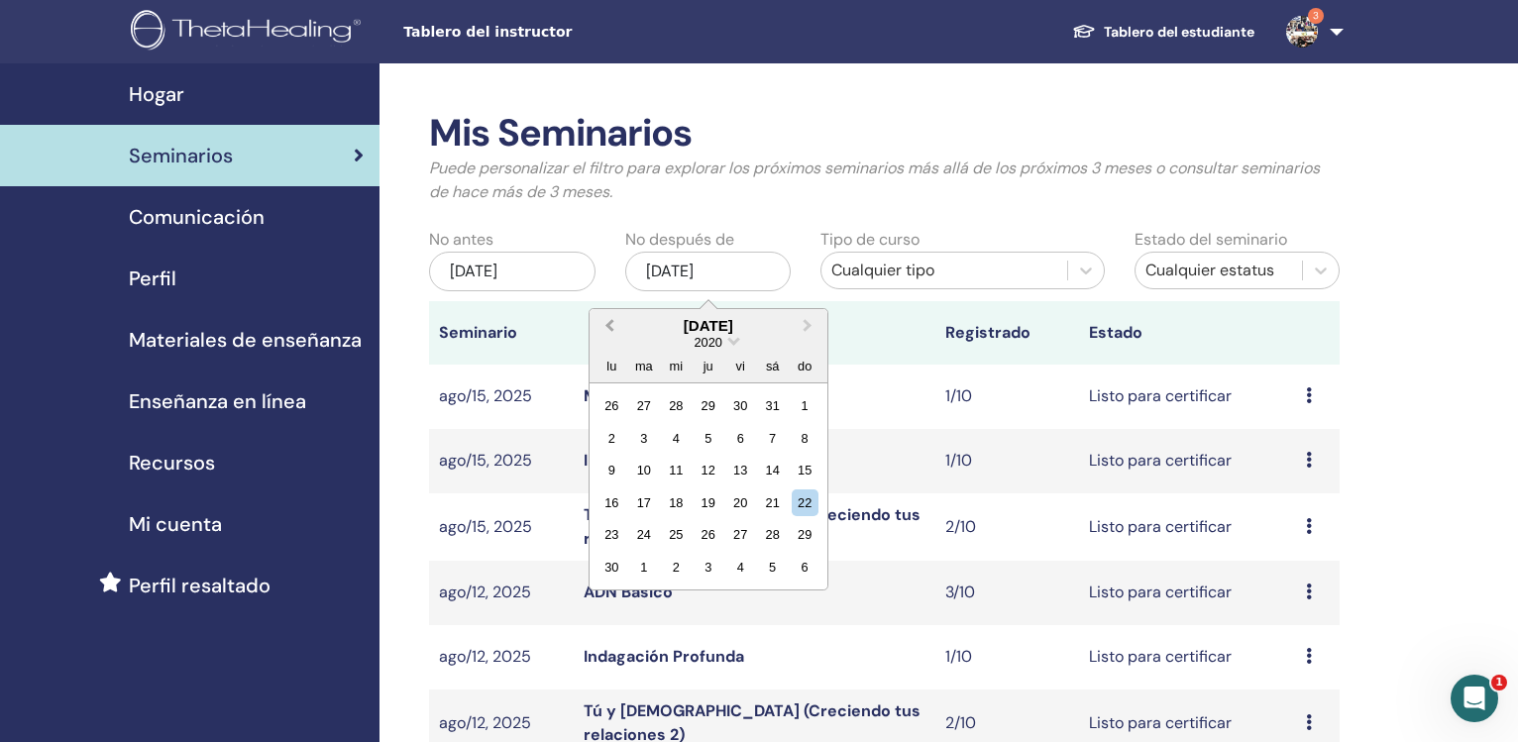
click at [609, 326] on span "Previous Month" at bounding box center [609, 325] width 0 height 21
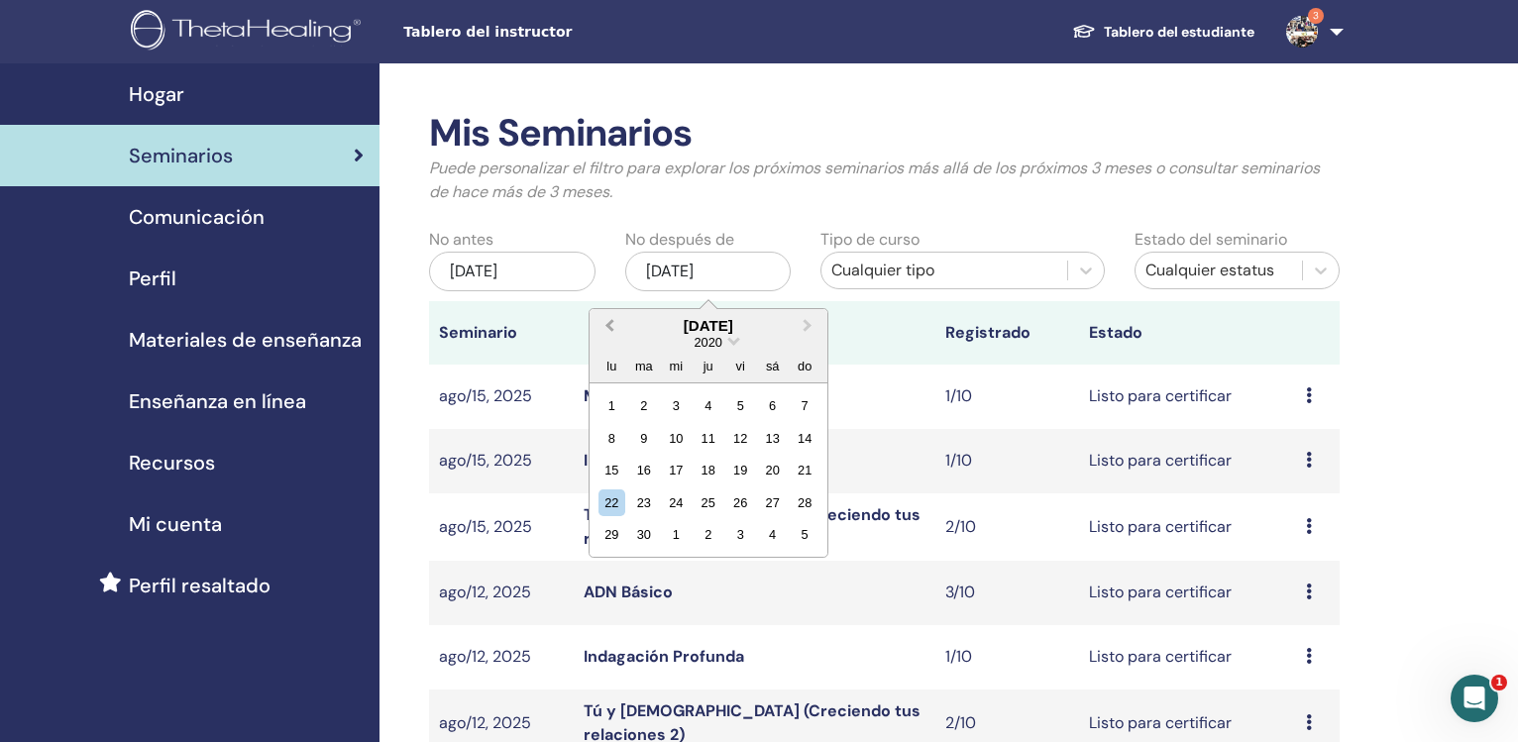
click at [609, 326] on span "Previous Month" at bounding box center [609, 325] width 0 height 21
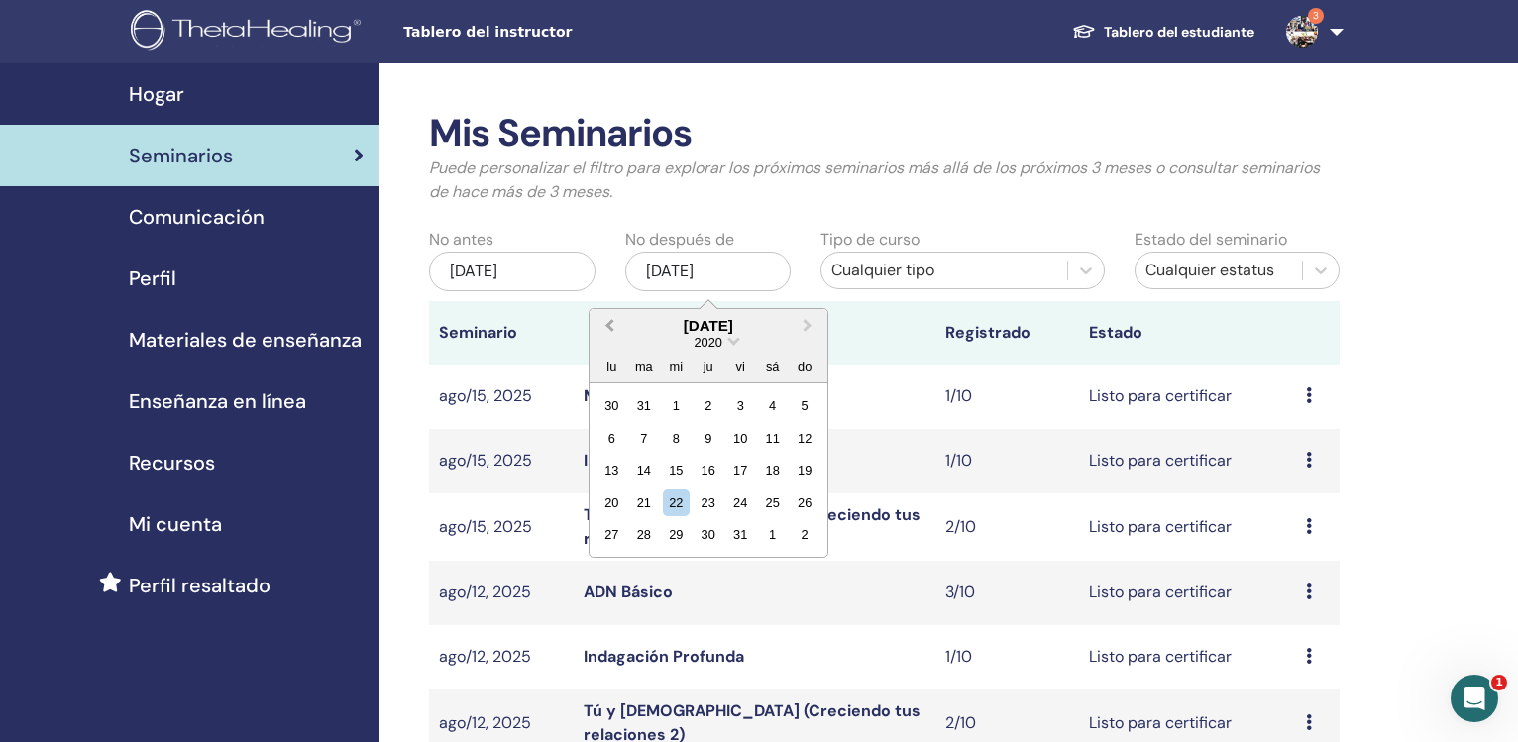
click at [609, 326] on span "Previous Month" at bounding box center [609, 325] width 0 height 21
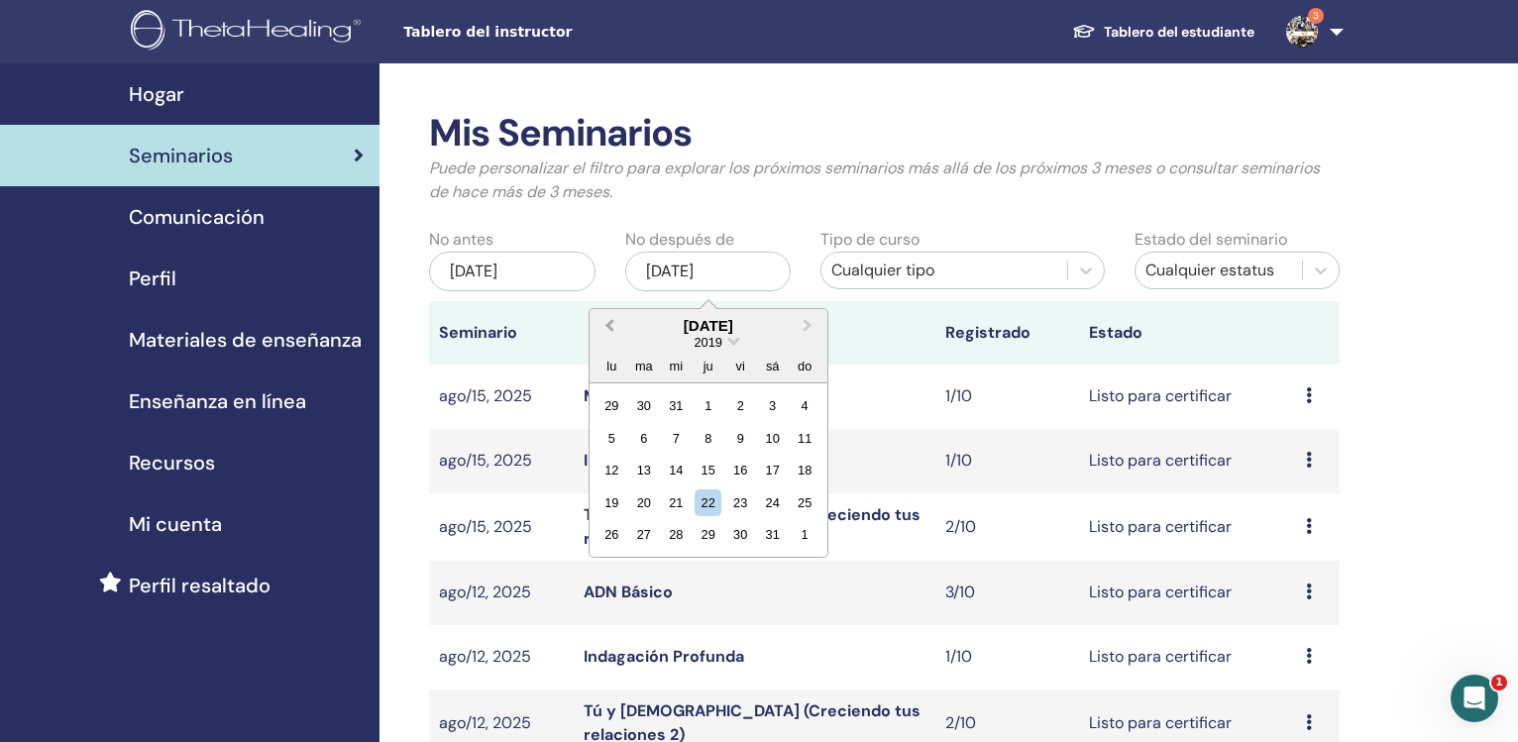
click at [609, 326] on span "Previous Month" at bounding box center [609, 325] width 0 height 21
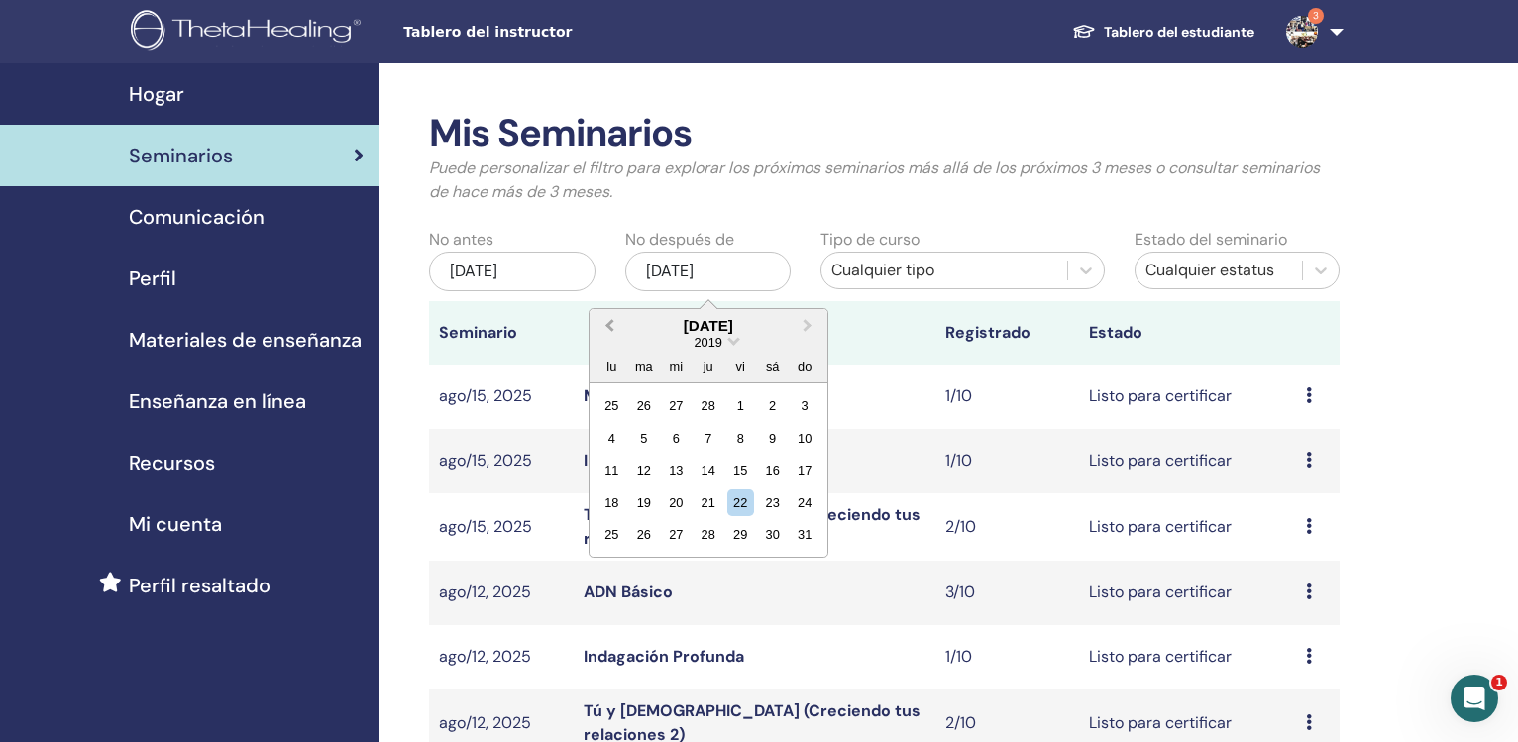
click at [609, 326] on span "Previous Month" at bounding box center [609, 325] width 0 height 21
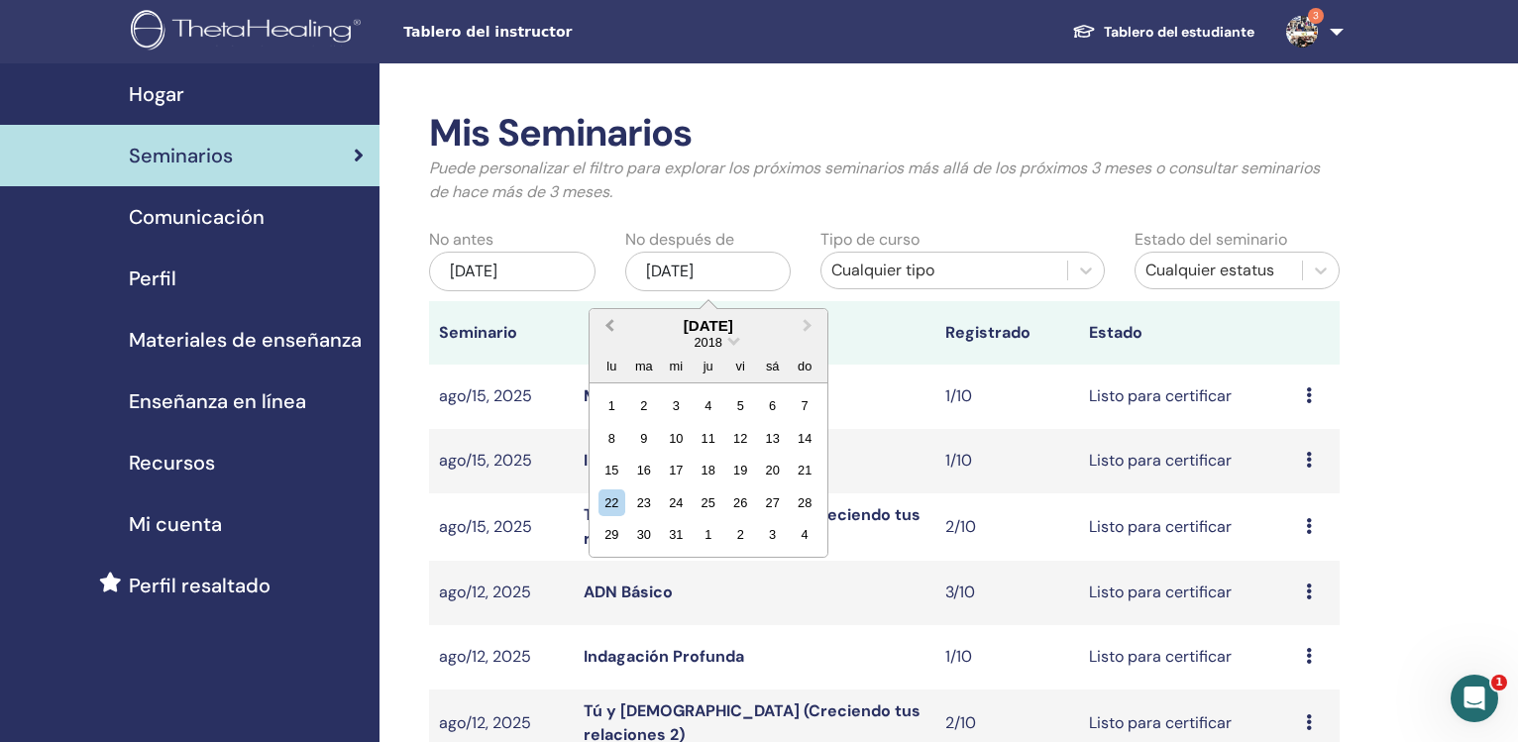
click at [609, 326] on span "Previous Month" at bounding box center [609, 325] width 0 height 21
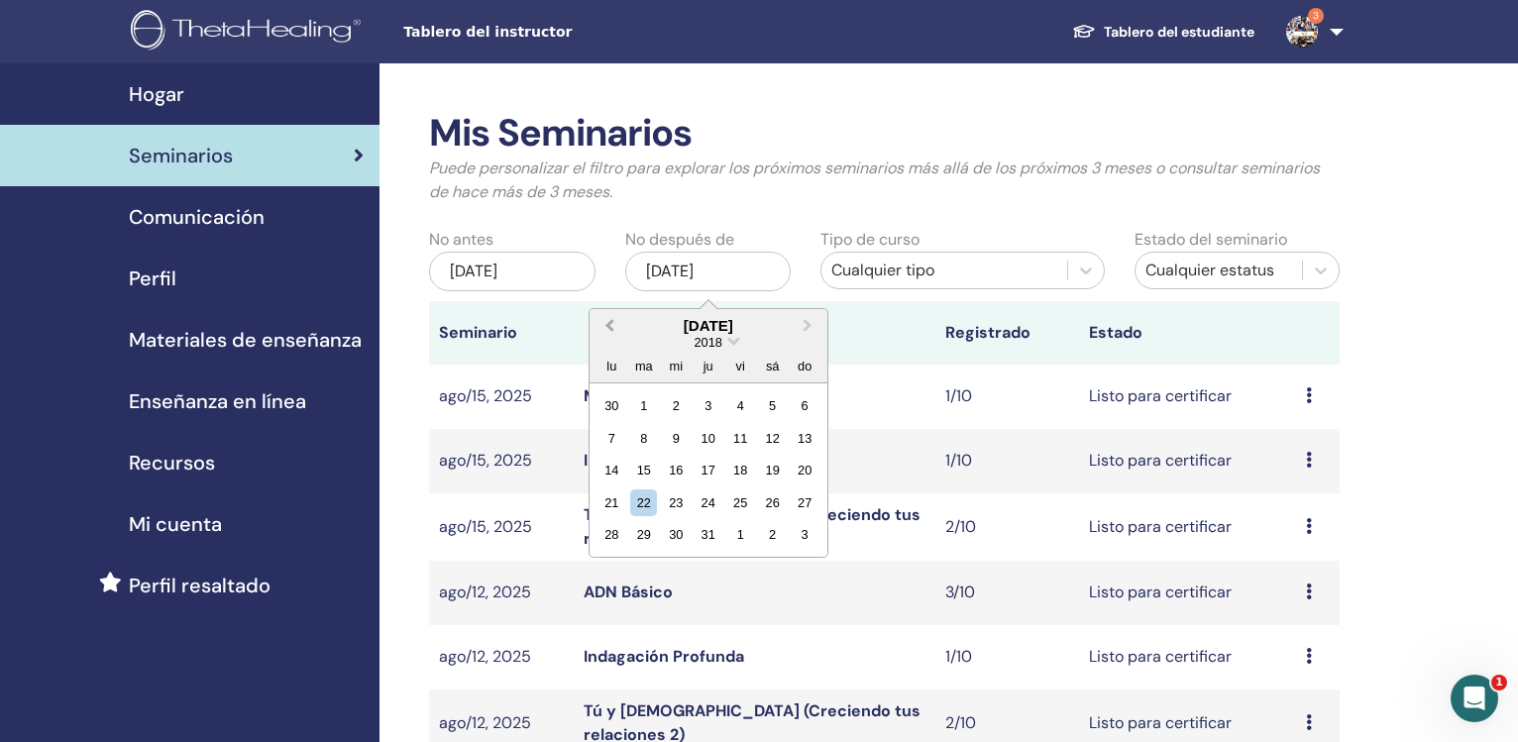
click at [609, 326] on span "Previous Month" at bounding box center [609, 325] width 0 height 21
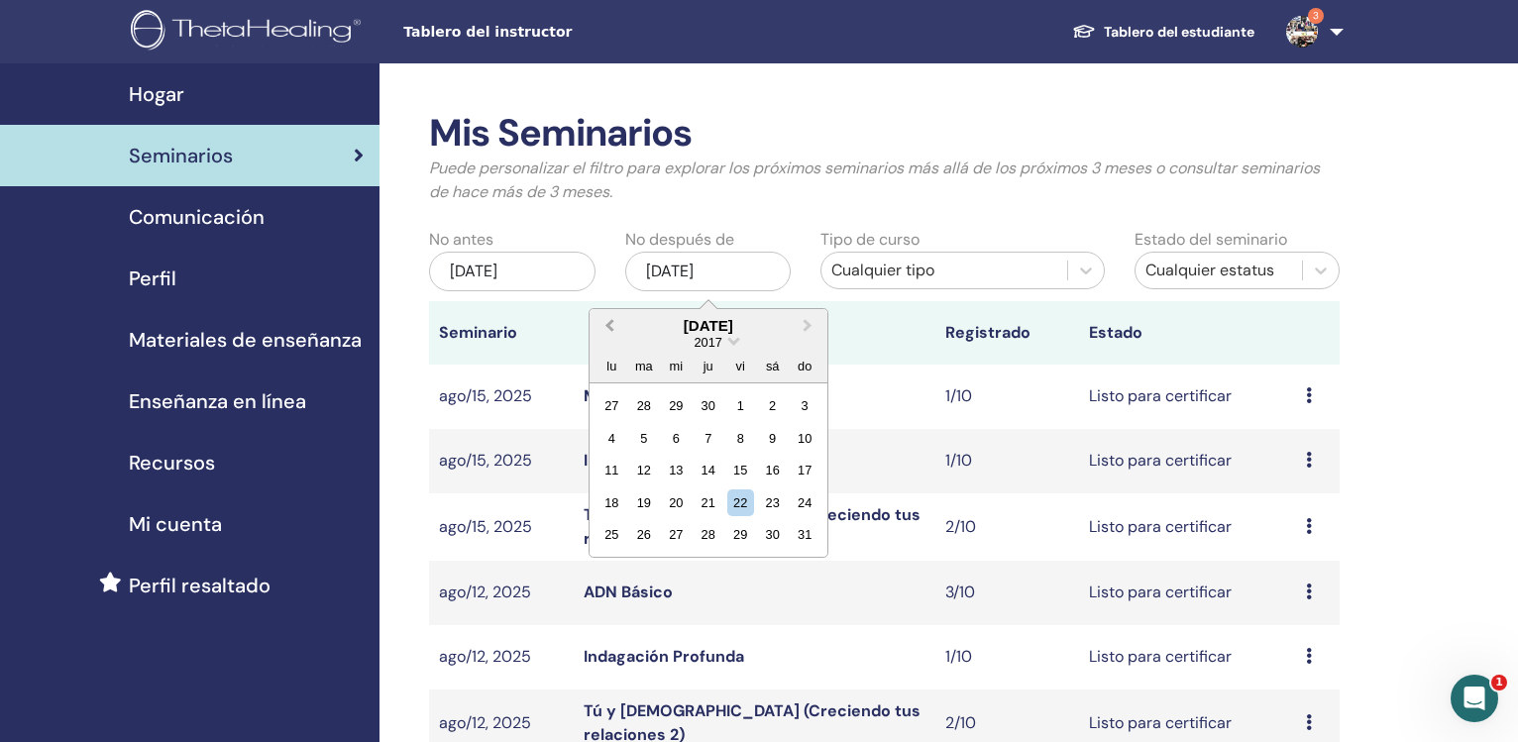
click at [609, 326] on span "Previous Month" at bounding box center [609, 325] width 0 height 21
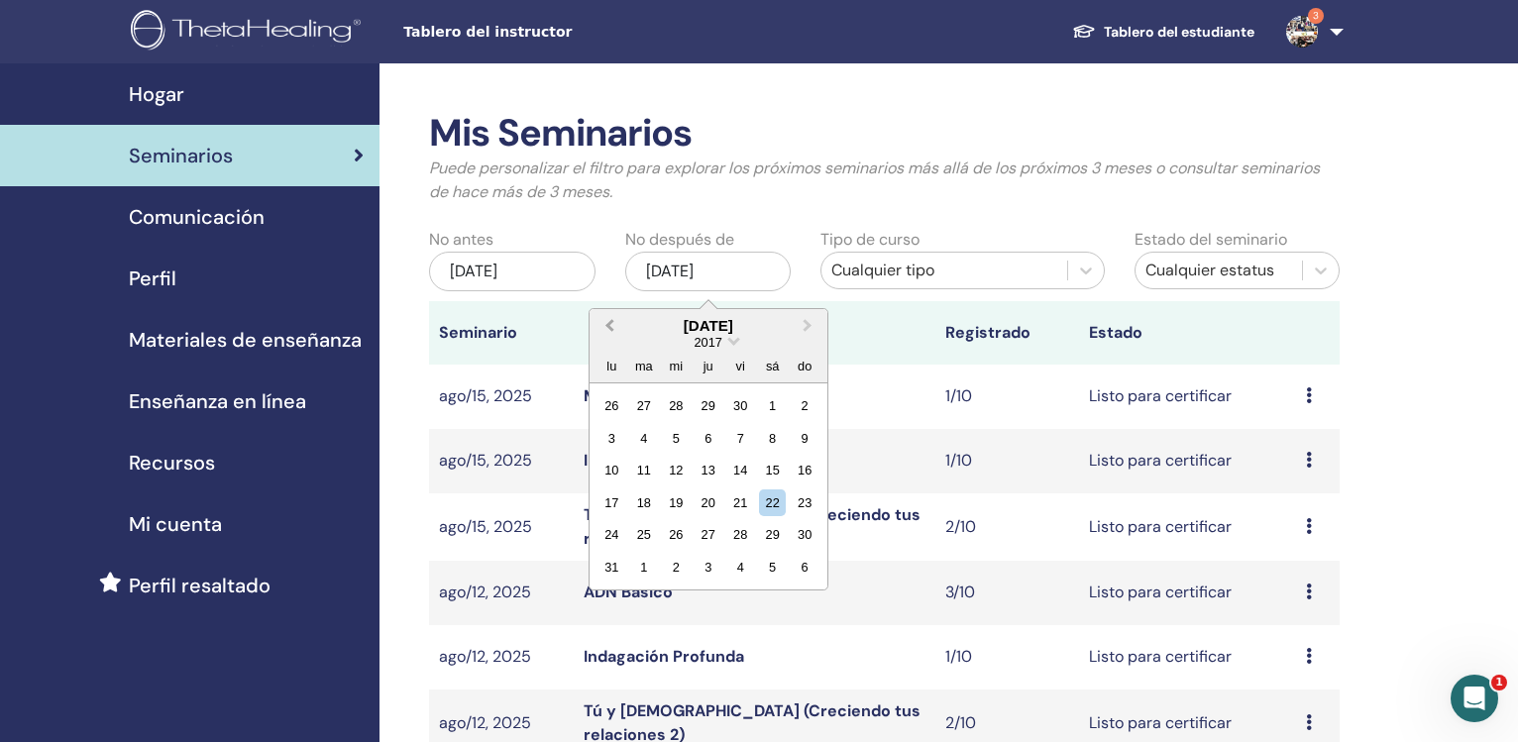
click at [609, 326] on span "Previous Month" at bounding box center [609, 325] width 0 height 21
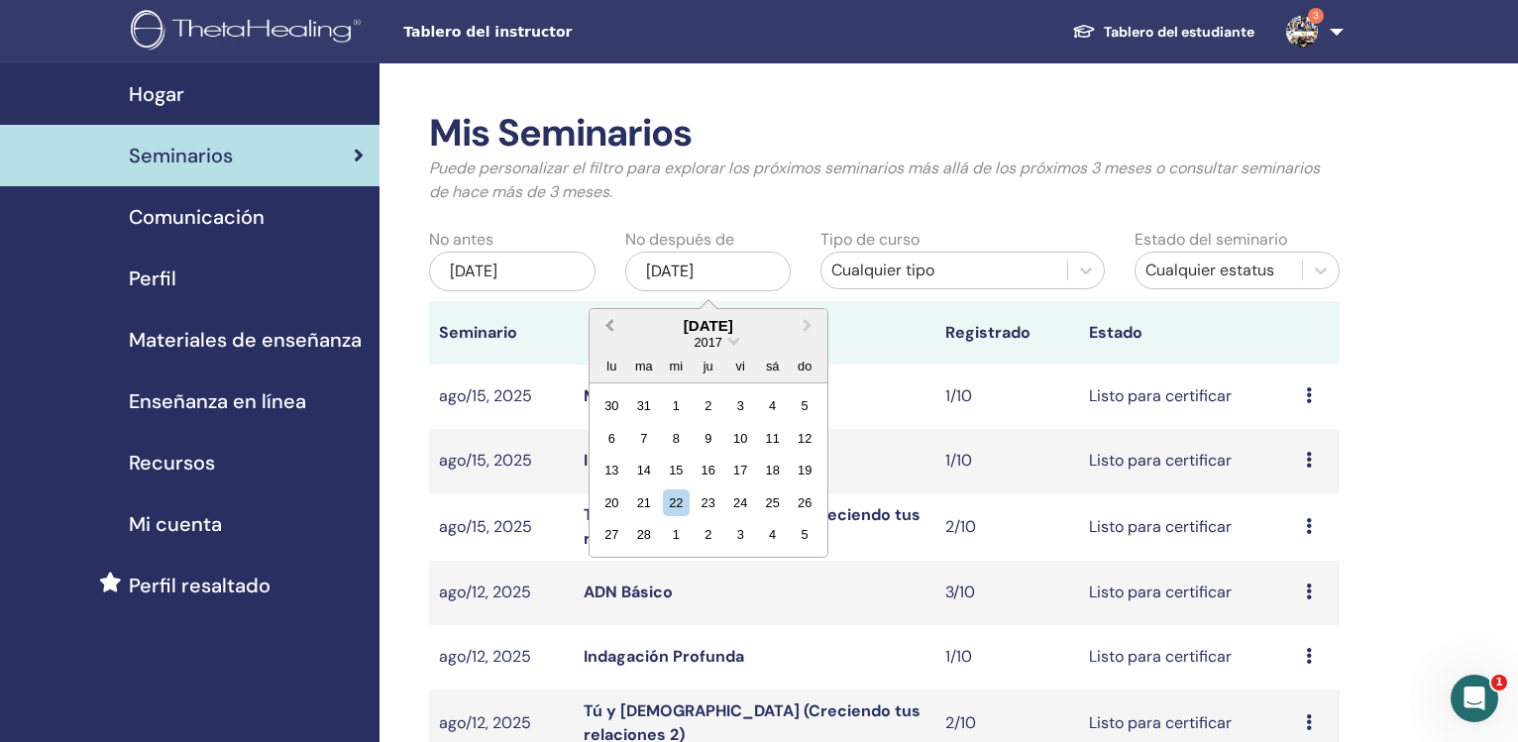
click at [609, 326] on span "Previous Month" at bounding box center [609, 325] width 0 height 21
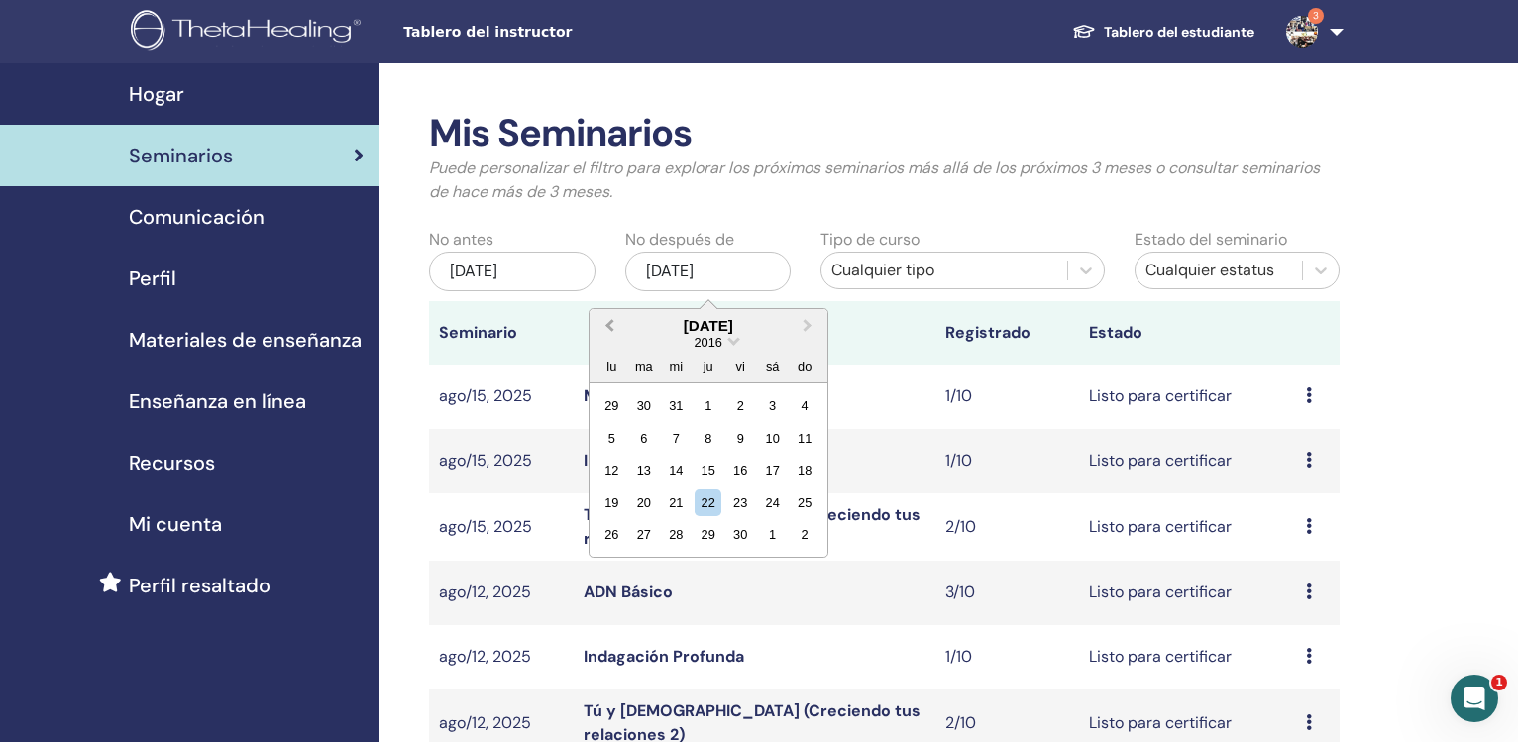
click at [609, 326] on span "Previous Month" at bounding box center [609, 325] width 0 height 21
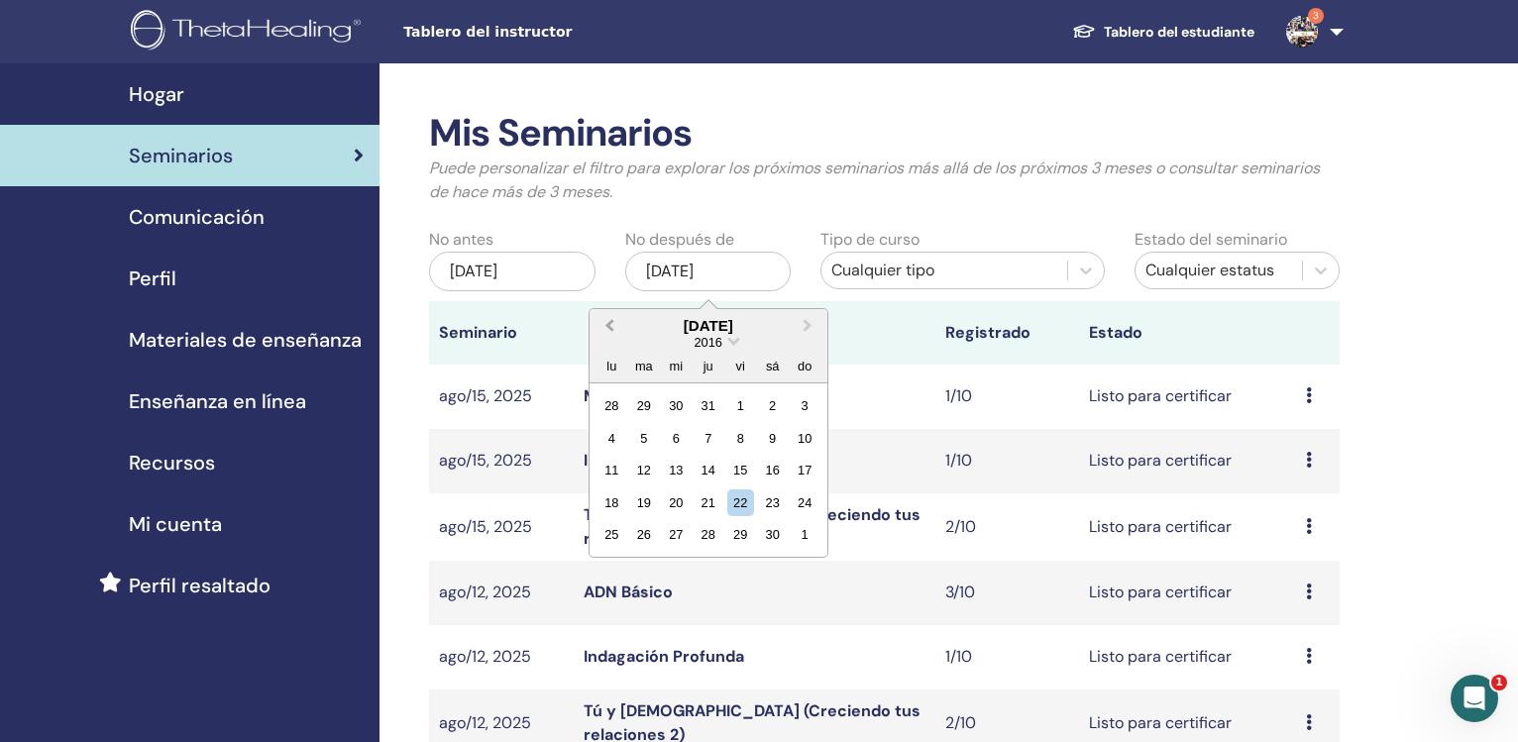
click at [609, 326] on span "Previous Month" at bounding box center [609, 325] width 0 height 21
click at [609, 327] on span "Previous Month" at bounding box center [609, 325] width 0 height 21
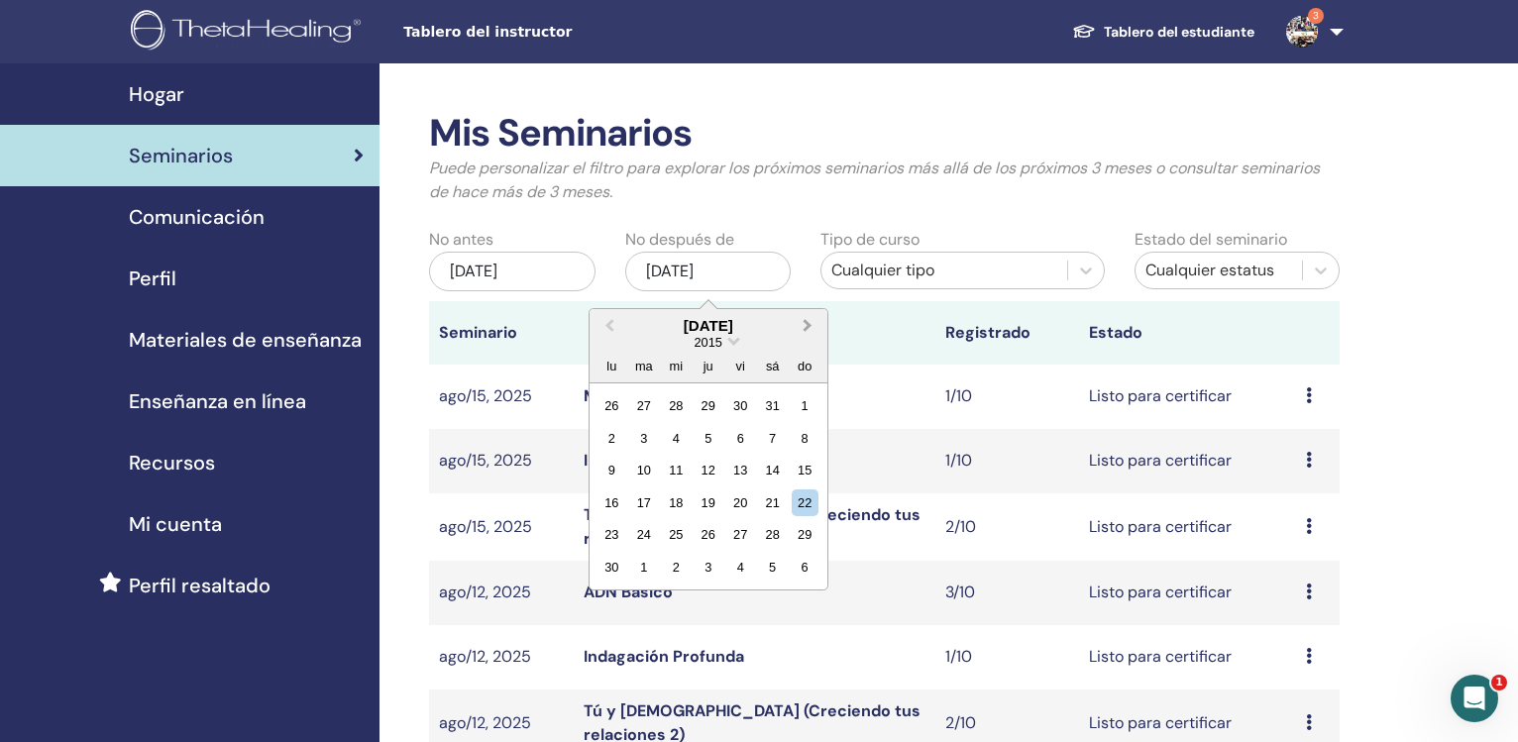
click at [810, 317] on button "Next Month" at bounding box center [810, 327] width 32 height 32
click at [708, 534] on div "31" at bounding box center [708, 534] width 27 height 27
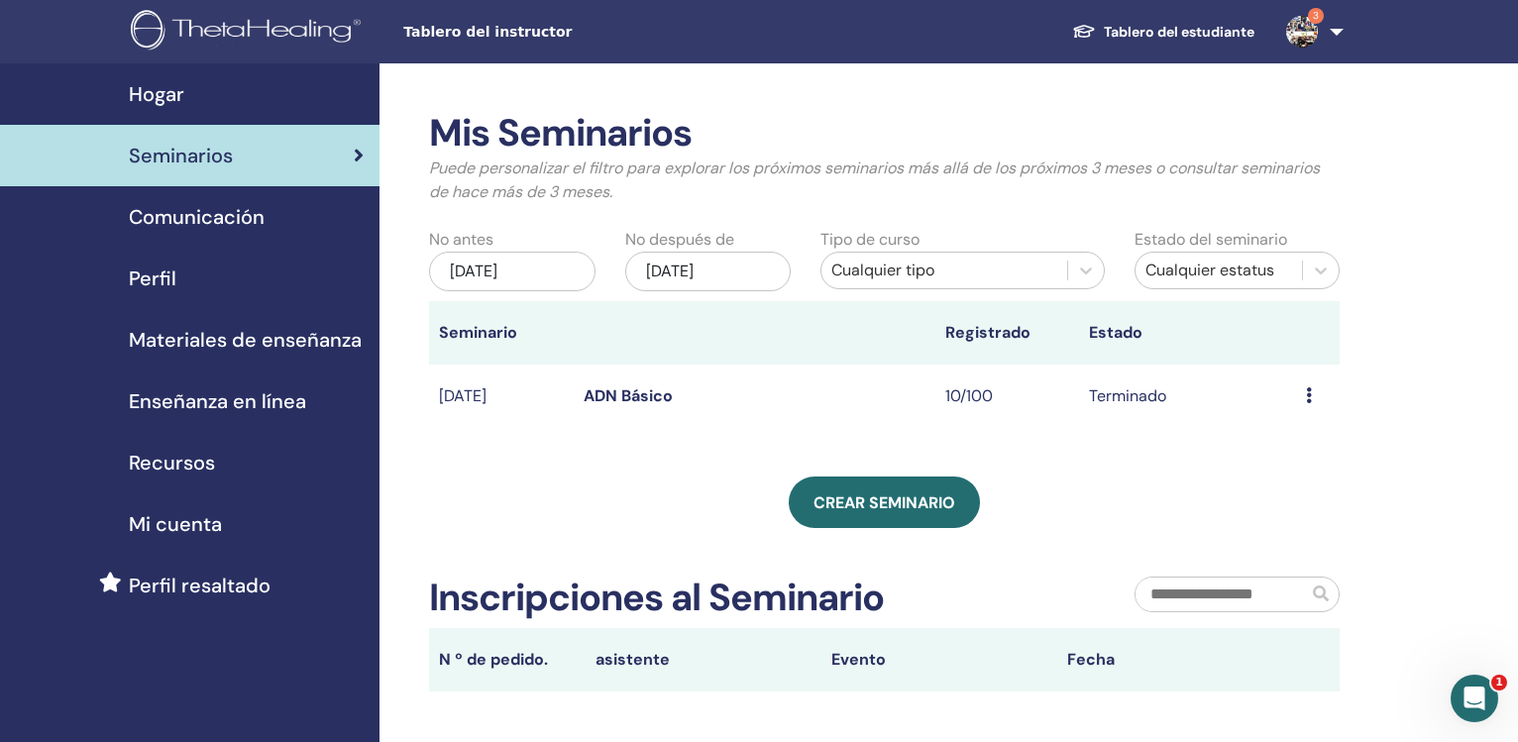
click at [561, 281] on div "ene/01, 2015" at bounding box center [512, 272] width 166 height 40
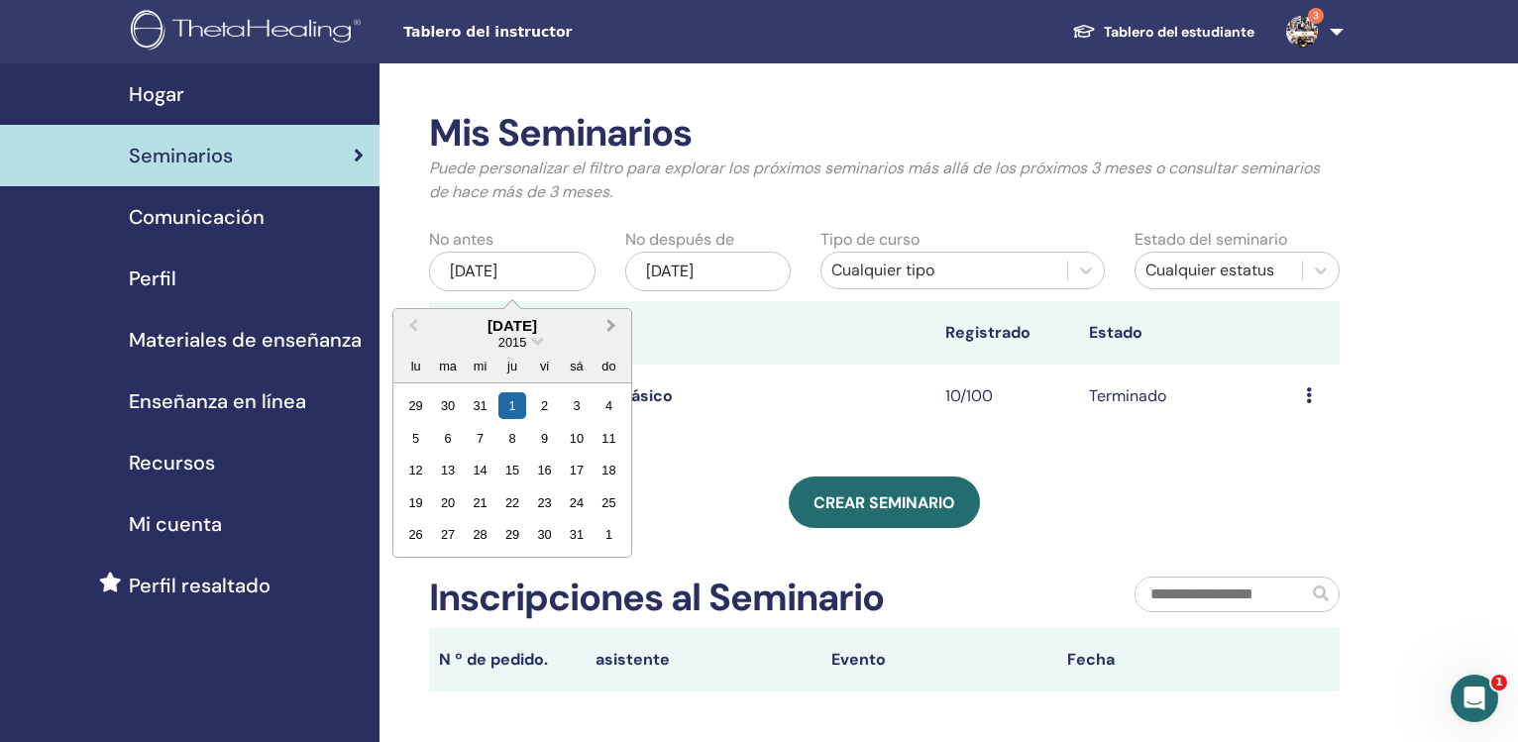
click at [606, 322] on button "Next Month" at bounding box center [613, 327] width 32 height 32
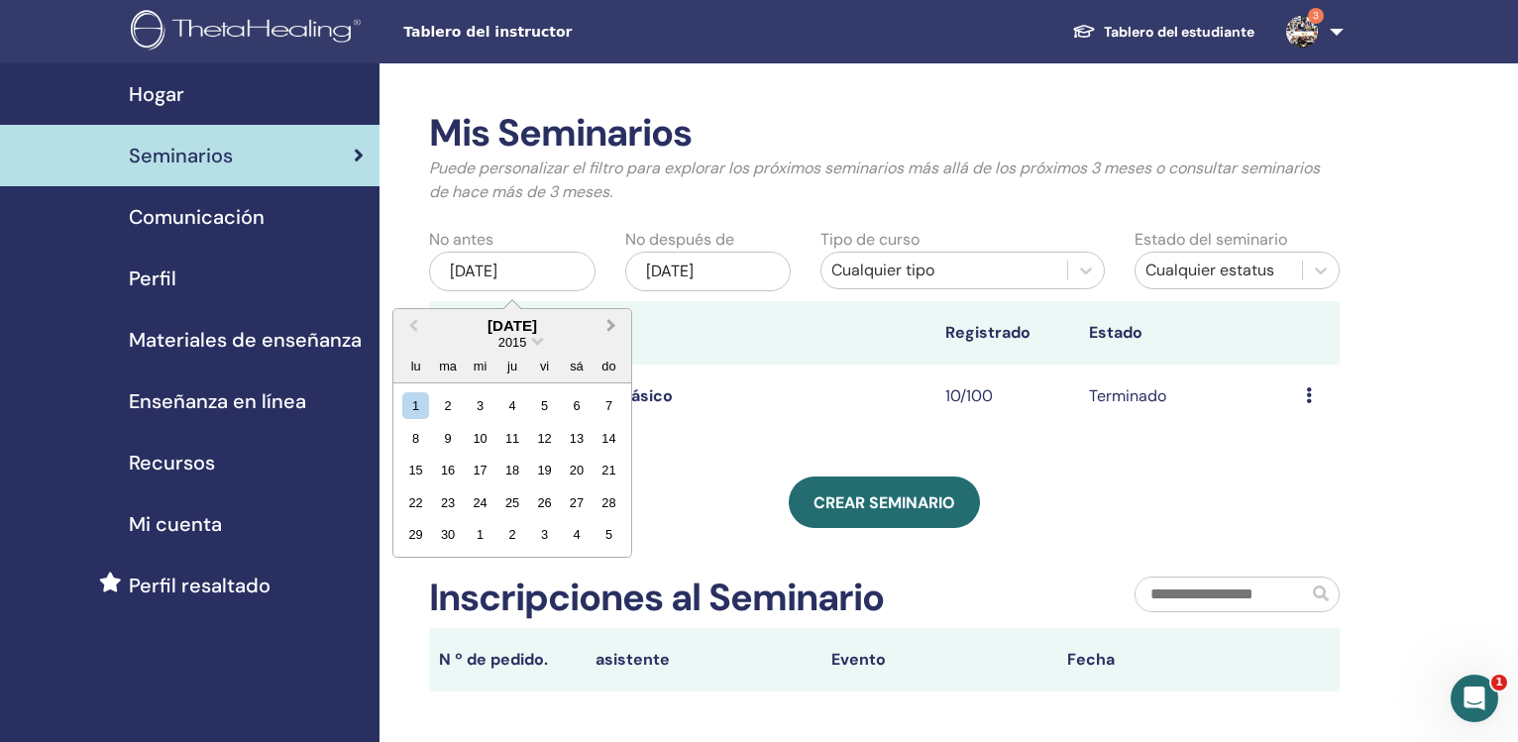
click at [606, 322] on button "Next Month" at bounding box center [613, 327] width 32 height 32
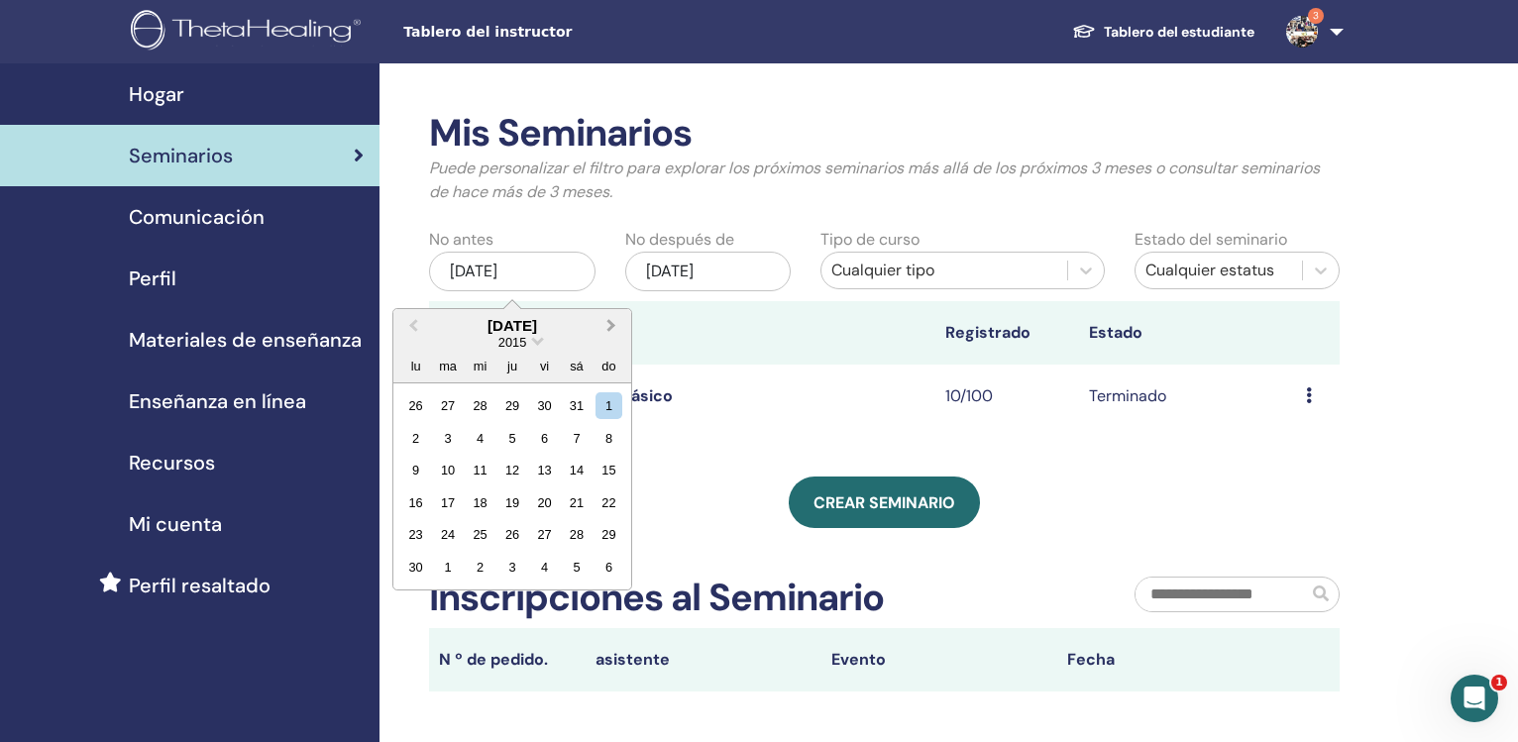
click at [606, 322] on button "Next Month" at bounding box center [613, 327] width 32 height 32
click at [547, 412] on div "1" at bounding box center [544, 405] width 27 height 27
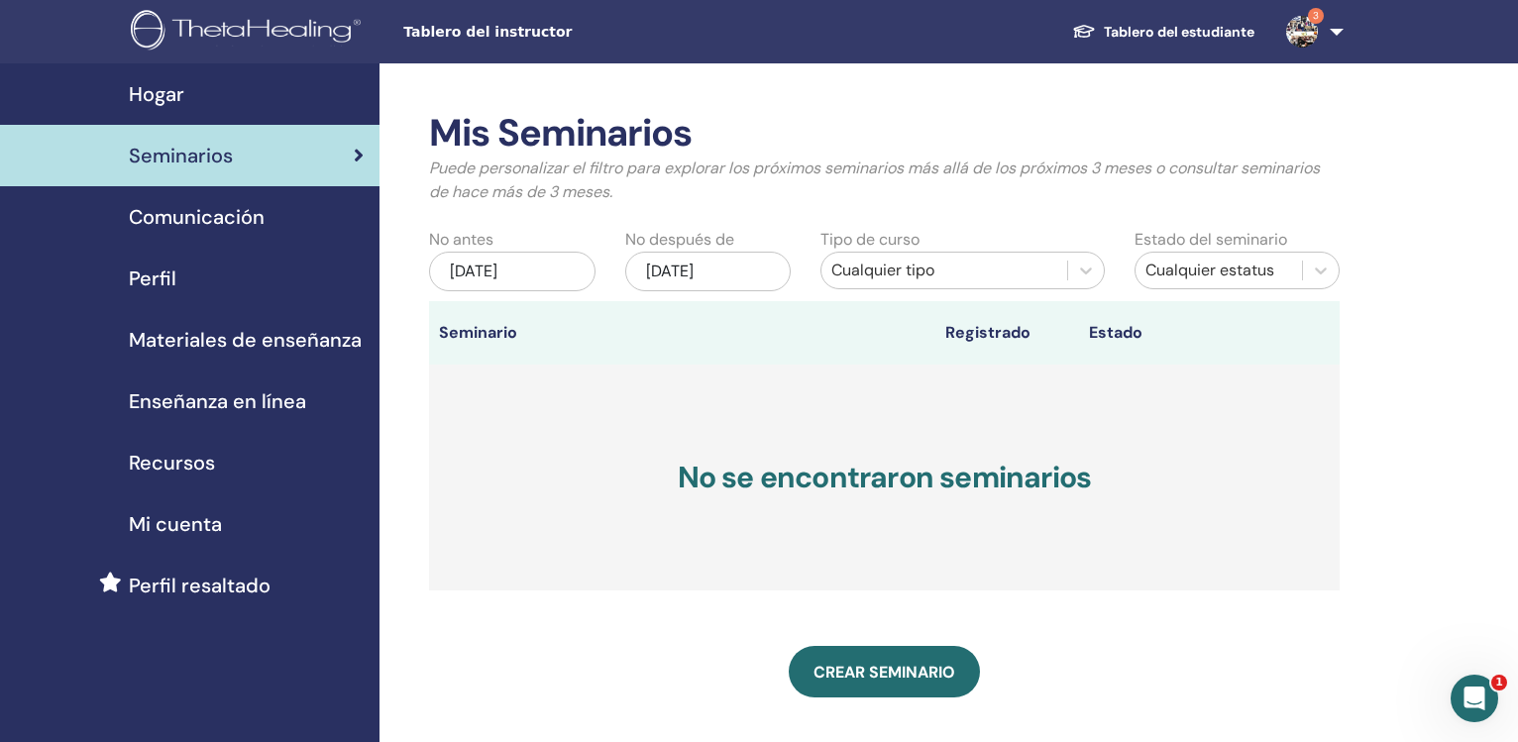
click at [669, 270] on div "dic/31, 2015" at bounding box center [708, 272] width 166 height 40
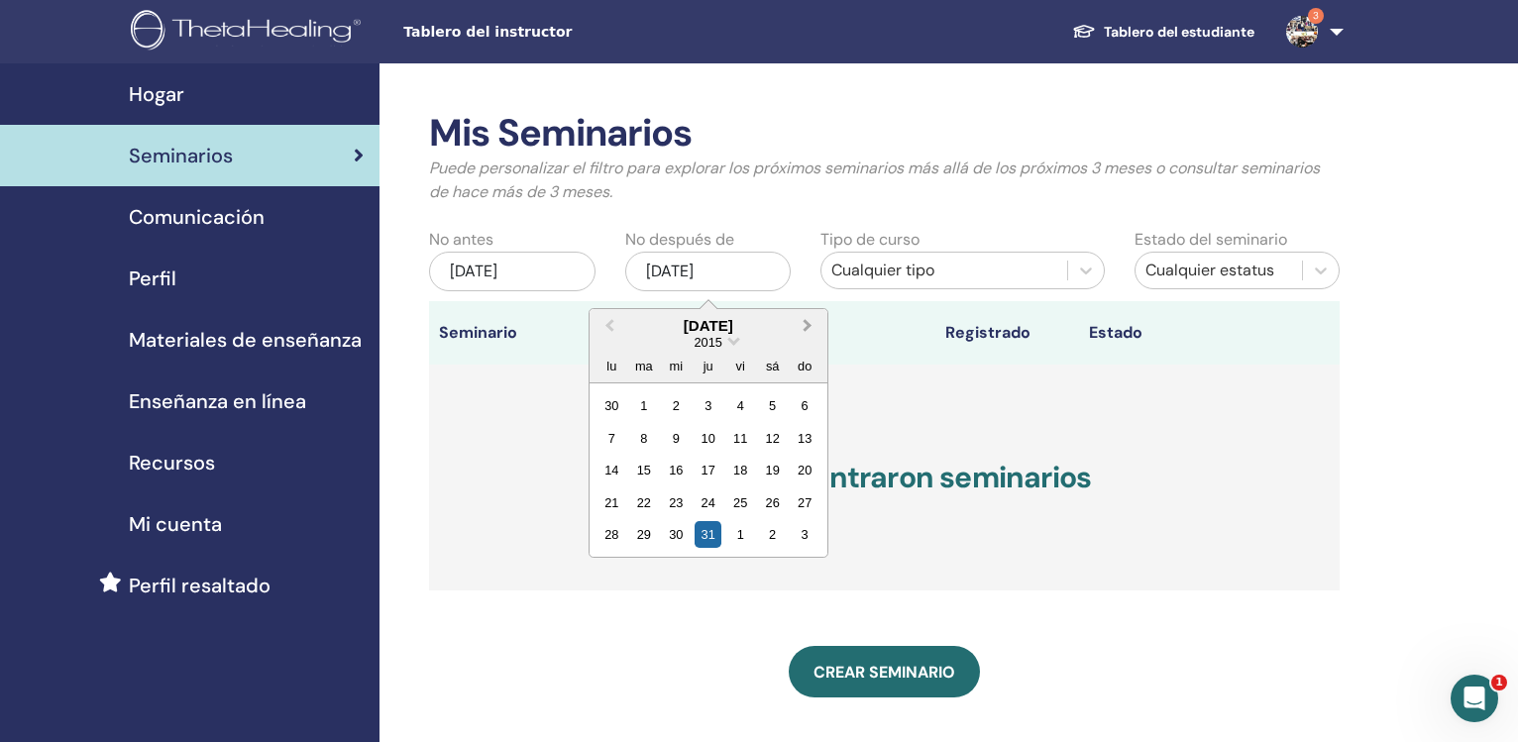
click at [812, 328] on button "Next Month" at bounding box center [810, 327] width 32 height 32
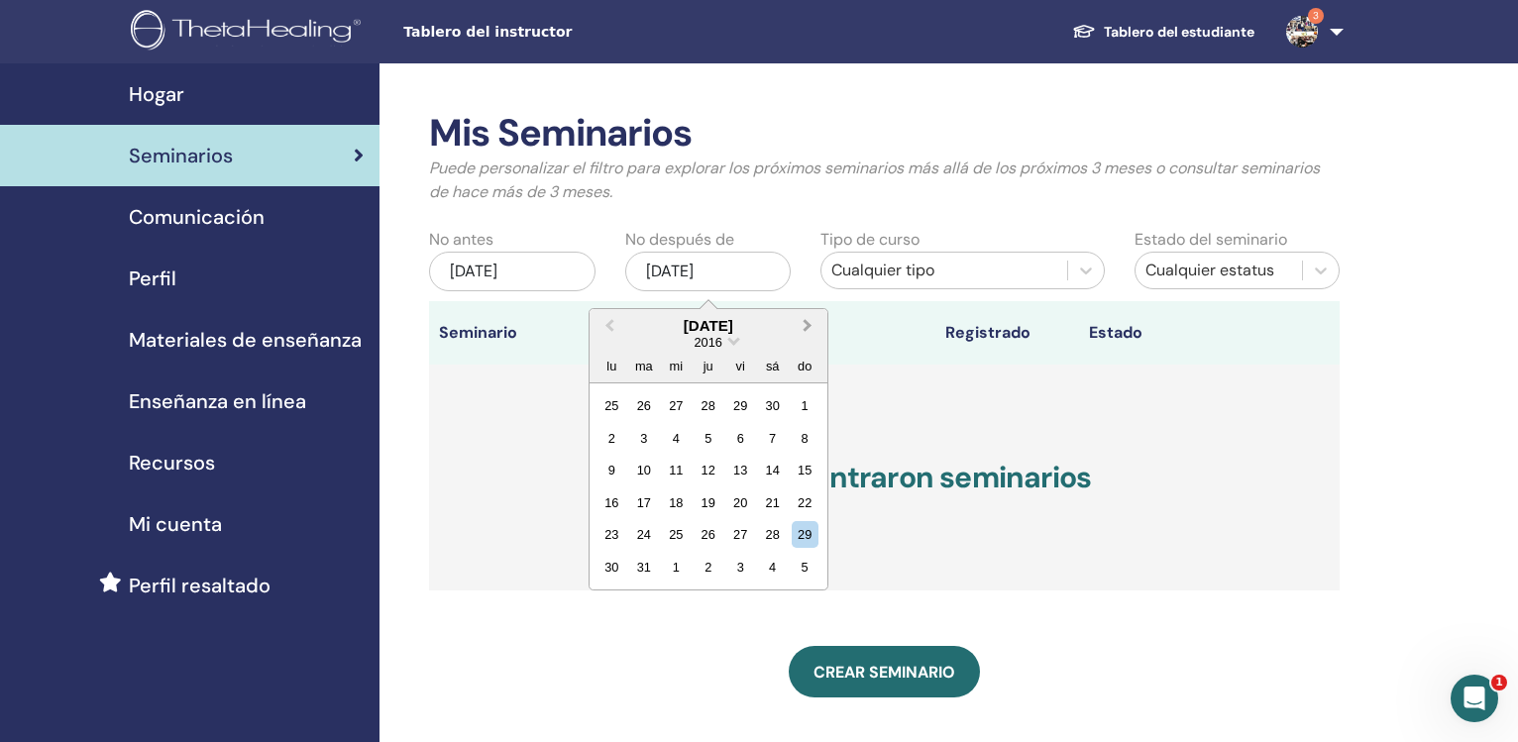
click at [812, 328] on button "Next Month" at bounding box center [810, 327] width 32 height 32
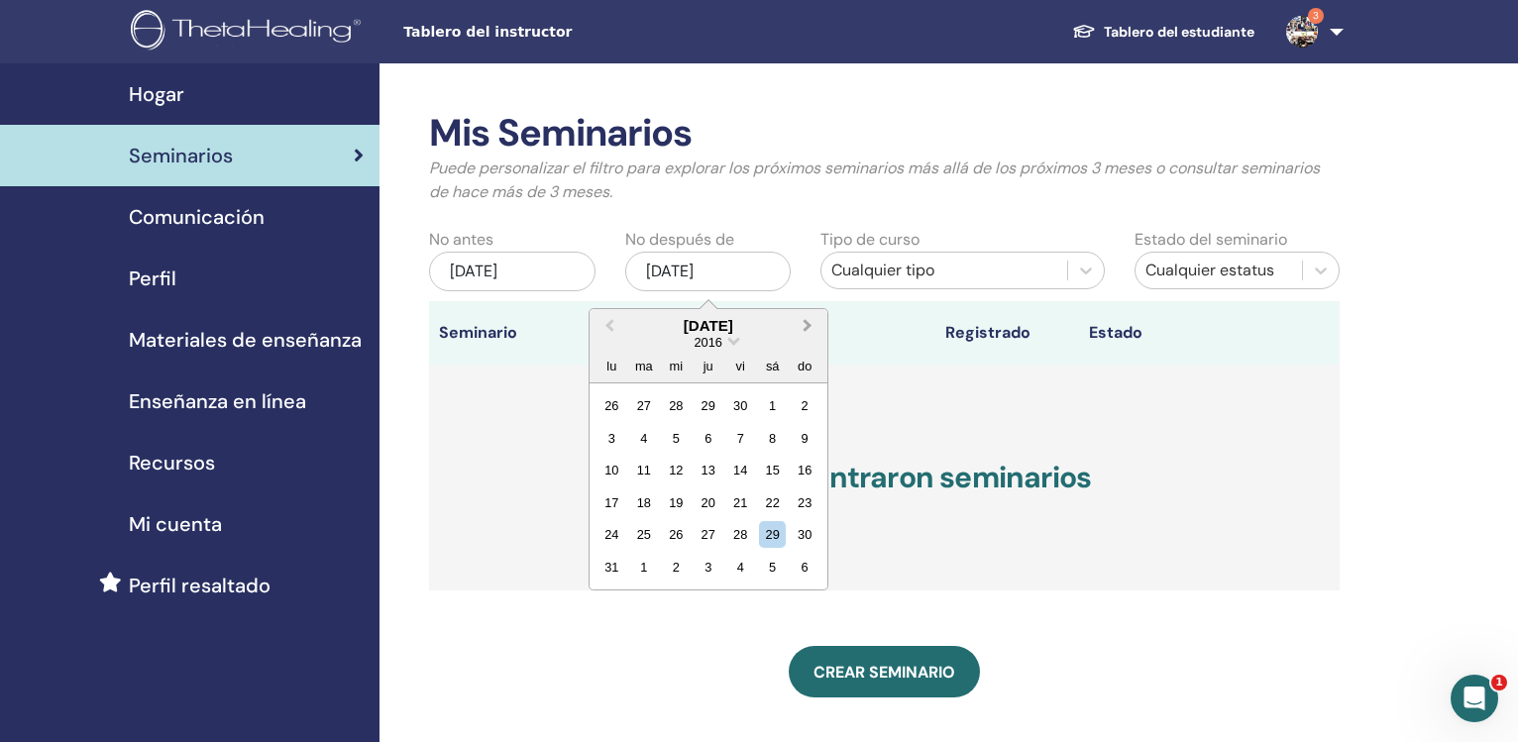
click at [812, 328] on button "Next Month" at bounding box center [810, 327] width 32 height 32
click at [776, 540] on div "31" at bounding box center [772, 534] width 27 height 27
